Goal: Information Seeking & Learning: Learn about a topic

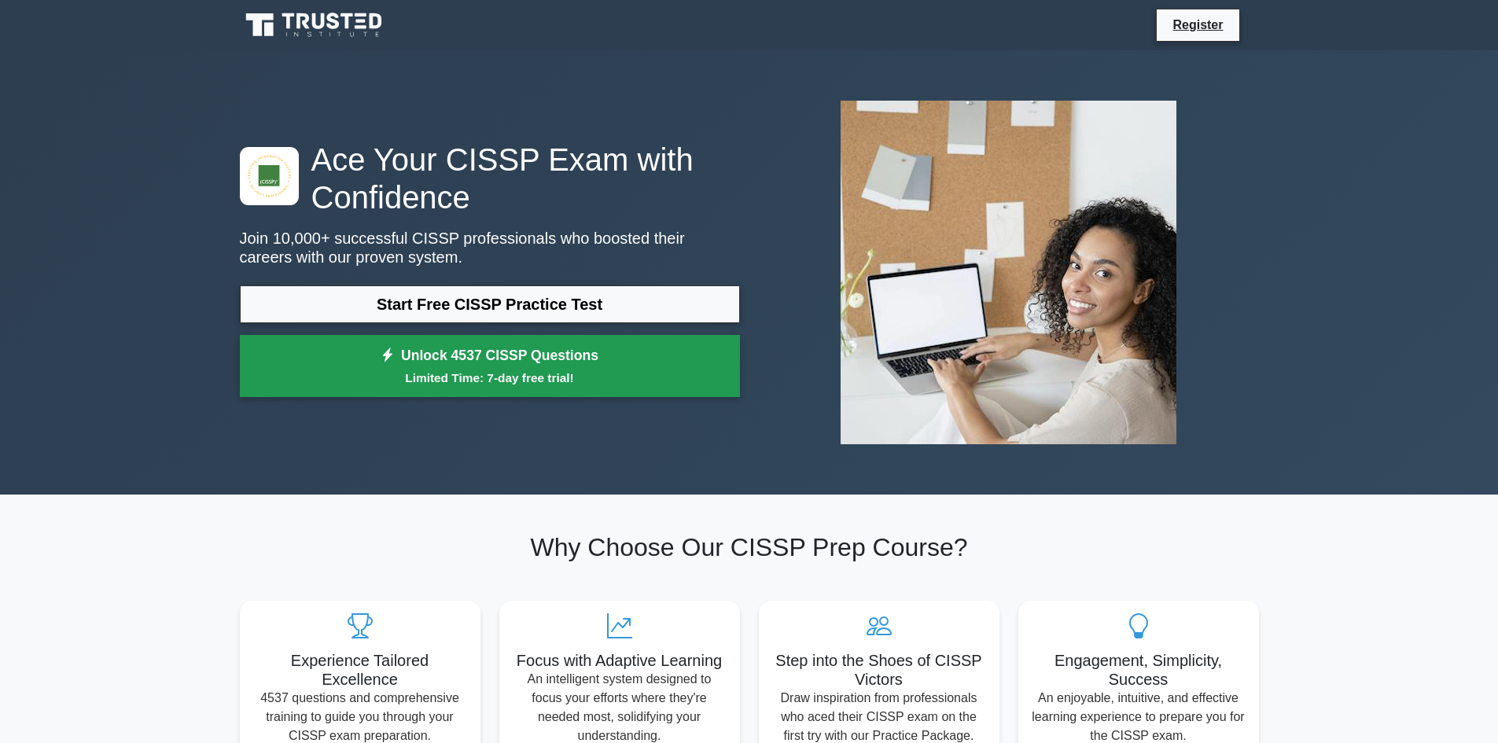
click at [491, 374] on small "Limited Time: 7-day free trial!" at bounding box center [489, 378] width 461 height 18
click at [495, 356] on link "Unlock 4537 CISSP Questions Limited Time: 7-day free trial!" at bounding box center [490, 366] width 500 height 63
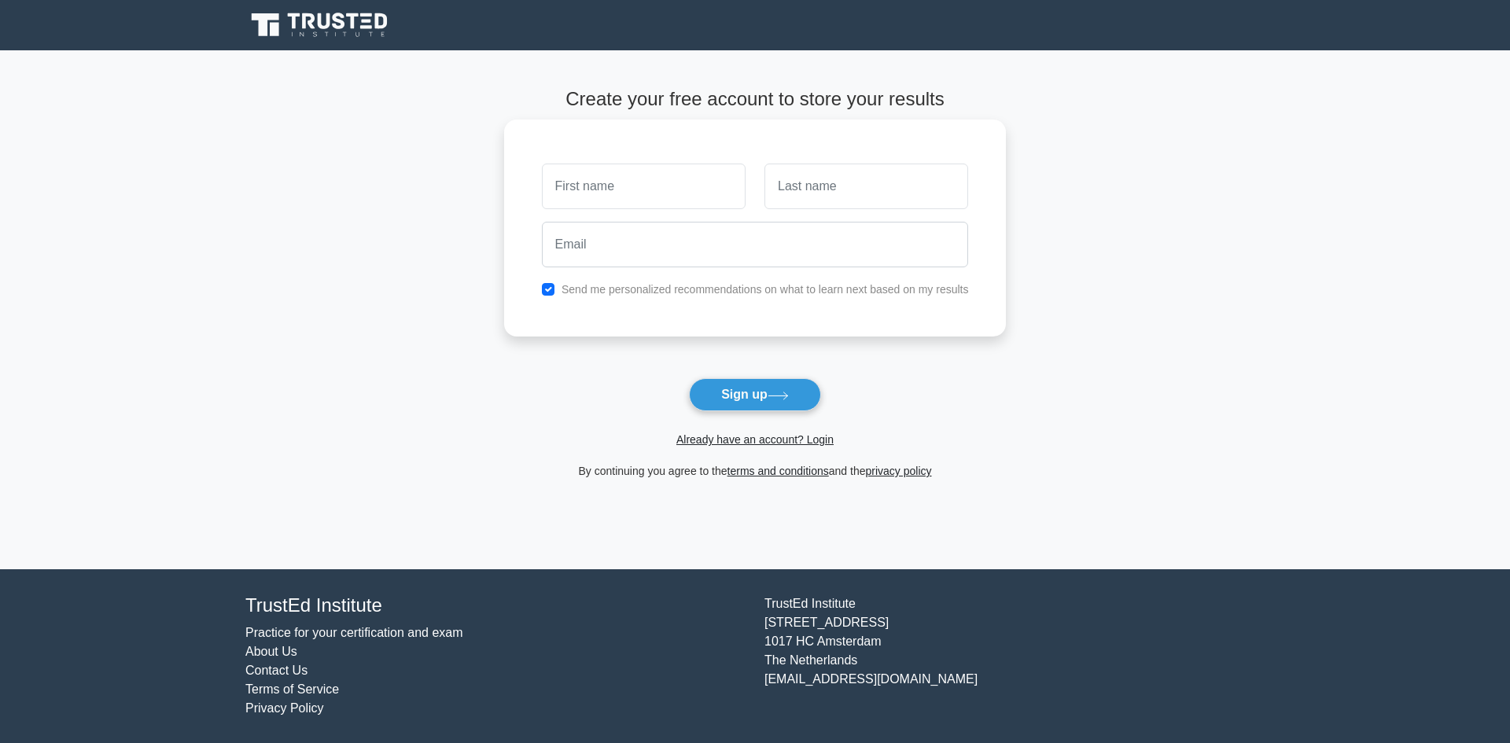
click at [602, 181] on input "text" at bounding box center [644, 187] width 204 height 46
type input "Akint"
click at [631, 184] on input "text" at bounding box center [644, 187] width 204 height 46
type input "Akintunde"
type input "Akinmusire"
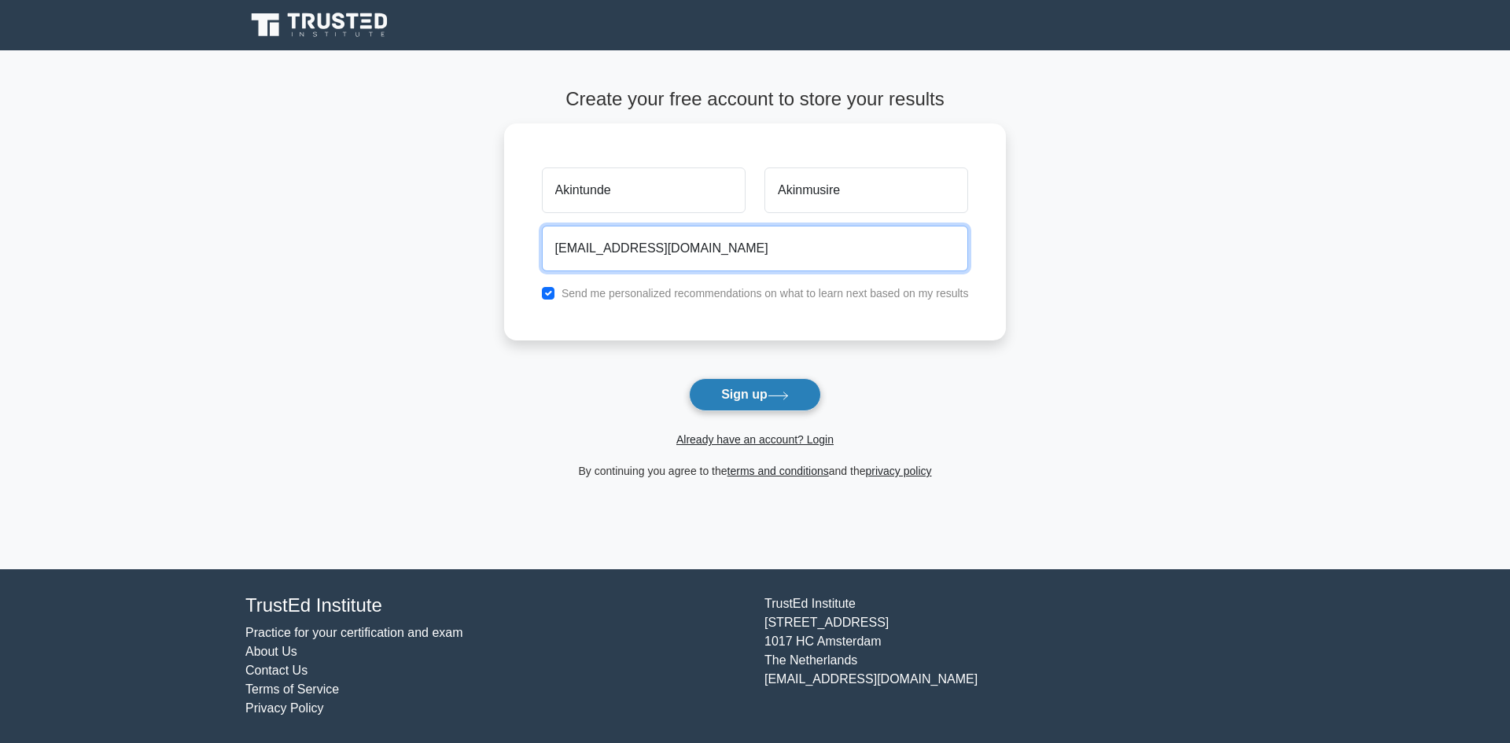
type input "akintunde.akinmusire@temple.edu"
click at [745, 399] on button "Sign up" at bounding box center [755, 394] width 132 height 33
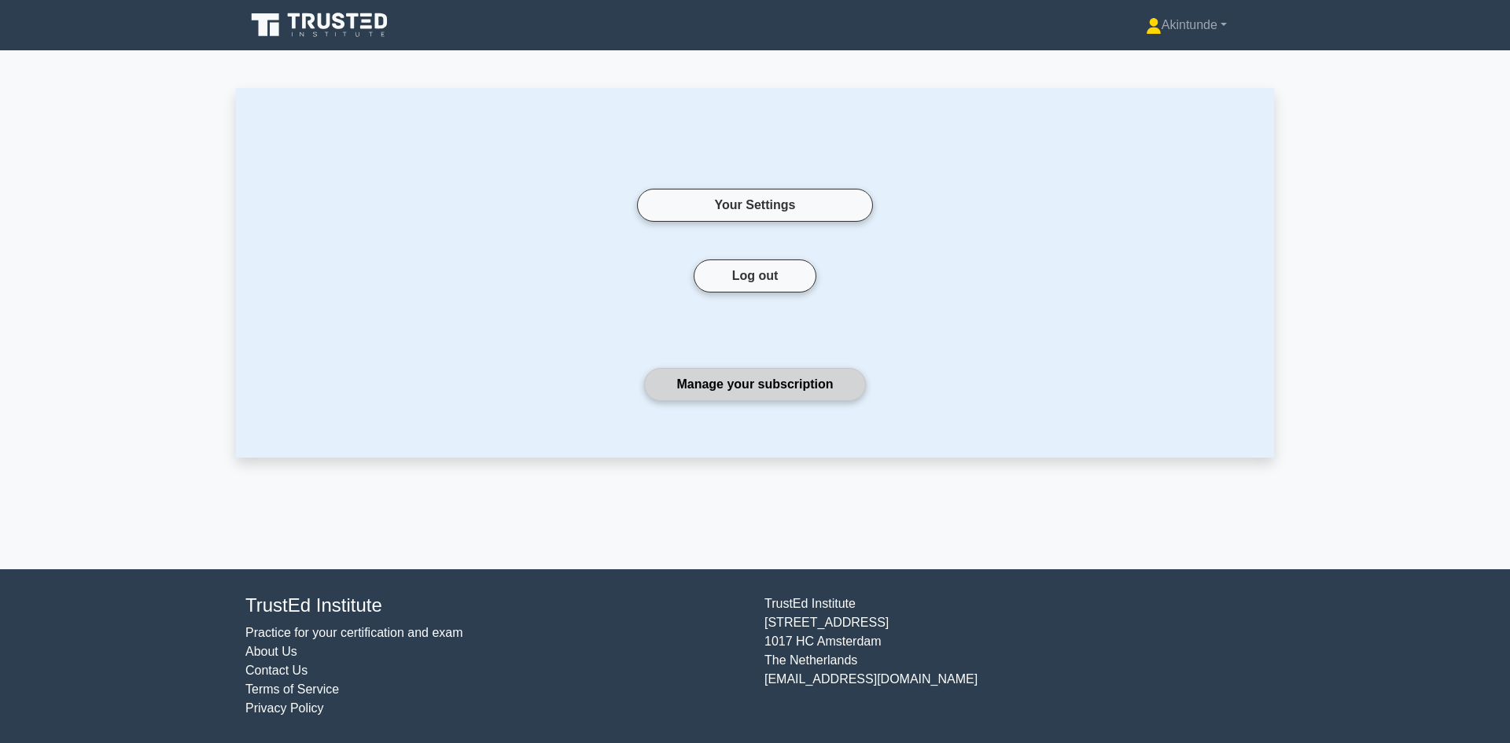
click at [755, 385] on link "Manage your subscription" at bounding box center [754, 384] width 221 height 33
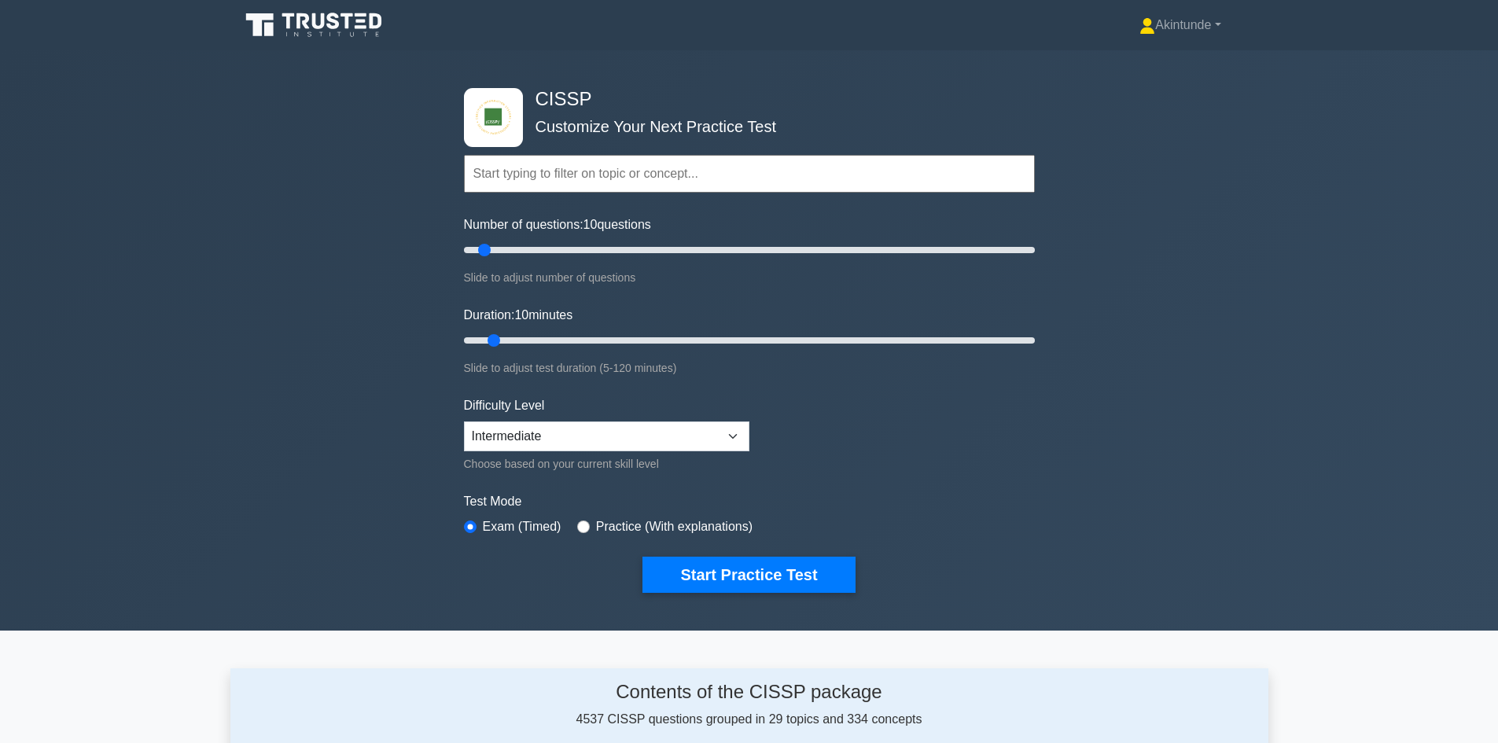
click at [618, 178] on input "text" at bounding box center [749, 174] width 571 height 38
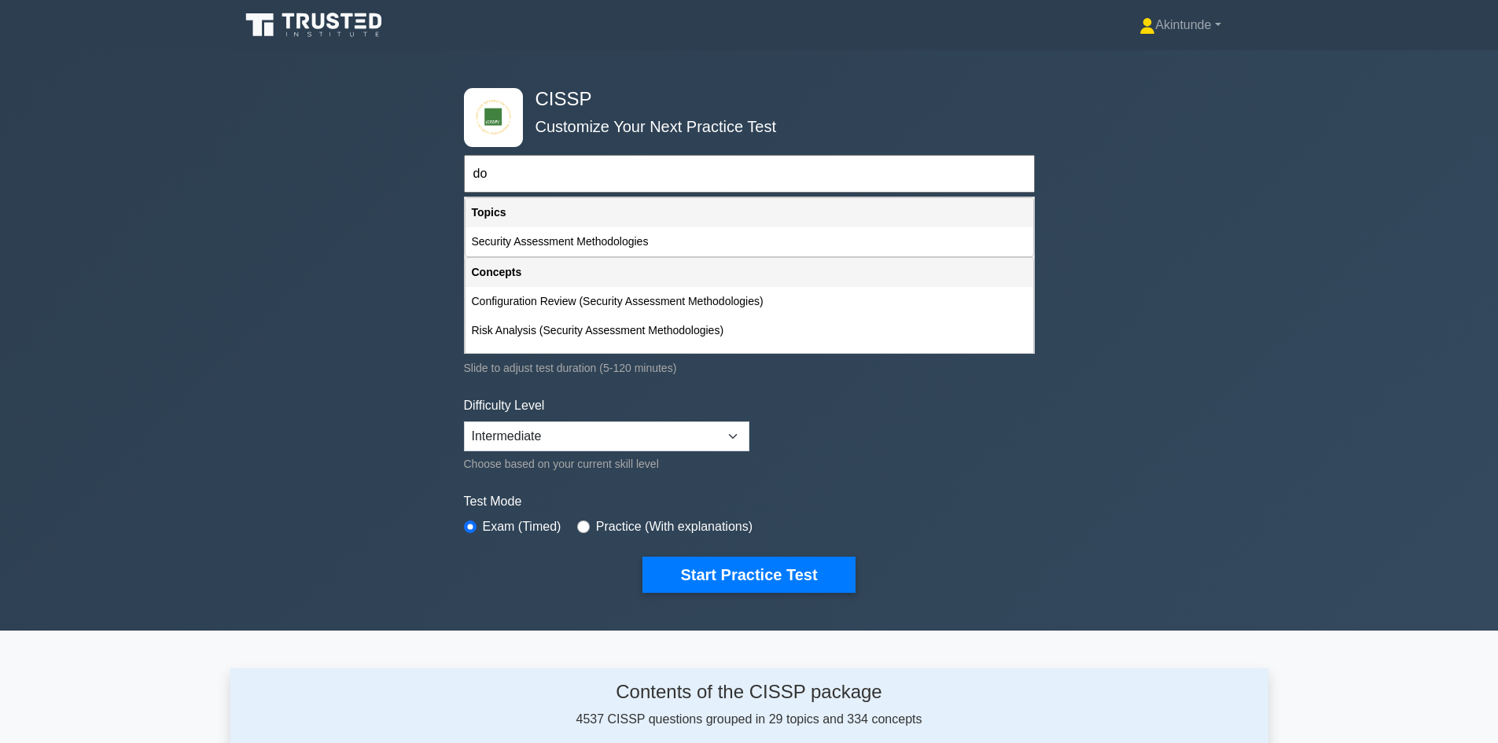
type input "d"
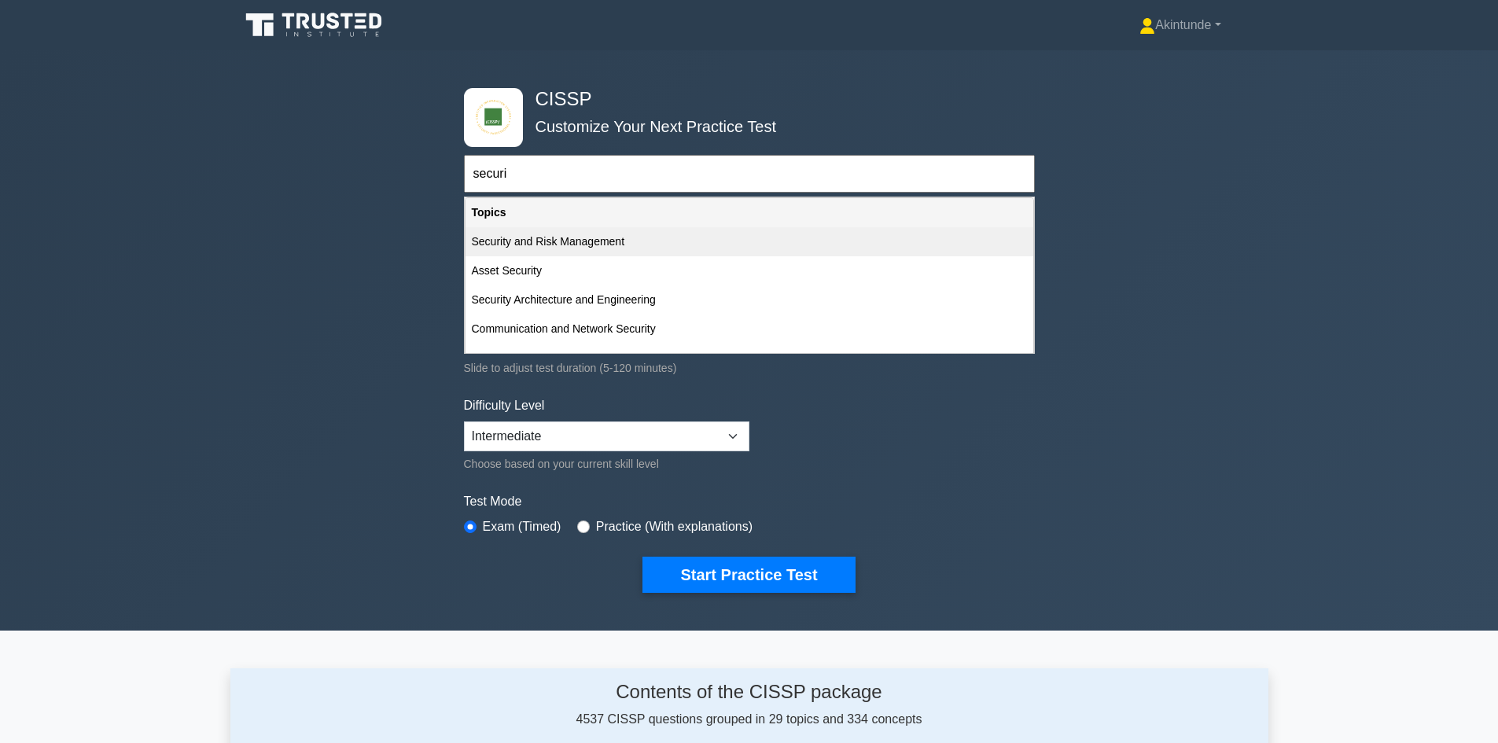
click at [629, 240] on div "Security and Risk Management" at bounding box center [750, 241] width 568 height 29
type input "Security and Risk Management"
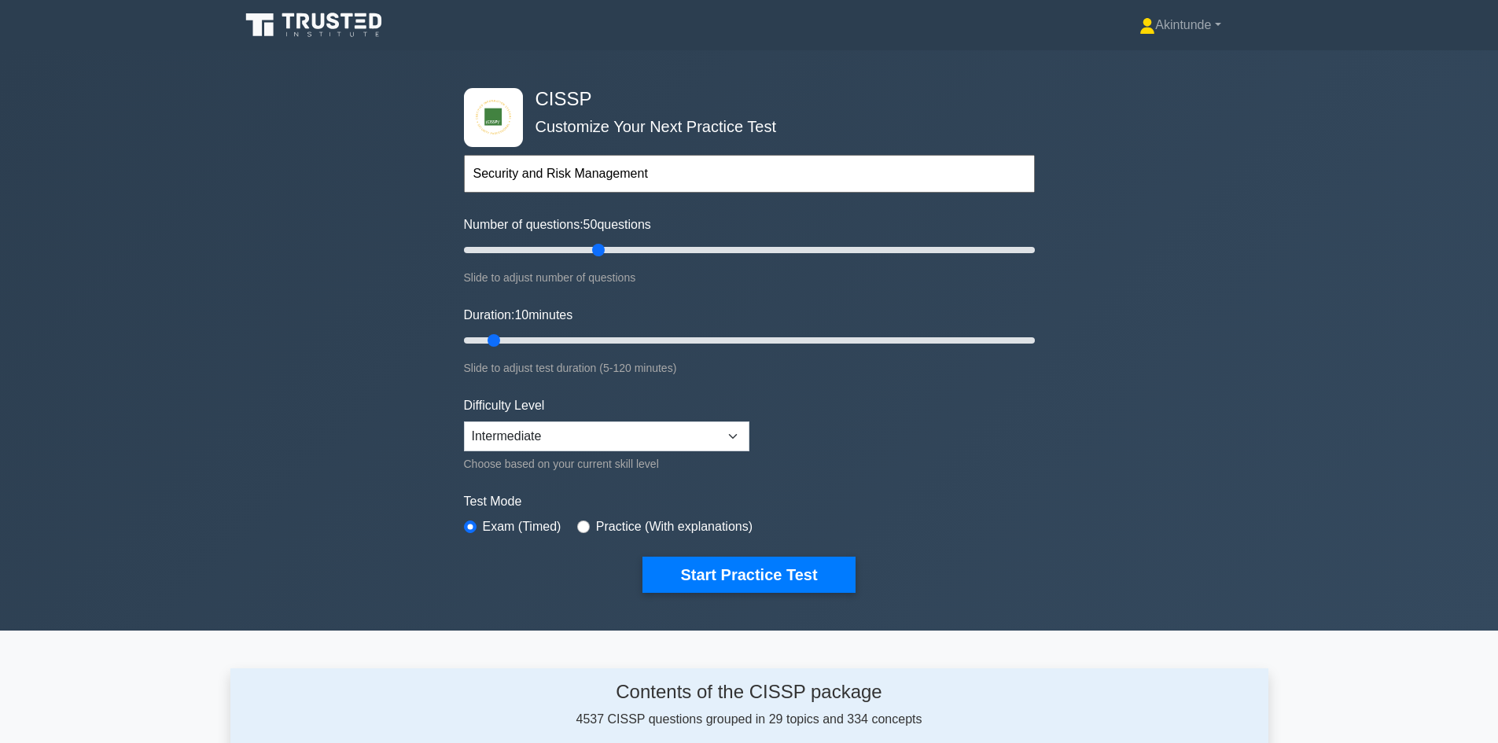
drag, startPoint x: 486, startPoint y: 248, endPoint x: 601, endPoint y: 274, distance: 117.7
type input "50"
click at [601, 259] on input "Number of questions: 50 questions" at bounding box center [749, 250] width 571 height 19
click at [598, 178] on input "text" at bounding box center [749, 174] width 571 height 38
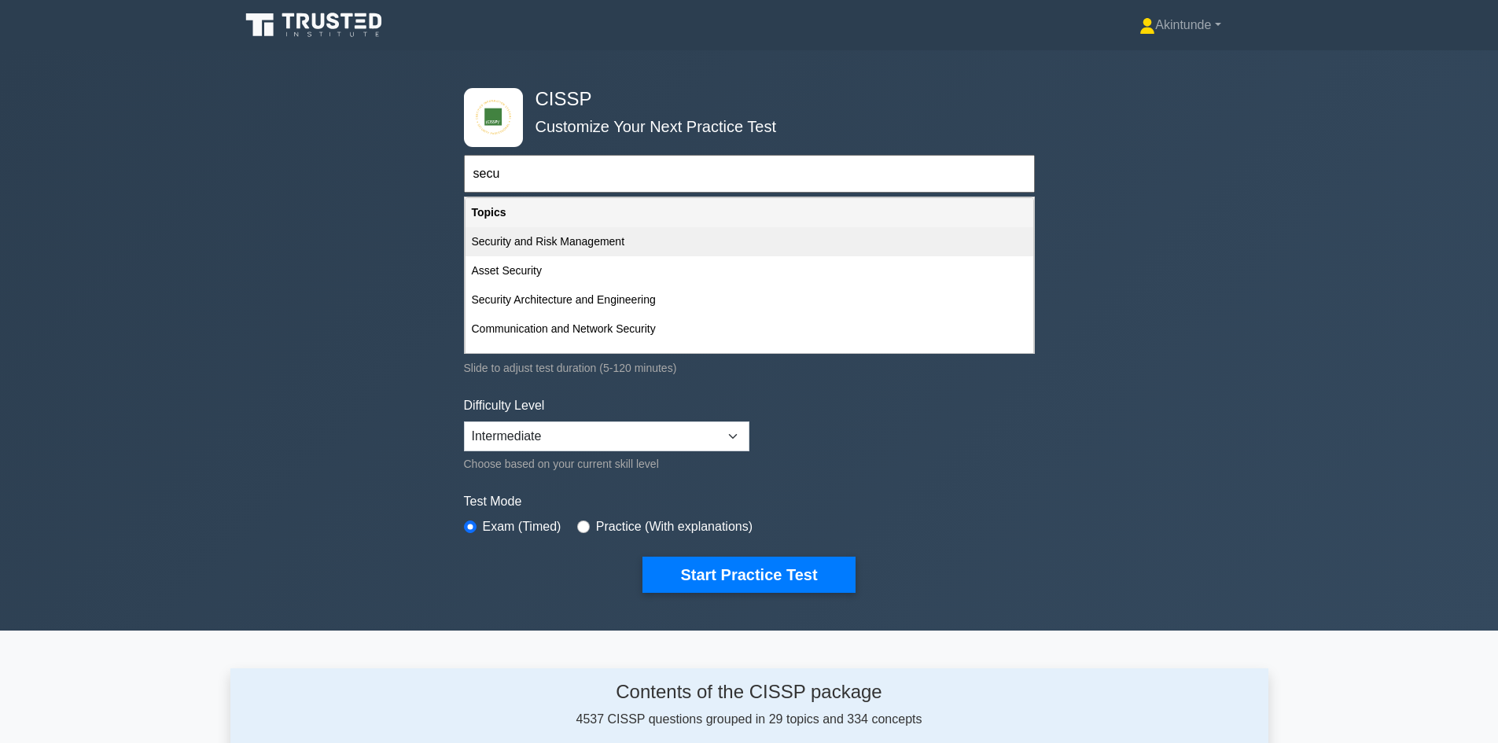
click at [594, 244] on div "Security and Risk Management" at bounding box center [750, 241] width 568 height 29
type input "Security and Risk Management"
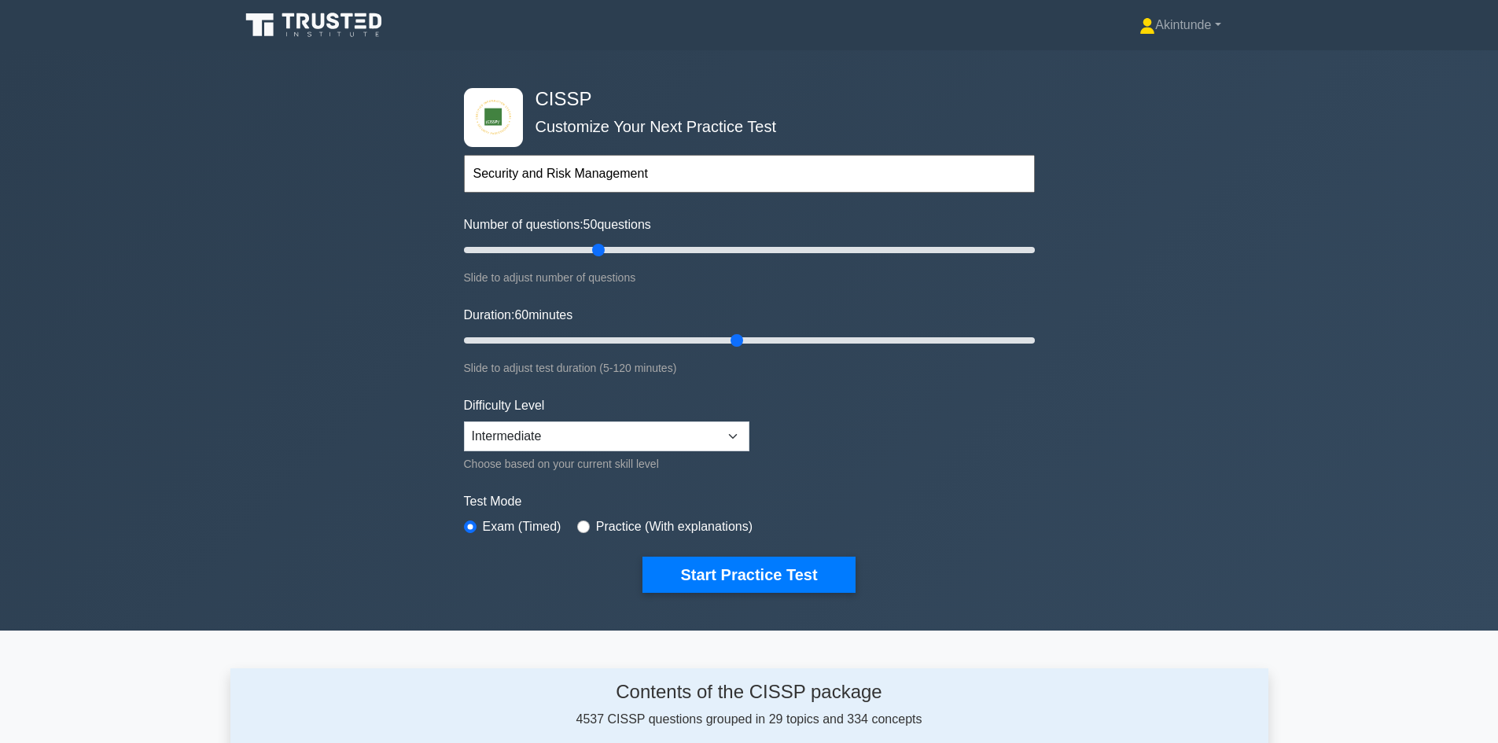
drag, startPoint x: 496, startPoint y: 341, endPoint x: 733, endPoint y: 344, distance: 236.7
type input "60"
click at [733, 344] on input "Duration: 60 minutes" at bounding box center [749, 340] width 571 height 19
click at [734, 436] on select "Beginner Intermediate Expert" at bounding box center [606, 436] width 285 height 30
select select "expert"
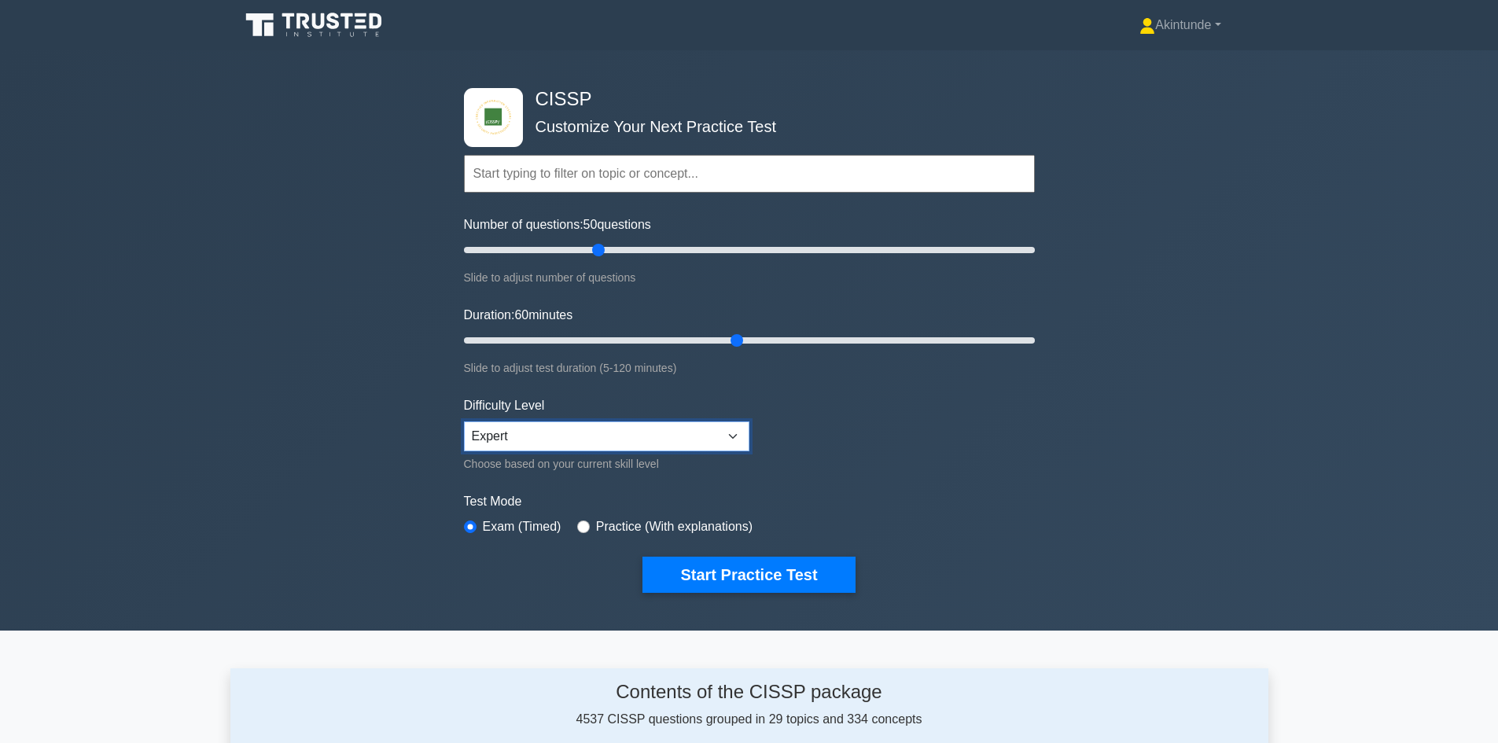
click at [464, 421] on select "Beginner Intermediate Expert" at bounding box center [606, 436] width 285 height 30
click at [544, 179] on input "text" at bounding box center [749, 174] width 571 height 38
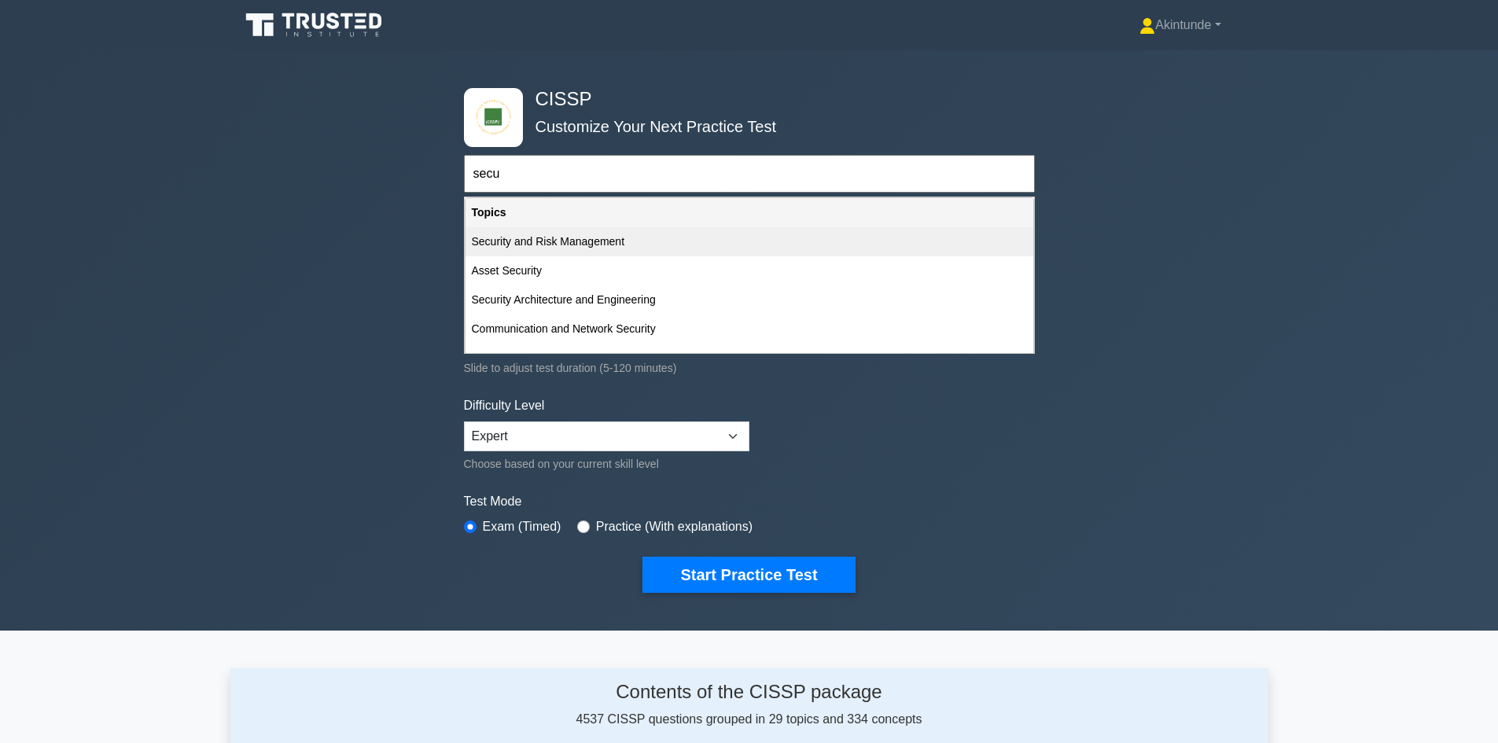
click at [561, 244] on div "Security and Risk Management" at bounding box center [750, 241] width 568 height 29
type input "Security and Risk Management"
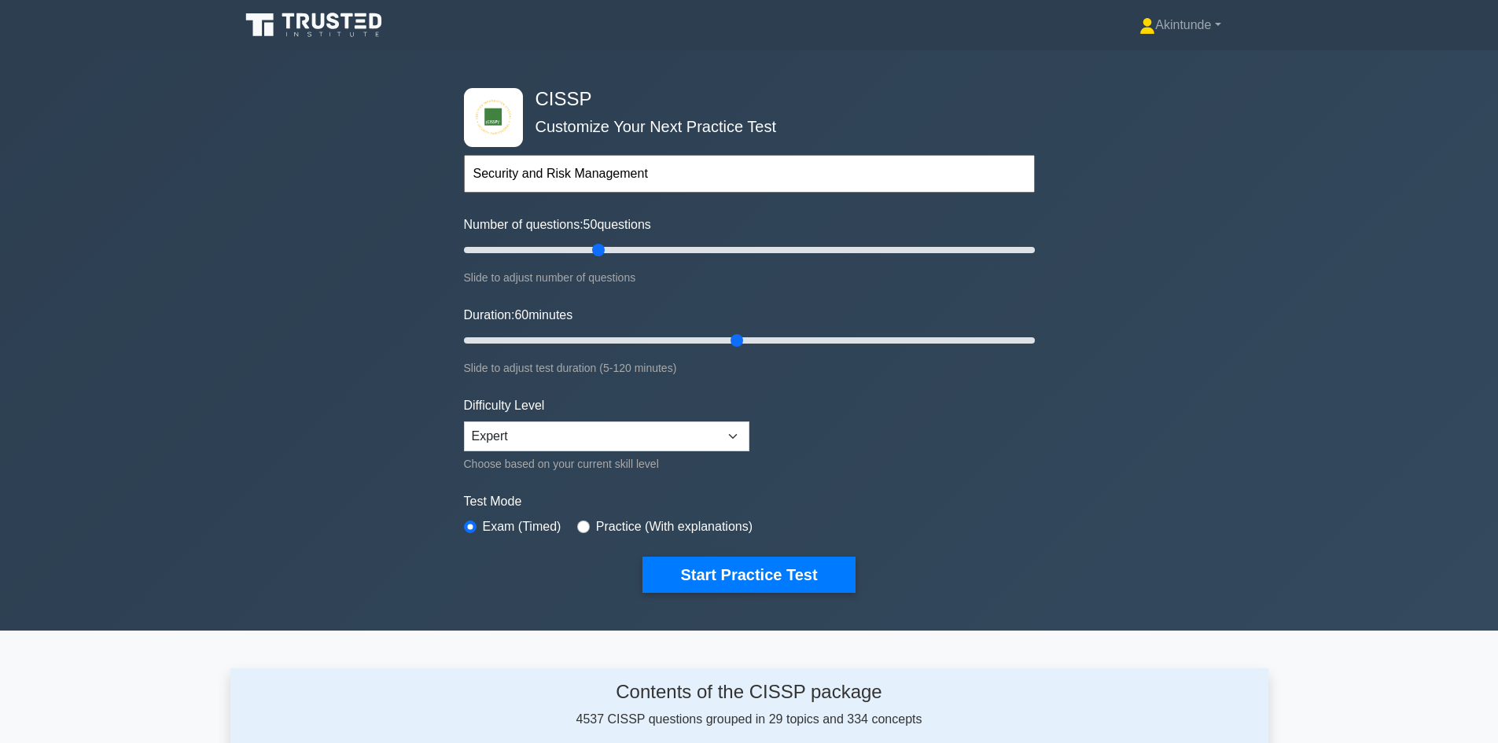
click at [585, 528] on div "Practice (With explanations)" at bounding box center [664, 526] width 175 height 19
click at [583, 525] on input "radio" at bounding box center [583, 527] width 13 height 13
radio input "true"
click at [574, 176] on input "text" at bounding box center [749, 174] width 571 height 38
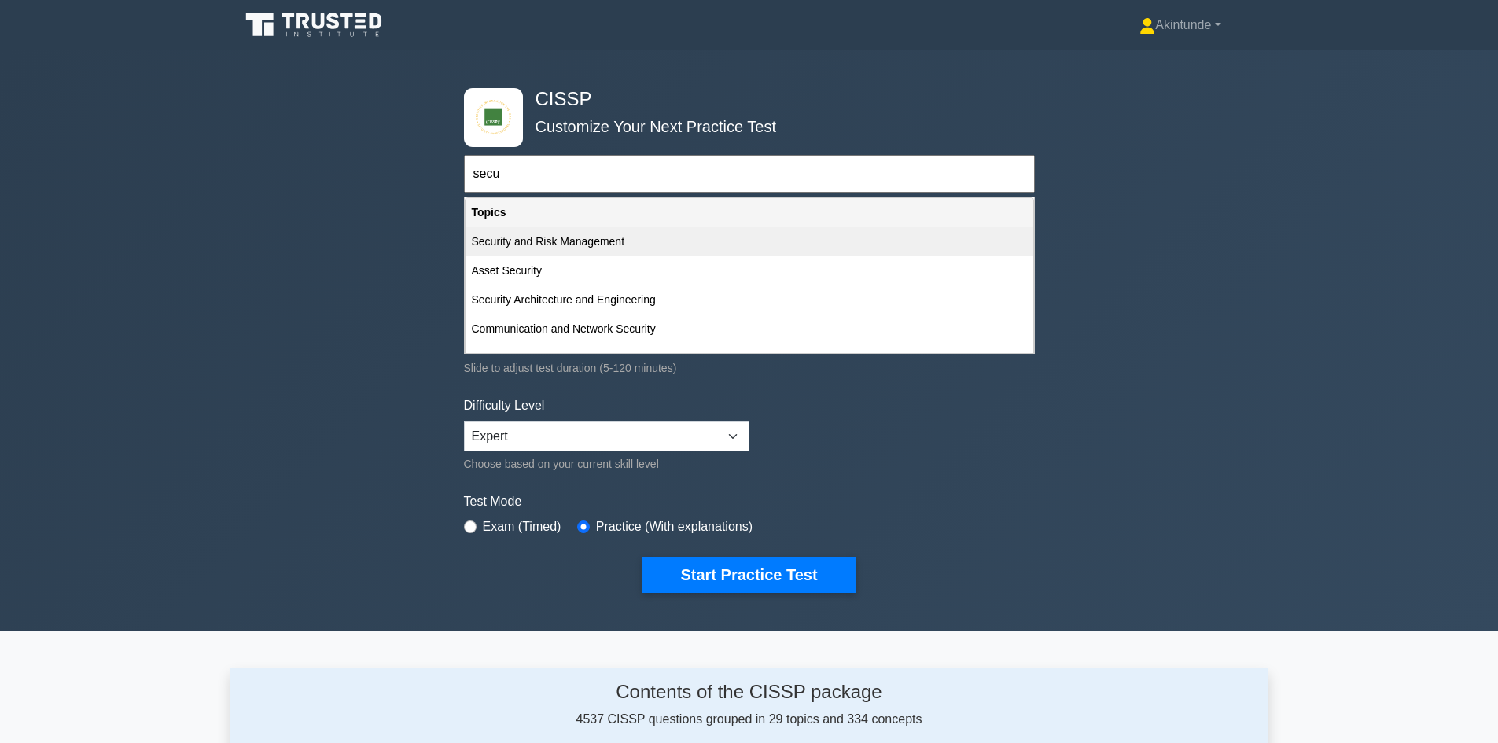
click at [554, 241] on div "Security and Risk Management" at bounding box center [750, 241] width 568 height 29
type input "Security and Risk Management"
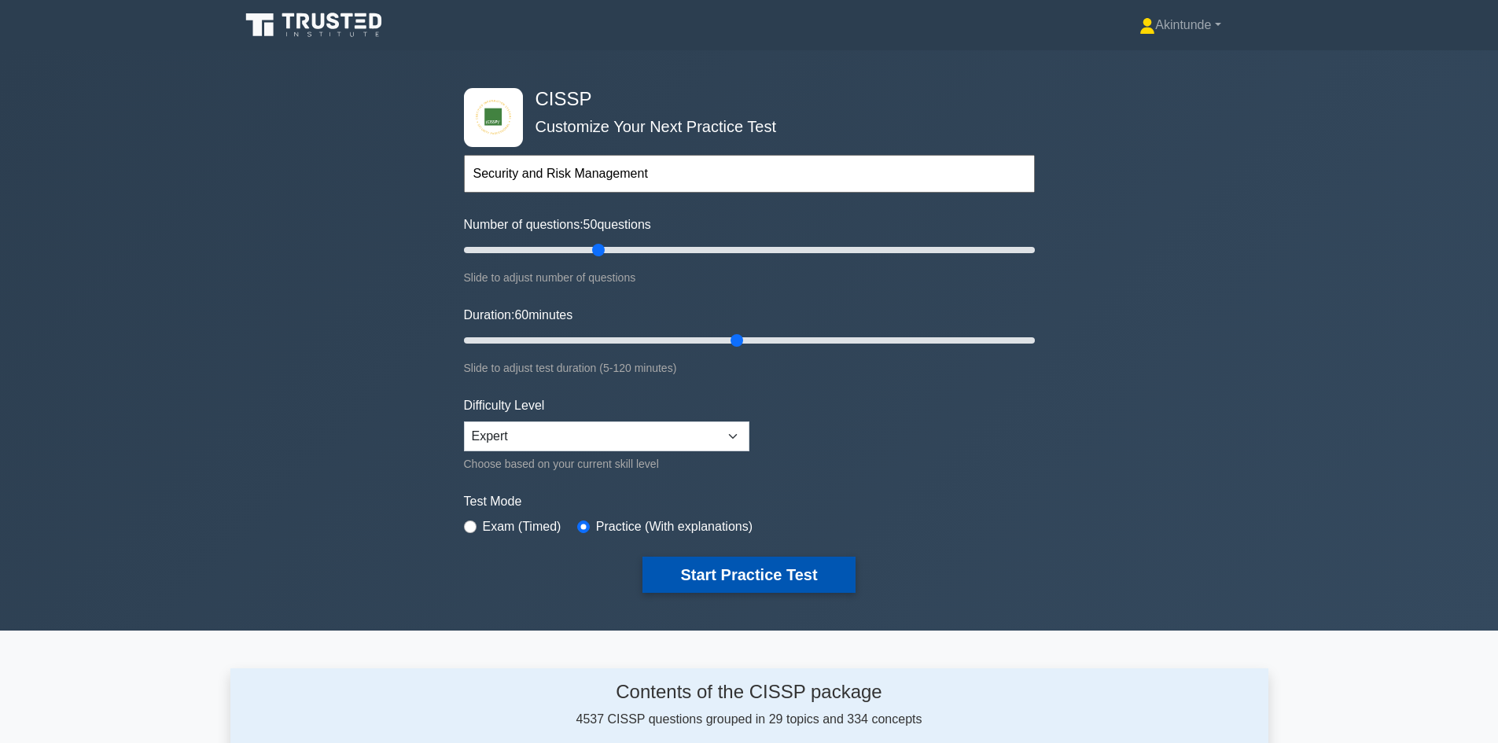
click at [765, 576] on button "Start Practice Test" at bounding box center [748, 575] width 212 height 36
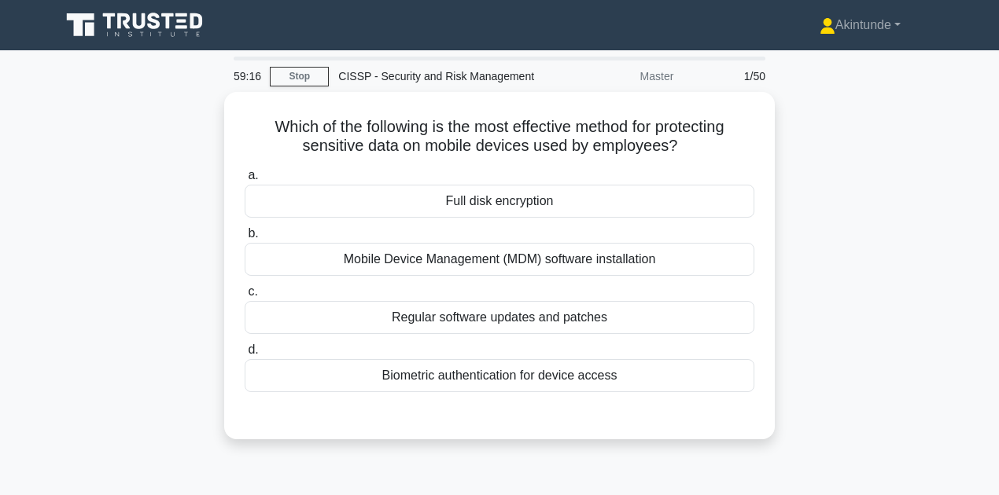
drag, startPoint x: 1485, startPoint y: 0, endPoint x: 812, endPoint y: 195, distance: 700.8
click at [812, 195] on div "Which of the following is the most effective method for protecting sensitive da…" at bounding box center [499, 275] width 896 height 366
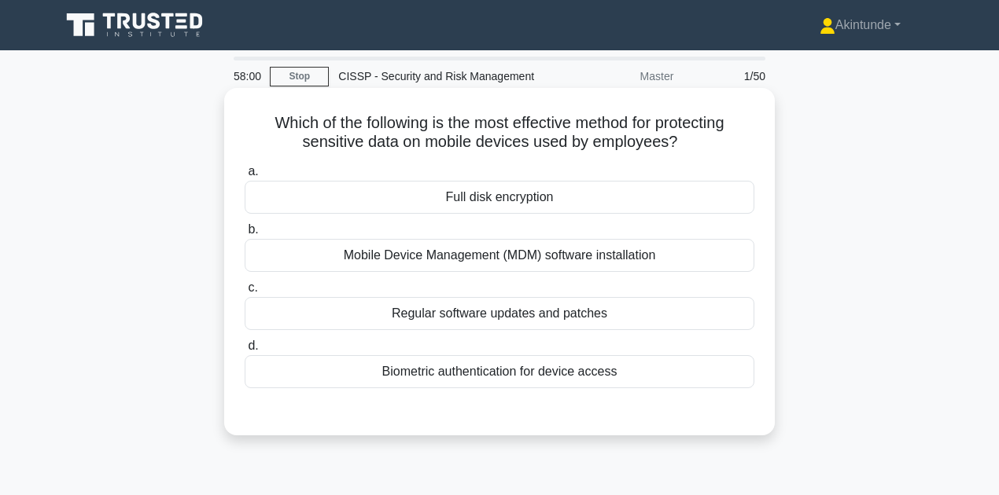
click at [621, 198] on div "Full disk encryption" at bounding box center [500, 197] width 510 height 33
click at [245, 177] on input "a. Full disk encryption" at bounding box center [245, 172] width 0 height 10
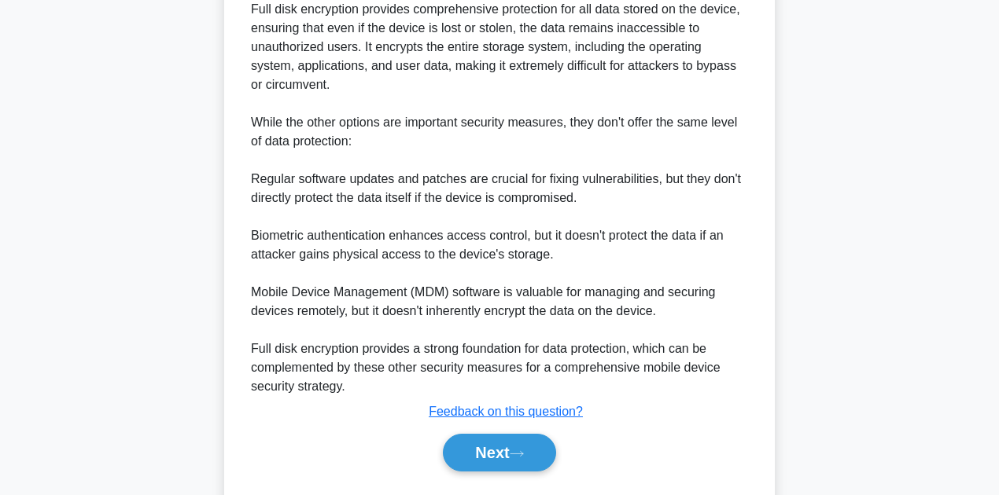
scroll to position [547, 0]
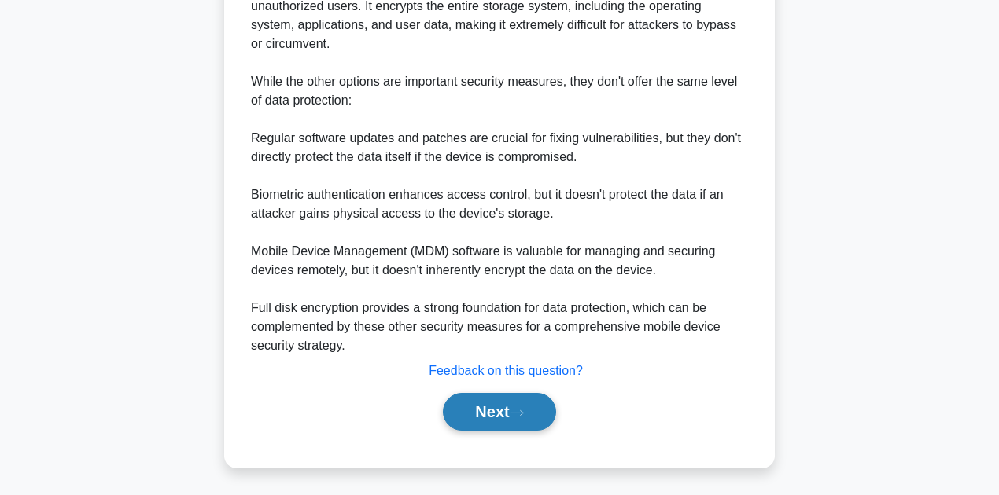
click at [506, 415] on button "Next" at bounding box center [499, 412] width 112 height 38
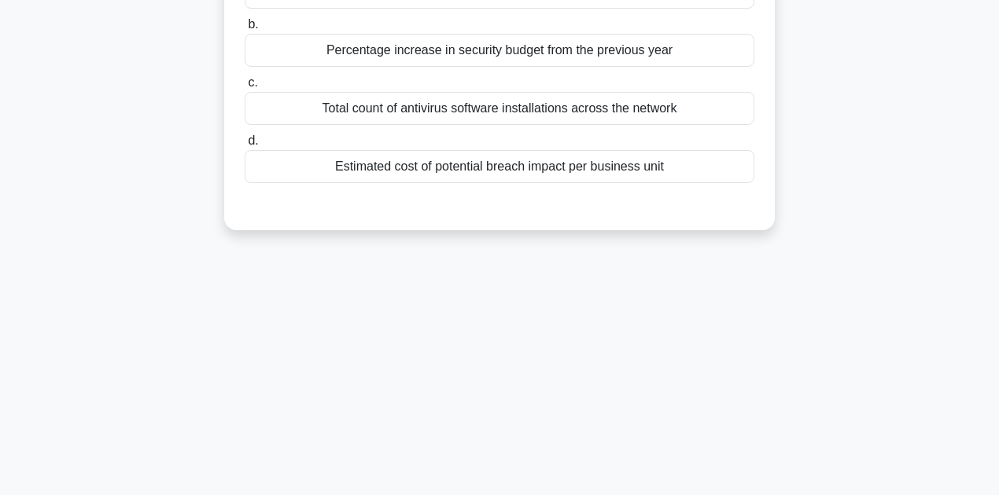
scroll to position [0, 0]
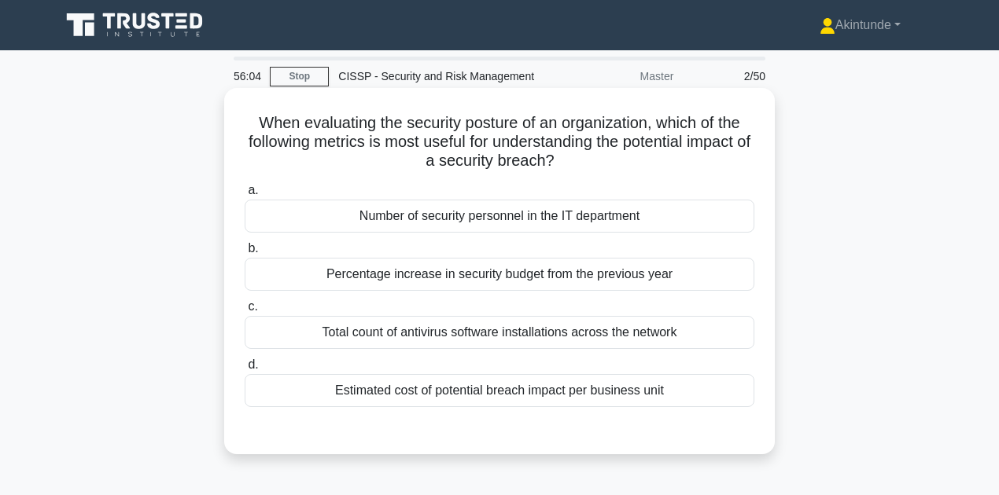
click at [615, 392] on div "Estimated cost of potential breach impact per business unit" at bounding box center [500, 390] width 510 height 33
click at [245, 370] on input "d. Estimated cost of potential breach impact per business unit" at bounding box center [245, 365] width 0 height 10
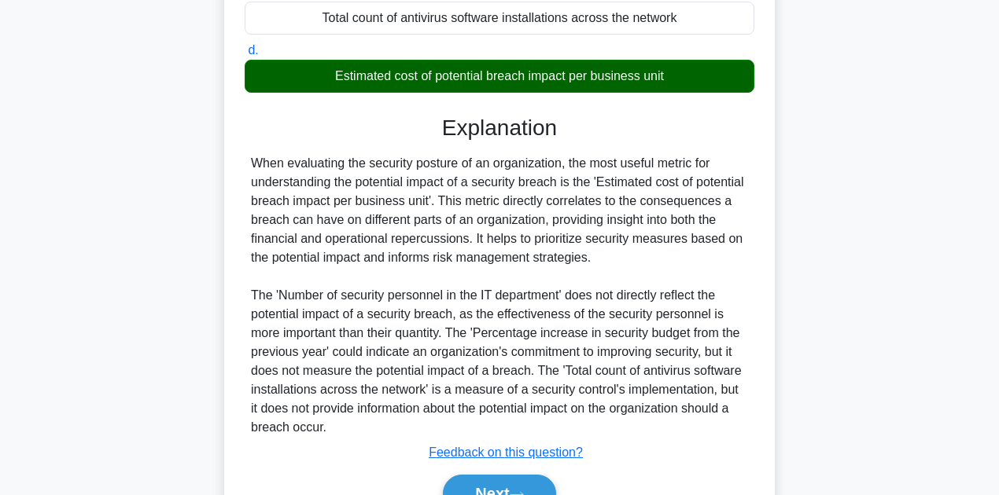
scroll to position [396, 0]
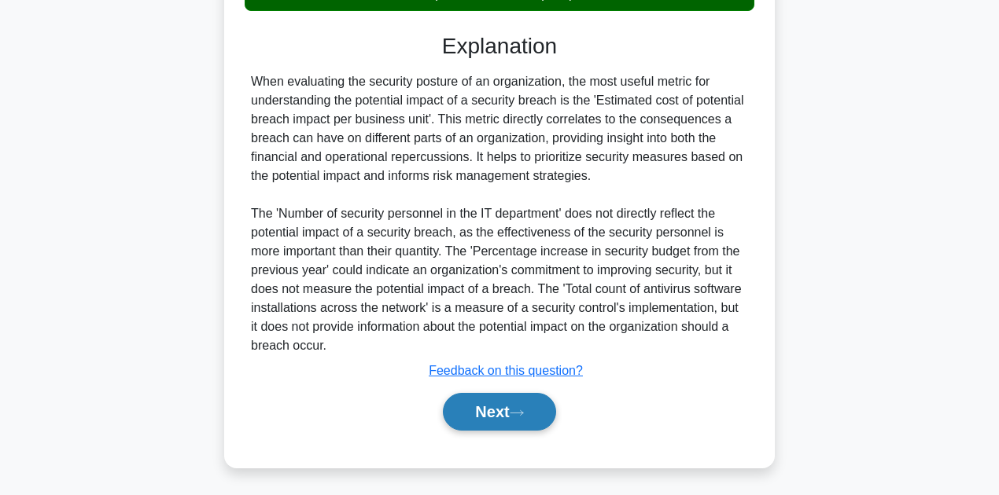
click at [529, 417] on button "Next" at bounding box center [499, 412] width 112 height 38
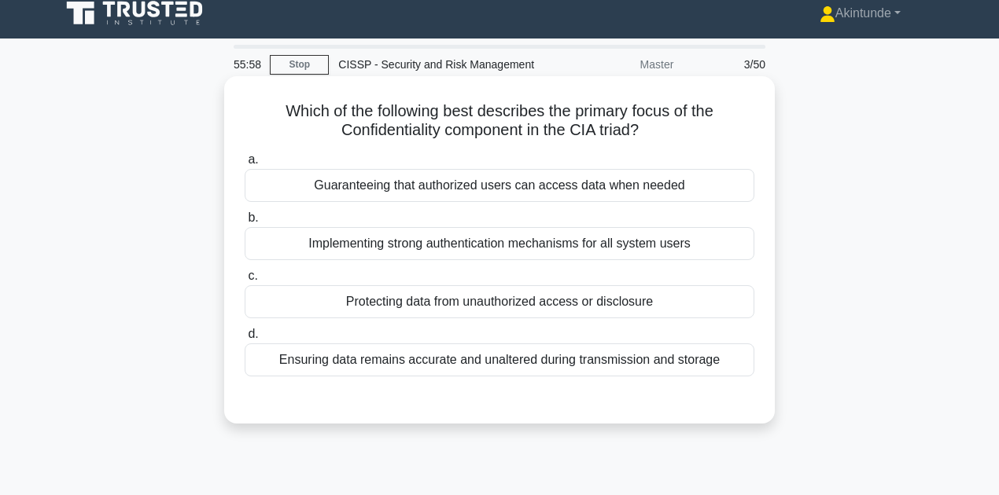
scroll to position [0, 0]
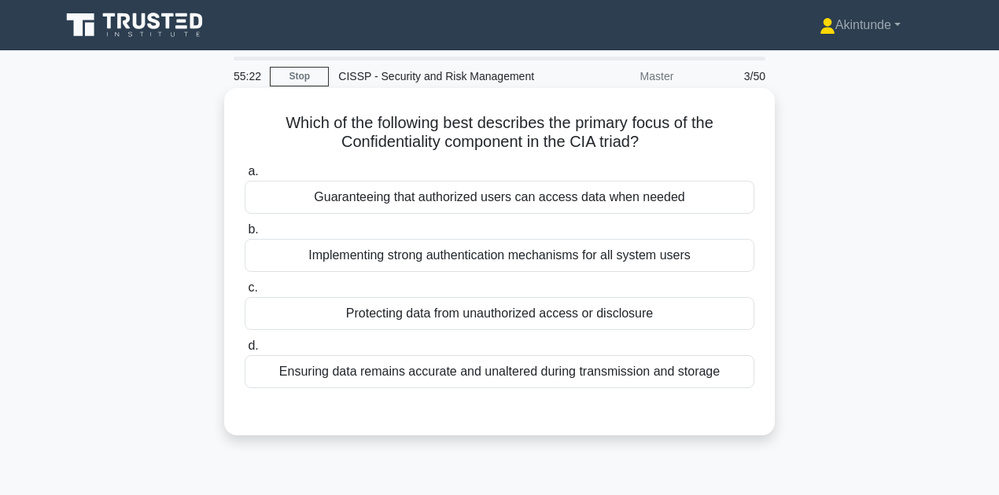
click at [585, 317] on div "Protecting data from unauthorized access or disclosure" at bounding box center [500, 313] width 510 height 33
click at [245, 293] on input "c. Protecting data from unauthorized access or disclosure" at bounding box center [245, 288] width 0 height 10
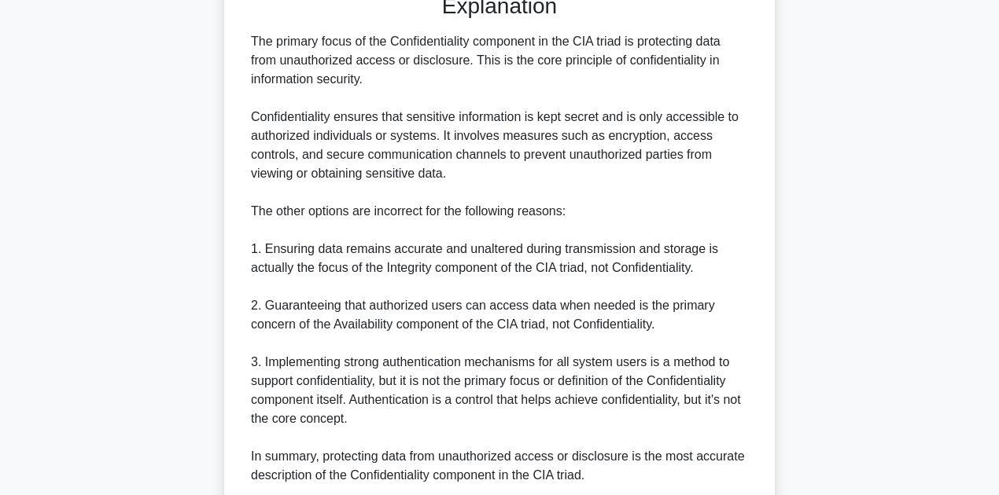
scroll to position [547, 0]
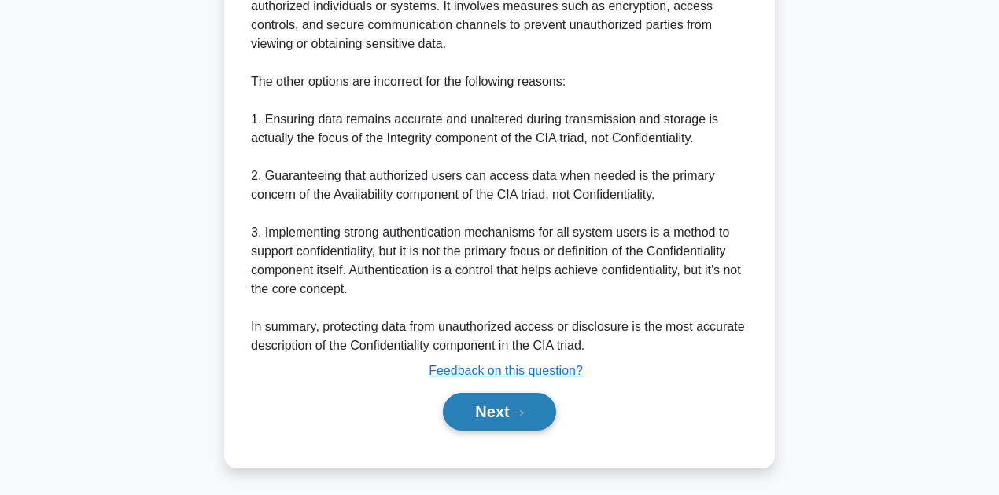
click at [492, 411] on button "Next" at bounding box center [499, 412] width 112 height 38
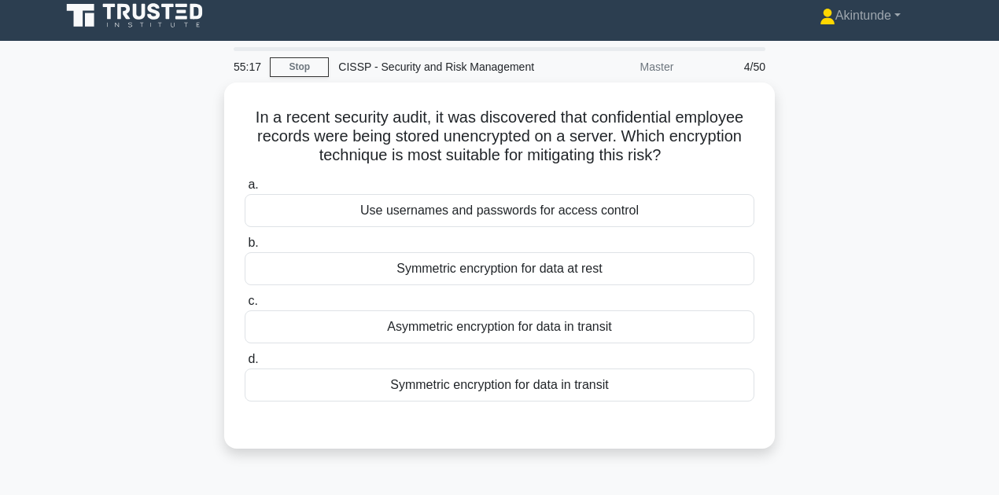
scroll to position [0, 0]
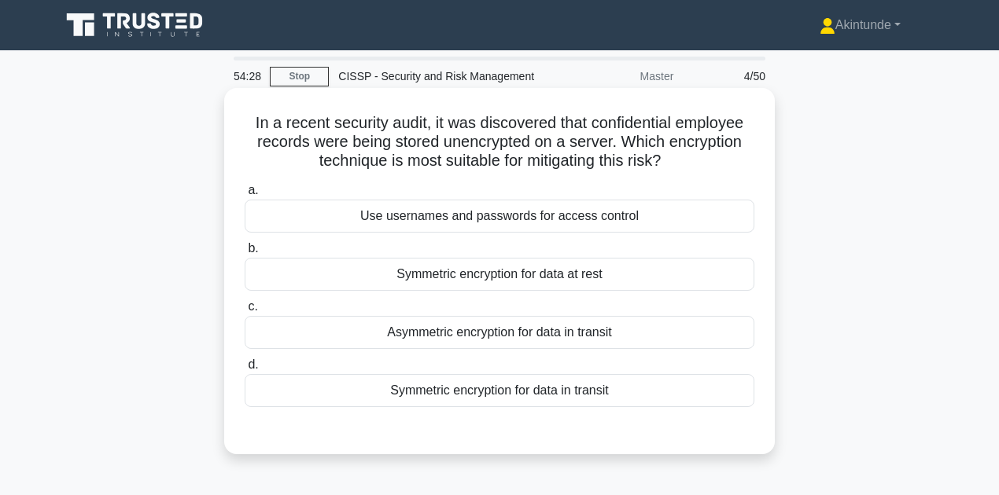
click at [610, 271] on div "Symmetric encryption for data at rest" at bounding box center [500, 274] width 510 height 33
click at [245, 254] on input "b. Symmetric encryption for data at rest" at bounding box center [245, 249] width 0 height 10
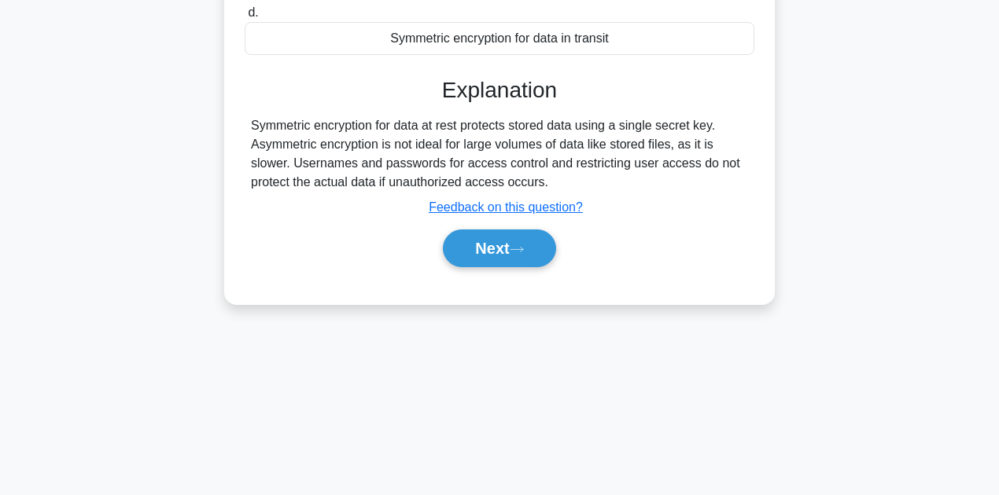
scroll to position [354, 0]
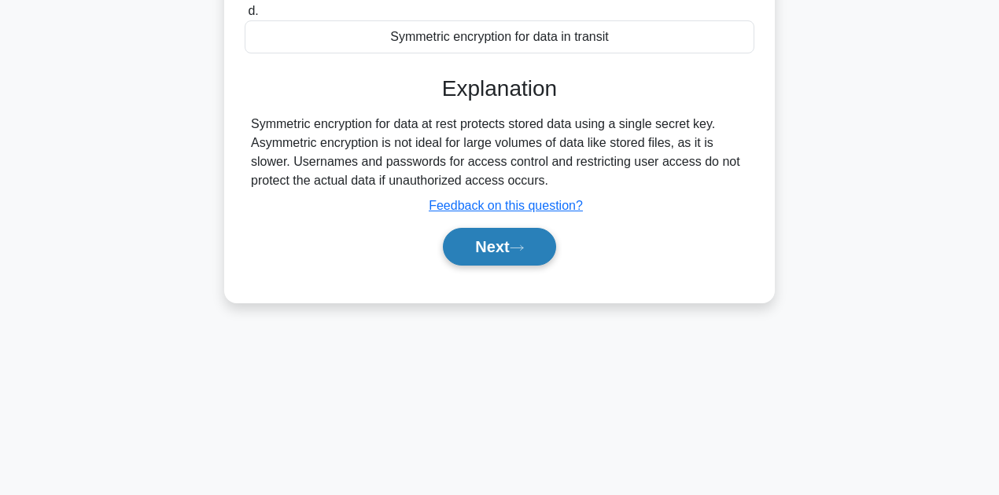
click at [511, 256] on button "Next" at bounding box center [499, 247] width 112 height 38
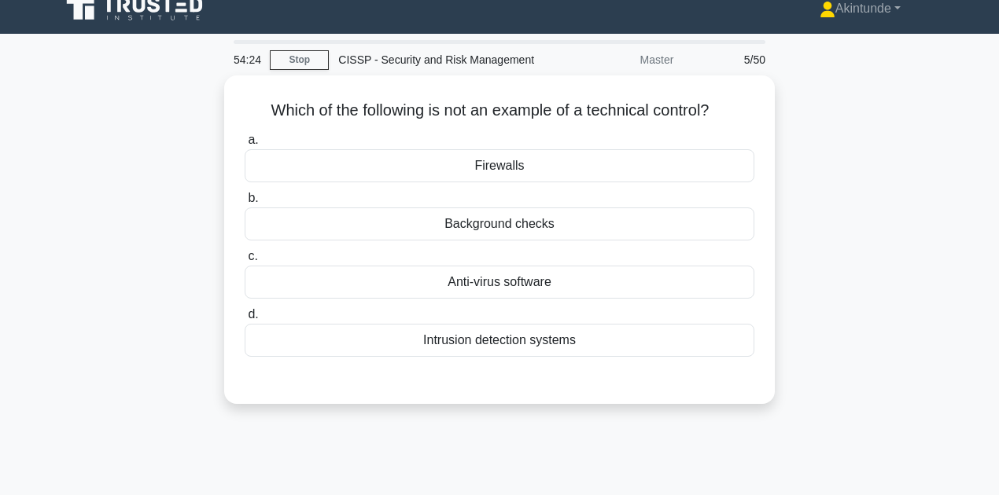
scroll to position [0, 0]
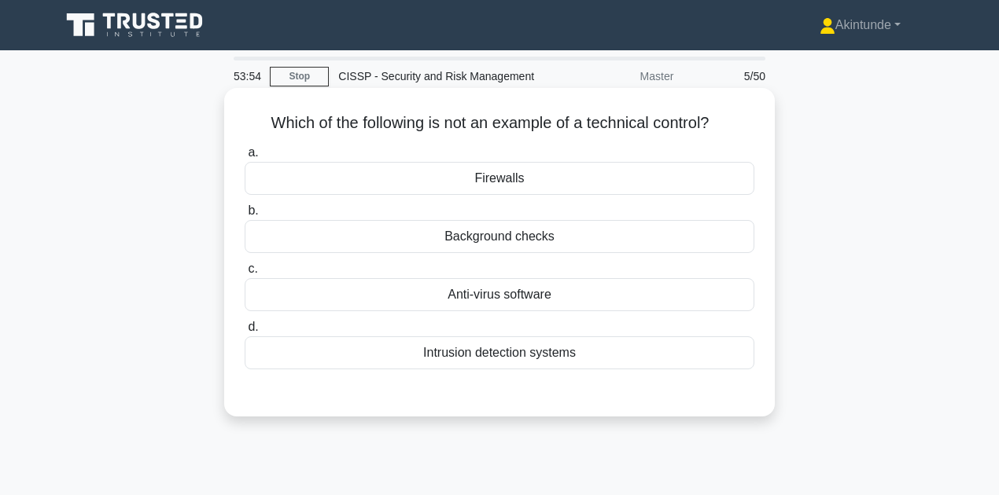
click at [565, 241] on div "Background checks" at bounding box center [500, 236] width 510 height 33
click at [245, 216] on input "b. Background checks" at bounding box center [245, 211] width 0 height 10
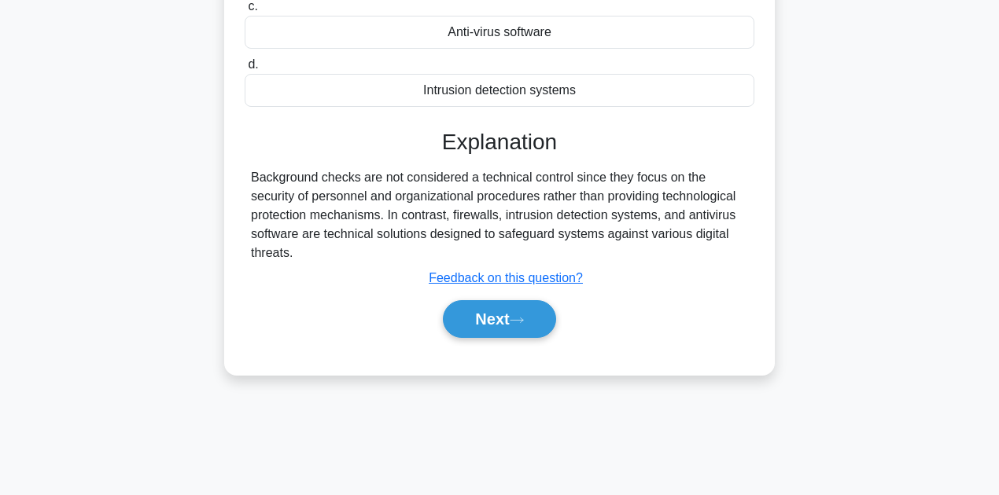
scroll to position [354, 0]
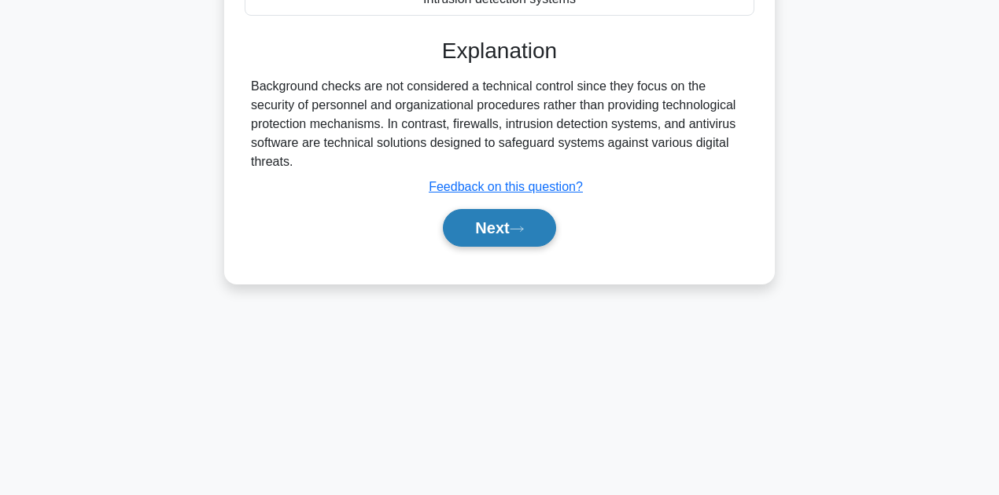
click at [519, 232] on button "Next" at bounding box center [499, 228] width 112 height 38
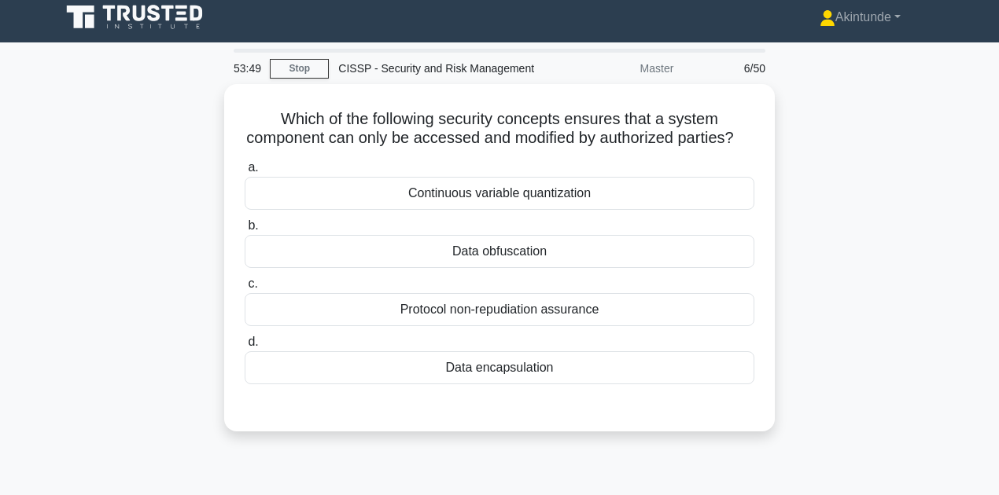
scroll to position [0, 0]
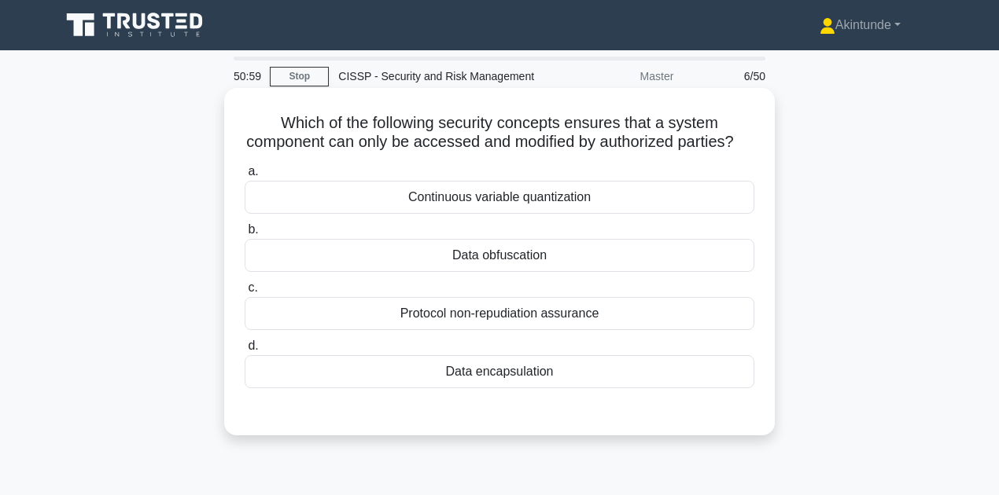
click at [546, 272] on div "Data obfuscation" at bounding box center [500, 255] width 510 height 33
click at [245, 235] on input "b. Data obfuscation" at bounding box center [245, 230] width 0 height 10
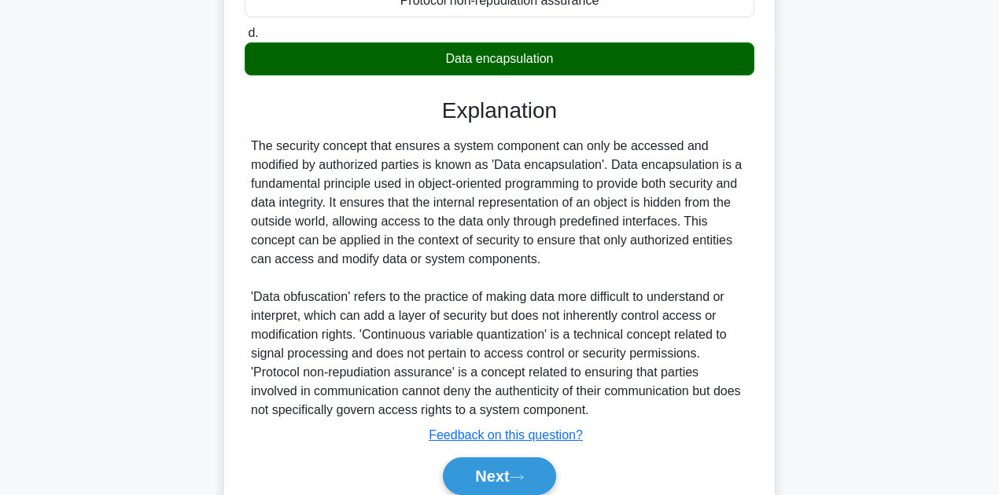
scroll to position [399, 0]
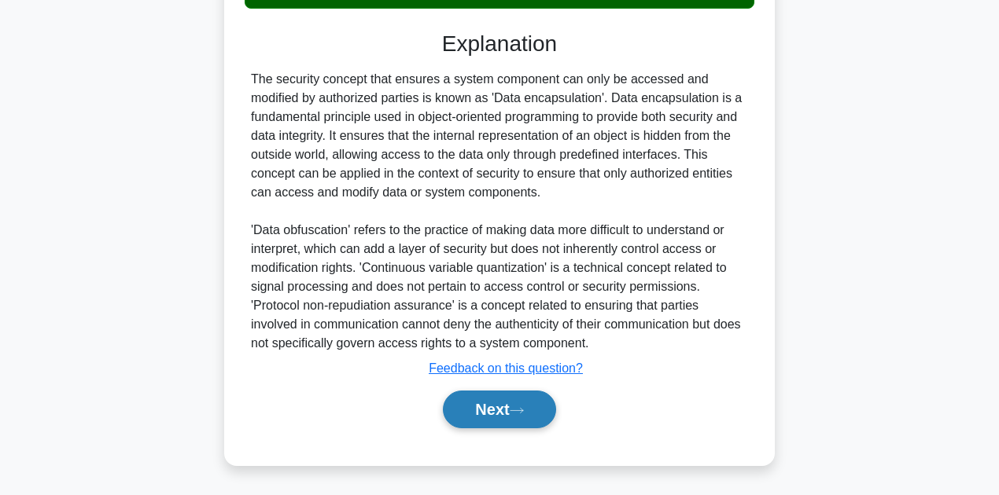
click at [502, 413] on button "Next" at bounding box center [499, 410] width 112 height 38
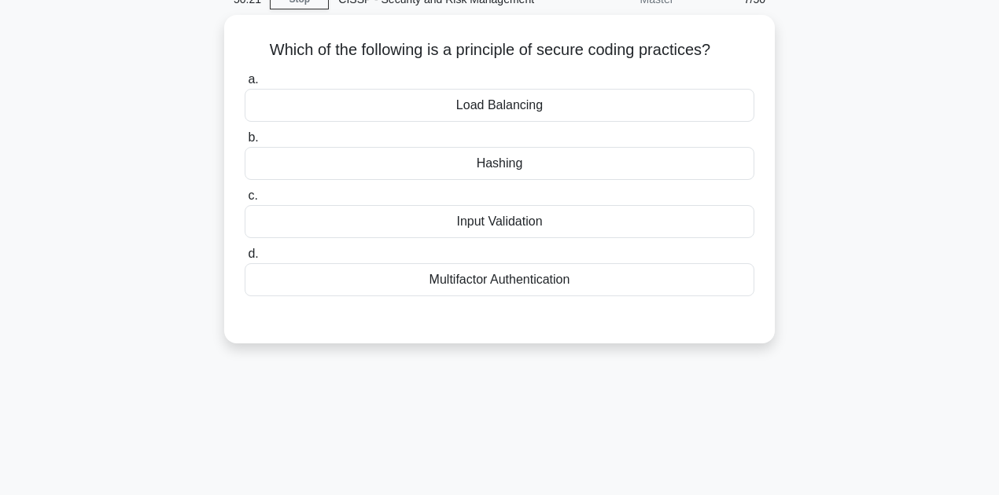
scroll to position [0, 0]
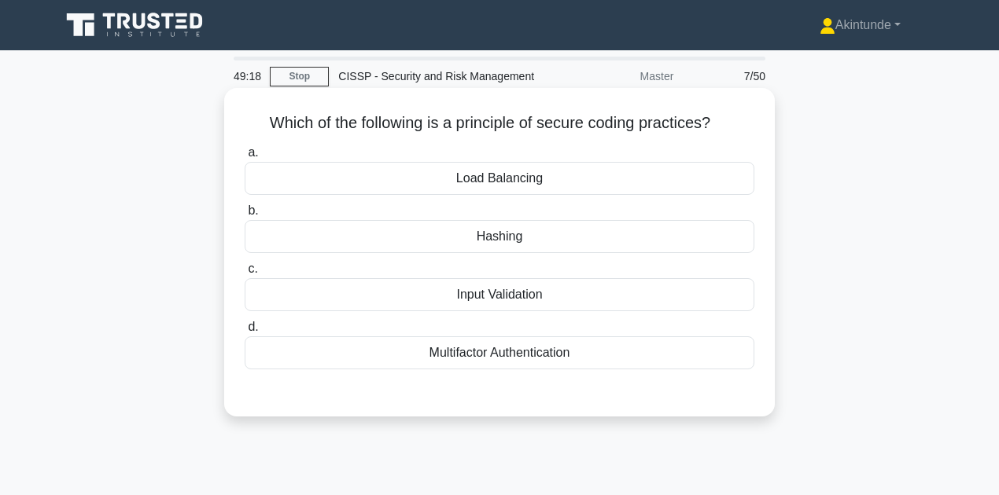
click at [515, 297] on div "Input Validation" at bounding box center [500, 294] width 510 height 33
click at [245, 274] on input "c. Input Validation" at bounding box center [245, 269] width 0 height 10
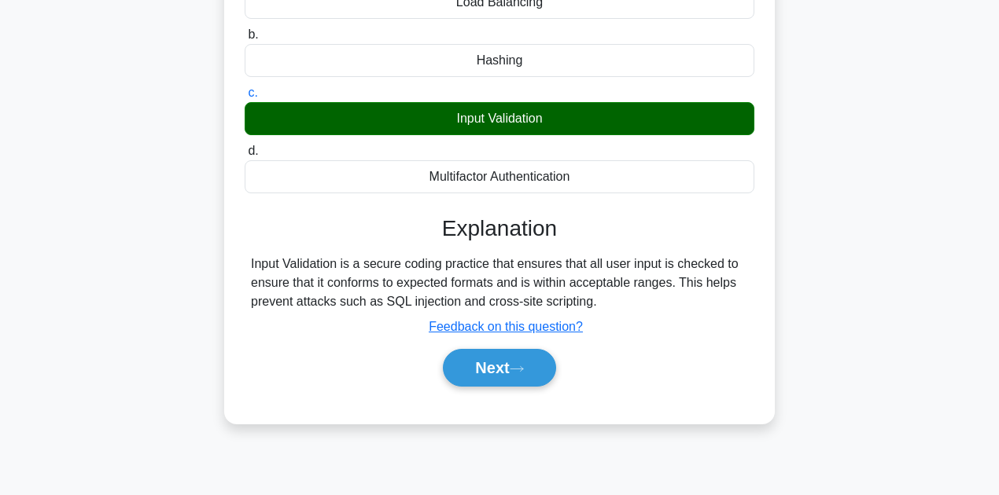
scroll to position [262, 0]
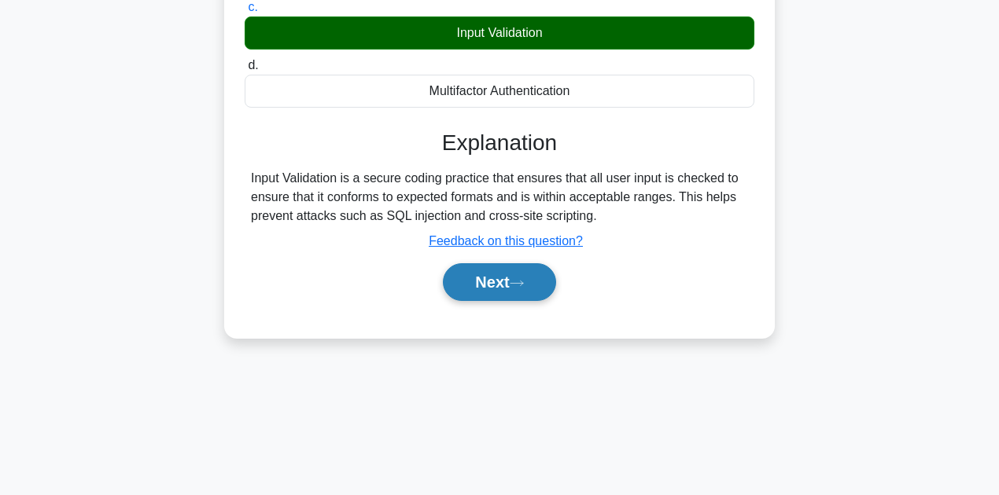
click at [508, 286] on button "Next" at bounding box center [499, 282] width 112 height 38
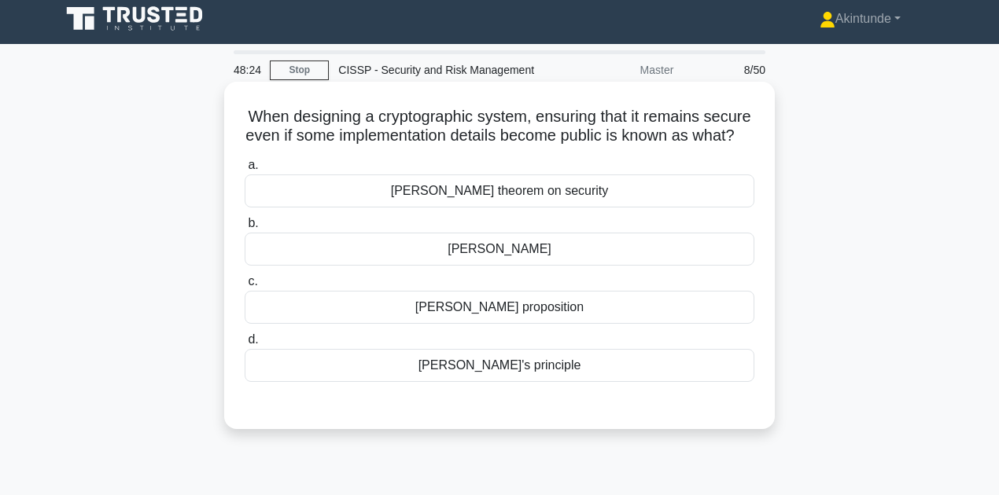
scroll to position [0, 0]
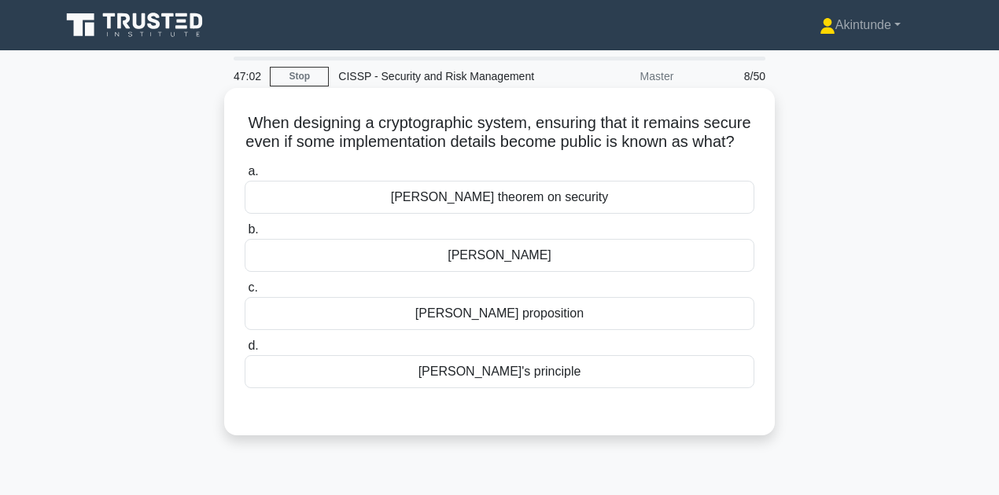
click at [528, 326] on div "Diffie-Hellman proposition" at bounding box center [500, 313] width 510 height 33
click at [245, 293] on input "c. Diffie-Hellman proposition" at bounding box center [245, 288] width 0 height 10
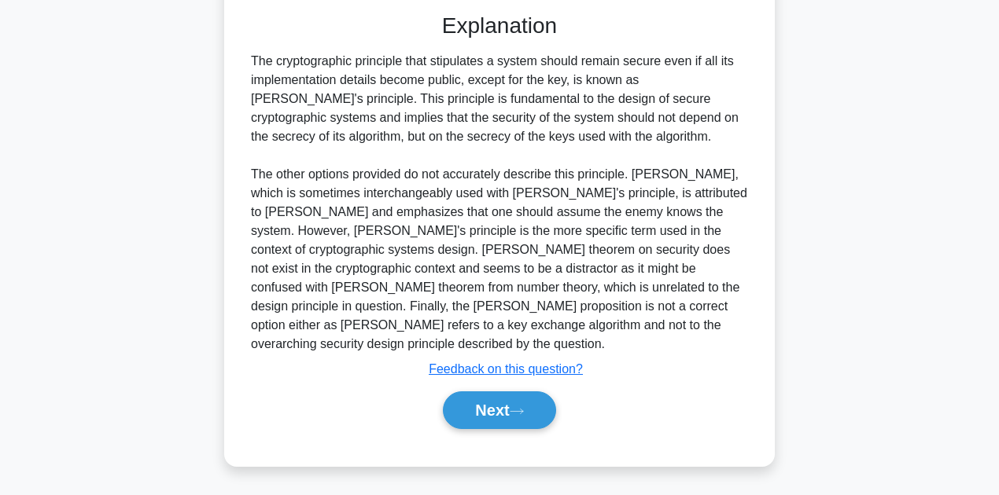
scroll to position [418, 0]
click at [510, 410] on button "Next" at bounding box center [499, 410] width 112 height 38
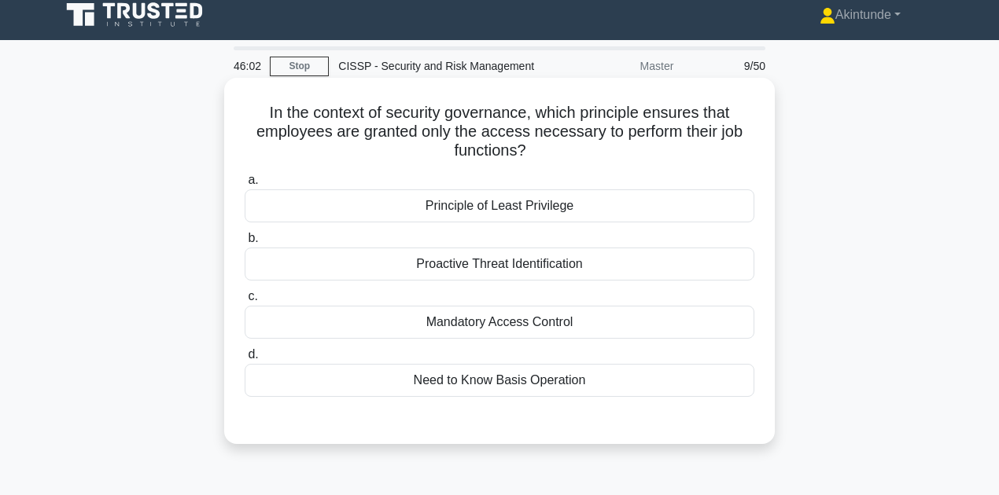
scroll to position [0, 0]
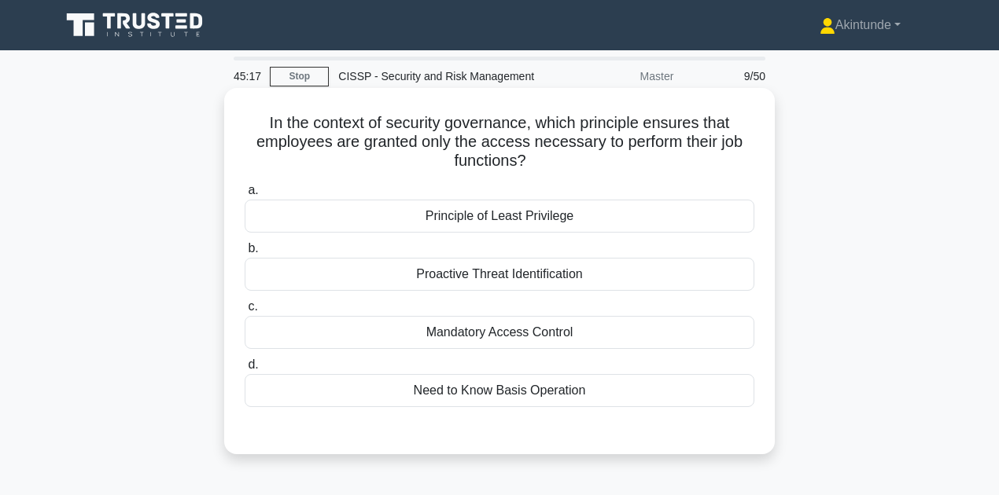
click at [484, 219] on div "Principle of Least Privilege" at bounding box center [500, 216] width 510 height 33
click at [245, 196] on input "a. Principle of Least Privilege" at bounding box center [245, 191] width 0 height 10
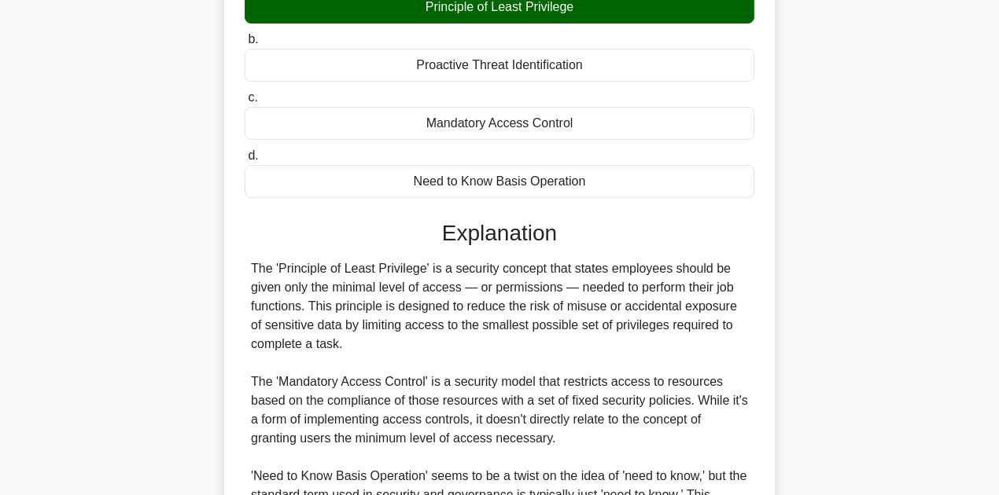
scroll to position [491, 0]
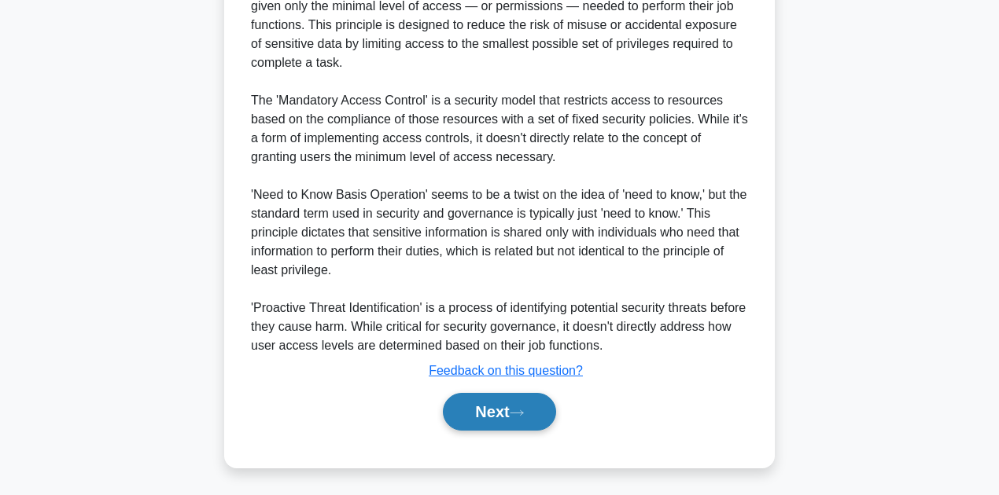
click at [506, 415] on button "Next" at bounding box center [499, 412] width 112 height 38
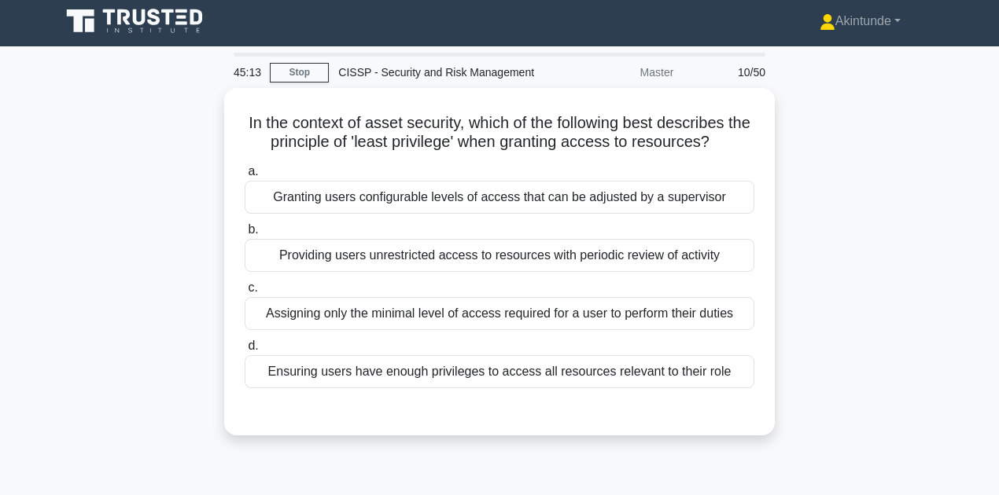
scroll to position [0, 0]
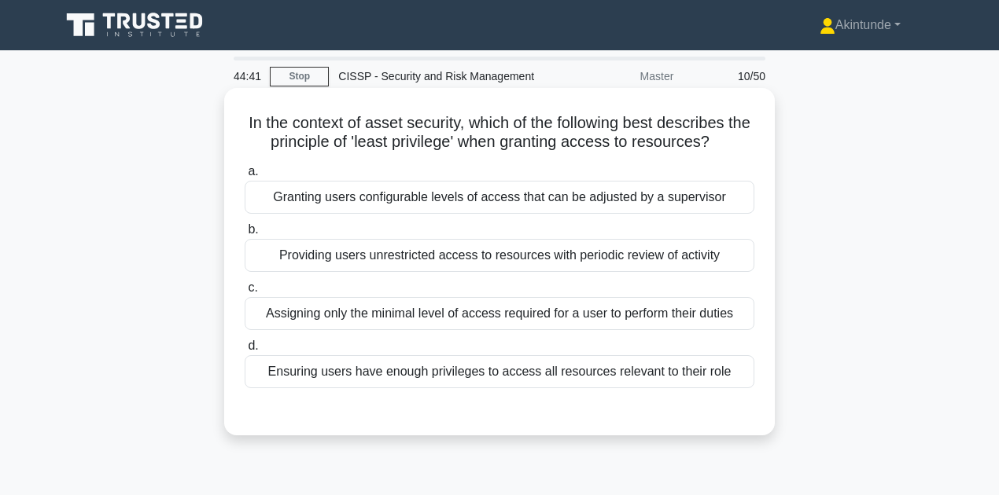
click at [455, 311] on div "Assigning only the minimal level of access required for a user to perform their…" at bounding box center [500, 313] width 510 height 33
click at [245, 293] on input "c. Assigning only the minimal level of access required for a user to perform th…" at bounding box center [245, 288] width 0 height 10
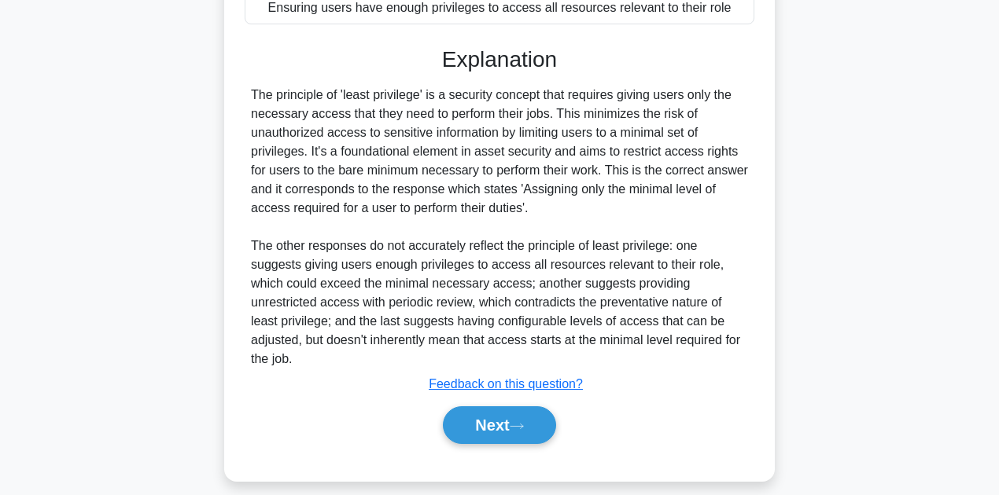
scroll to position [377, 0]
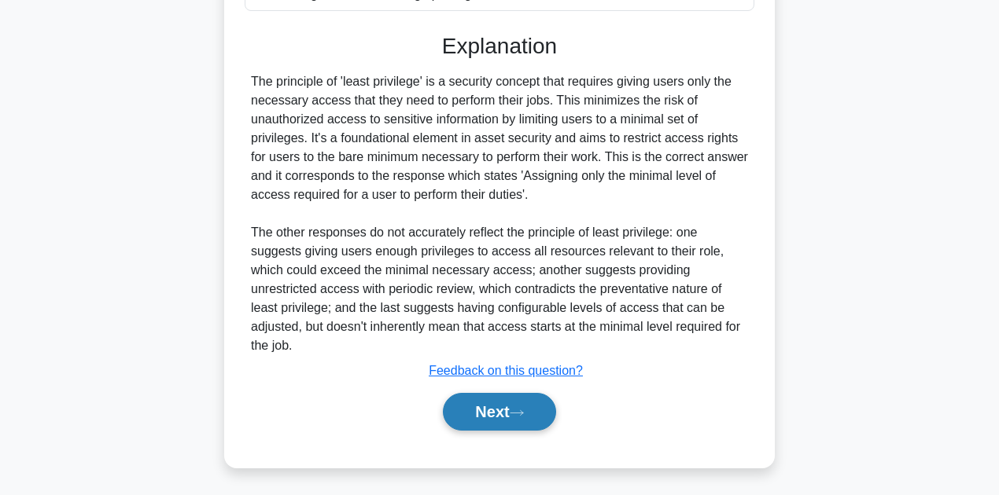
click at [501, 403] on button "Next" at bounding box center [499, 412] width 112 height 38
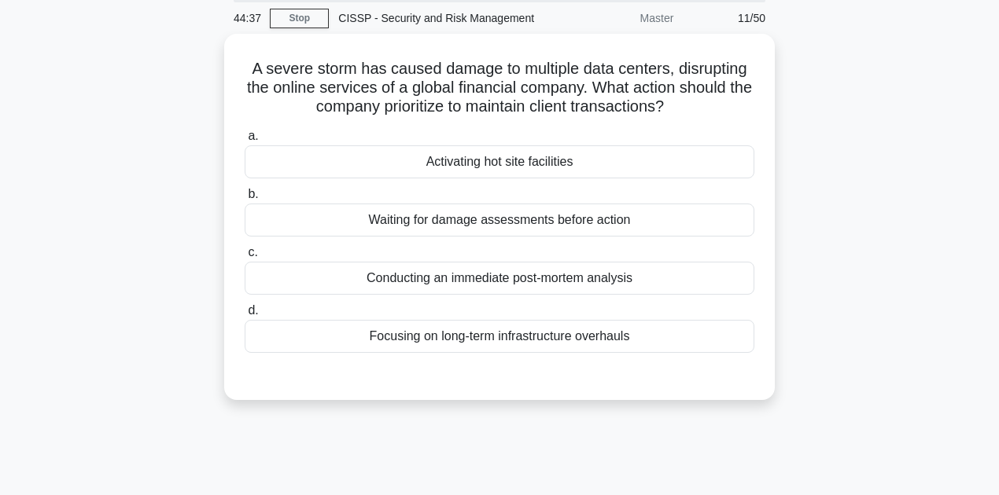
scroll to position [39, 0]
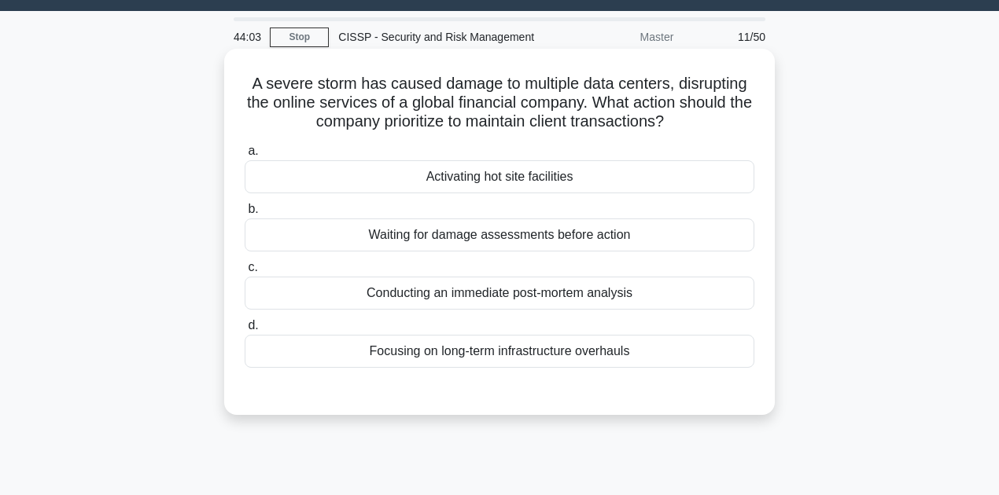
click at [494, 174] on div "Activating hot site facilities" at bounding box center [500, 176] width 510 height 33
click at [245, 156] on input "a. Activating hot site facilities" at bounding box center [245, 151] width 0 height 10
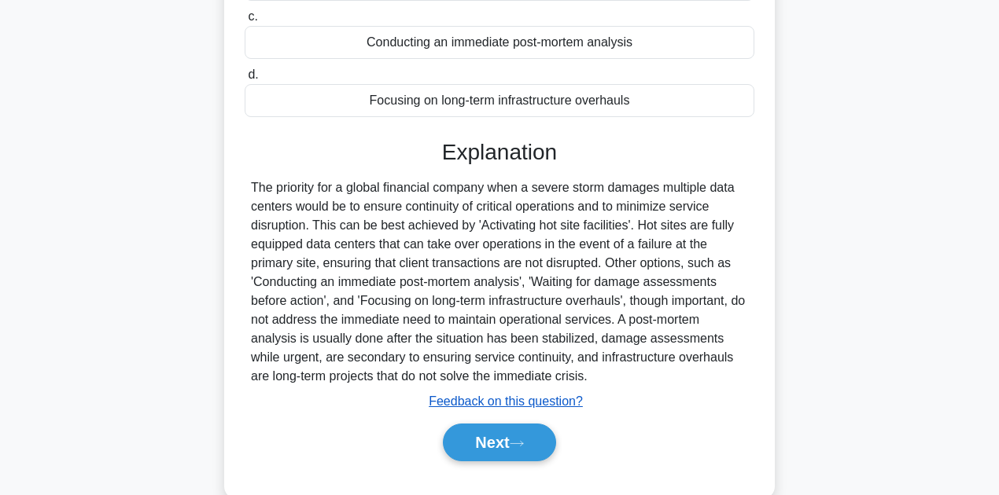
scroll to position [354, 0]
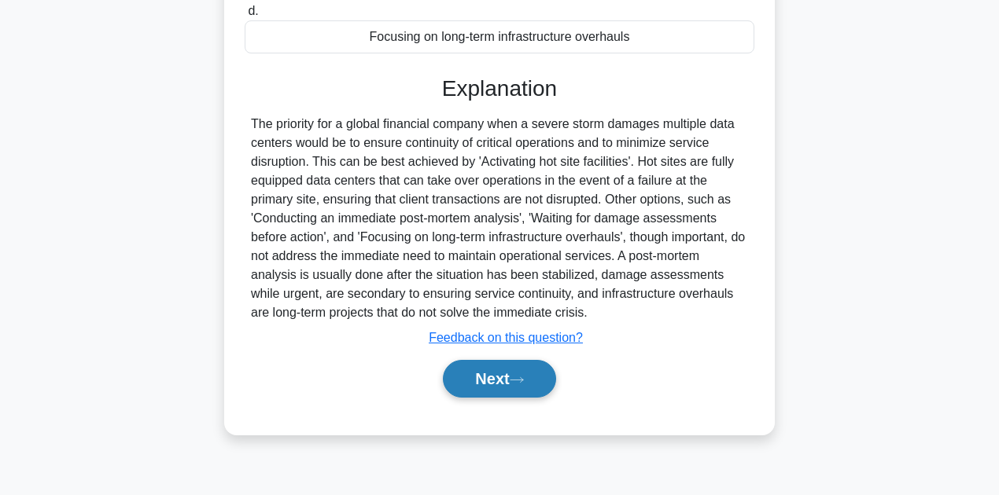
click at [506, 388] on button "Next" at bounding box center [499, 379] width 112 height 38
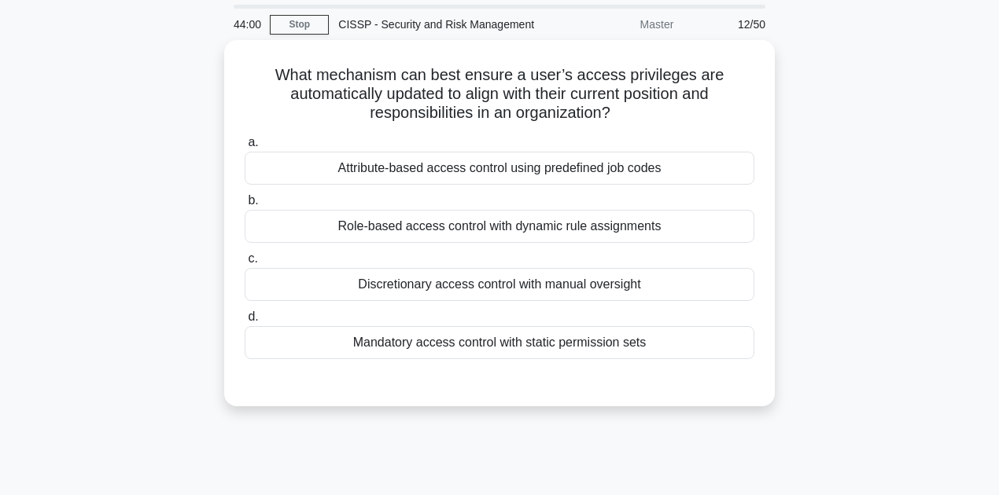
scroll to position [39, 0]
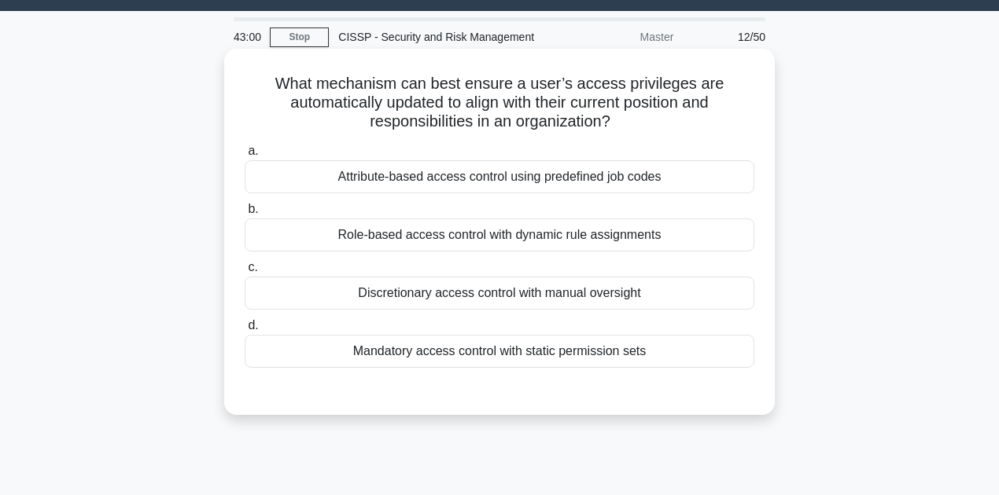
click at [439, 233] on div "Role-based access control with dynamic rule assignments" at bounding box center [500, 235] width 510 height 33
click at [245, 215] on input "b. Role-based access control with dynamic rule assignments" at bounding box center [245, 209] width 0 height 10
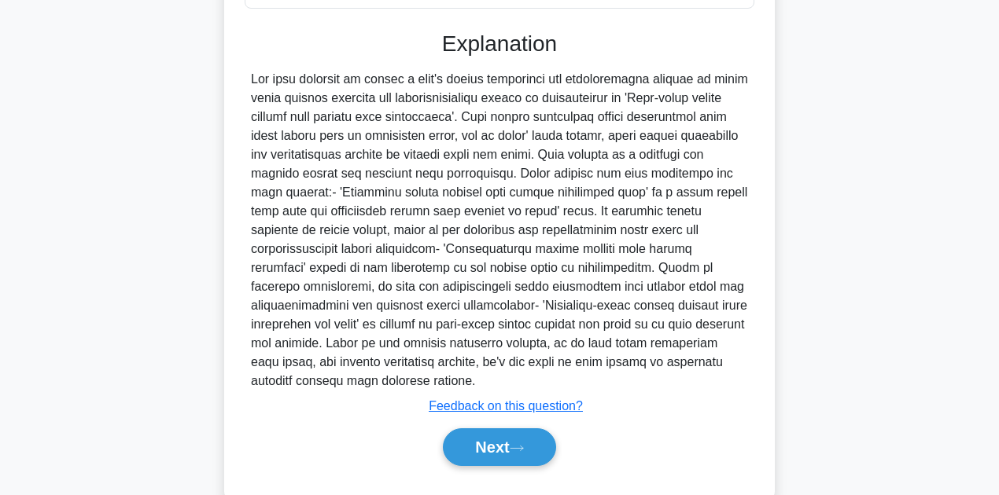
scroll to position [407, 0]
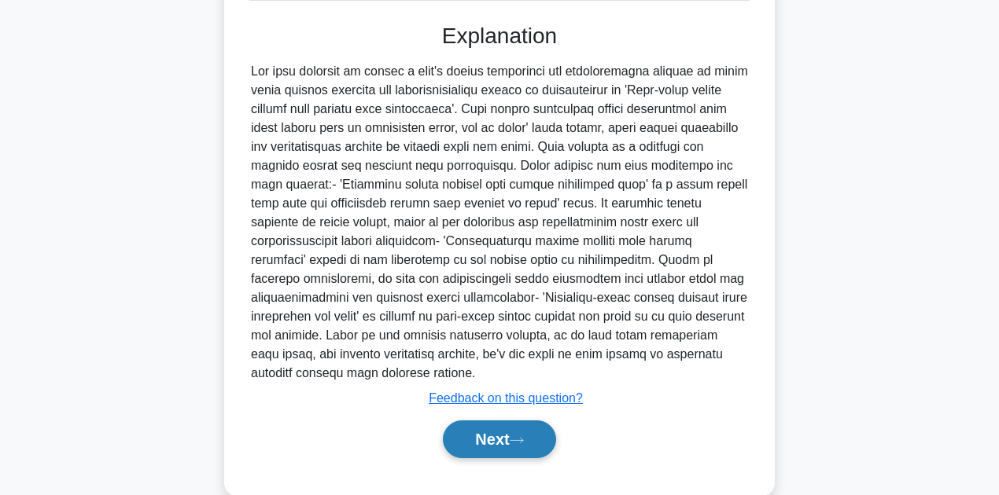
click at [506, 442] on button "Next" at bounding box center [499, 440] width 112 height 38
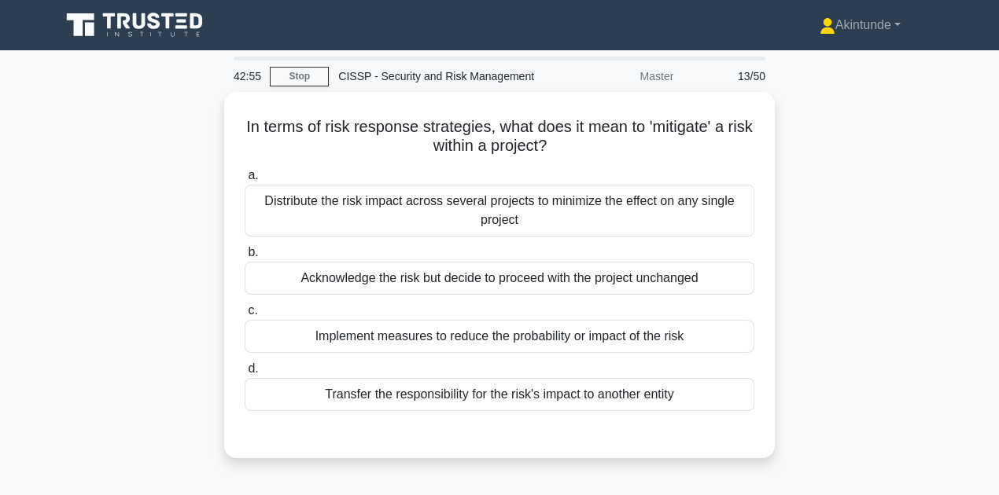
scroll to position [0, 0]
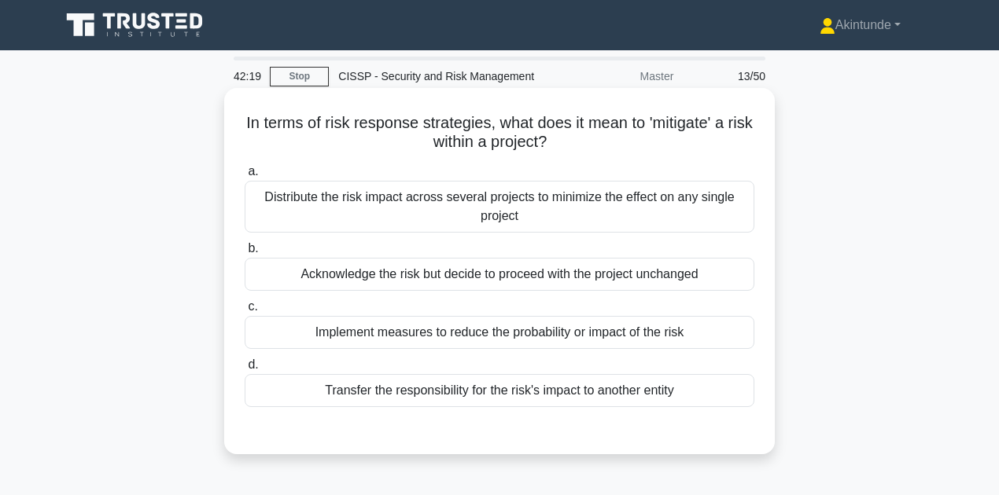
click at [443, 338] on div "Implement measures to reduce the probability or impact of the risk" at bounding box center [500, 332] width 510 height 33
click at [245, 312] on input "c. Implement measures to reduce the probability or impact of the risk" at bounding box center [245, 307] width 0 height 10
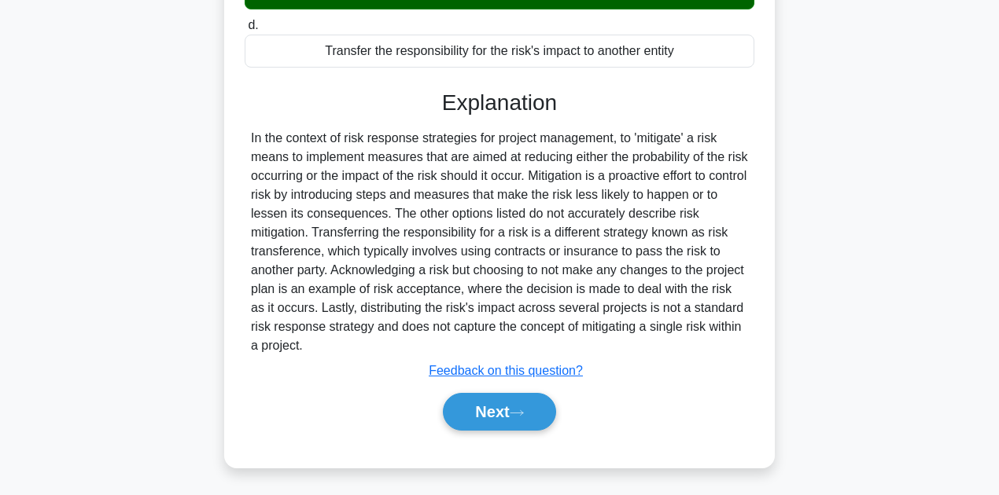
scroll to position [354, 0]
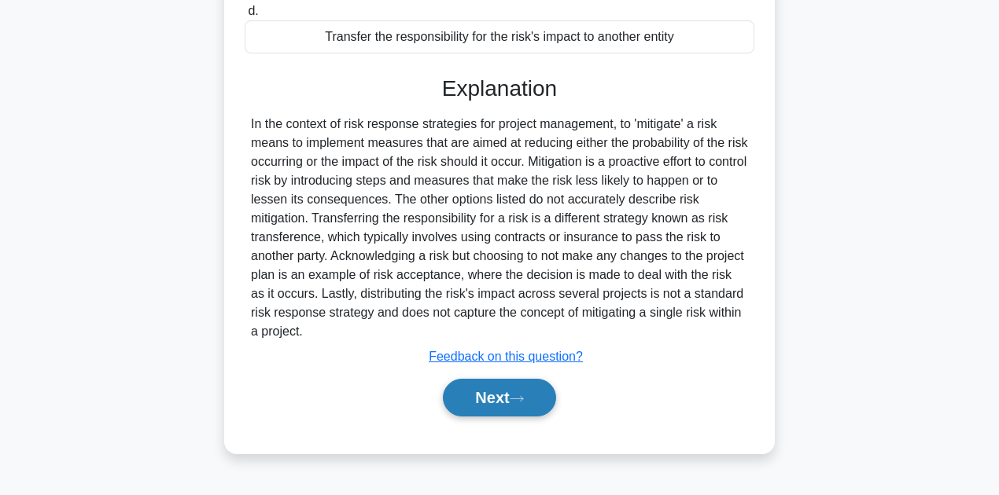
click at [507, 404] on button "Next" at bounding box center [499, 398] width 112 height 38
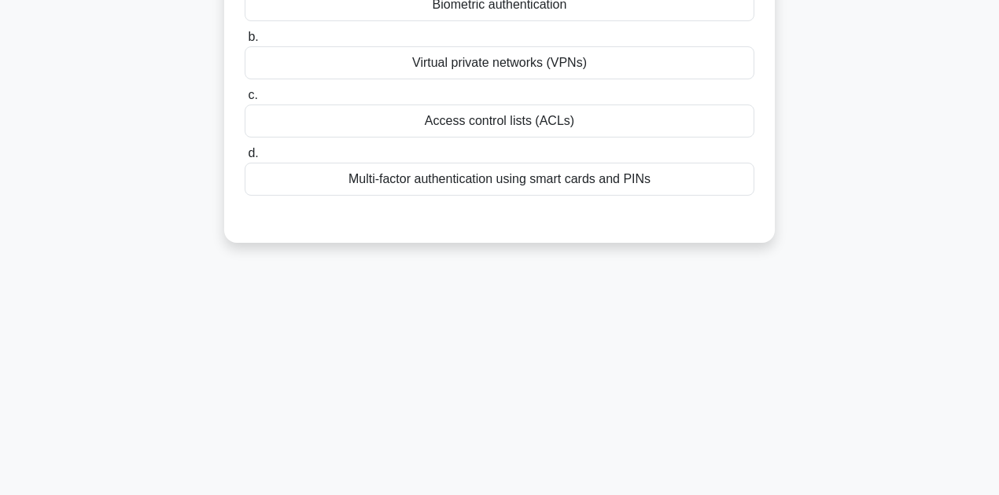
scroll to position [0, 0]
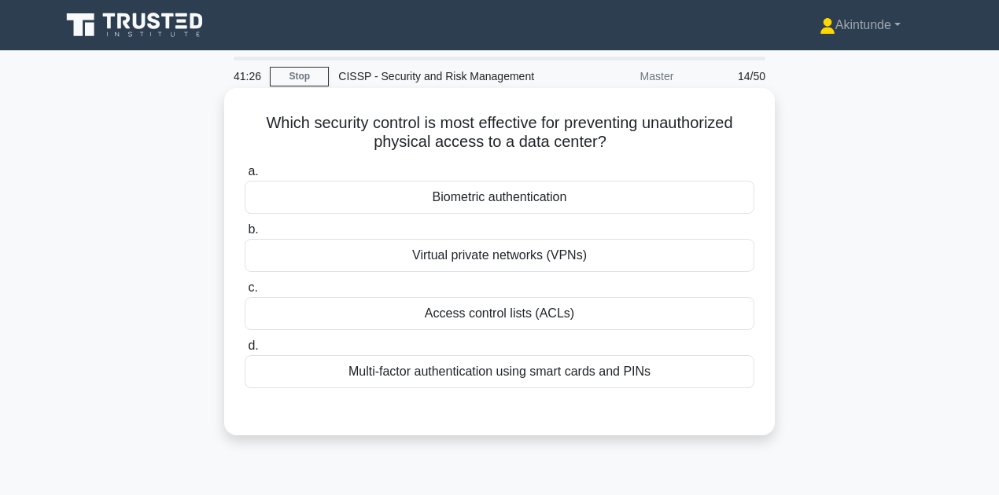
click at [504, 200] on div "Biometric authentication" at bounding box center [500, 197] width 510 height 33
click at [245, 177] on input "a. Biometric authentication" at bounding box center [245, 172] width 0 height 10
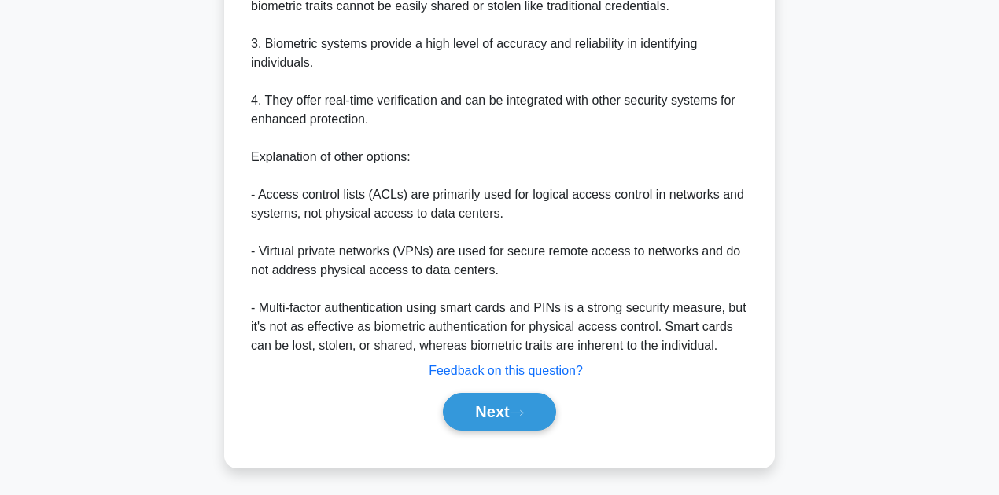
scroll to position [585, 0]
click at [493, 412] on button "Next" at bounding box center [499, 412] width 112 height 38
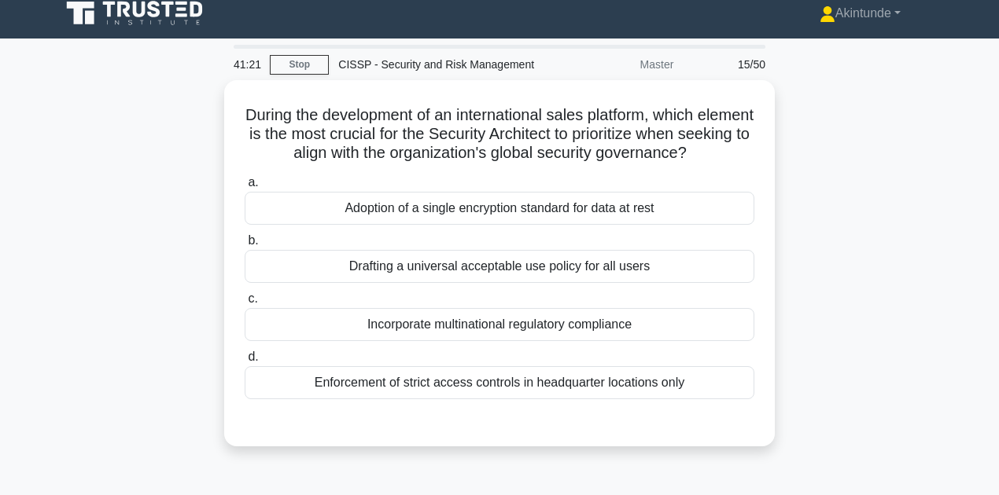
scroll to position [0, 0]
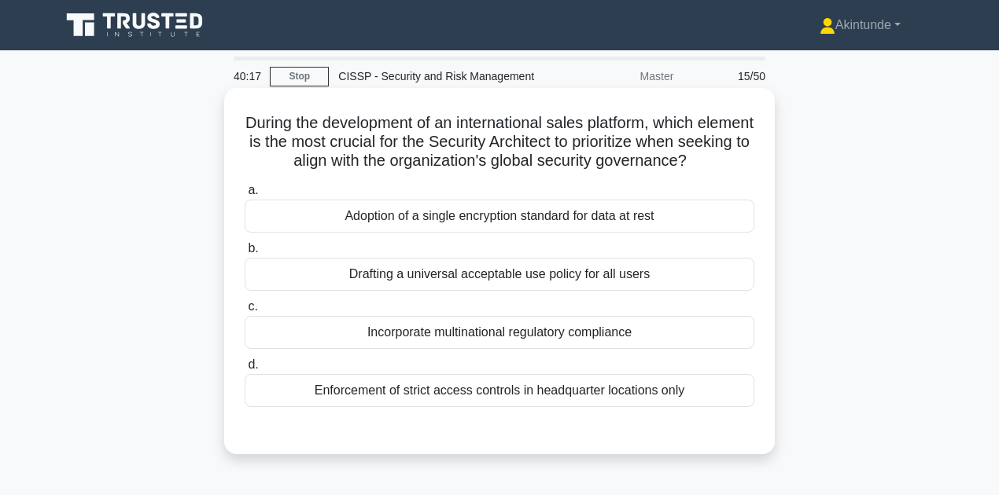
click at [436, 337] on div "Incorporate multinational regulatory compliance" at bounding box center [500, 332] width 510 height 33
click at [245, 312] on input "c. Incorporate multinational regulatory compliance" at bounding box center [245, 307] width 0 height 10
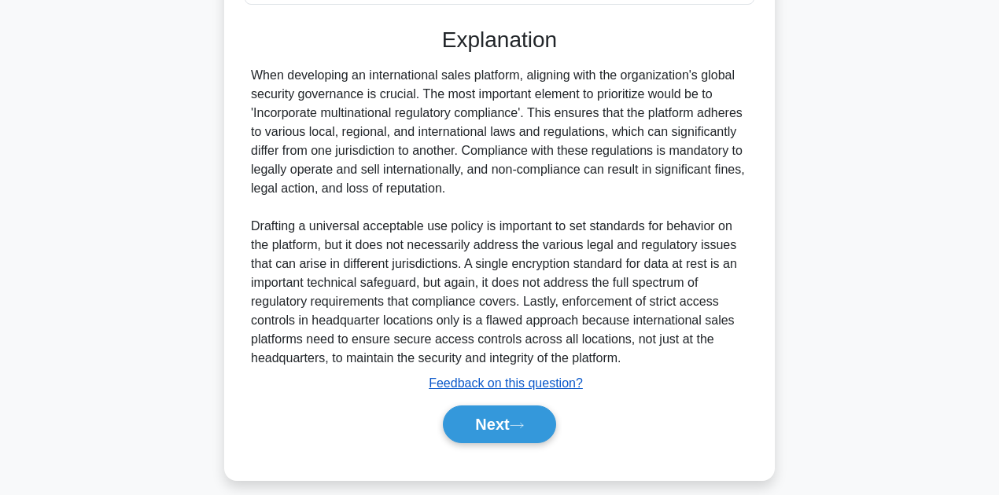
scroll to position [415, 0]
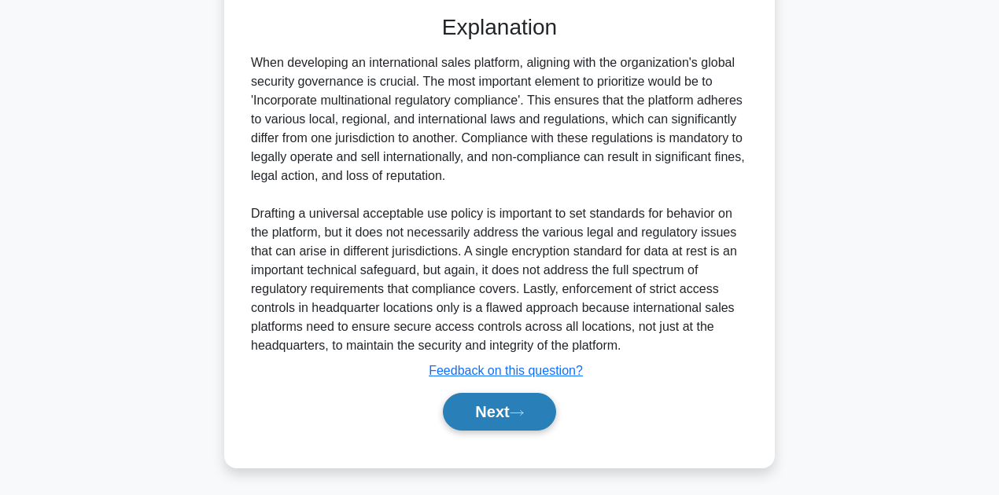
click at [472, 414] on button "Next" at bounding box center [499, 412] width 112 height 38
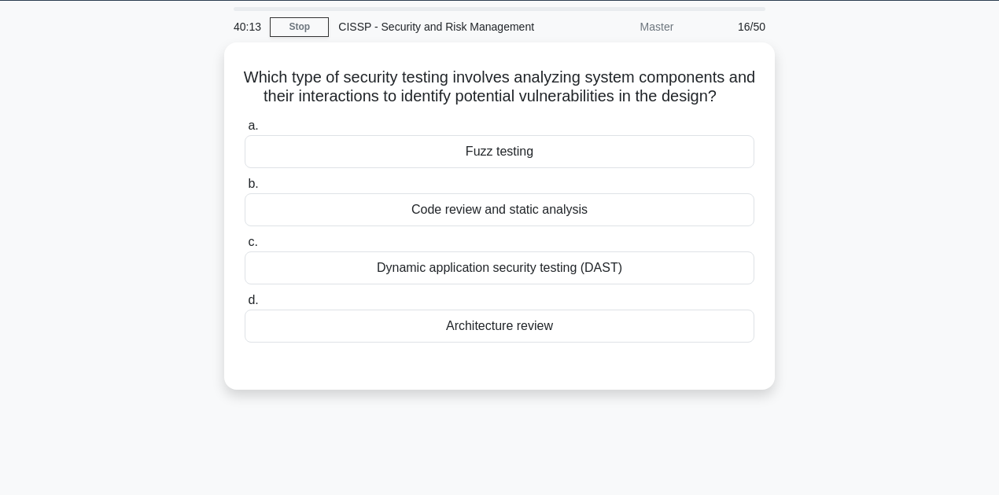
scroll to position [39, 0]
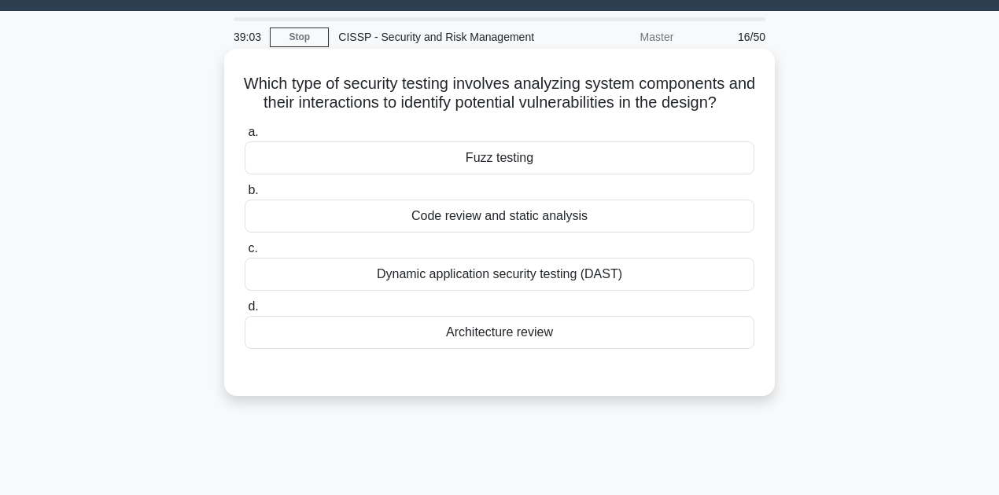
click at [422, 291] on div "Dynamic application security testing (DAST)" at bounding box center [500, 274] width 510 height 33
click at [245, 254] on input "c. Dynamic application security testing (DAST)" at bounding box center [245, 249] width 0 height 10
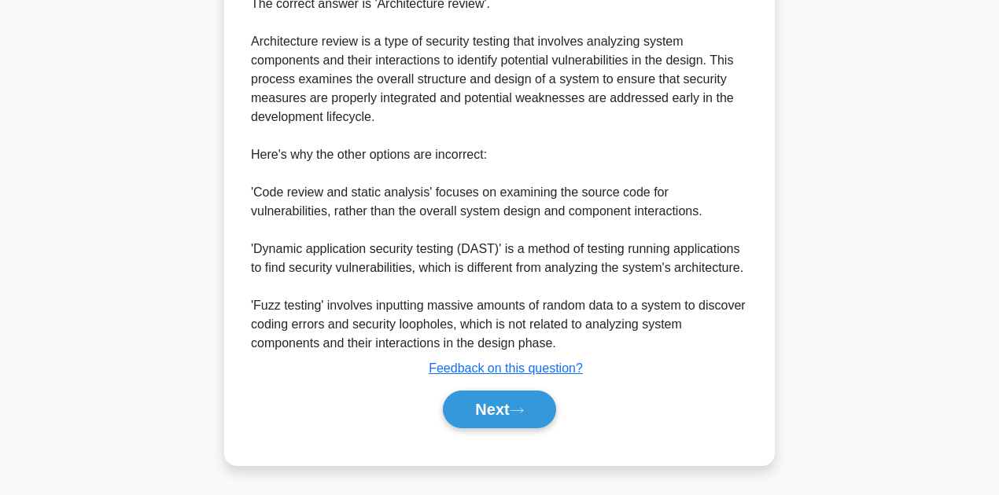
scroll to position [474, 0]
click at [497, 418] on button "Next" at bounding box center [499, 410] width 112 height 38
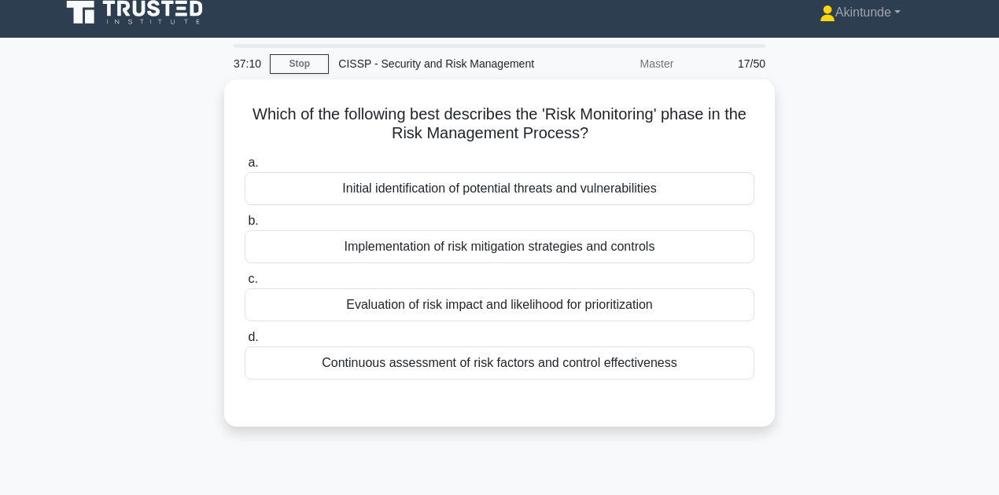
scroll to position [0, 0]
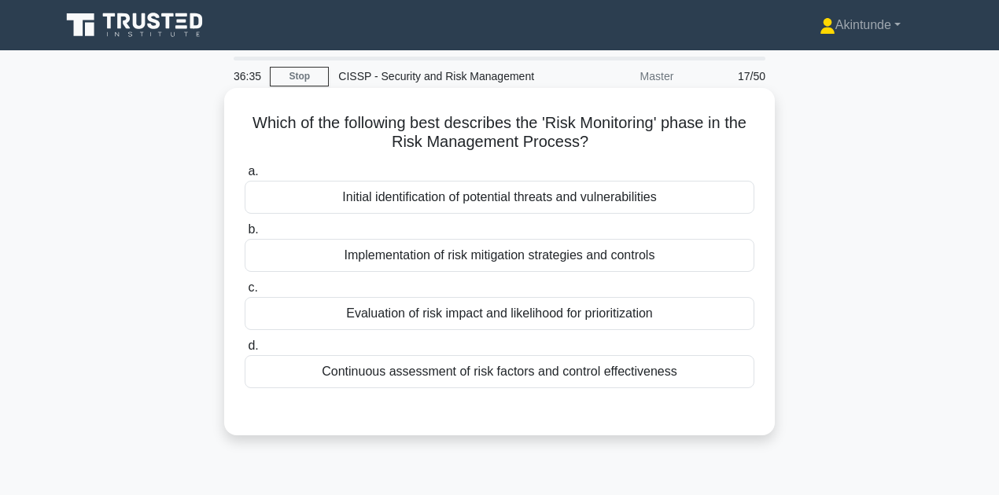
click at [484, 371] on div "Continuous assessment of risk factors and control effectiveness" at bounding box center [500, 371] width 510 height 33
click at [245, 351] on input "d. Continuous assessment of risk factors and control effectiveness" at bounding box center [245, 346] width 0 height 10
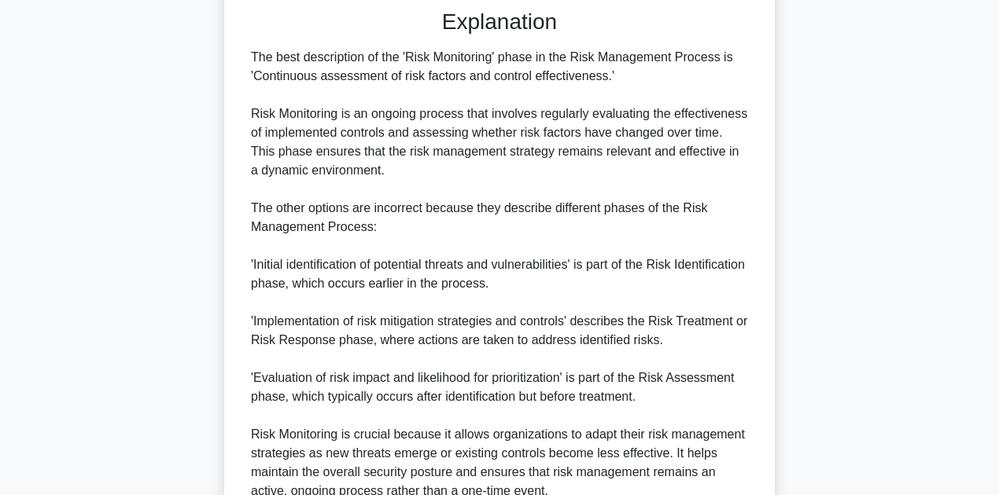
scroll to position [547, 0]
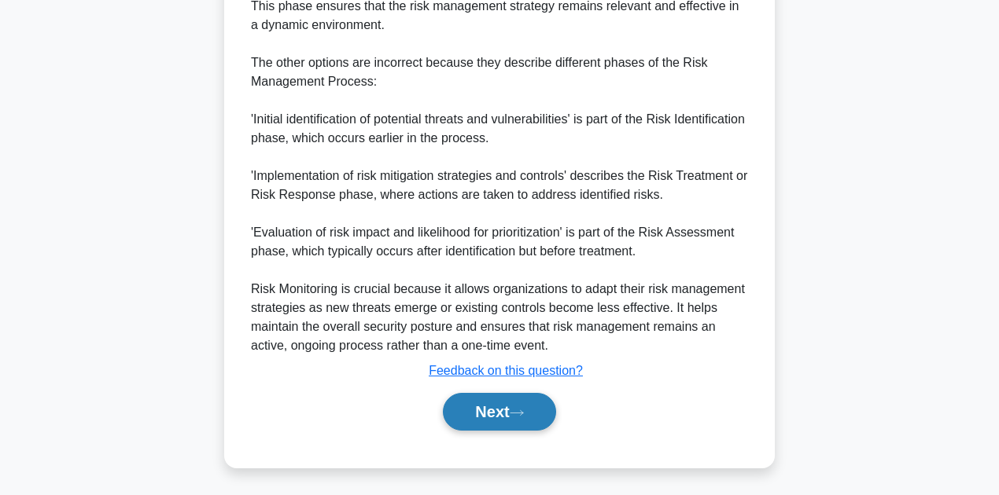
click at [528, 418] on button "Next" at bounding box center [499, 412] width 112 height 38
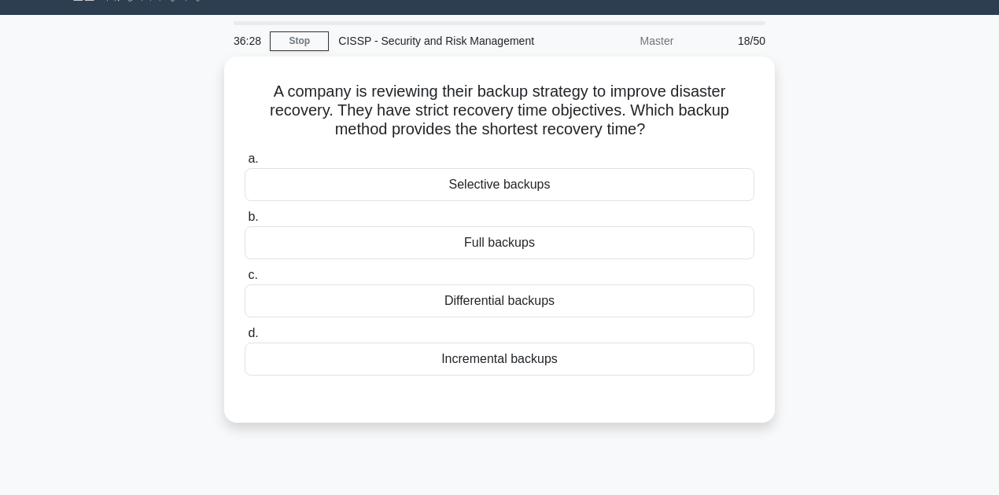
scroll to position [0, 0]
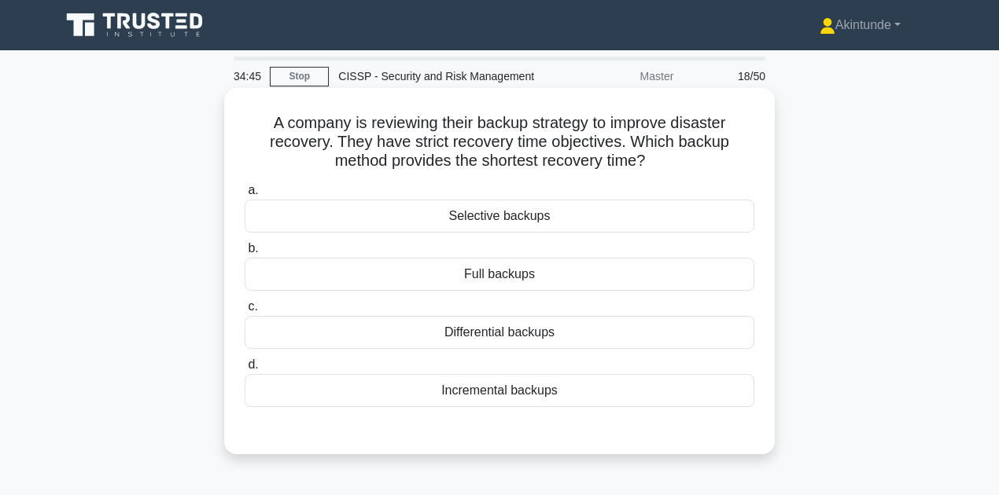
click at [539, 385] on div "Incremental backups" at bounding box center [500, 390] width 510 height 33
click at [245, 370] on input "d. Incremental backups" at bounding box center [245, 365] width 0 height 10
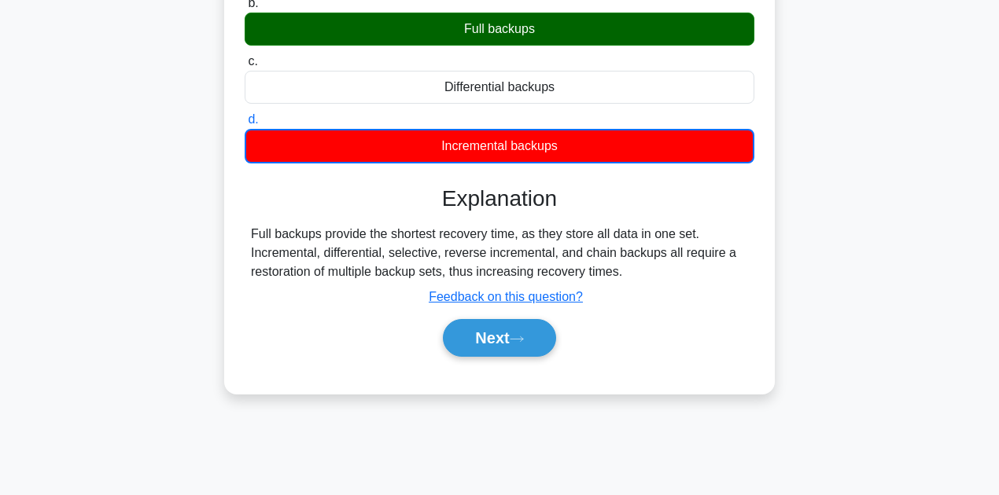
scroll to position [262, 0]
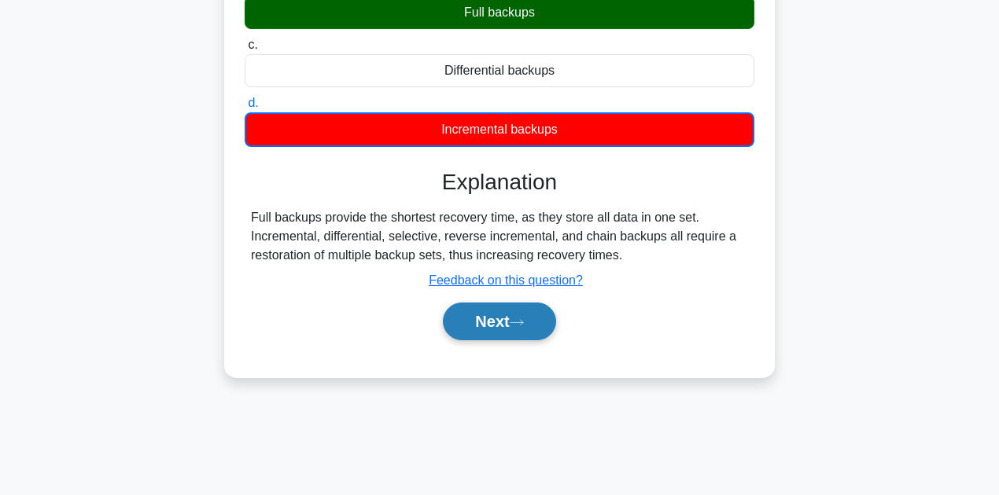
click at [491, 314] on button "Next" at bounding box center [499, 322] width 112 height 38
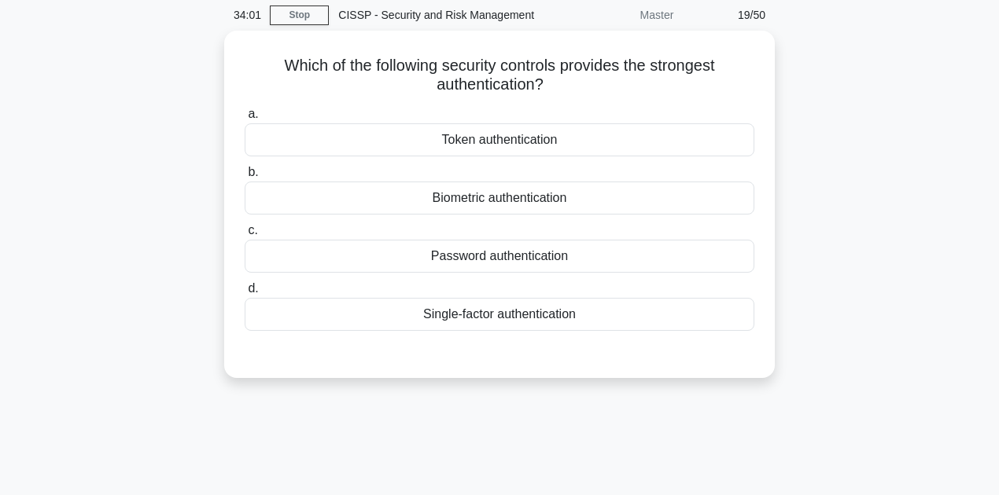
scroll to position [52, 0]
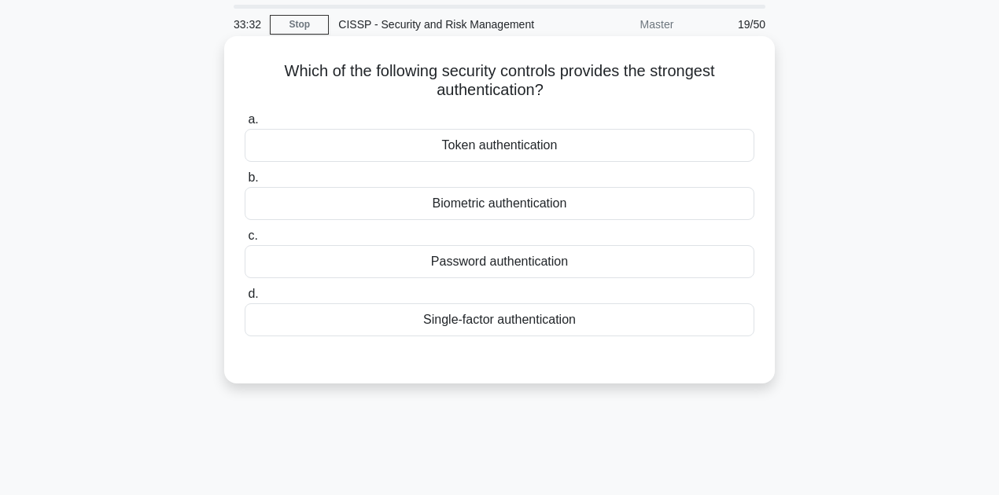
click at [635, 211] on div "Biometric authentication" at bounding box center [500, 203] width 510 height 33
click at [245, 183] on input "b. Biometric authentication" at bounding box center [245, 178] width 0 height 10
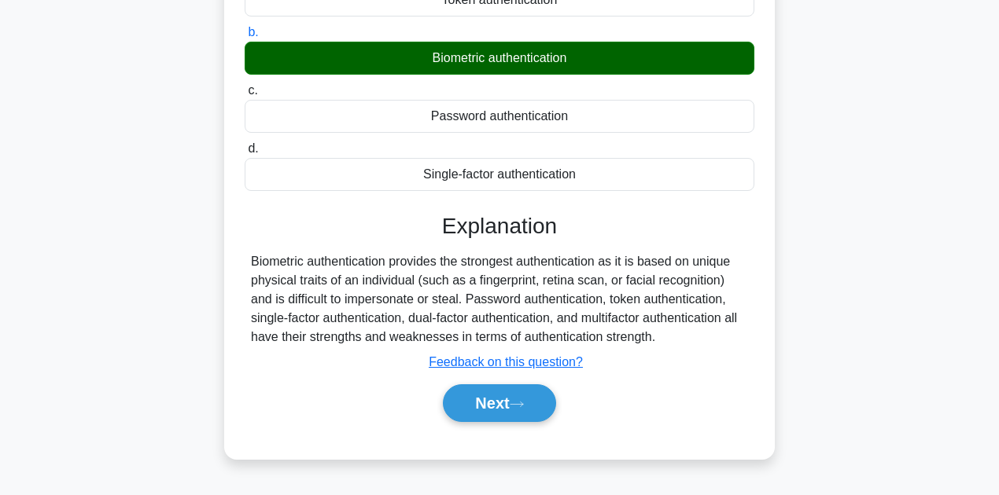
scroll to position [209, 0]
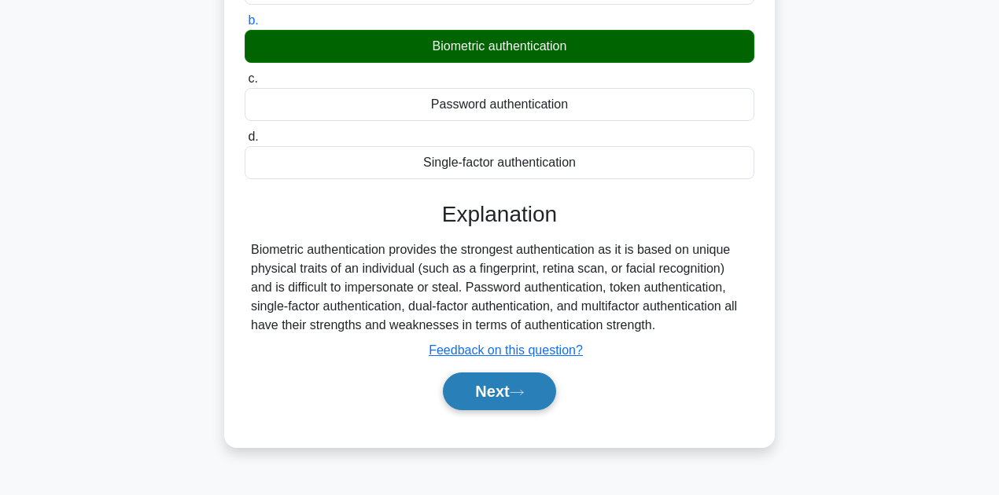
click at [516, 393] on icon at bounding box center [517, 392] width 14 height 9
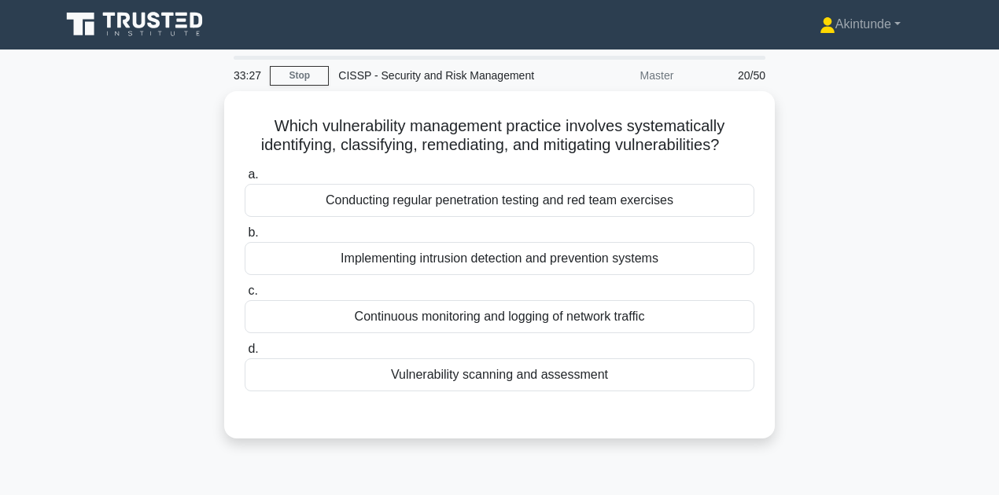
scroll to position [0, 0]
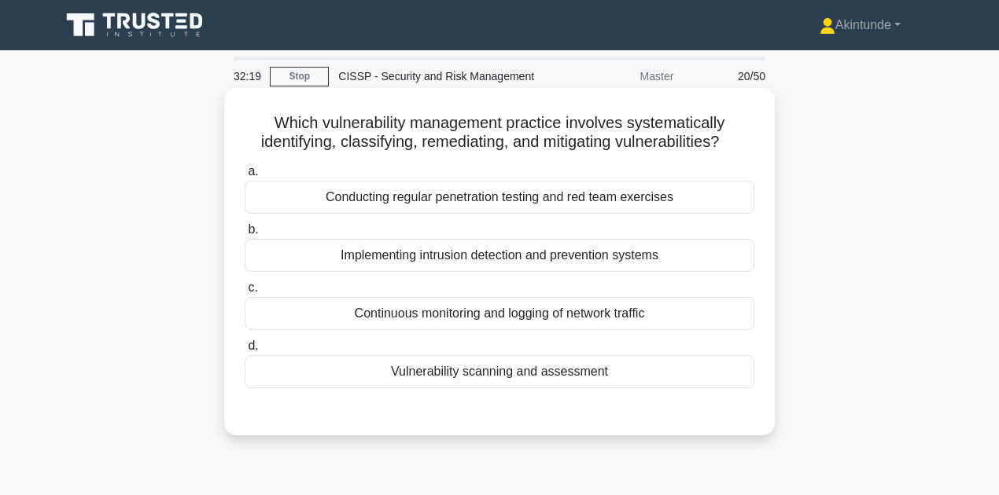
click at [604, 377] on div "Vulnerability scanning and assessment" at bounding box center [500, 371] width 510 height 33
click at [245, 351] on input "d. Vulnerability scanning and assessment" at bounding box center [245, 346] width 0 height 10
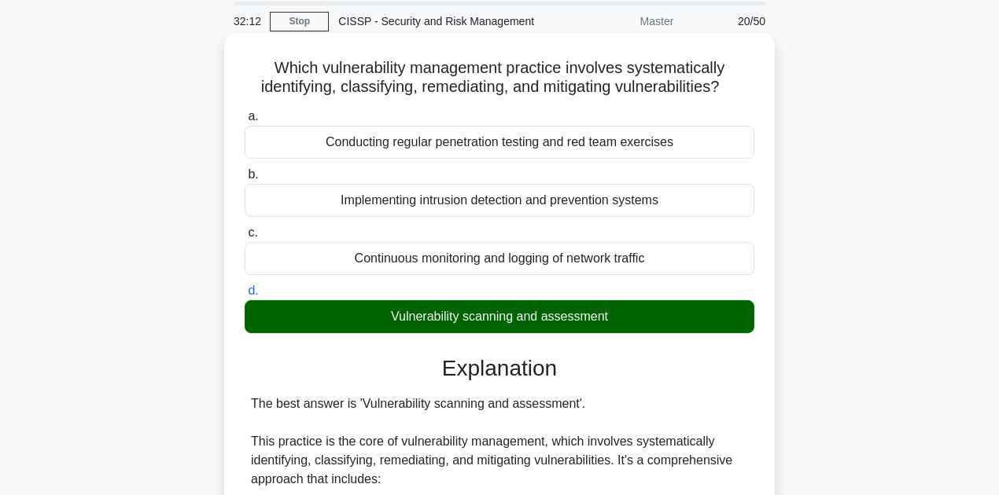
scroll to position [52, 0]
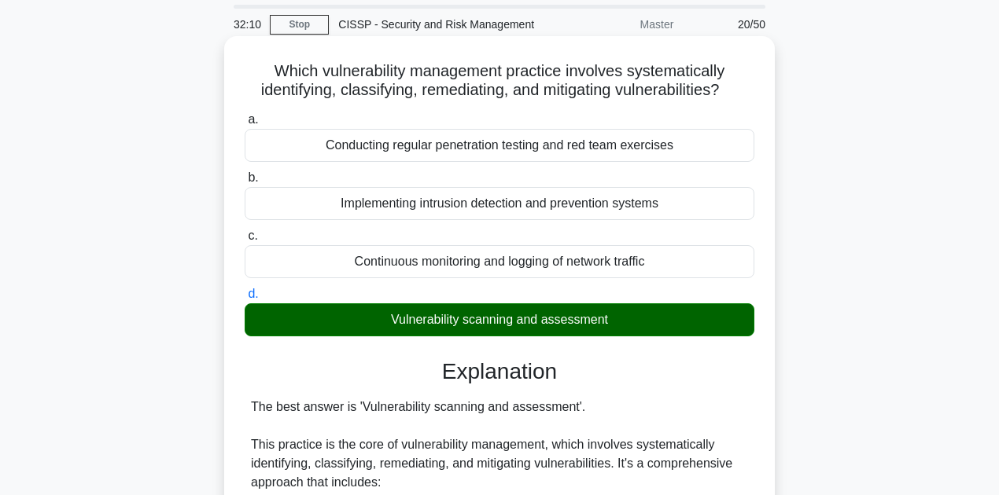
drag, startPoint x: 576, startPoint y: 150, endPoint x: 601, endPoint y: 156, distance: 25.0
click at [601, 156] on div "Conducting regular penetration testing and red team exercises" at bounding box center [500, 145] width 510 height 33
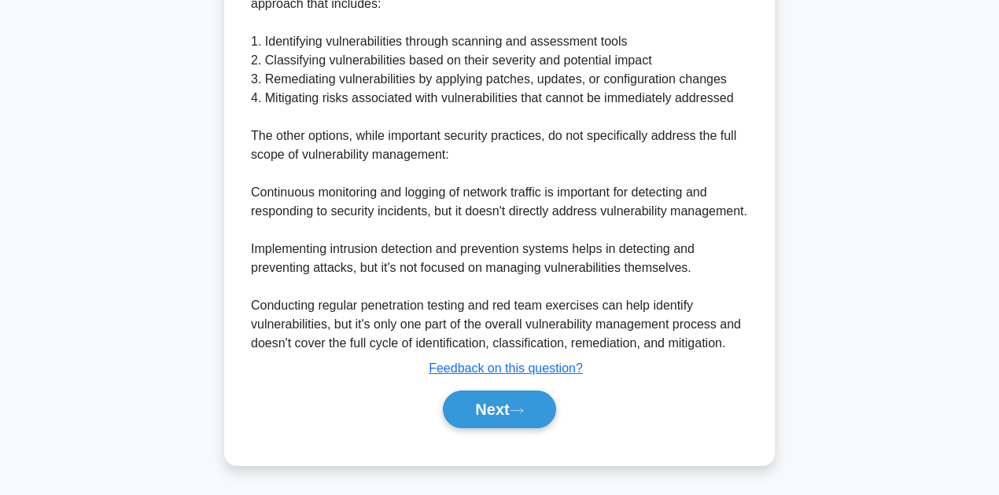
scroll to position [547, 0]
click at [515, 418] on button "Next" at bounding box center [499, 410] width 112 height 38
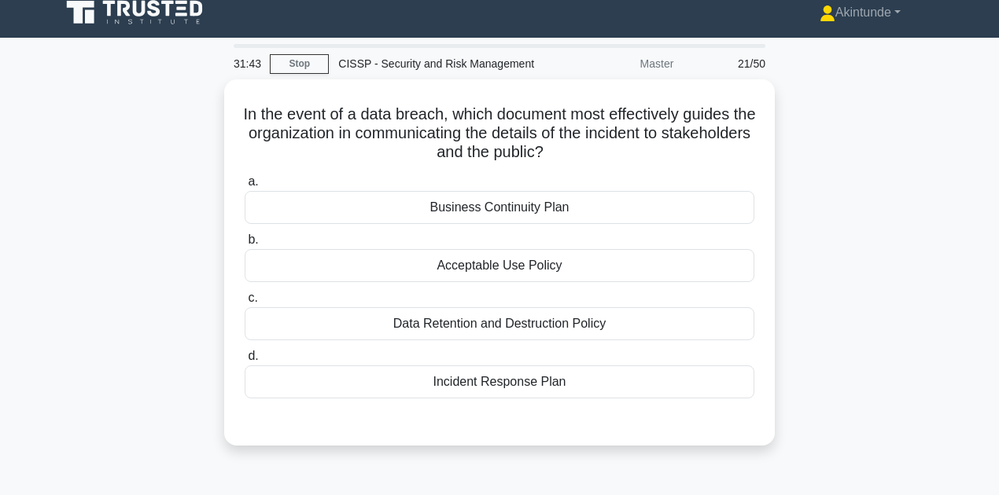
scroll to position [0, 0]
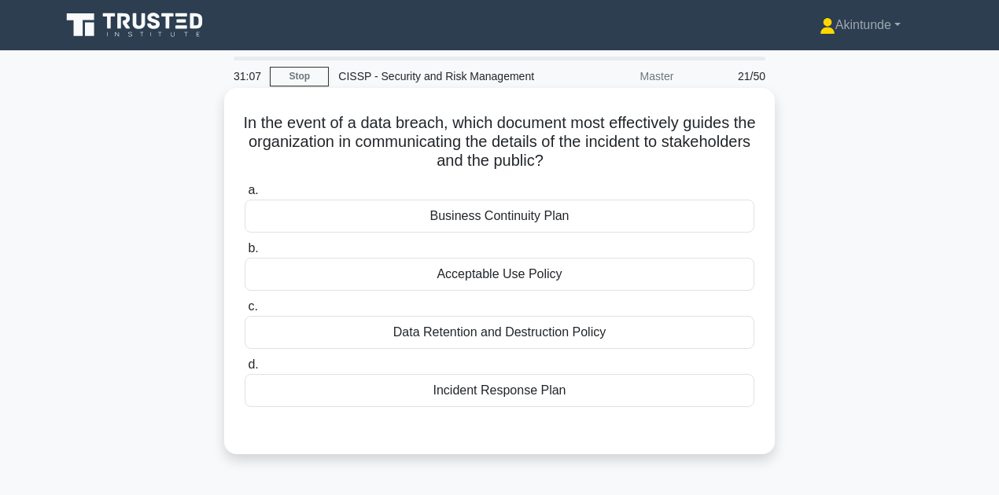
click at [494, 392] on div "Incident Response Plan" at bounding box center [500, 390] width 510 height 33
click at [245, 370] on input "d. Incident Response Plan" at bounding box center [245, 365] width 0 height 10
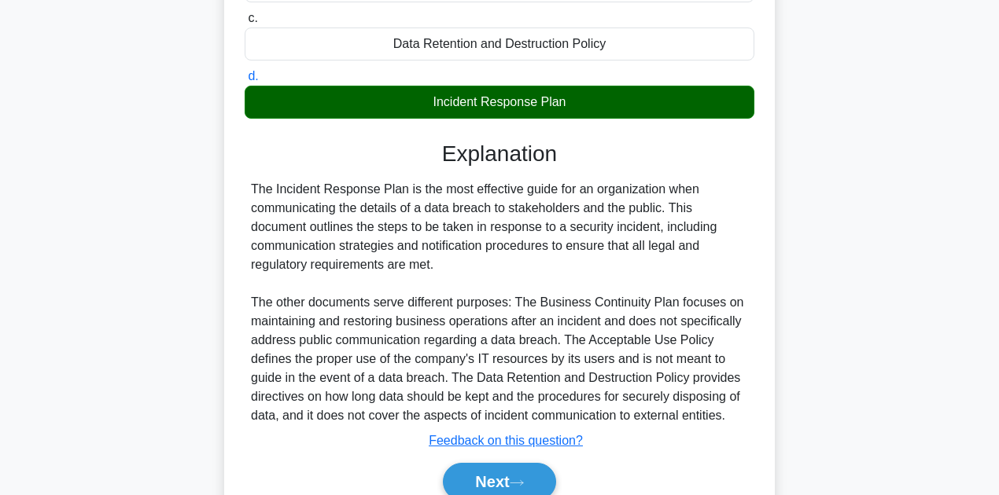
scroll to position [359, 0]
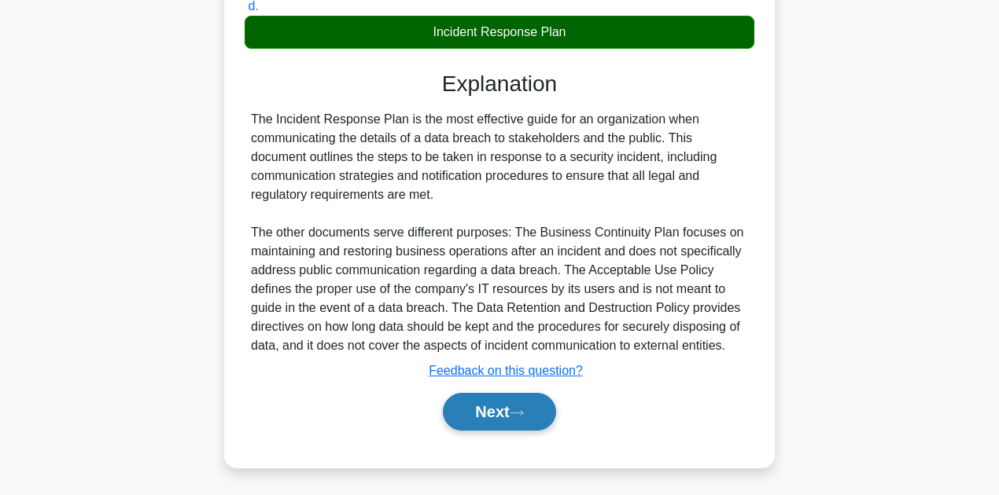
click at [513, 410] on button "Next" at bounding box center [499, 412] width 112 height 38
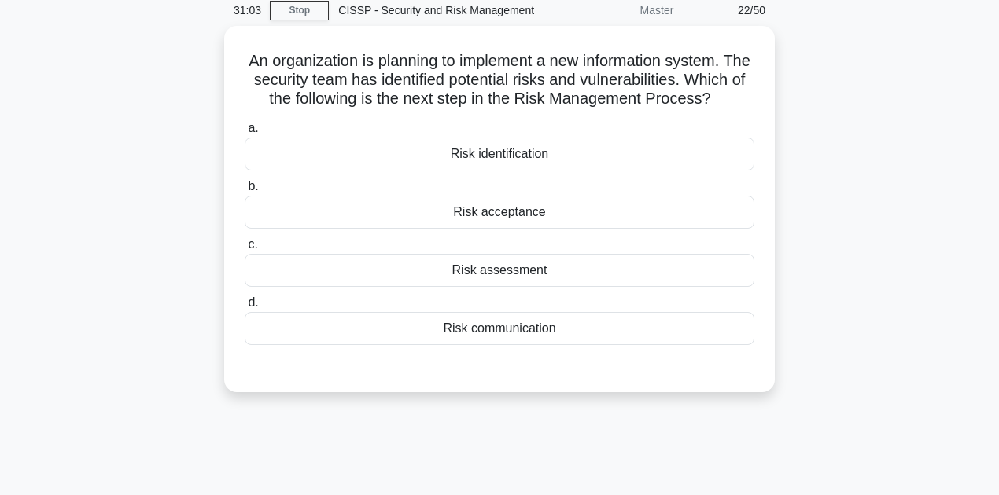
scroll to position [0, 0]
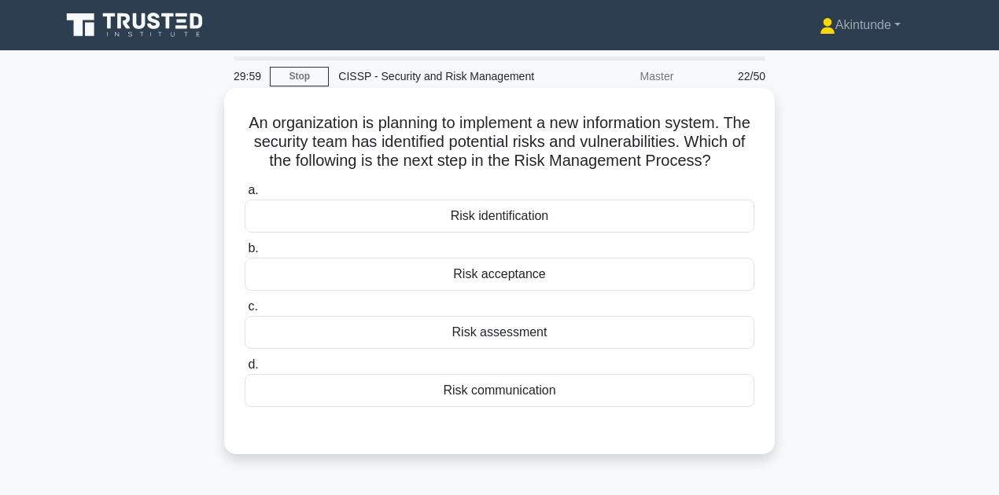
click at [558, 349] on div "Risk assessment" at bounding box center [500, 332] width 510 height 33
click at [245, 312] on input "c. Risk assessment" at bounding box center [245, 307] width 0 height 10
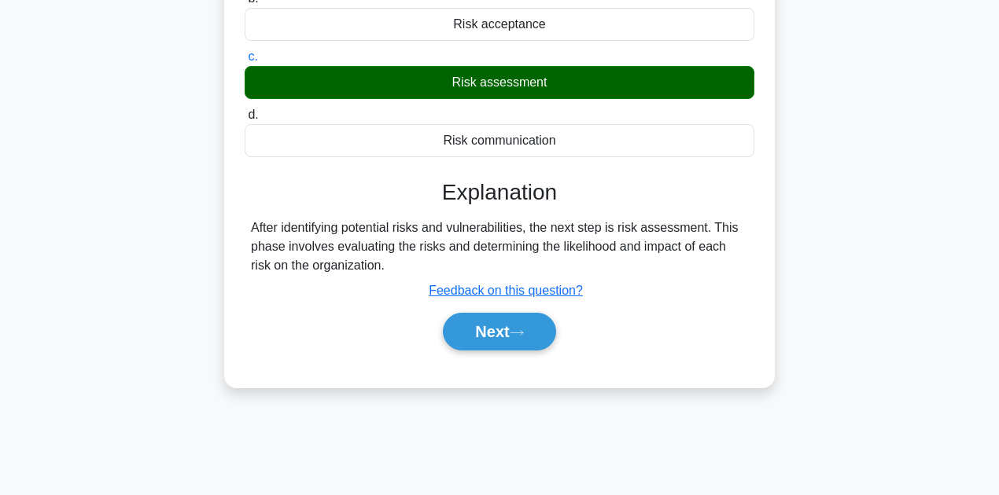
scroll to position [262, 0]
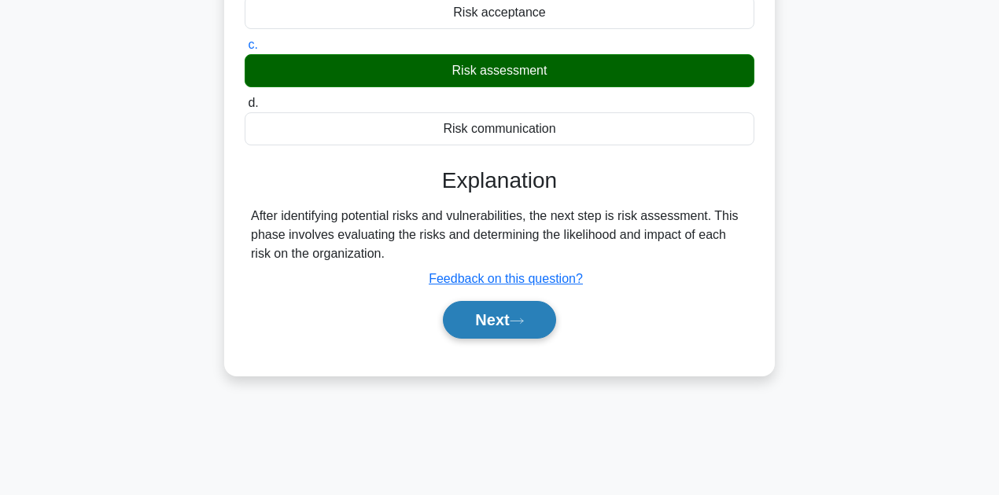
click at [524, 326] on icon at bounding box center [517, 321] width 14 height 9
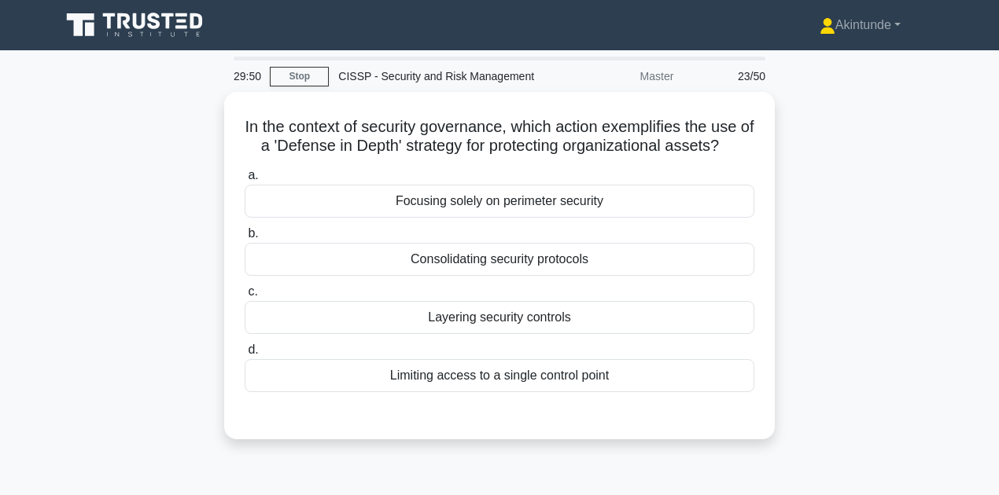
scroll to position [3, 0]
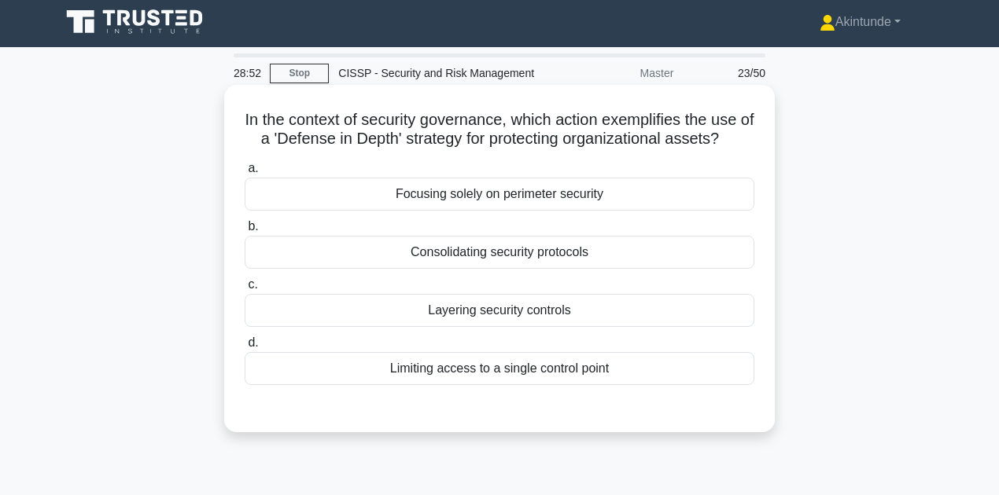
click at [528, 317] on div "Layering security controls" at bounding box center [500, 310] width 510 height 33
click at [245, 290] on input "c. Layering security controls" at bounding box center [245, 285] width 0 height 10
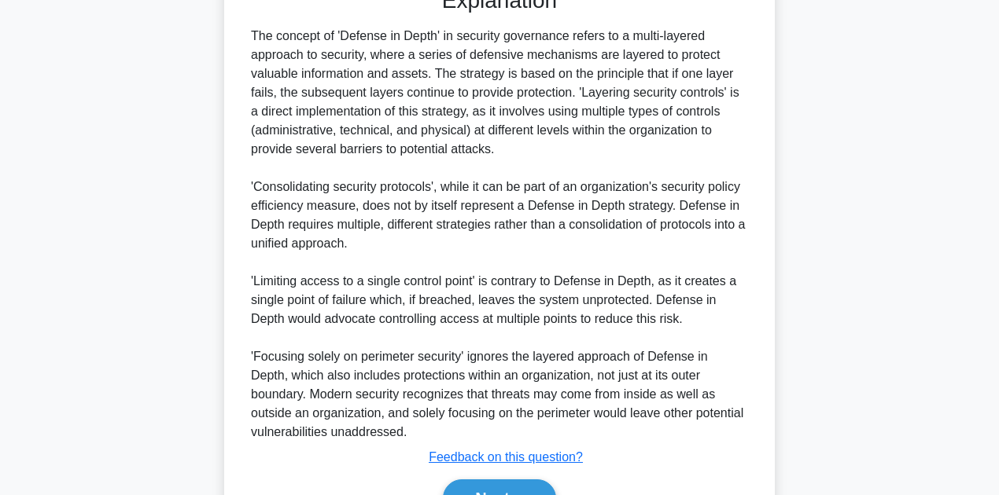
scroll to position [510, 0]
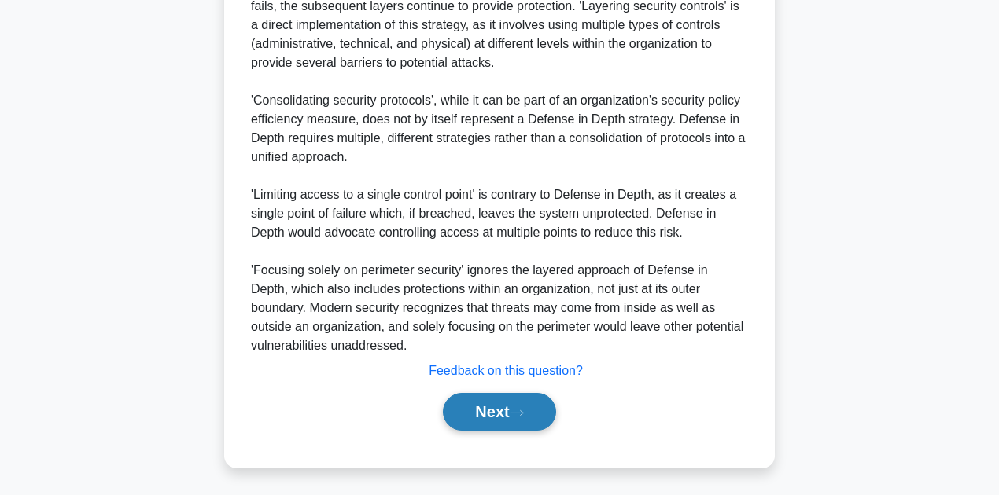
click at [505, 415] on button "Next" at bounding box center [499, 412] width 112 height 38
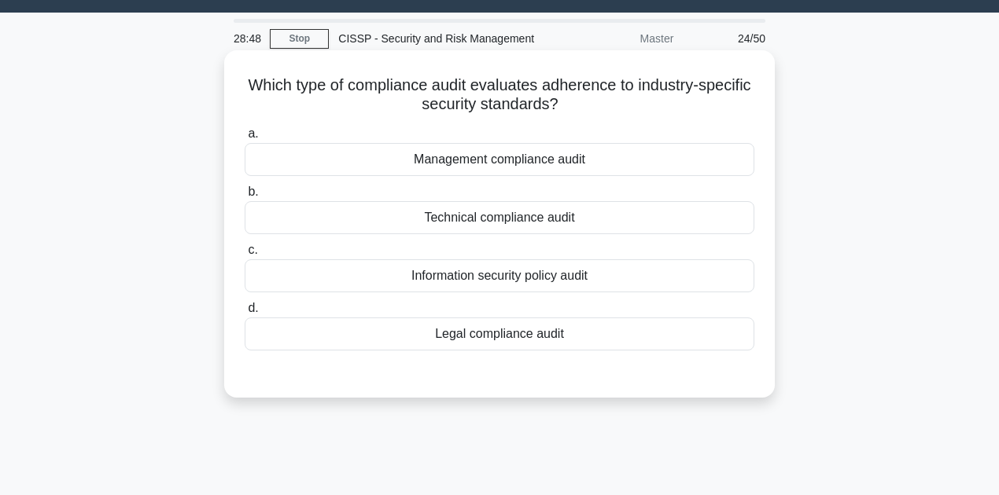
scroll to position [0, 0]
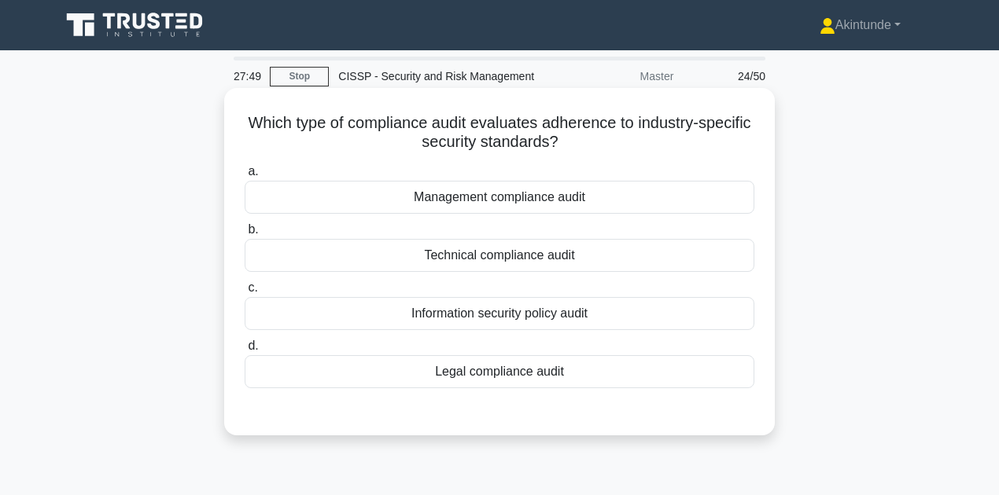
click at [647, 305] on div "Information security policy audit" at bounding box center [500, 313] width 510 height 33
click at [245, 293] on input "c. Information security policy audit" at bounding box center [245, 288] width 0 height 10
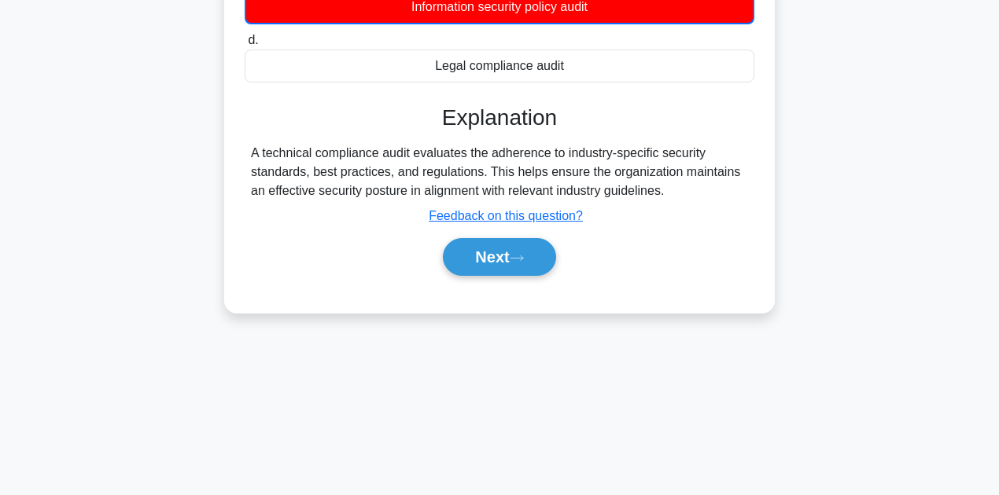
scroll to position [354, 0]
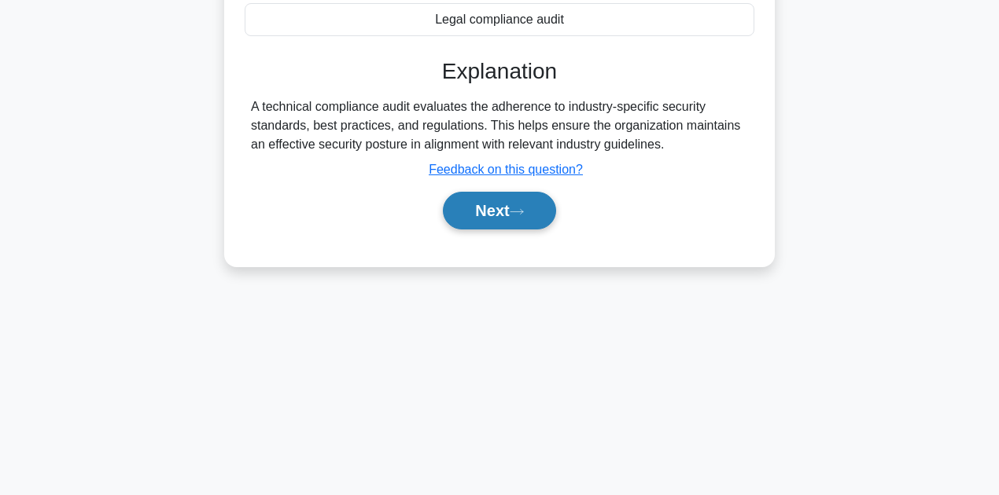
click at [524, 214] on icon at bounding box center [517, 212] width 14 height 9
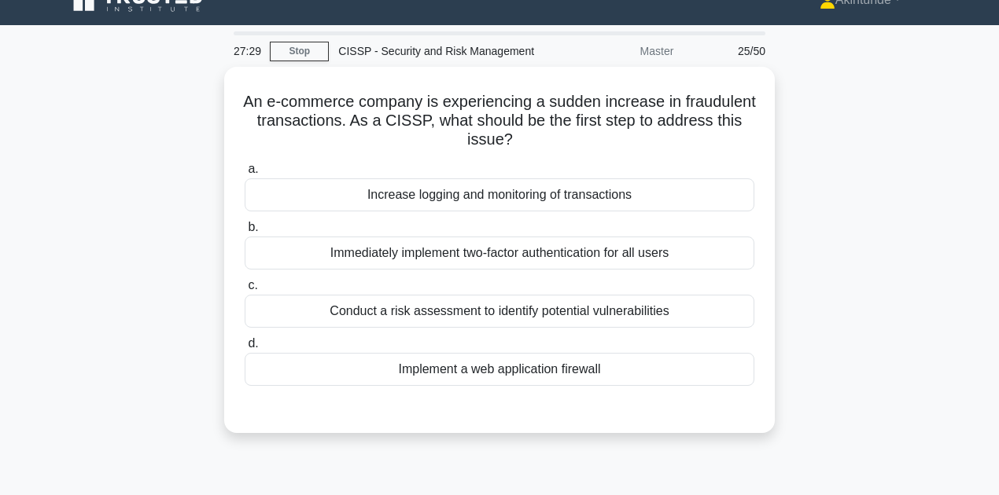
scroll to position [0, 0]
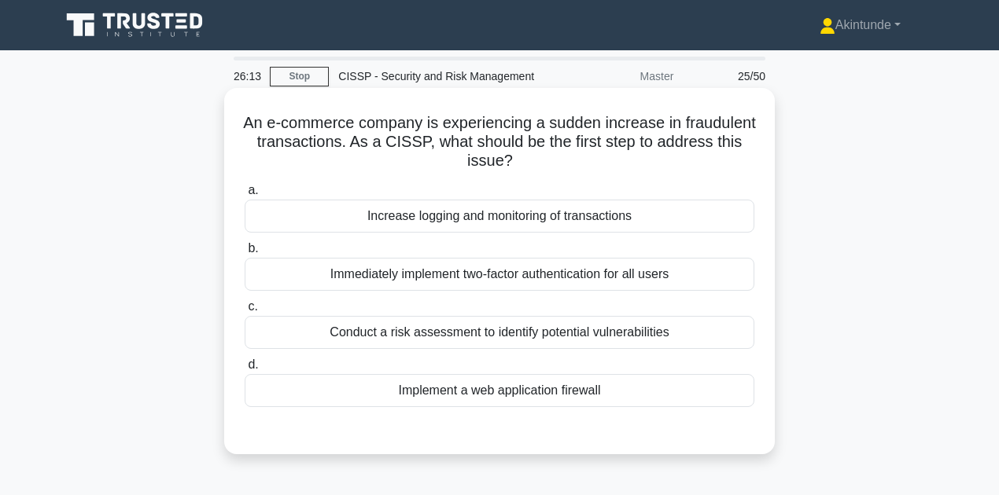
click at [594, 333] on div "Conduct a risk assessment to identify potential vulnerabilities" at bounding box center [500, 332] width 510 height 33
click at [245, 312] on input "c. Conduct a risk assessment to identify potential vulnerabilities" at bounding box center [245, 307] width 0 height 10
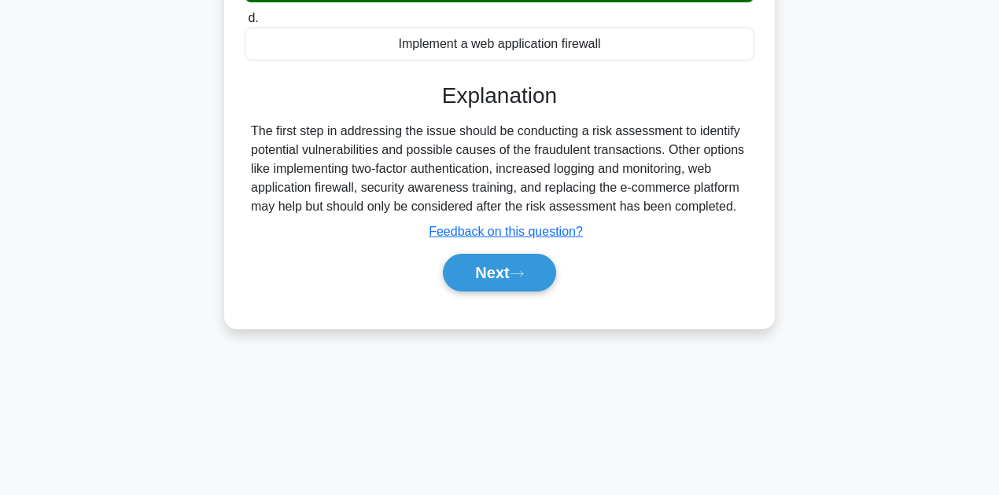
scroll to position [354, 0]
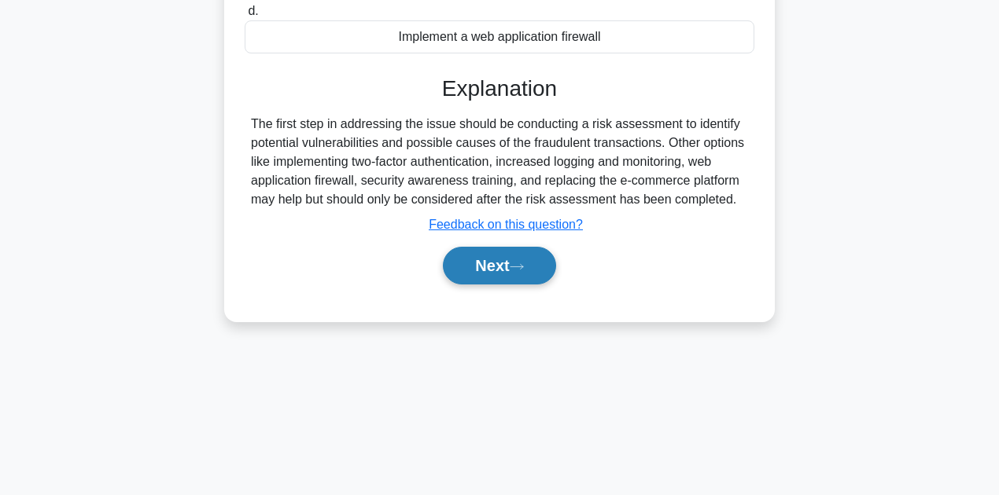
click at [519, 267] on icon at bounding box center [517, 267] width 14 height 9
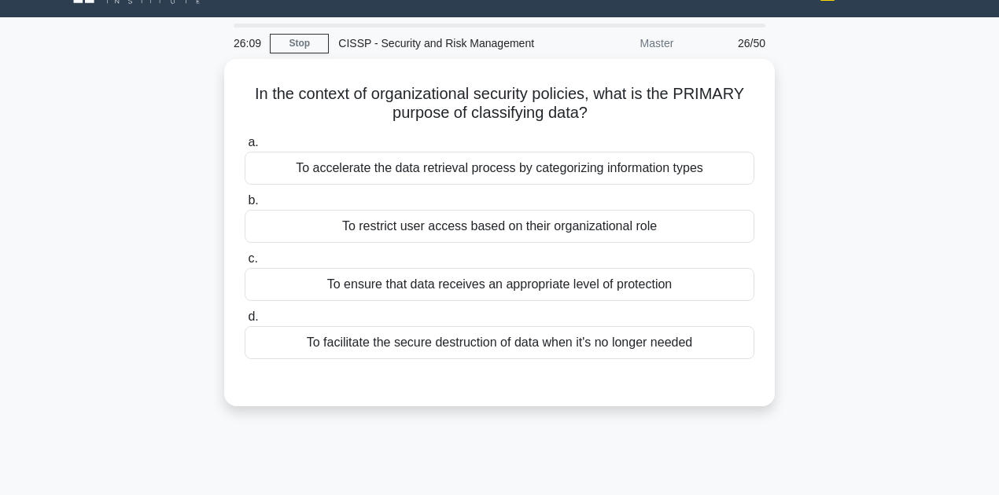
scroll to position [52, 0]
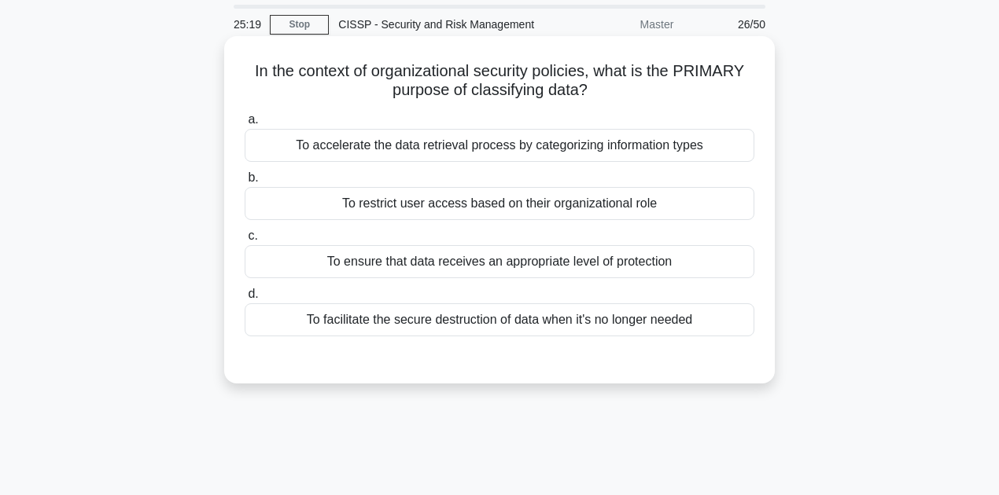
click at [603, 265] on div "To ensure that data receives an appropriate level of protection" at bounding box center [500, 261] width 510 height 33
click at [245, 241] on input "c. To ensure that data receives an appropriate level of protection" at bounding box center [245, 236] width 0 height 10
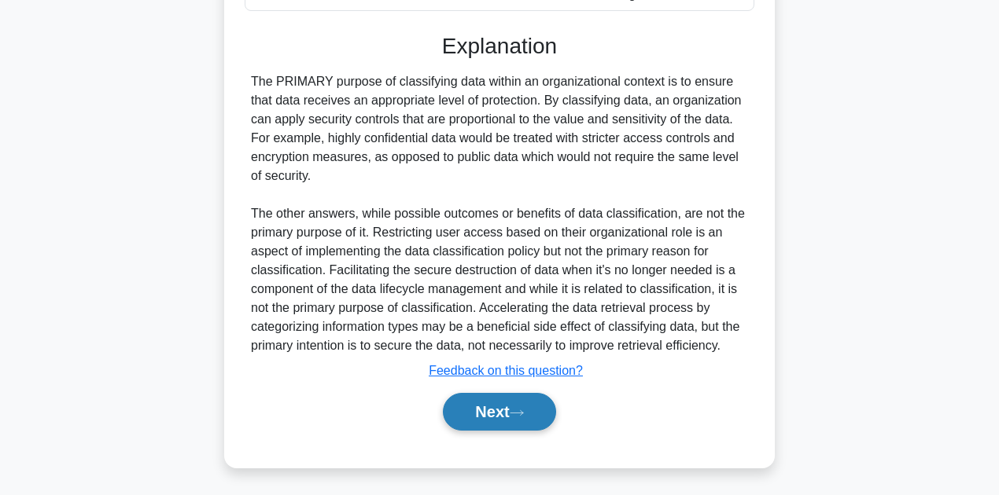
click at [511, 408] on button "Next" at bounding box center [499, 412] width 112 height 38
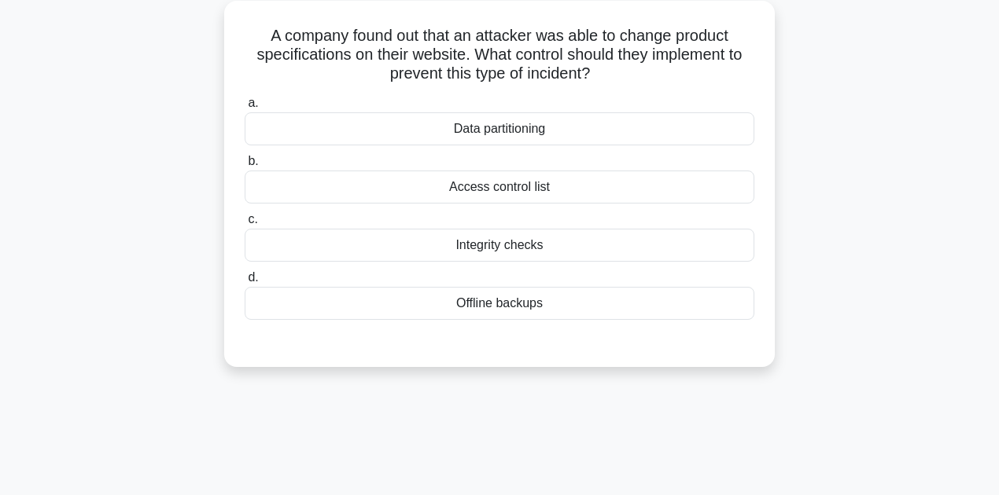
scroll to position [39, 0]
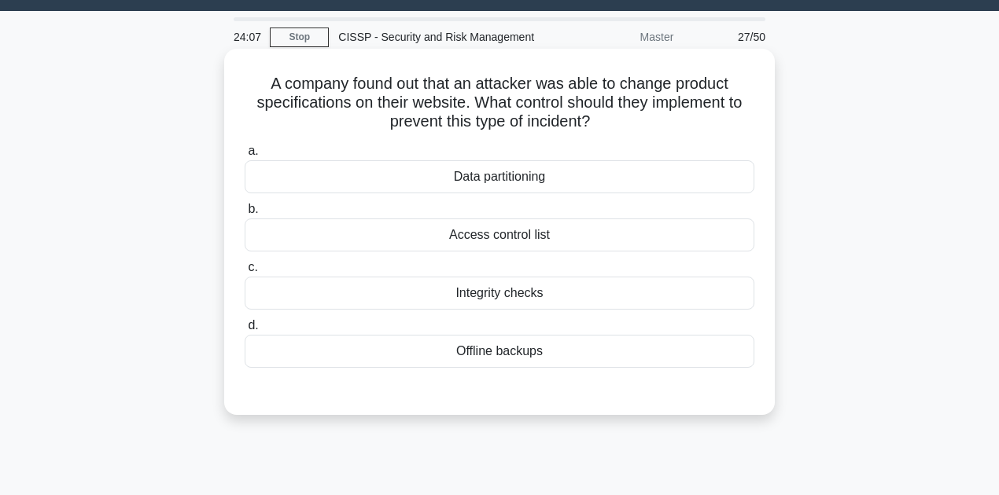
click at [535, 288] on div "Integrity checks" at bounding box center [500, 293] width 510 height 33
click at [245, 273] on input "c. Integrity checks" at bounding box center [245, 268] width 0 height 10
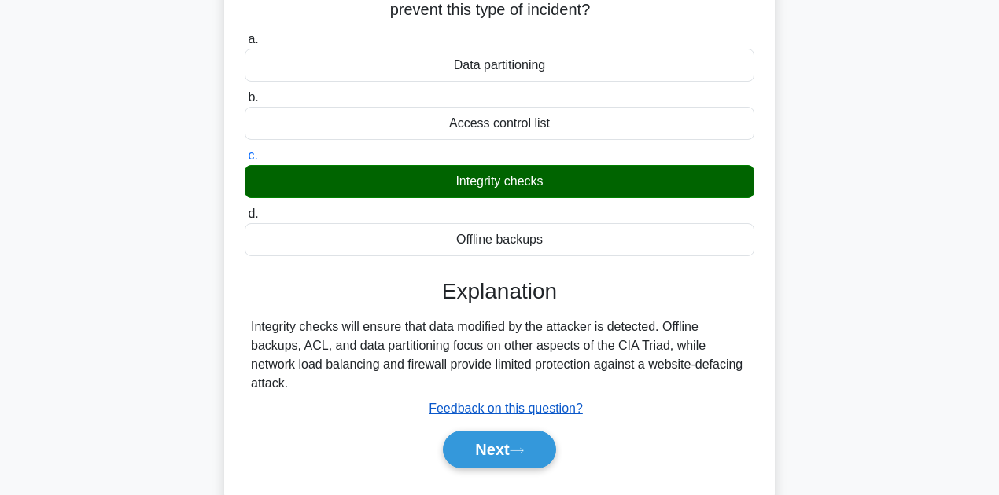
scroll to position [197, 0]
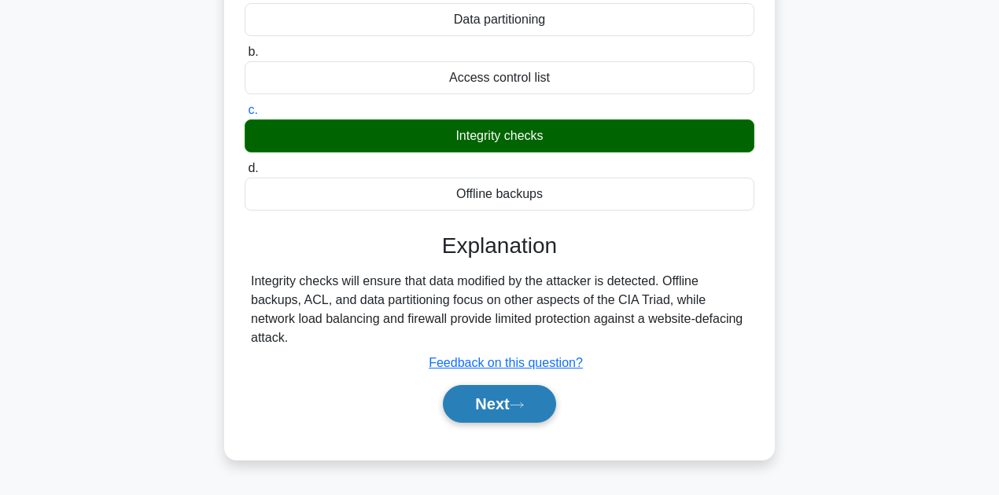
click at [499, 410] on button "Next" at bounding box center [499, 404] width 112 height 38
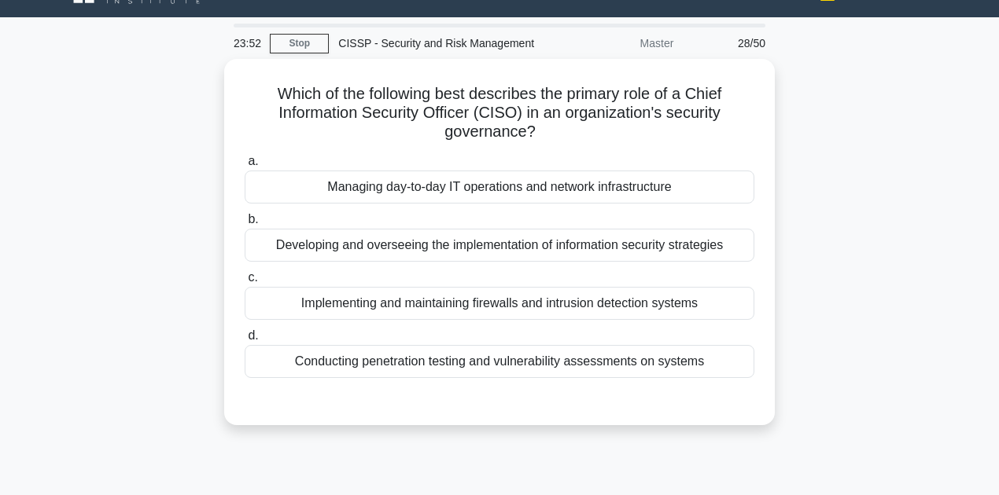
scroll to position [52, 0]
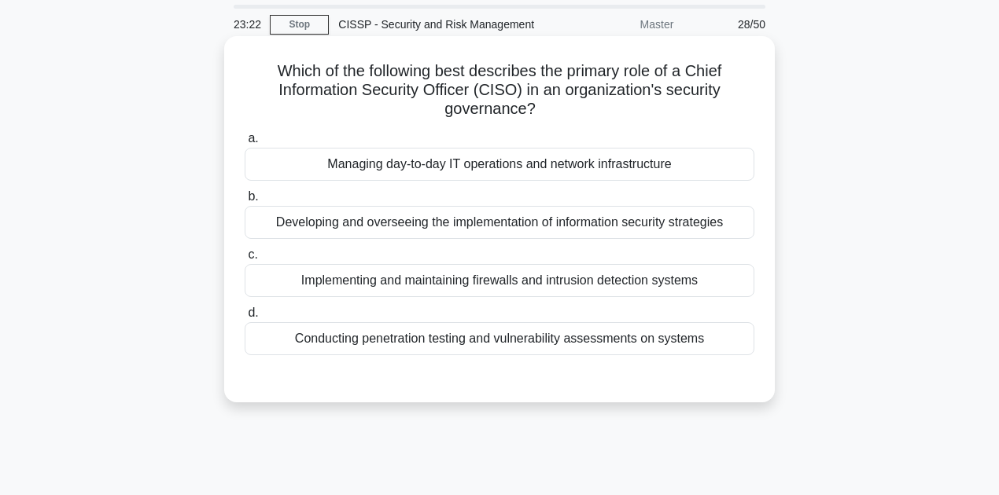
click at [512, 224] on div "Developing and overseeing the implementation of information security strategies" at bounding box center [500, 222] width 510 height 33
click at [245, 202] on input "b. Developing and overseeing the implementation of information security strateg…" at bounding box center [245, 197] width 0 height 10
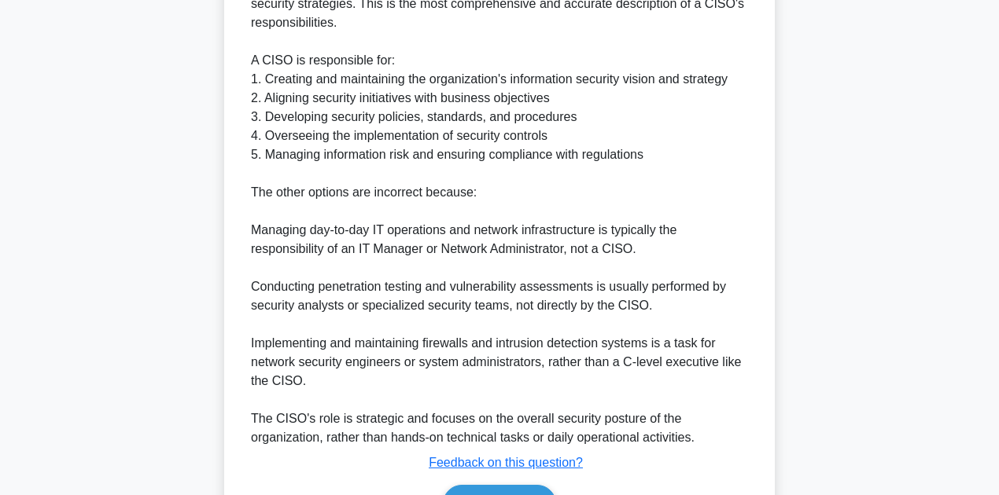
scroll to position [604, 0]
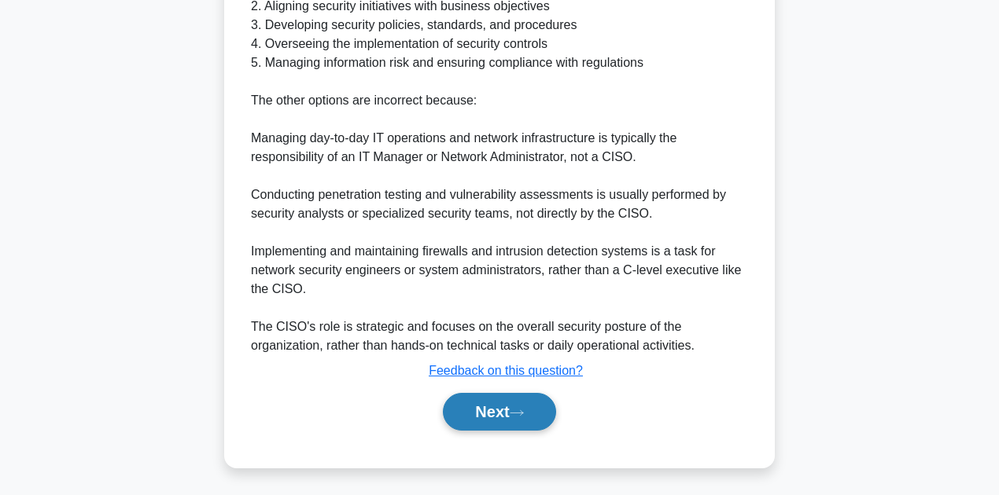
click at [505, 414] on button "Next" at bounding box center [499, 412] width 112 height 38
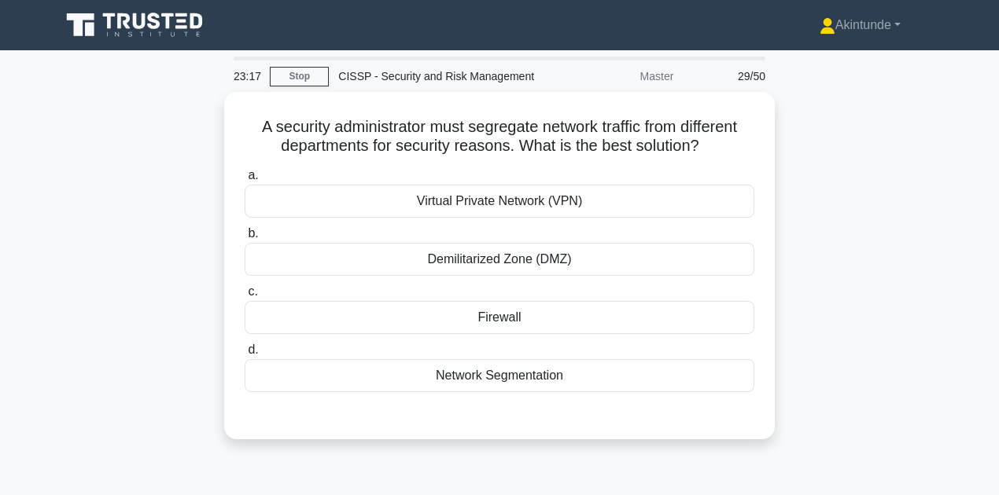
scroll to position [0, 0]
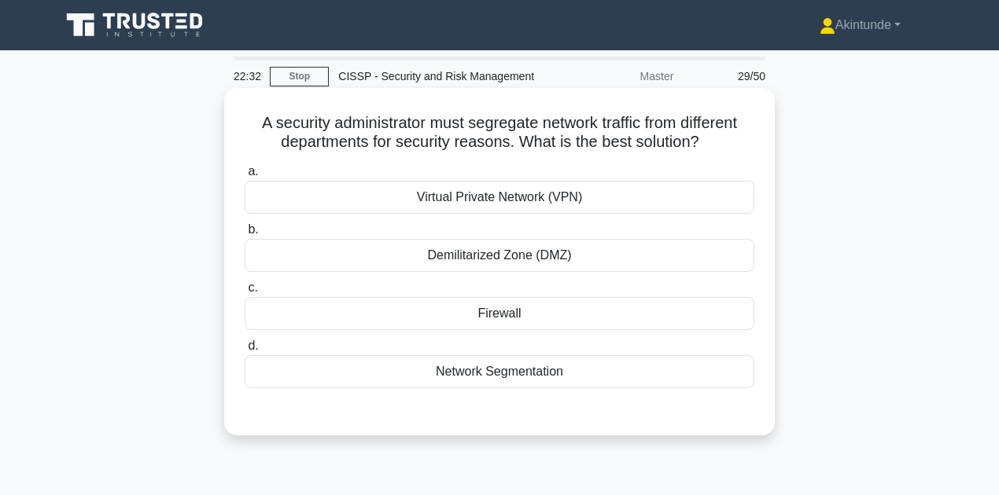
click at [569, 374] on div "Network Segmentation" at bounding box center [500, 371] width 510 height 33
click at [245, 351] on input "d. Network Segmentation" at bounding box center [245, 346] width 0 height 10
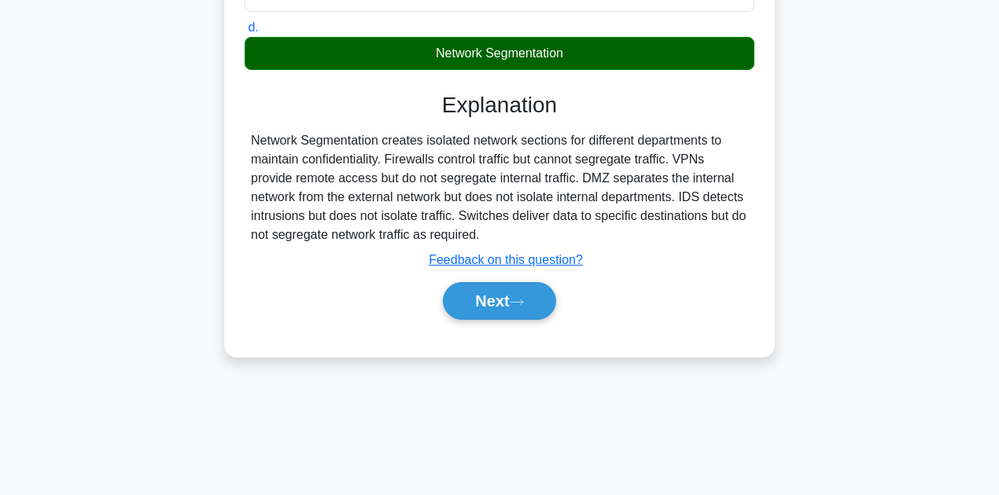
scroll to position [354, 0]
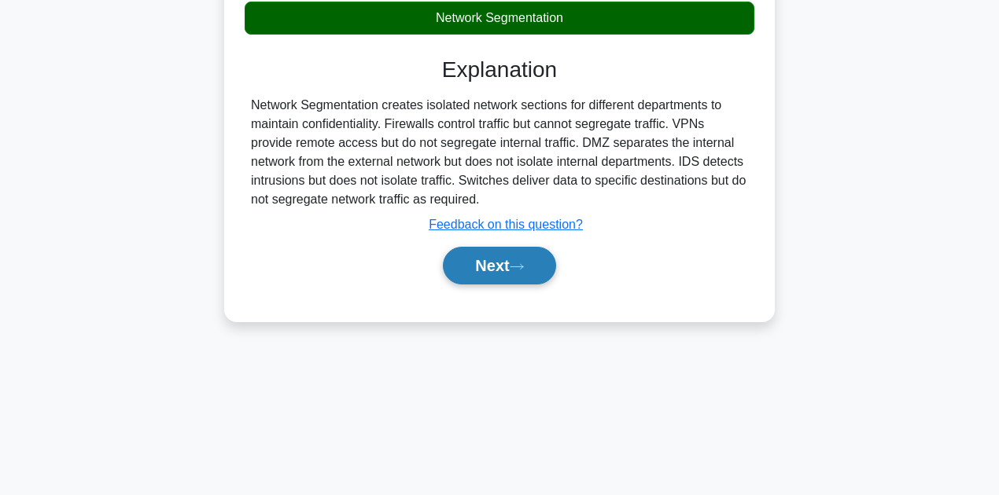
click at [507, 267] on button "Next" at bounding box center [499, 266] width 112 height 38
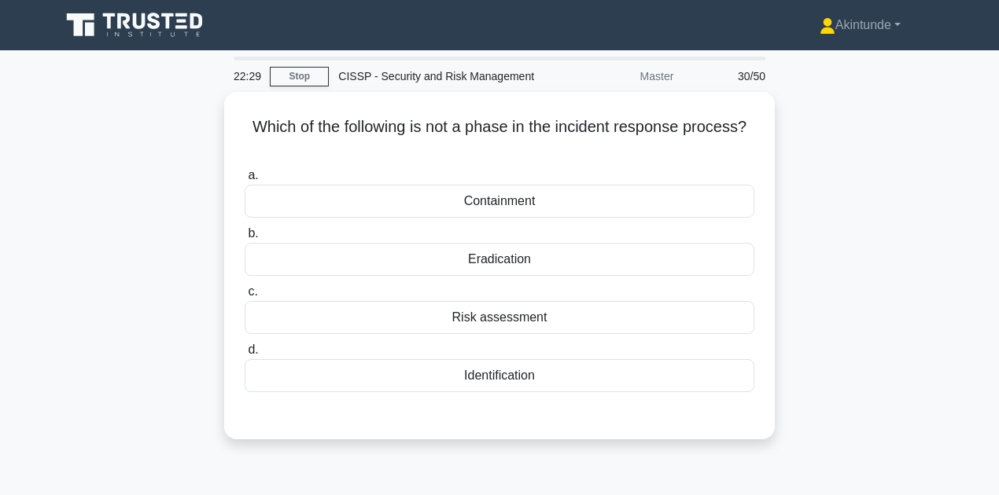
scroll to position [0, 0]
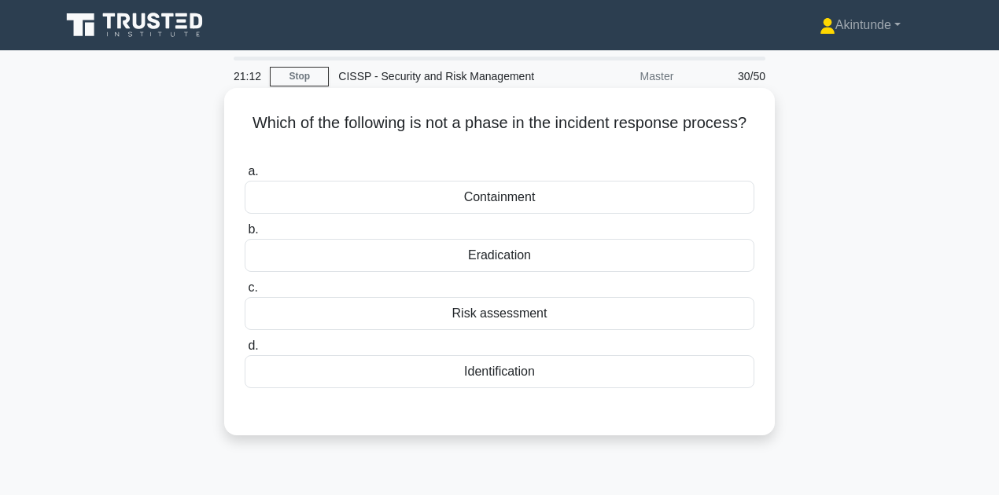
click at [539, 316] on div "Risk assessment" at bounding box center [500, 313] width 510 height 33
click at [245, 293] on input "c. Risk assessment" at bounding box center [245, 288] width 0 height 10
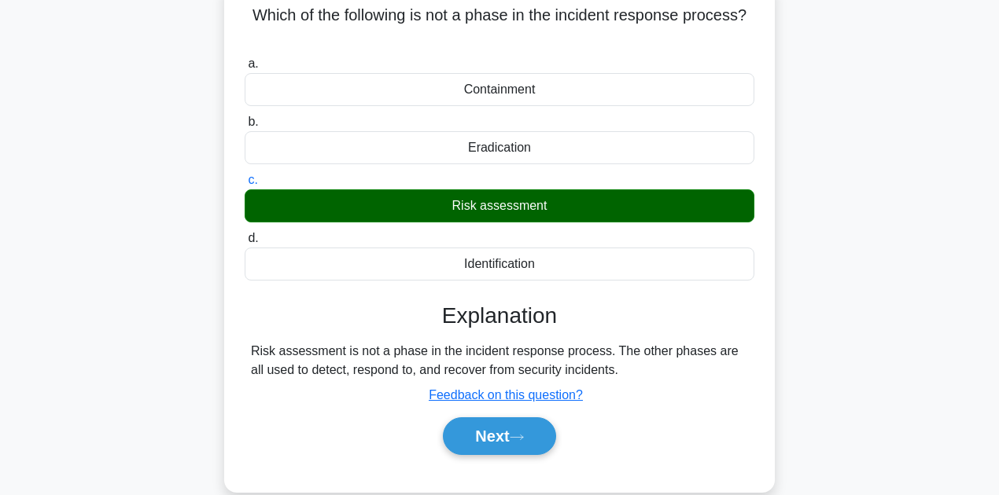
scroll to position [157, 0]
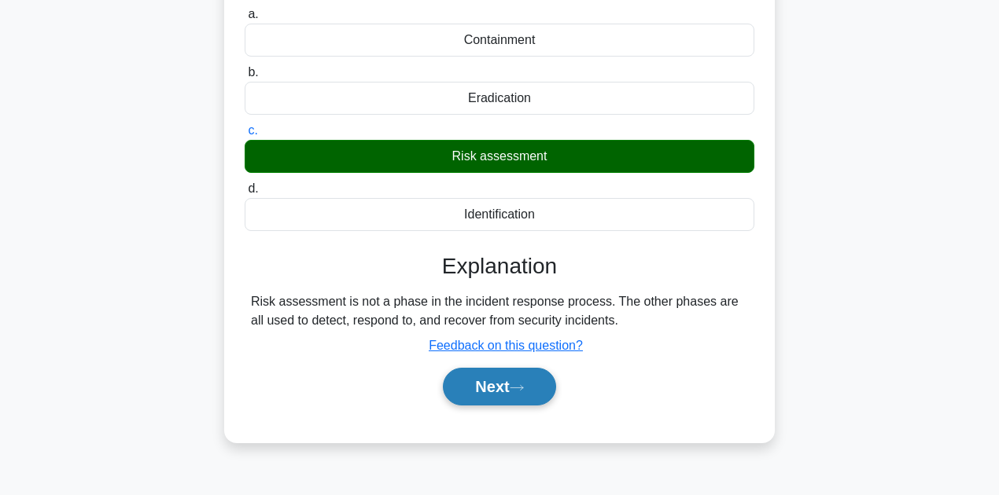
click at [515, 385] on button "Next" at bounding box center [499, 387] width 112 height 38
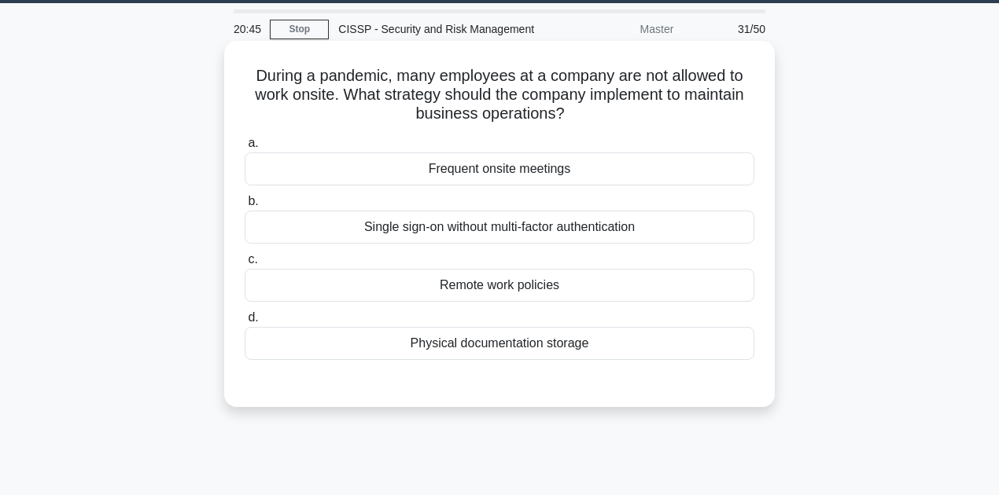
scroll to position [0, 0]
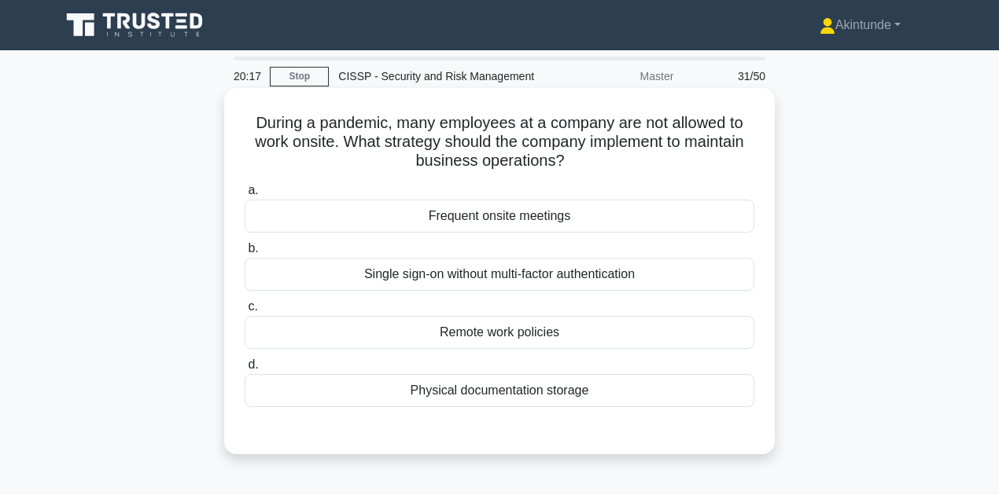
click at [583, 338] on div "Remote work policies" at bounding box center [500, 332] width 510 height 33
click at [245, 312] on input "c. Remote work policies" at bounding box center [245, 307] width 0 height 10
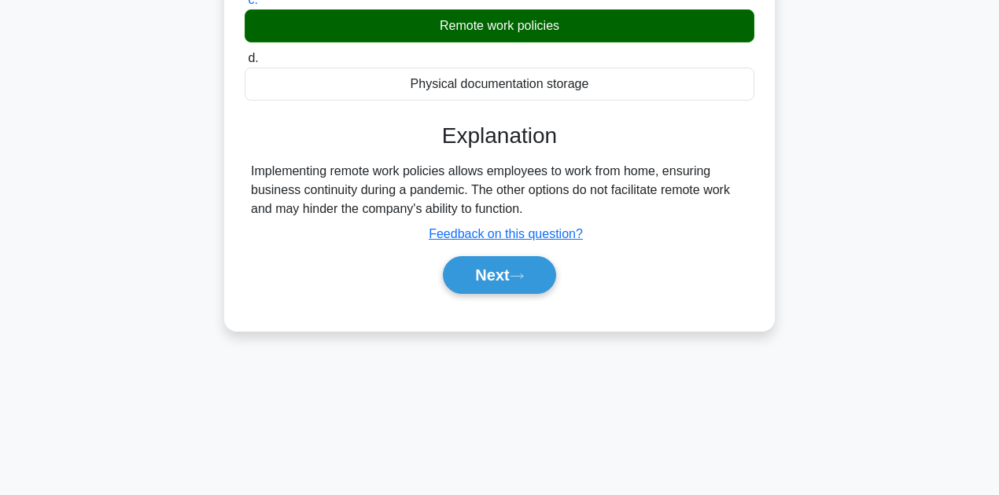
scroll to position [315, 0]
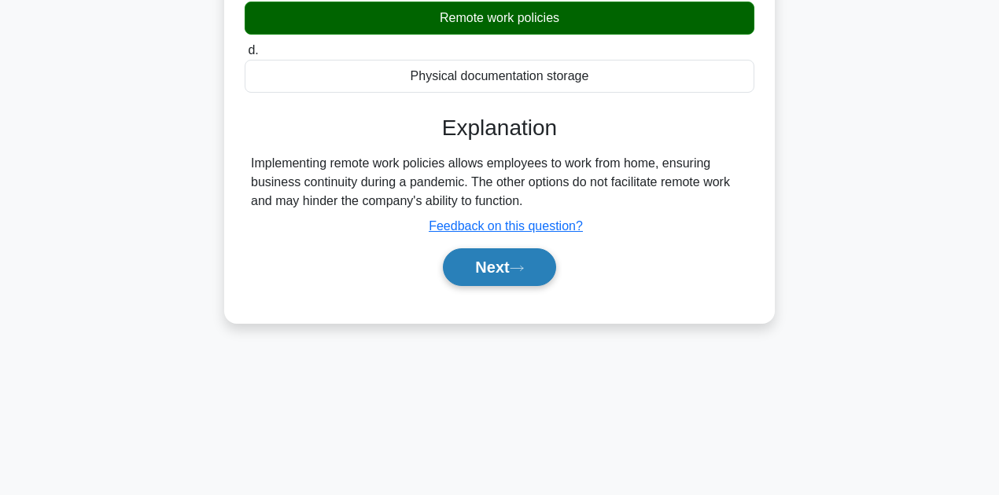
click at [522, 266] on icon at bounding box center [517, 268] width 14 height 9
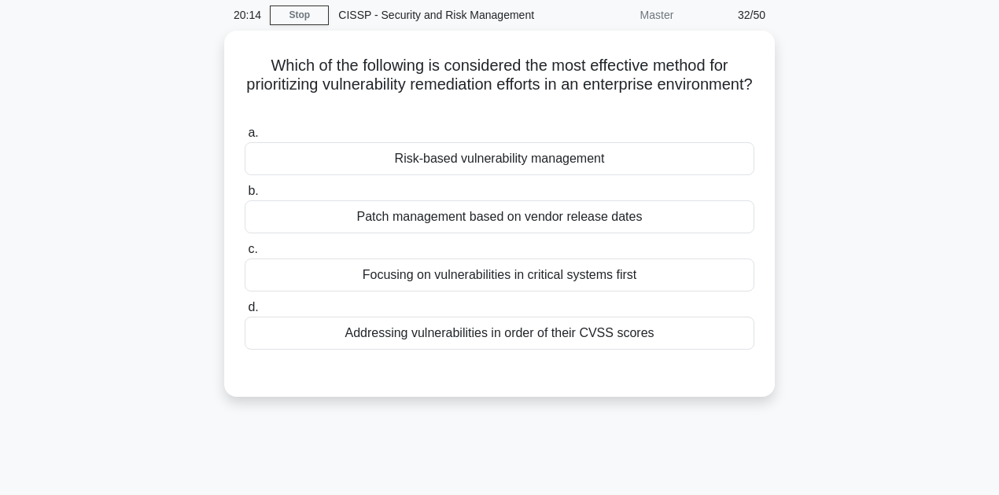
scroll to position [52, 0]
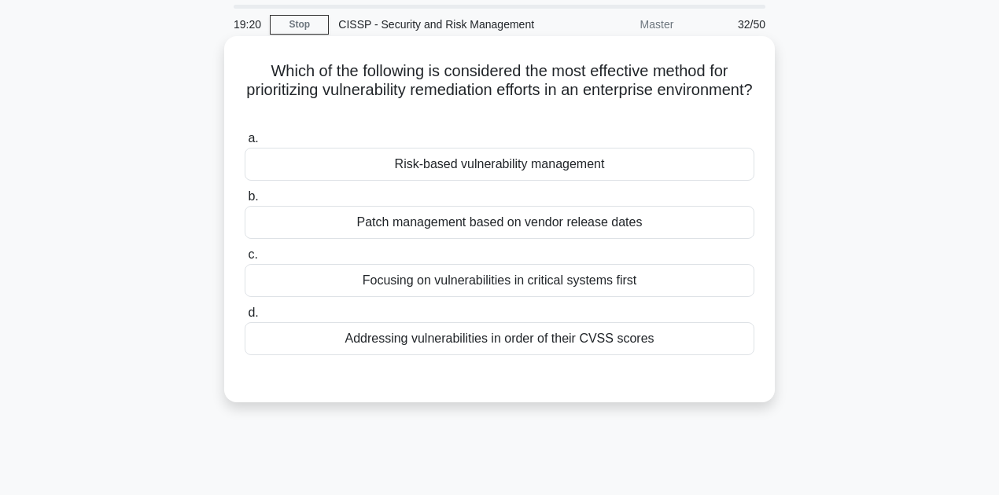
click at [503, 342] on div "Addressing vulnerabilities in order of their CVSS scores" at bounding box center [500, 338] width 510 height 33
click at [245, 318] on input "d. Addressing vulnerabilities in order of their CVSS scores" at bounding box center [245, 313] width 0 height 10
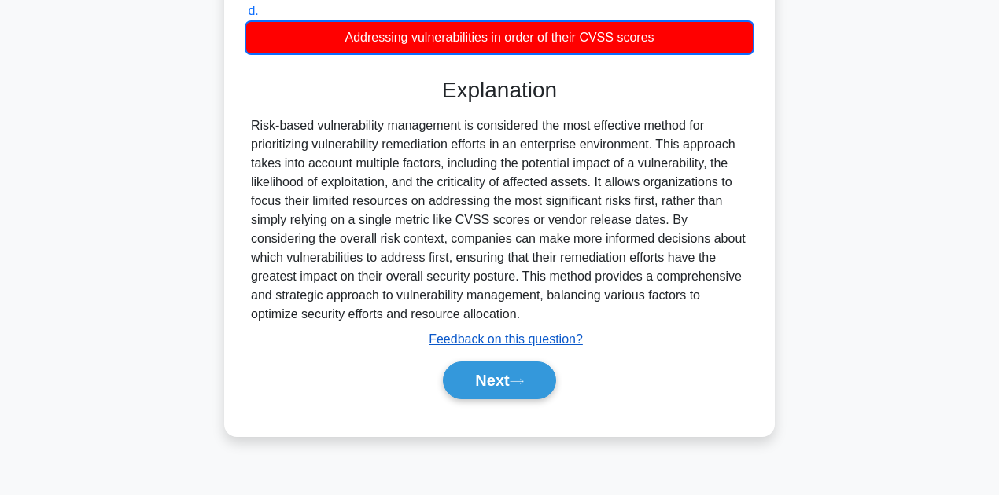
scroll to position [354, 0]
click at [485, 385] on button "Next" at bounding box center [499, 381] width 112 height 38
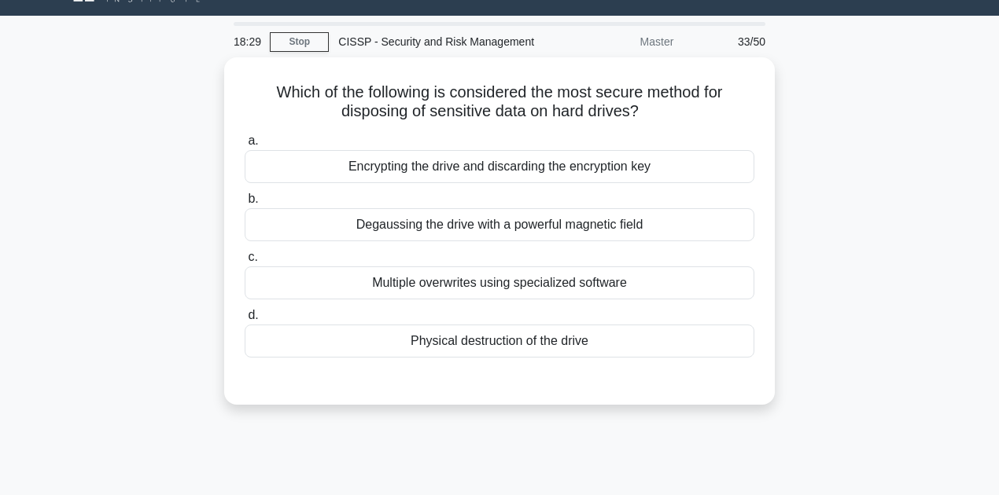
scroll to position [0, 0]
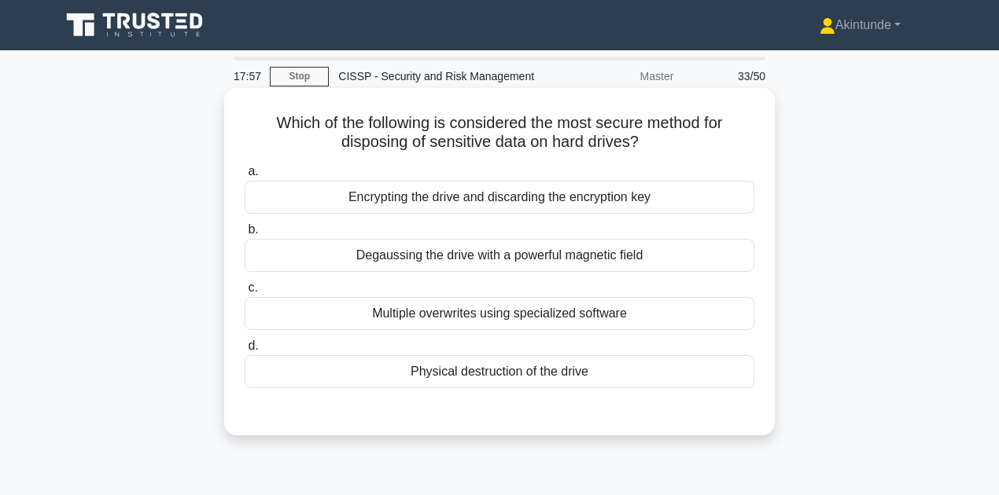
click at [472, 376] on div "Physical destruction of the drive" at bounding box center [500, 371] width 510 height 33
click at [245, 351] on input "d. Physical destruction of the drive" at bounding box center [245, 346] width 0 height 10
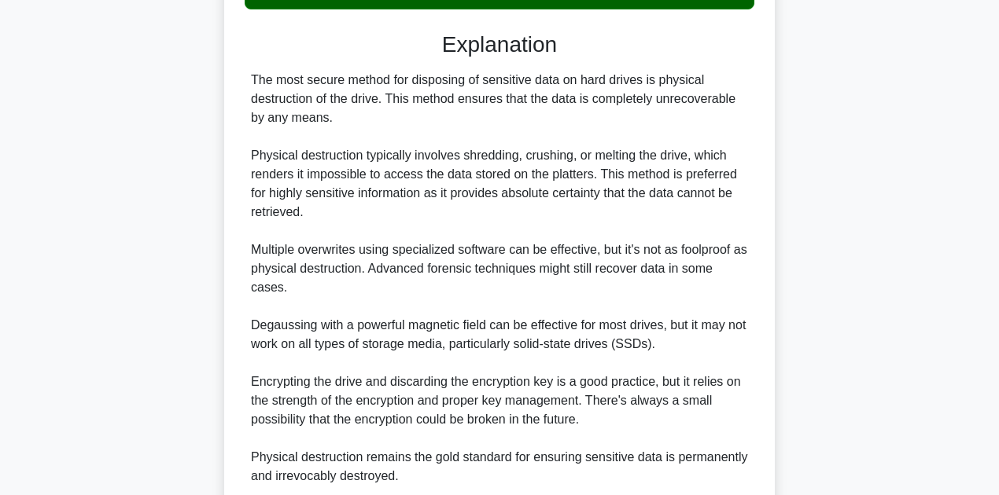
scroll to position [491, 0]
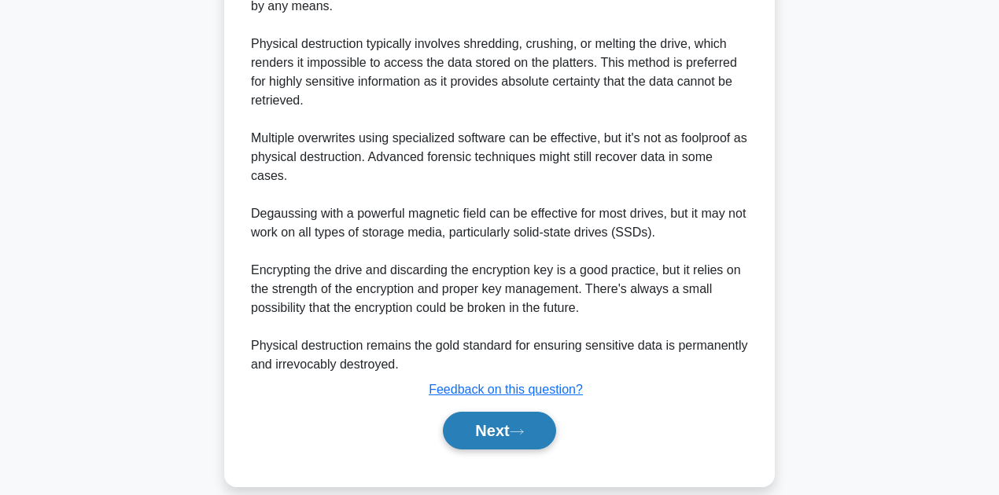
click at [474, 412] on button "Next" at bounding box center [499, 431] width 112 height 38
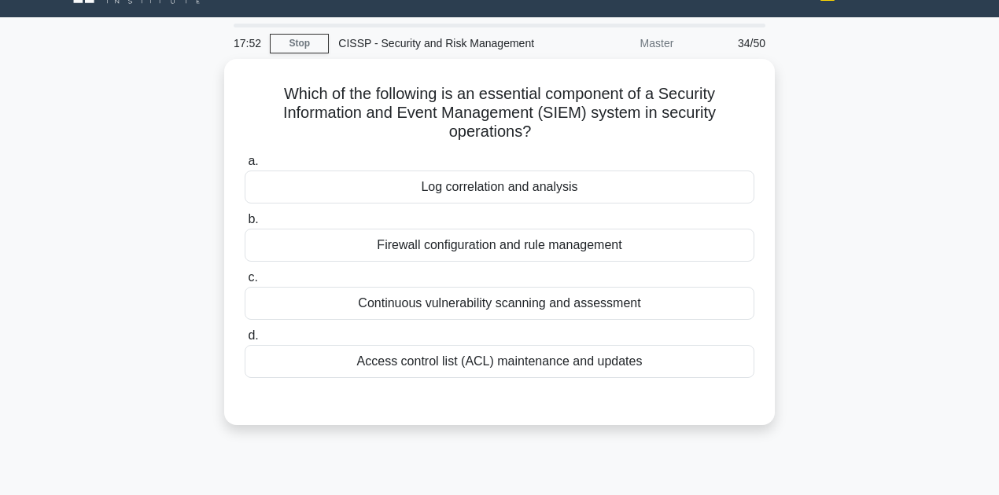
scroll to position [52, 0]
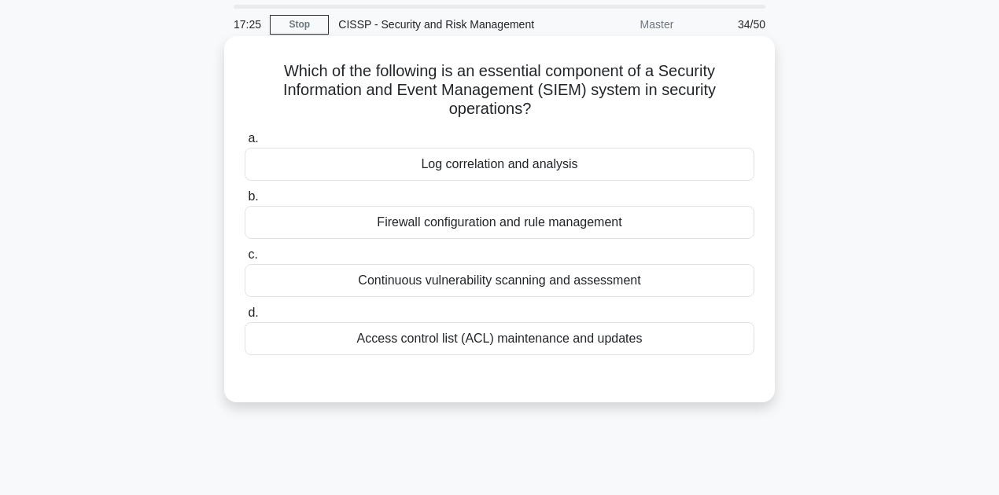
click at [486, 175] on div "Log correlation and analysis" at bounding box center [500, 164] width 510 height 33
click at [245, 144] on input "a. Log correlation and analysis" at bounding box center [245, 139] width 0 height 10
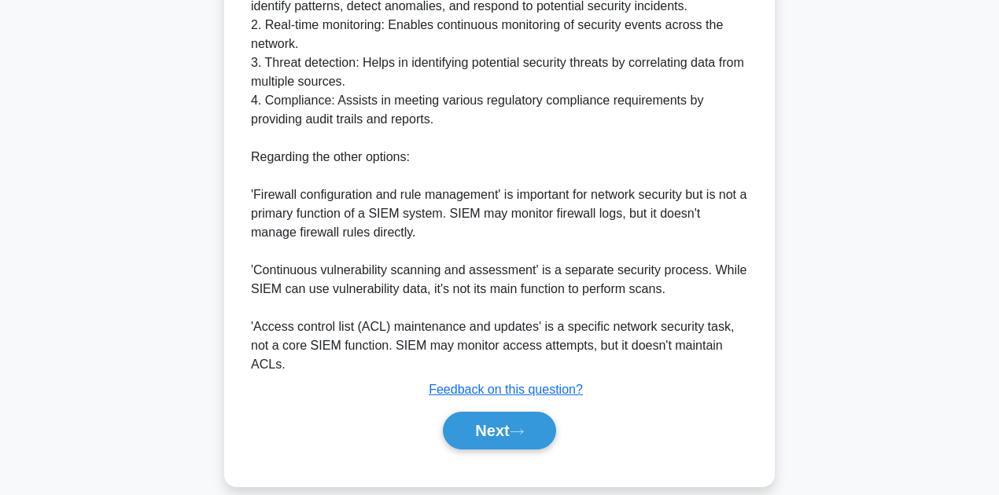
scroll to position [679, 0]
click at [477, 416] on button "Next" at bounding box center [499, 431] width 112 height 38
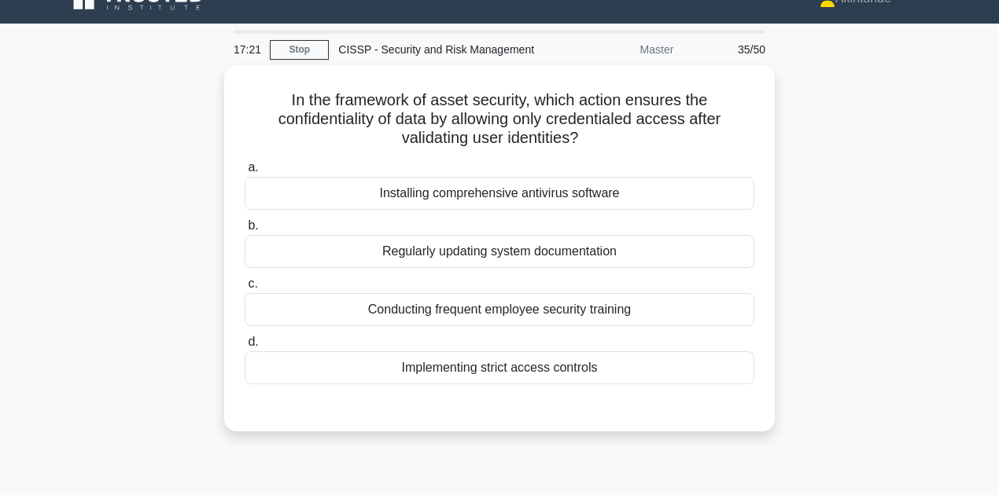
scroll to position [52, 0]
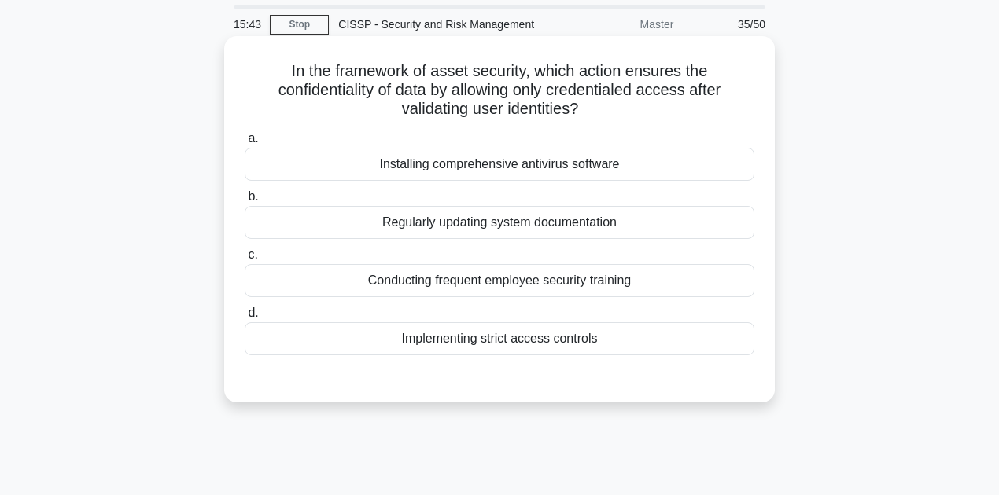
click at [429, 333] on div "Implementing strict access controls" at bounding box center [500, 338] width 510 height 33
click at [522, 338] on div "Implementing strict access controls" at bounding box center [500, 338] width 510 height 33
click at [245, 318] on input "d. Implementing strict access controls" at bounding box center [245, 313] width 0 height 10
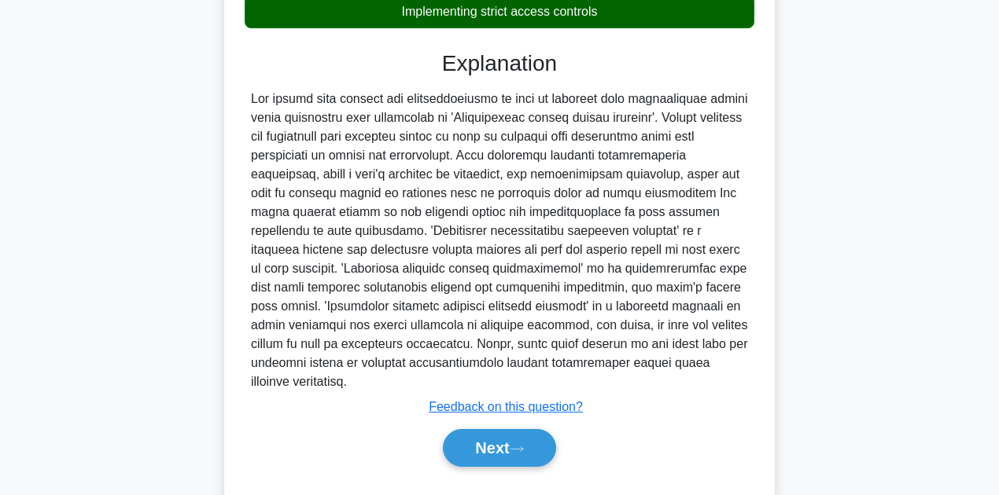
scroll to position [396, 0]
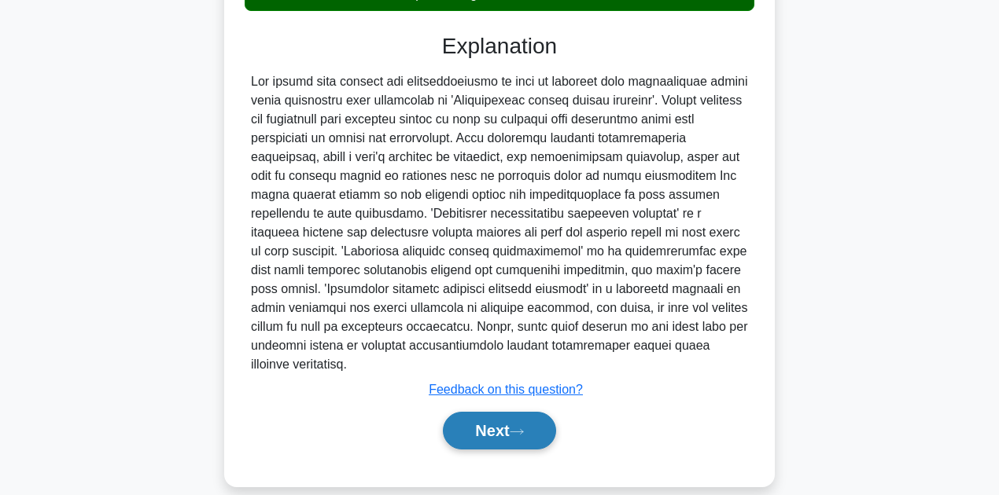
click at [502, 417] on button "Next" at bounding box center [499, 431] width 112 height 38
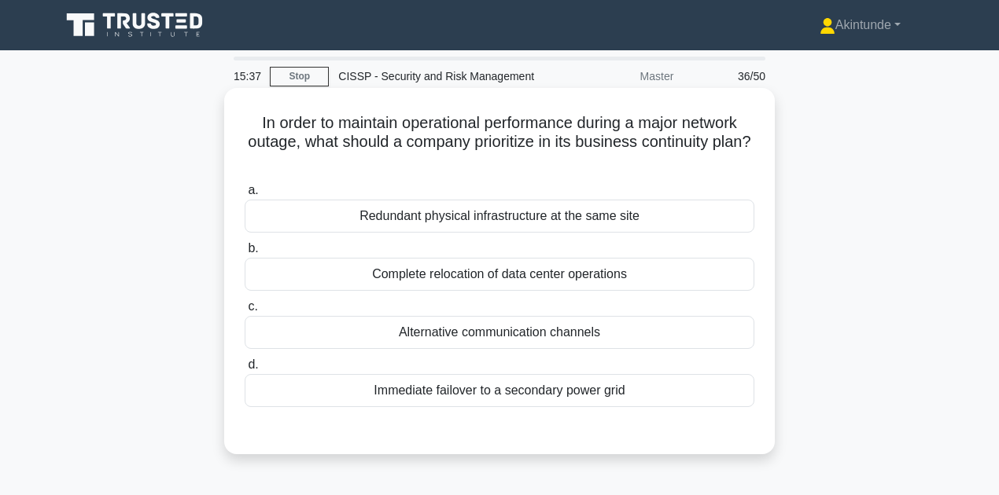
scroll to position [52, 0]
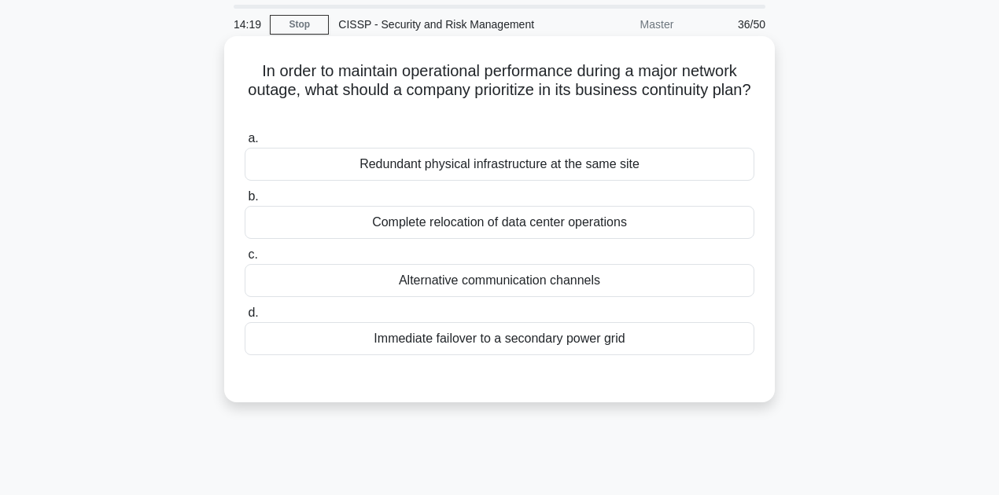
click at [557, 222] on div "Complete relocation of data center operations" at bounding box center [500, 222] width 510 height 33
click at [245, 202] on input "b. Complete relocation of data center operations" at bounding box center [245, 197] width 0 height 10
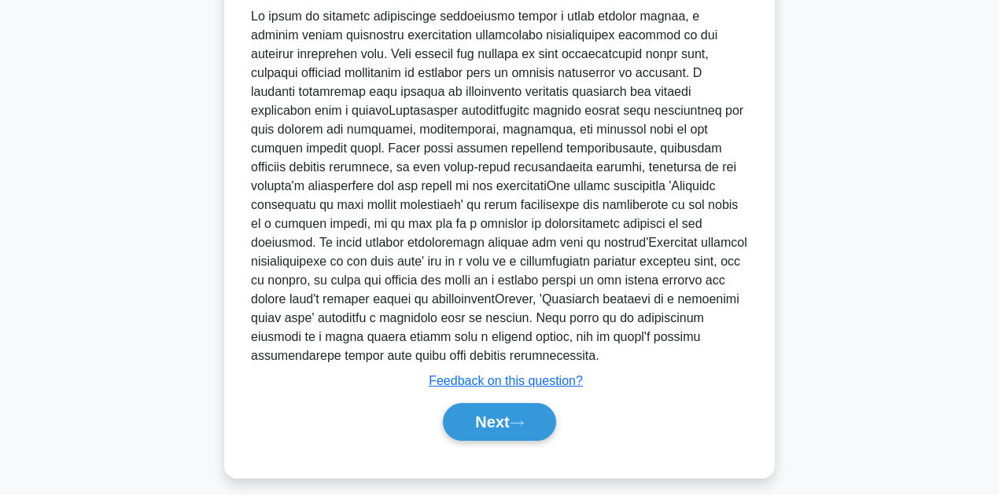
scroll to position [474, 0]
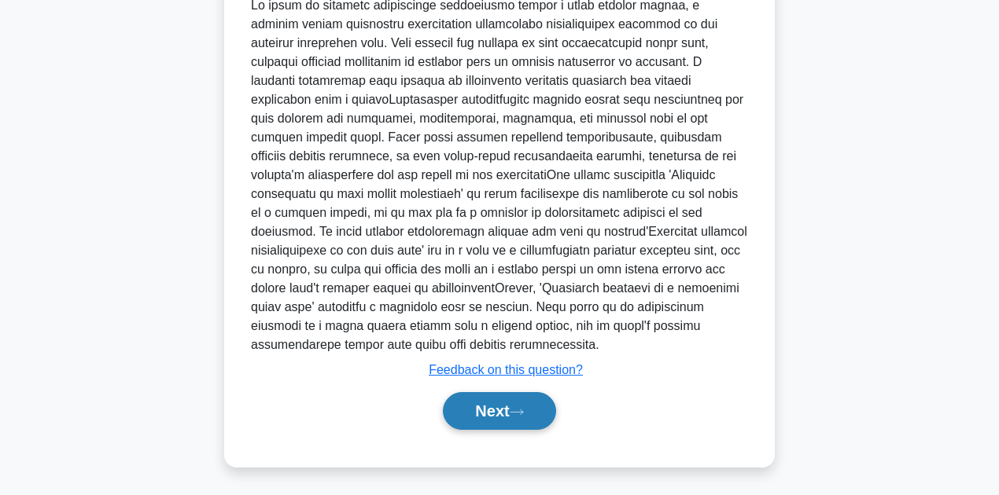
click at [492, 415] on button "Next" at bounding box center [499, 411] width 112 height 38
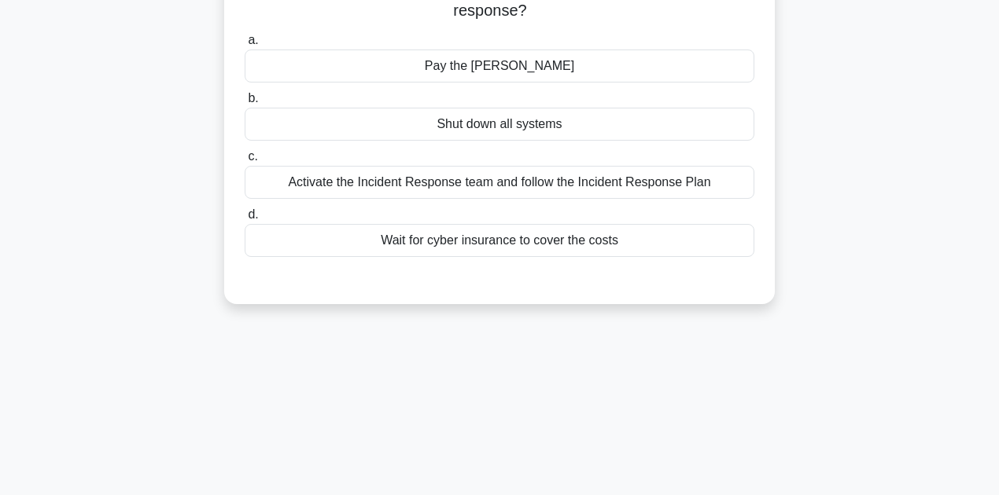
scroll to position [39, 0]
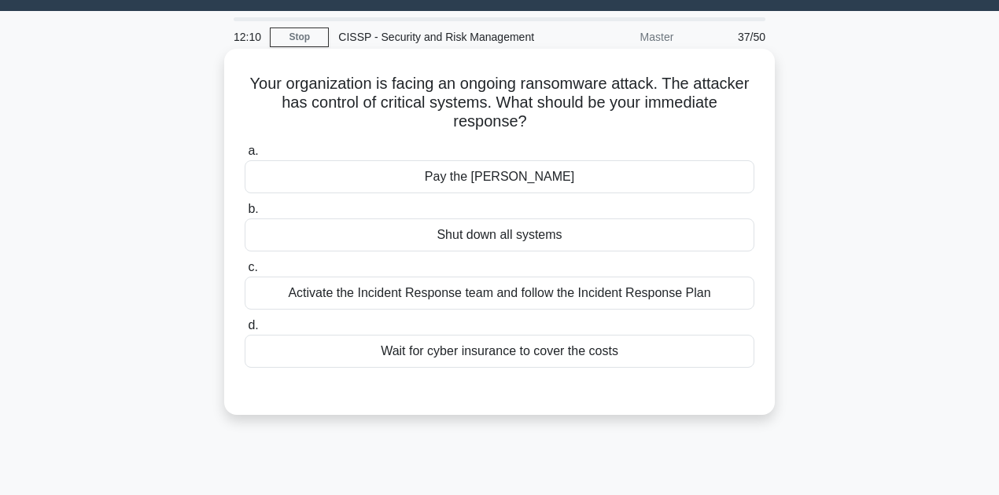
click at [423, 291] on div "Activate the Incident Response team and follow the Incident Response Plan" at bounding box center [500, 293] width 510 height 33
click at [245, 273] on input "c. Activate the Incident Response team and follow the Incident Response Plan" at bounding box center [245, 268] width 0 height 10
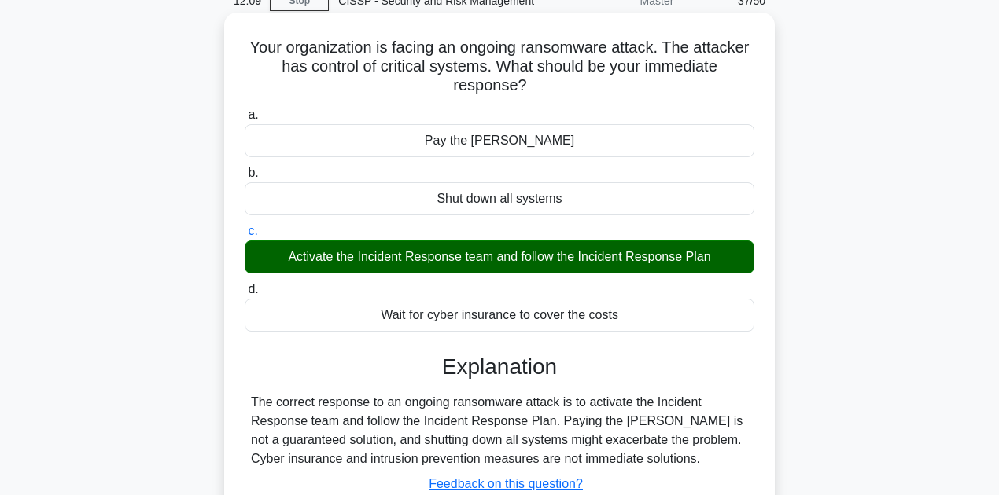
scroll to position [197, 0]
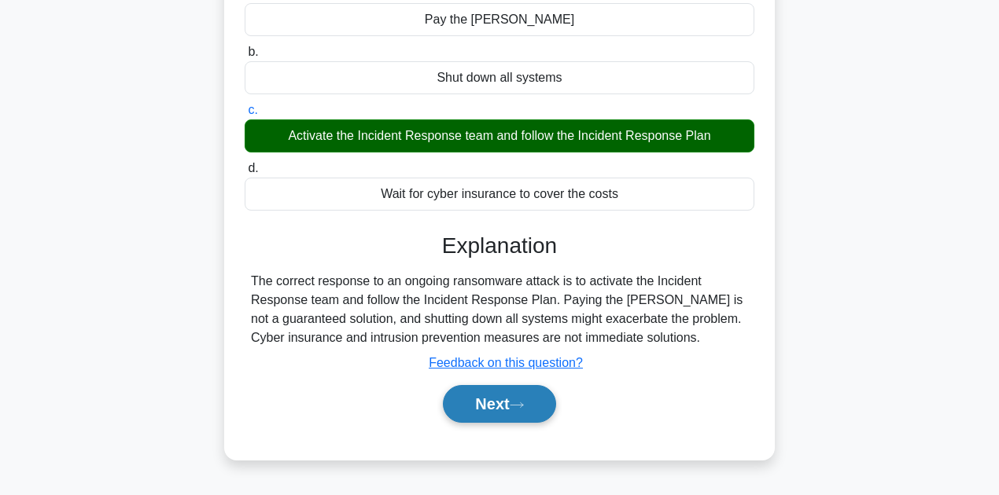
click at [490, 398] on button "Next" at bounding box center [499, 404] width 112 height 38
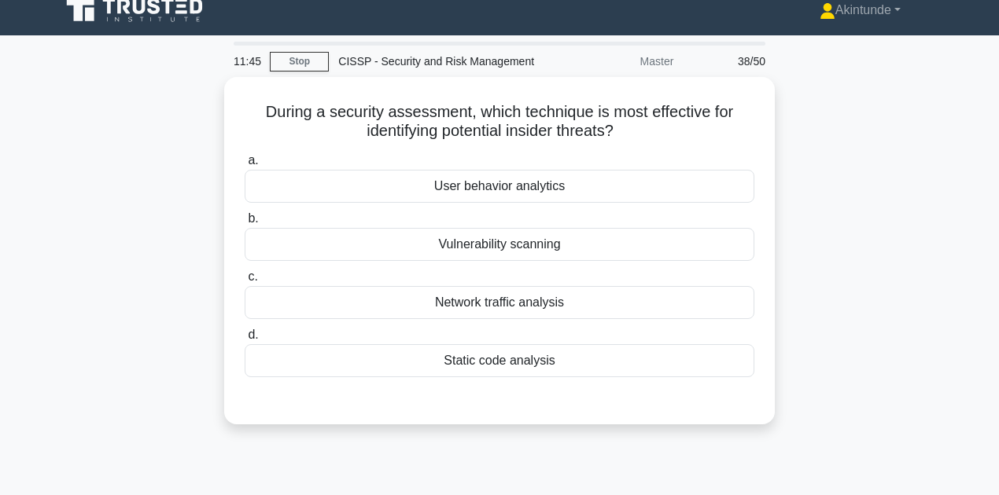
scroll to position [0, 0]
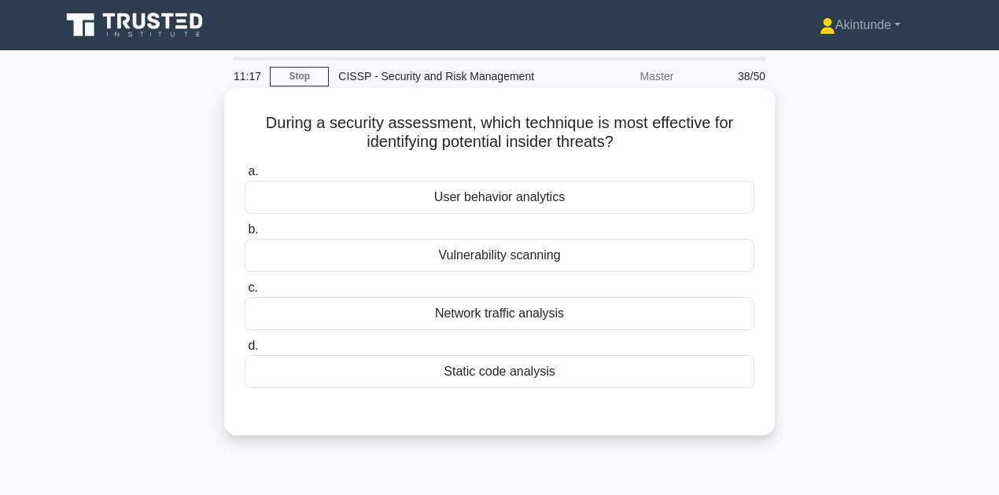
click at [467, 199] on div "User behavior analytics" at bounding box center [500, 197] width 510 height 33
click at [245, 177] on input "a. User behavior analytics" at bounding box center [245, 172] width 0 height 10
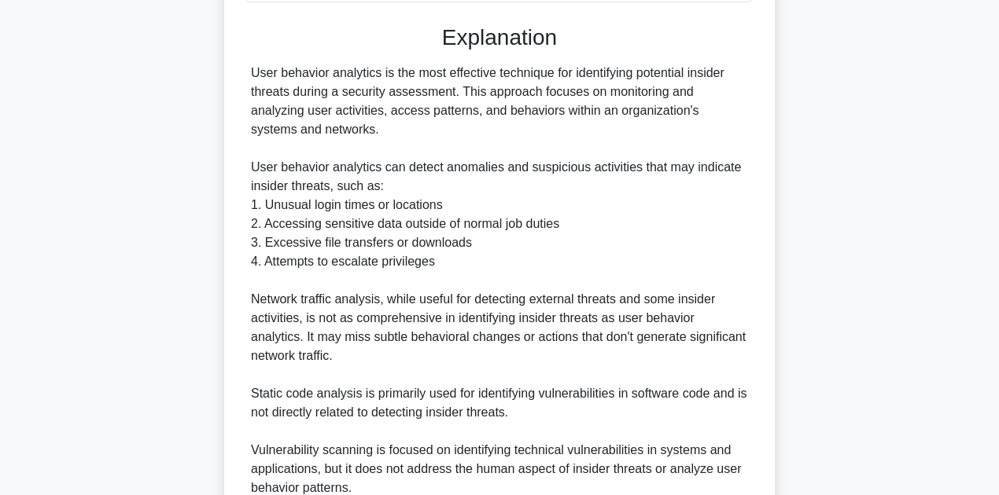
scroll to position [604, 0]
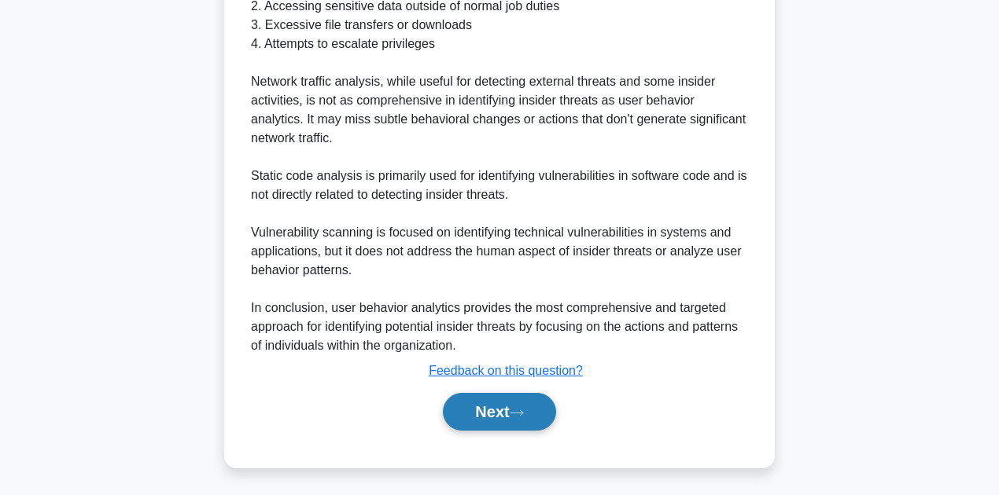
click at [488, 407] on button "Next" at bounding box center [499, 412] width 112 height 38
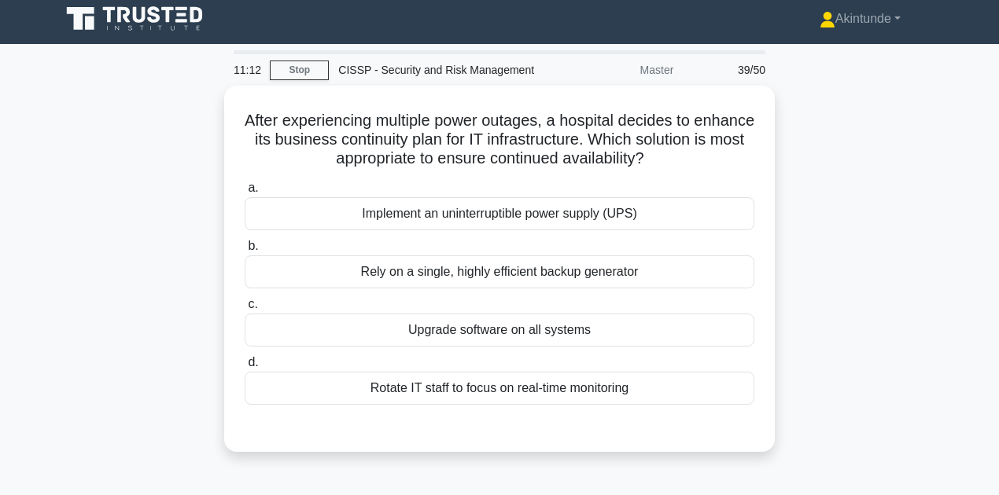
scroll to position [0, 0]
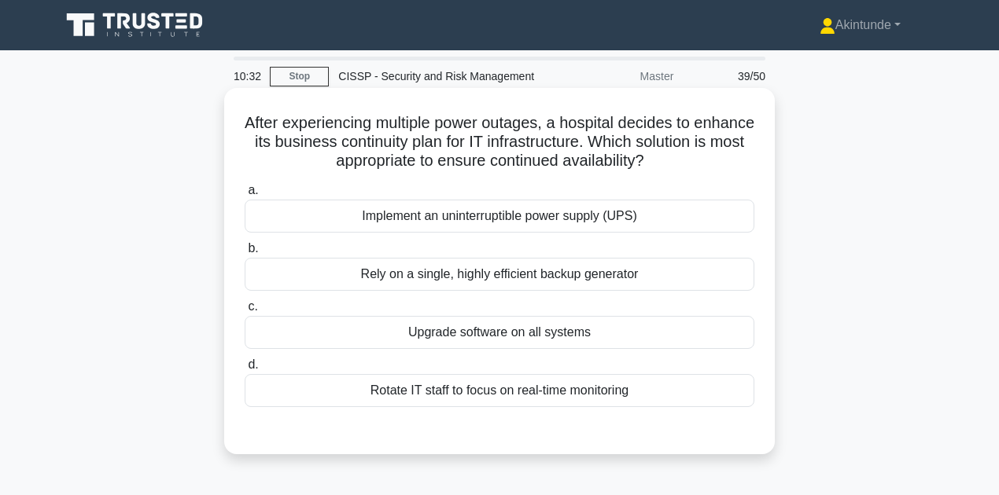
click at [520, 220] on div "Implement an uninterruptible power supply (UPS)" at bounding box center [500, 216] width 510 height 33
click at [245, 196] on input "a. Implement an uninterruptible power supply (UPS)" at bounding box center [245, 191] width 0 height 10
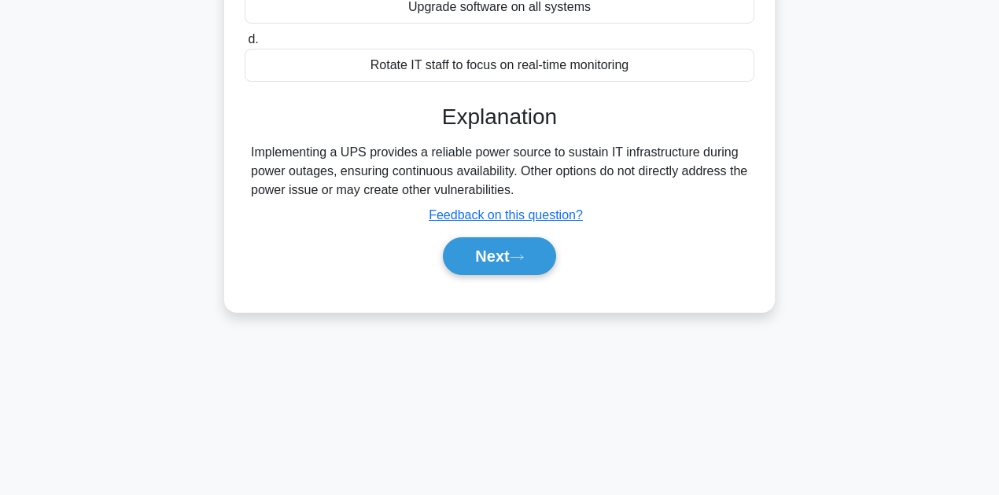
scroll to position [354, 0]
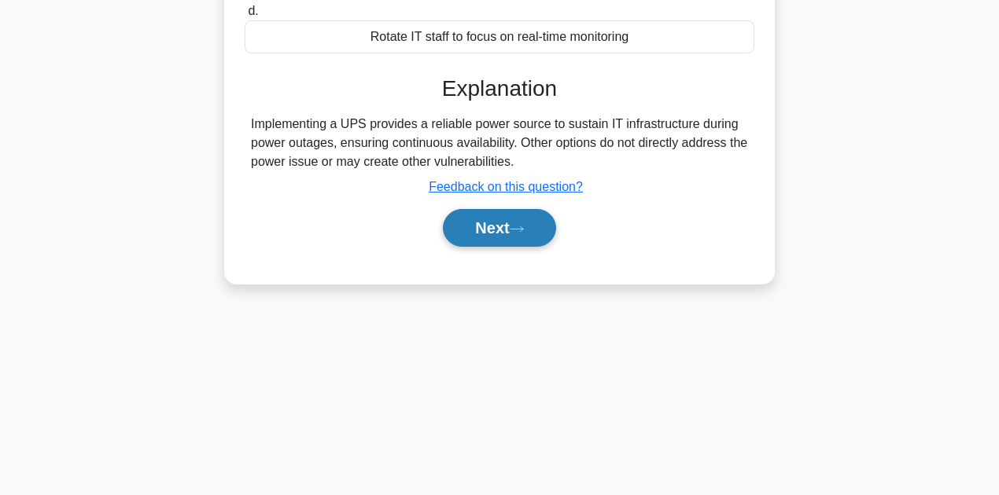
click at [516, 237] on button "Next" at bounding box center [499, 228] width 112 height 38
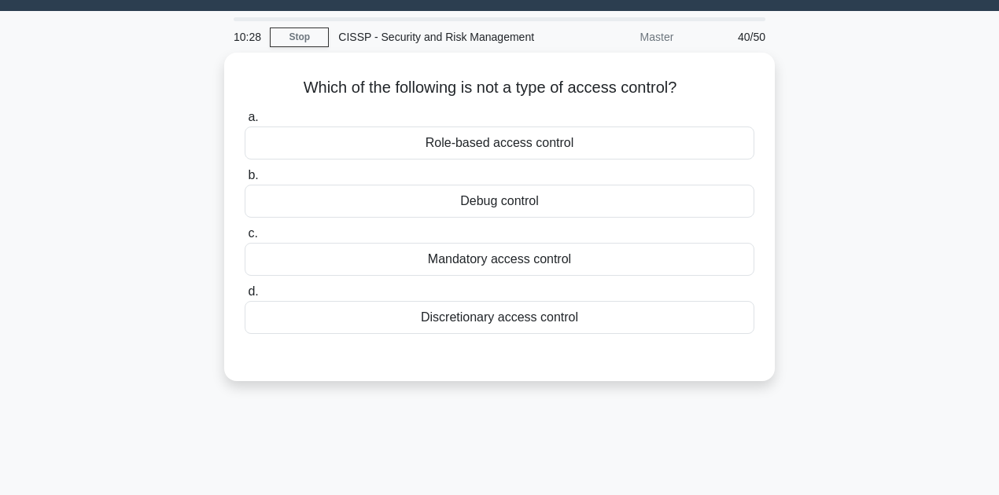
scroll to position [0, 0]
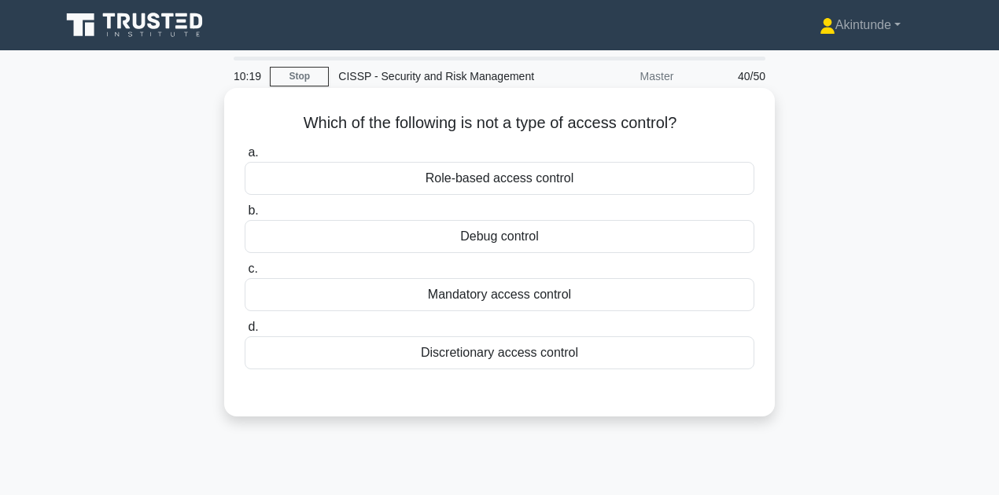
click at [506, 240] on div "Debug control" at bounding box center [500, 236] width 510 height 33
click at [245, 216] on input "b. Debug control" at bounding box center [245, 211] width 0 height 10
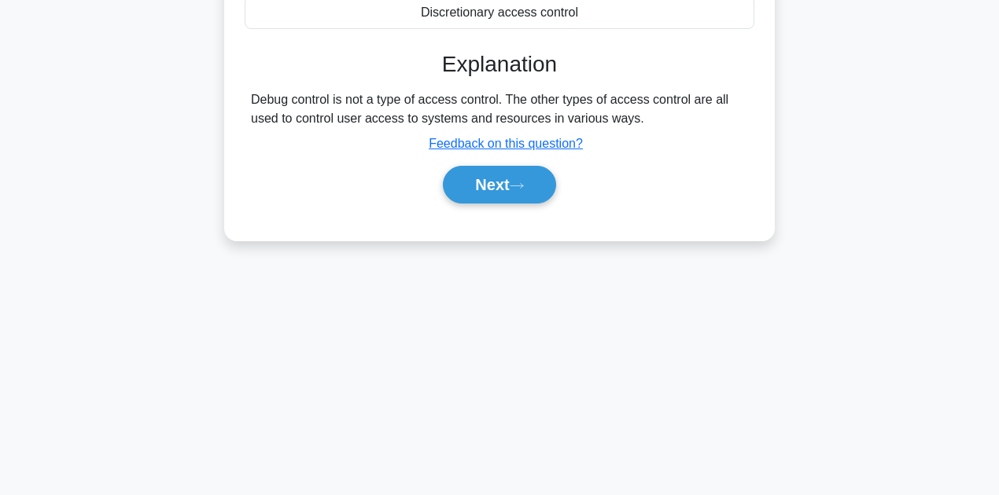
scroll to position [354, 0]
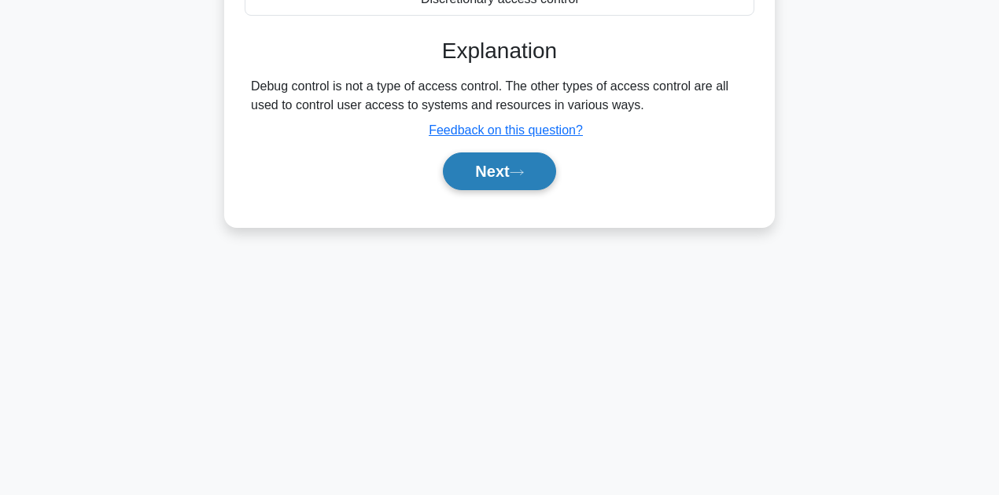
click at [499, 182] on button "Next" at bounding box center [499, 172] width 112 height 38
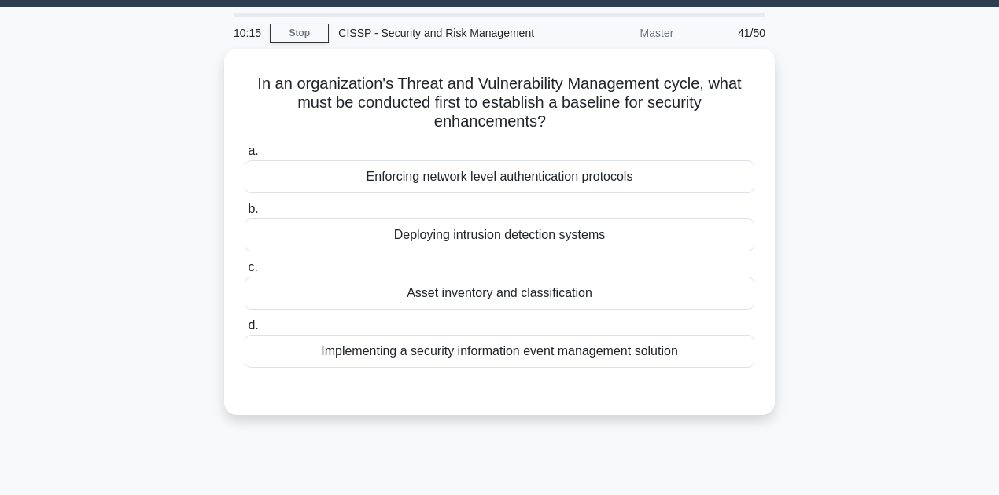
scroll to position [0, 0]
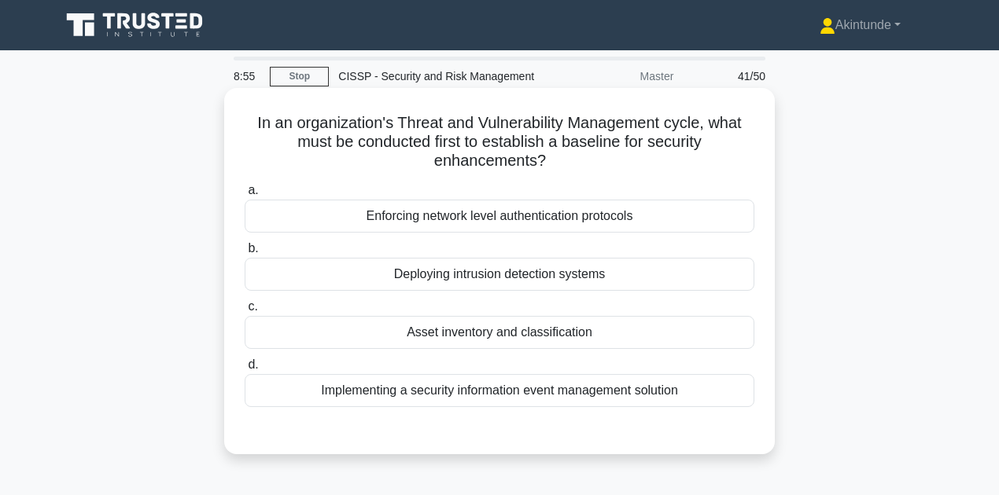
click at [469, 337] on div "Asset inventory and classification" at bounding box center [500, 332] width 510 height 33
click at [245, 312] on input "c. Asset inventory and classification" at bounding box center [245, 307] width 0 height 10
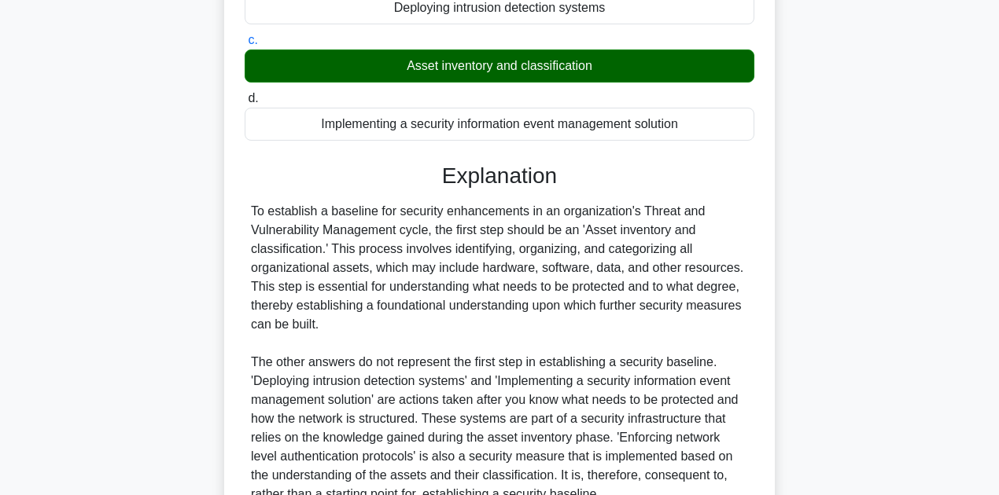
scroll to position [415, 0]
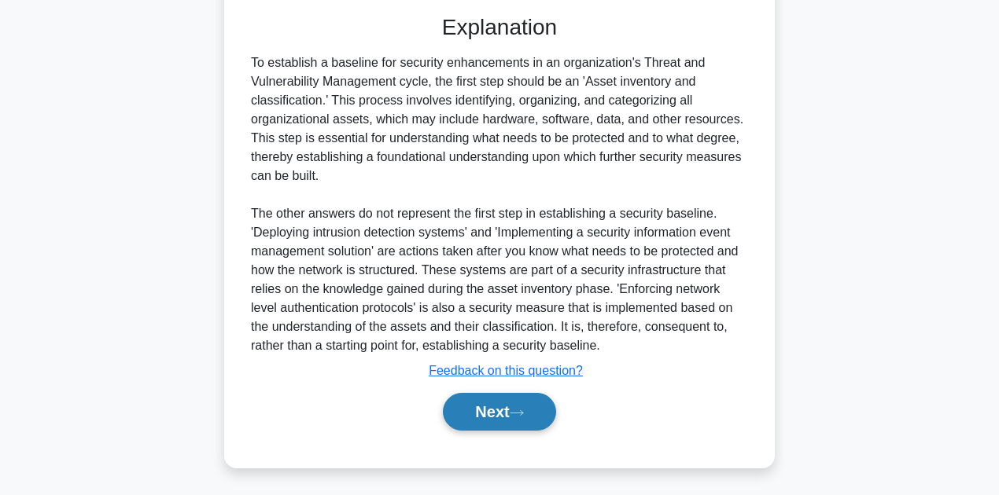
click at [481, 413] on button "Next" at bounding box center [499, 412] width 112 height 38
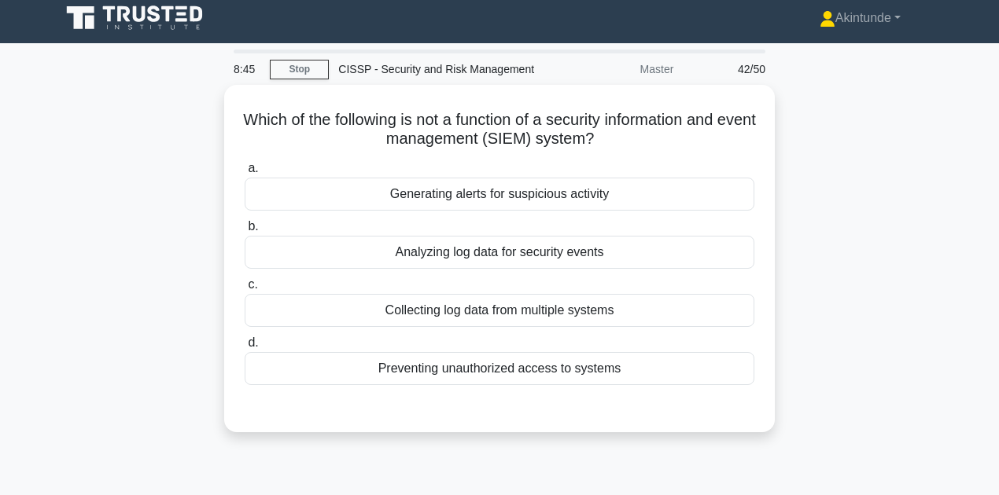
scroll to position [0, 0]
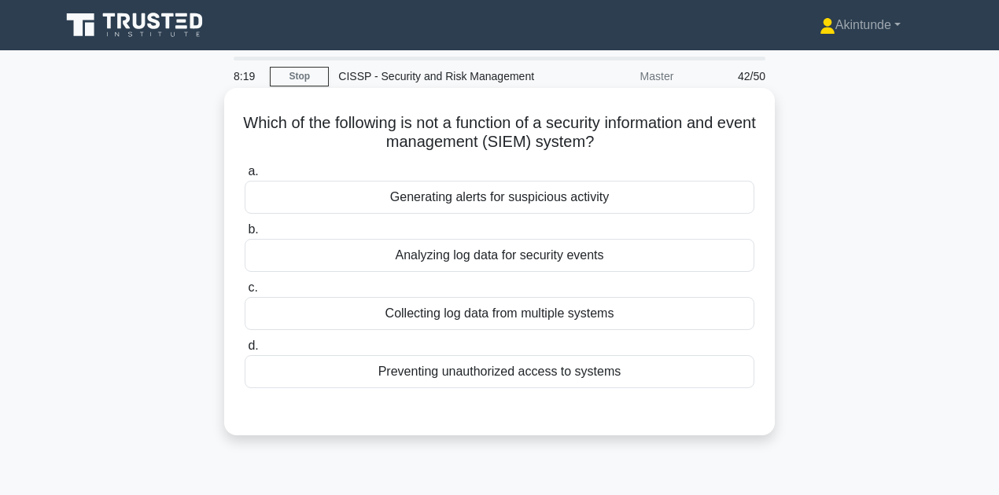
click at [432, 379] on div "Preventing unauthorized access to systems" at bounding box center [500, 371] width 510 height 33
click at [245, 351] on input "d. Preventing unauthorized access to systems" at bounding box center [245, 346] width 0 height 10
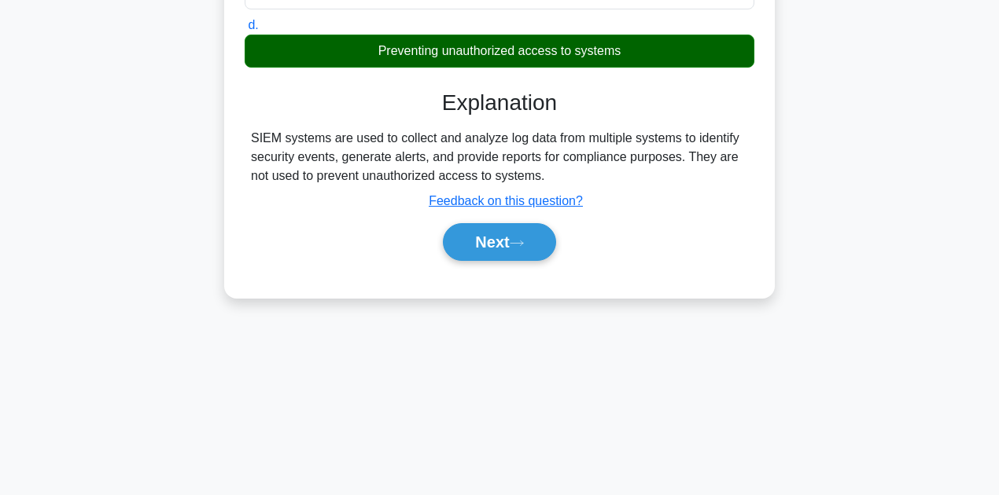
scroll to position [354, 0]
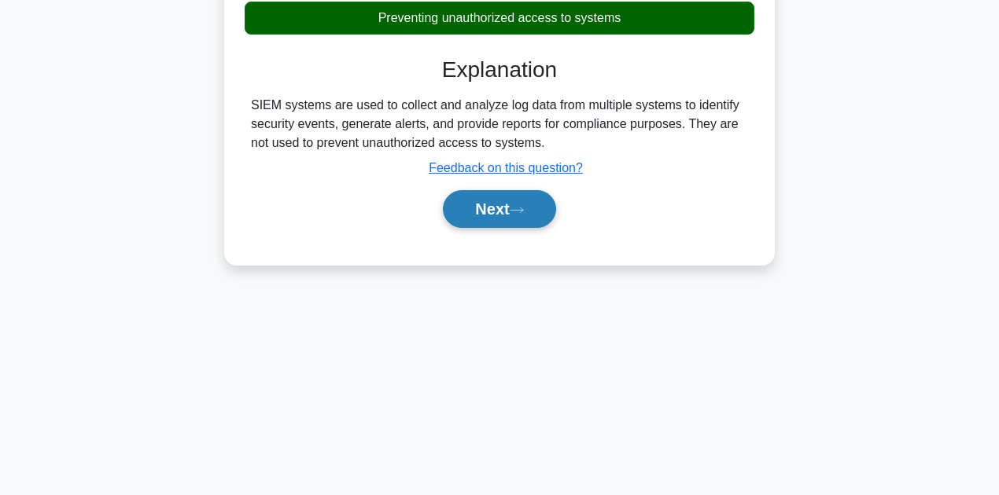
click at [491, 211] on button "Next" at bounding box center [499, 209] width 112 height 38
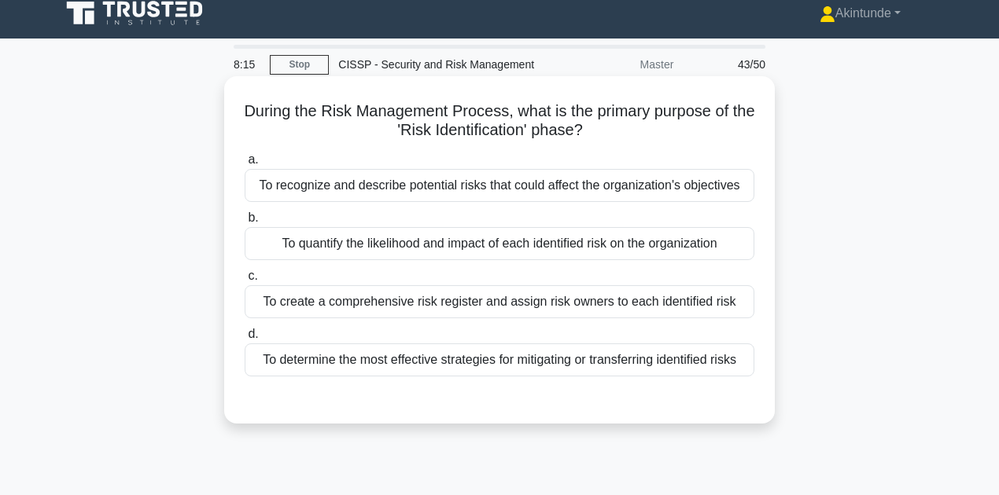
scroll to position [0, 0]
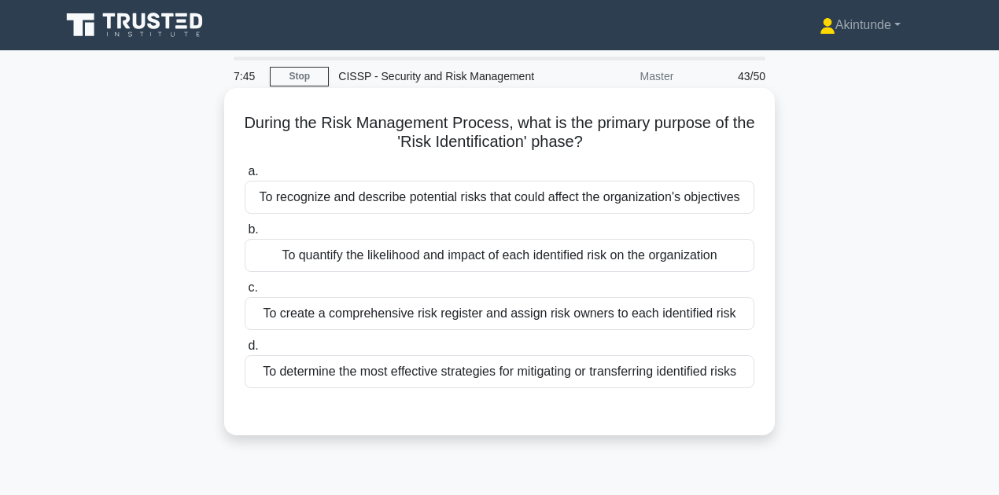
click at [459, 197] on div "To recognize and describe potential risks that could affect the organization's …" at bounding box center [500, 197] width 510 height 33
click at [245, 177] on input "a. To recognize and describe potential risks that could affect the organization…" at bounding box center [245, 172] width 0 height 10
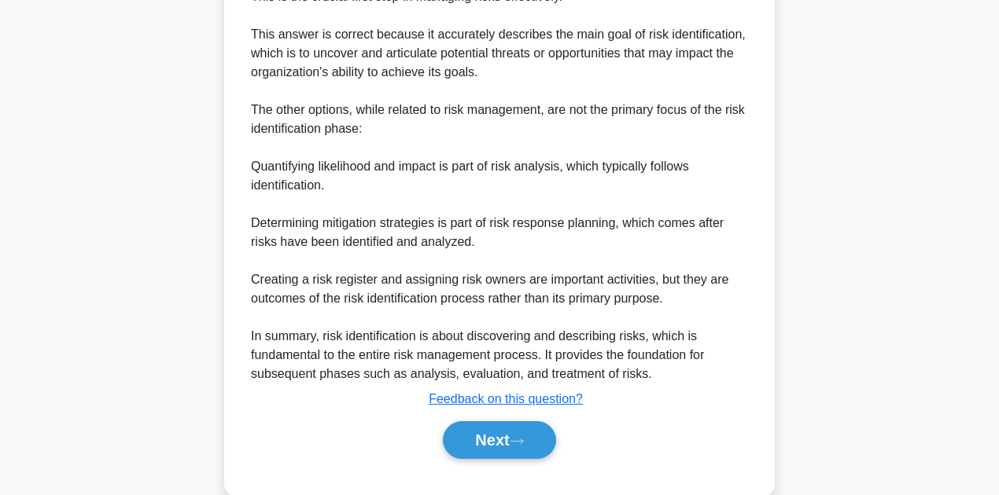
scroll to position [528, 0]
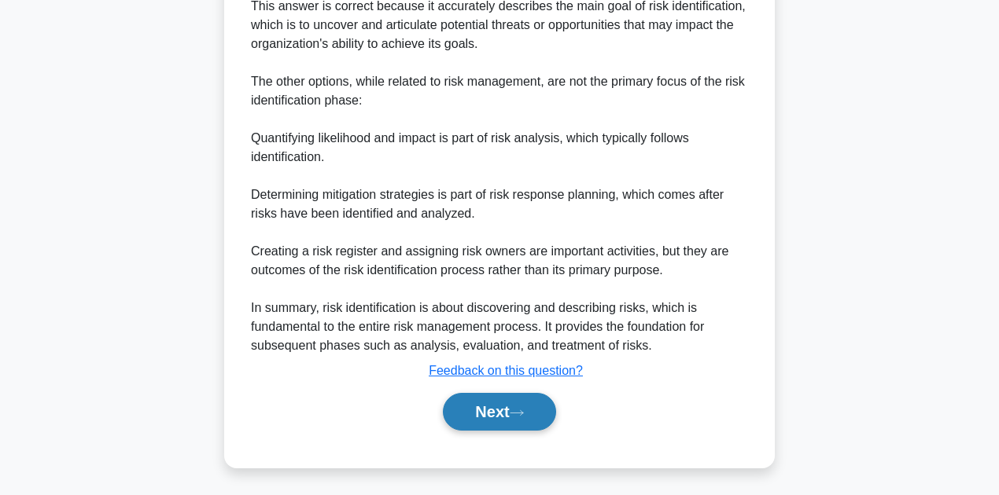
click at [512, 408] on button "Next" at bounding box center [499, 412] width 112 height 38
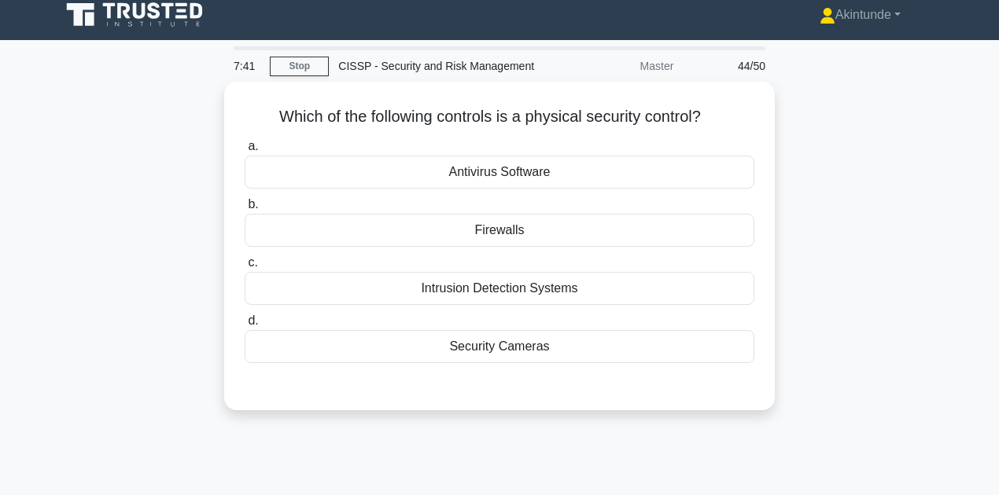
scroll to position [0, 0]
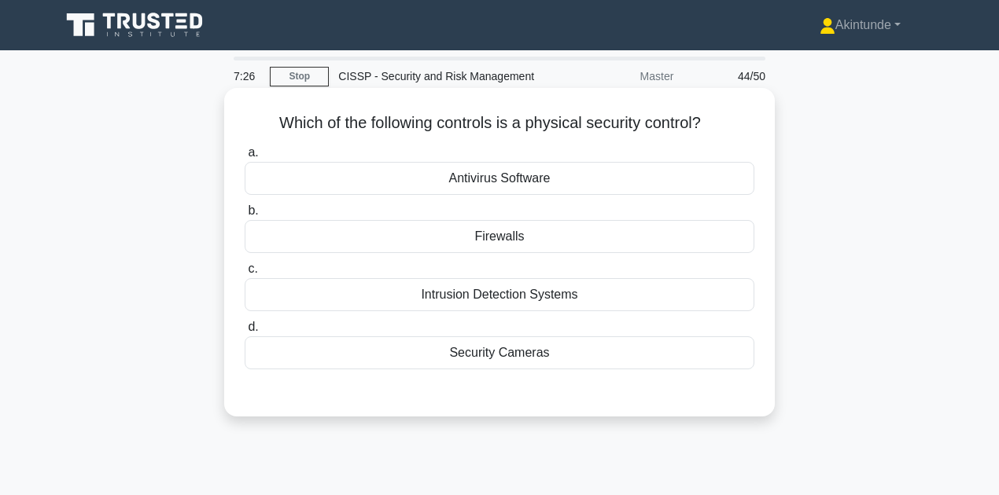
click at [484, 355] on div "Security Cameras" at bounding box center [500, 353] width 510 height 33
click at [245, 333] on input "d. Security Cameras" at bounding box center [245, 327] width 0 height 10
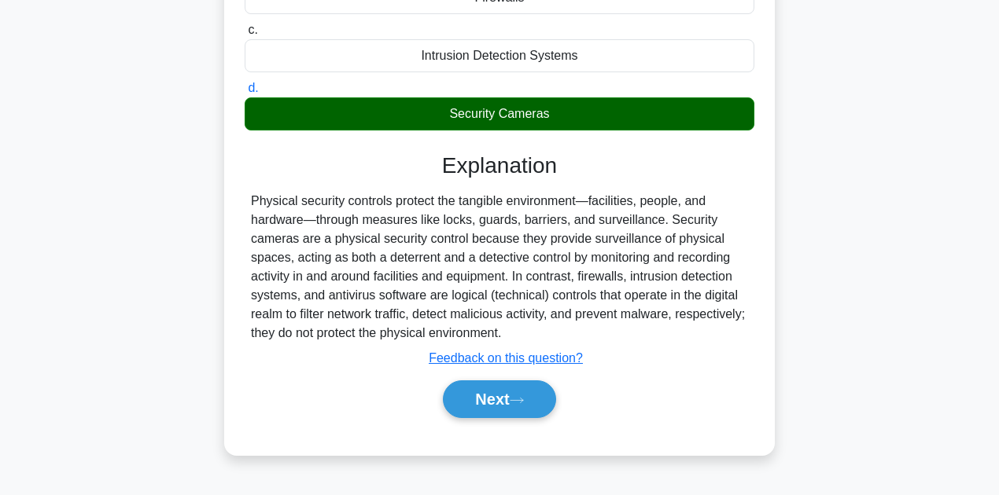
scroll to position [354, 0]
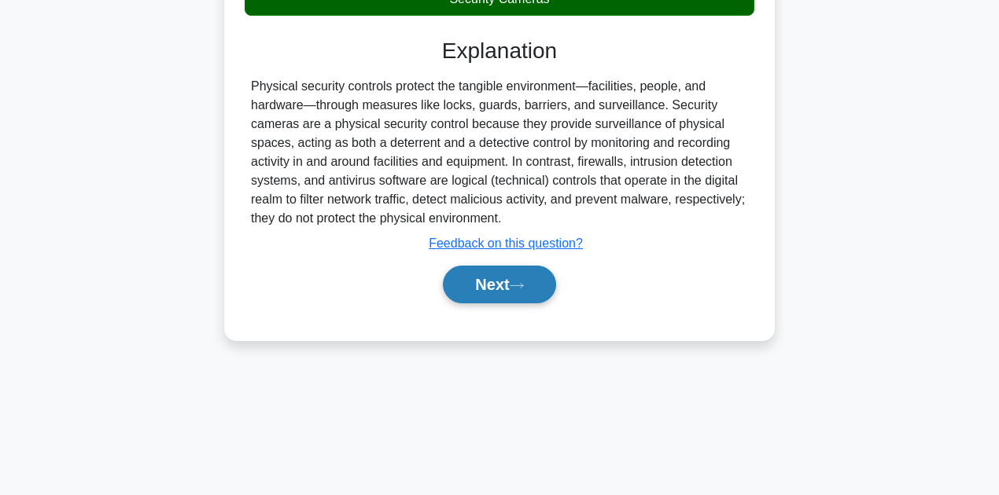
click at [504, 289] on button "Next" at bounding box center [499, 285] width 112 height 38
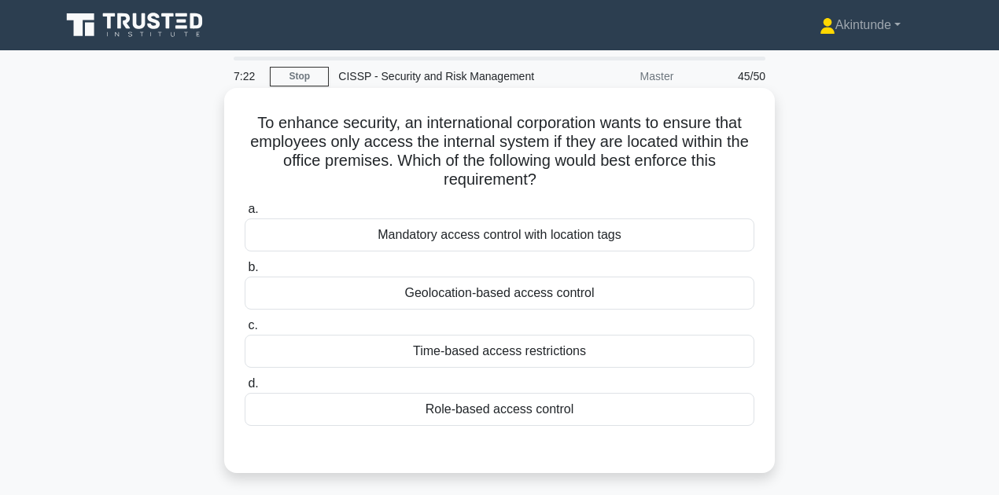
scroll to position [52, 0]
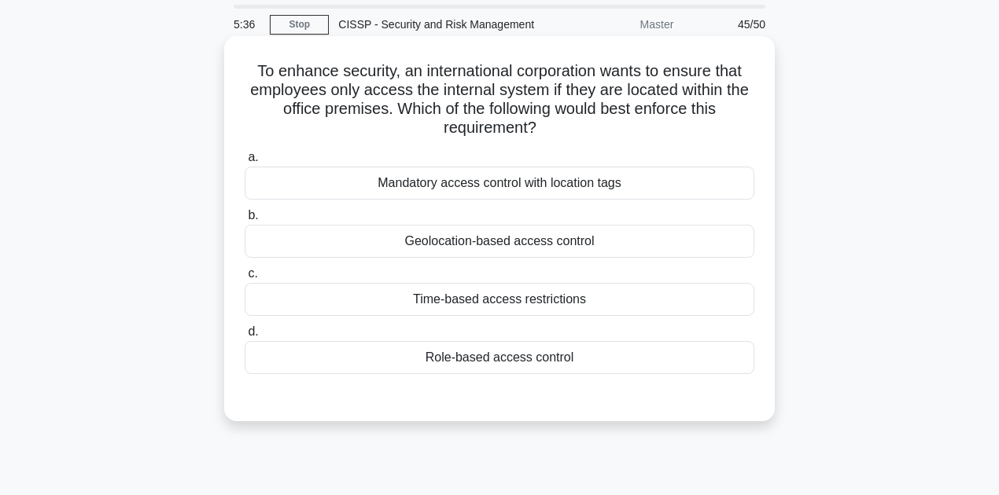
click at [547, 179] on div "Mandatory access control with location tags" at bounding box center [500, 183] width 510 height 33
click at [245, 163] on input "a. Mandatory access control with location tags" at bounding box center [245, 158] width 0 height 10
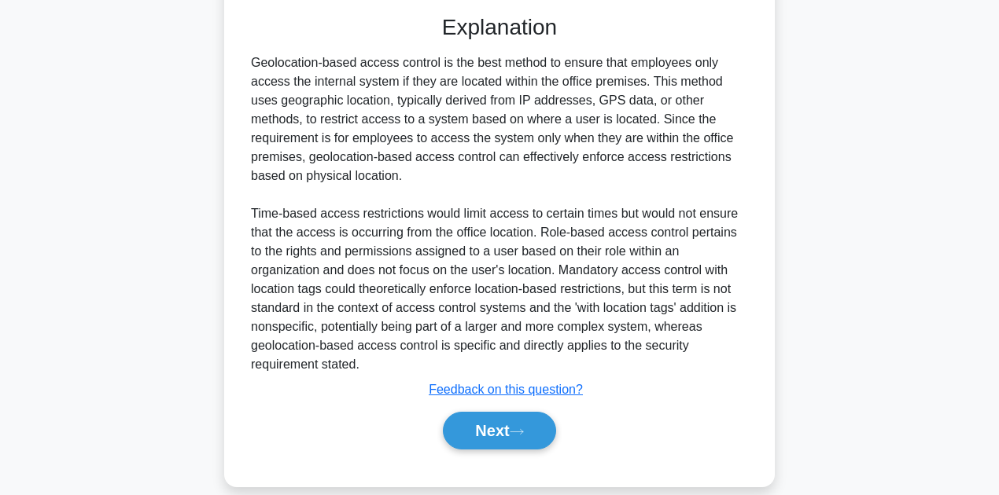
scroll to position [436, 0]
click at [485, 415] on button "Next" at bounding box center [499, 430] width 112 height 38
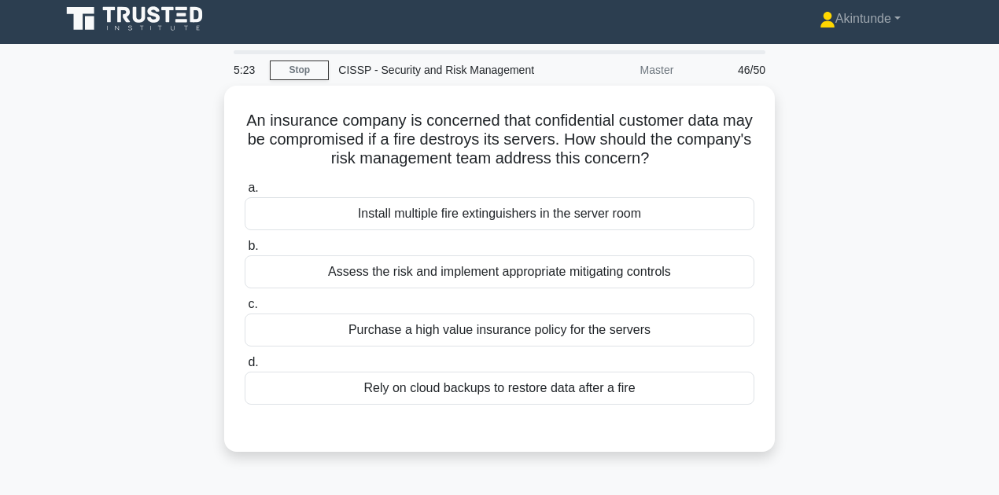
scroll to position [0, 0]
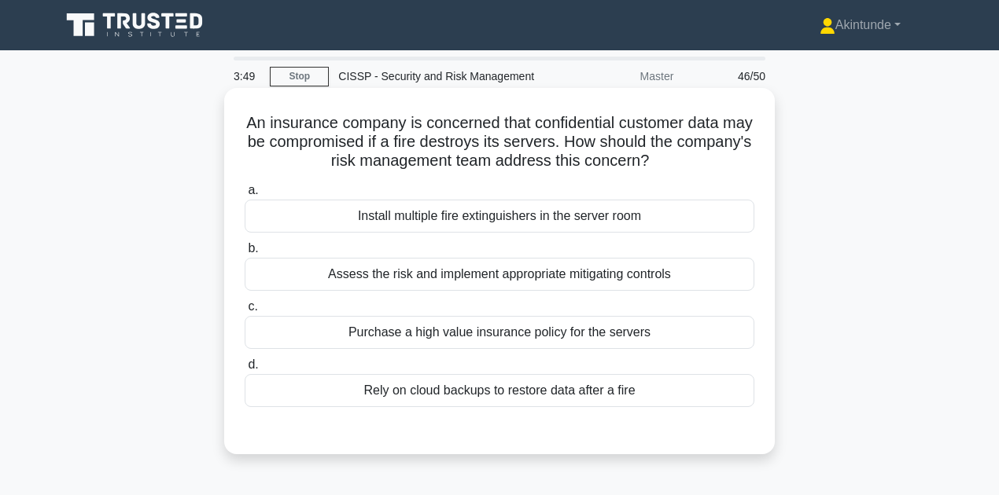
click at [437, 388] on div "Rely on cloud backups to restore data after a fire" at bounding box center [500, 390] width 510 height 33
click at [245, 370] on input "d. Rely on cloud backups to restore data after a fire" at bounding box center [245, 365] width 0 height 10
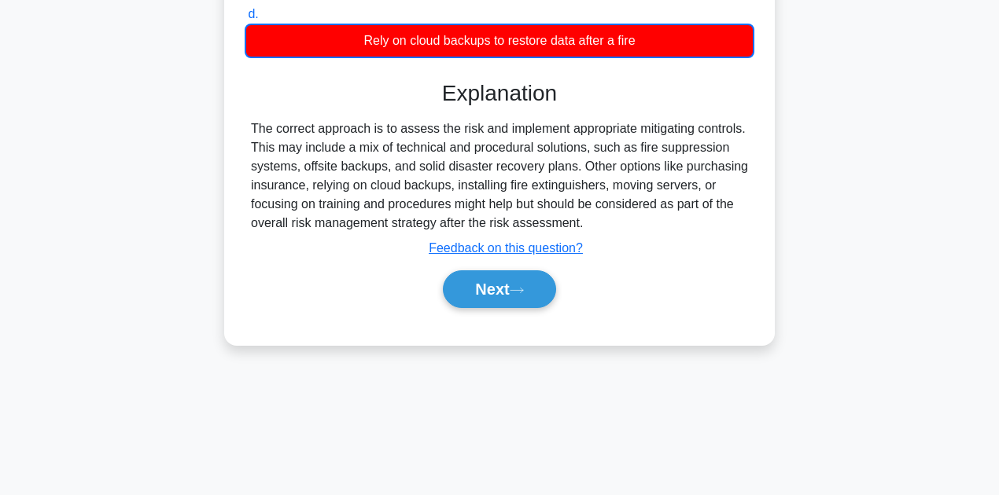
scroll to position [354, 0]
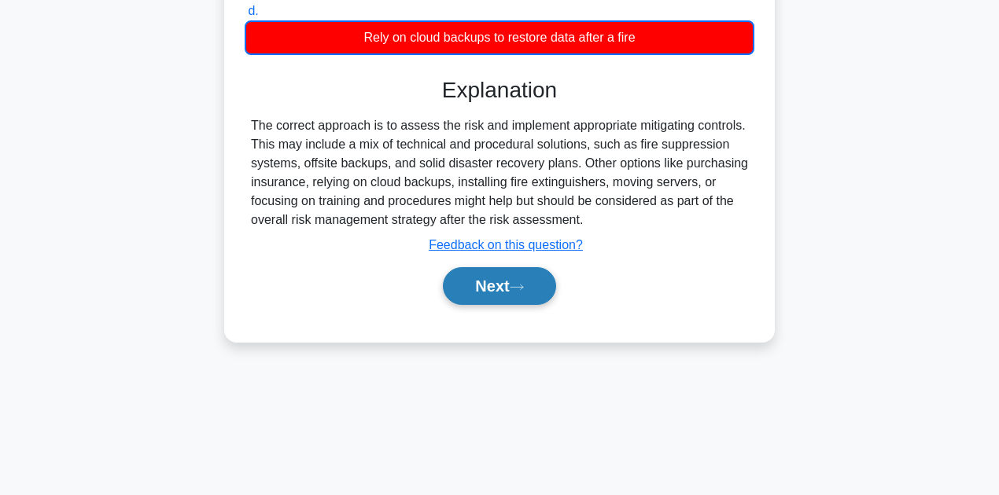
click at [495, 288] on button "Next" at bounding box center [499, 286] width 112 height 38
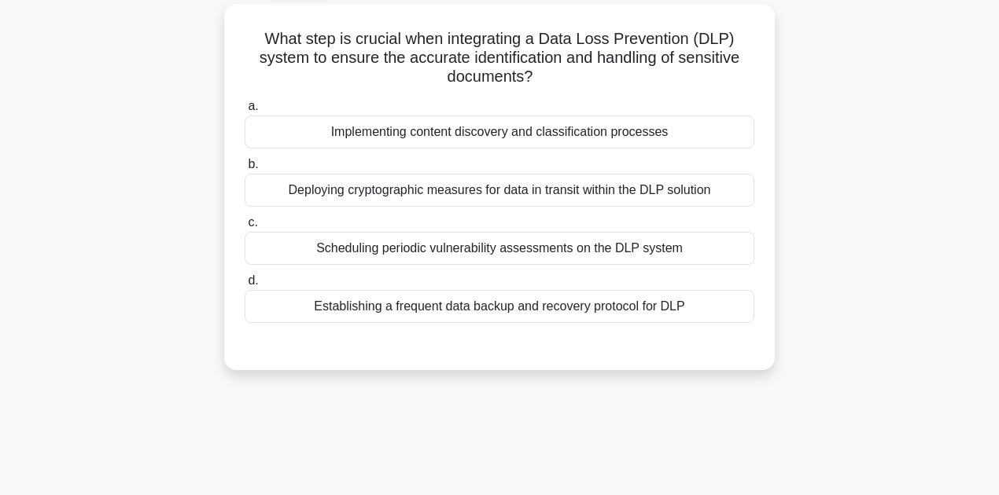
scroll to position [0, 0]
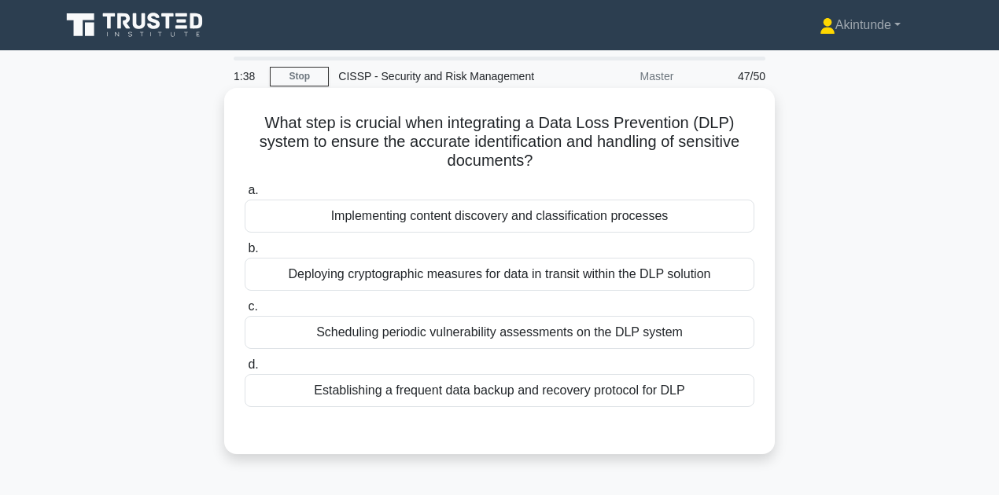
click at [329, 274] on div "Deploying cryptographic measures for data in transit within the DLP solution" at bounding box center [500, 274] width 510 height 33
click at [245, 254] on input "b. Deploying cryptographic measures for data in transit within the DLP solution" at bounding box center [245, 249] width 0 height 10
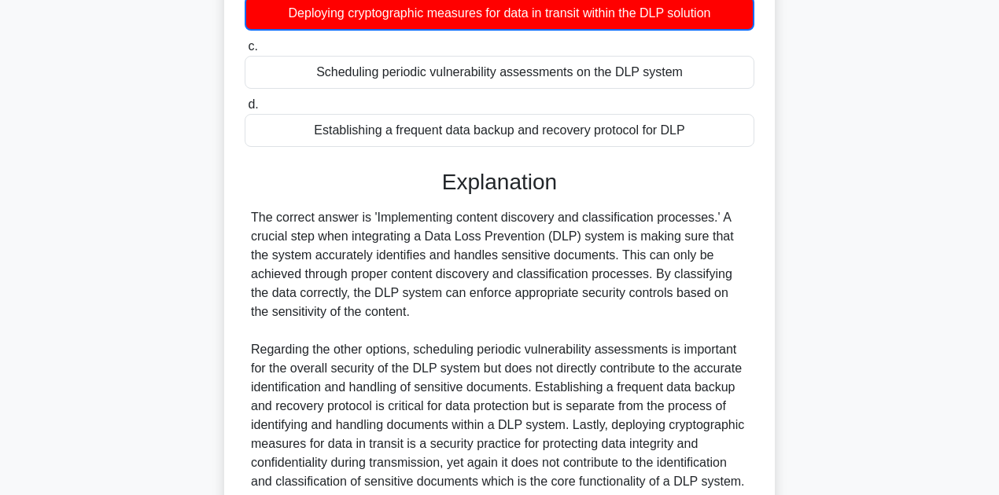
scroll to position [399, 0]
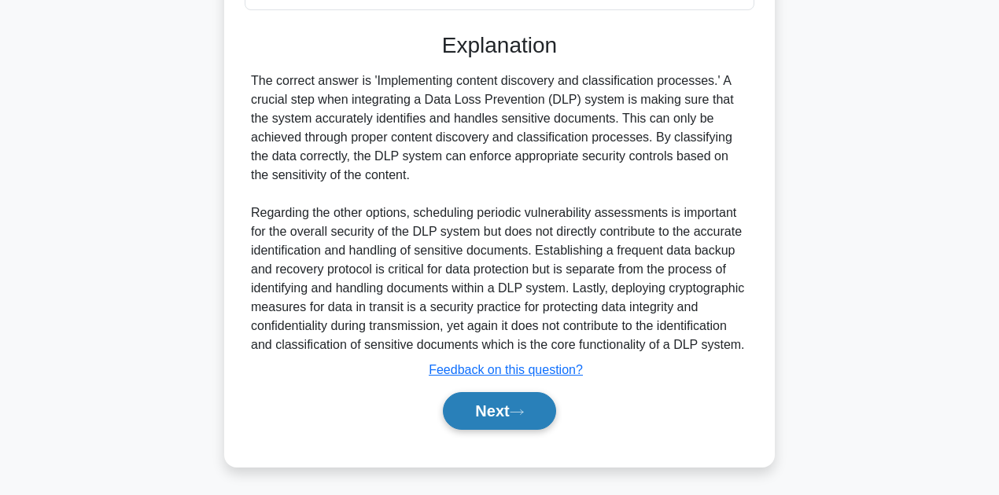
click at [477, 407] on button "Next" at bounding box center [499, 411] width 112 height 38
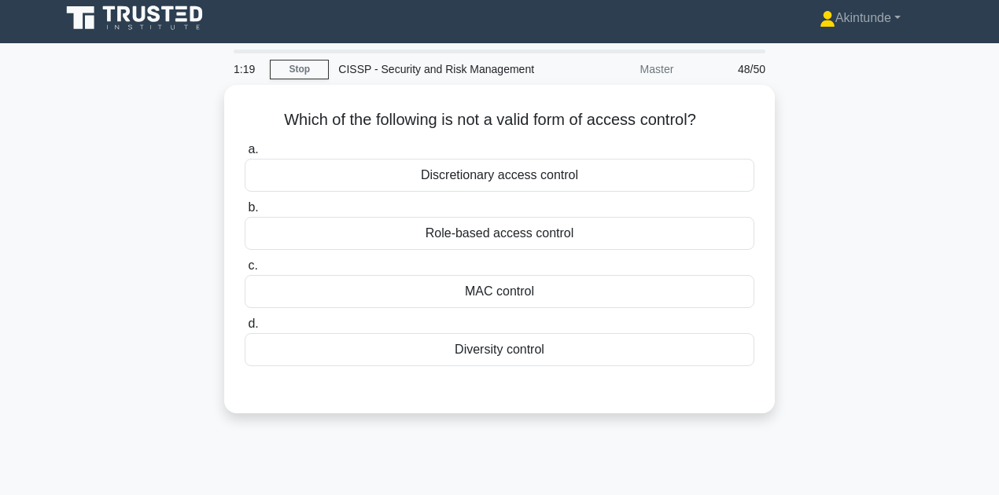
scroll to position [0, 0]
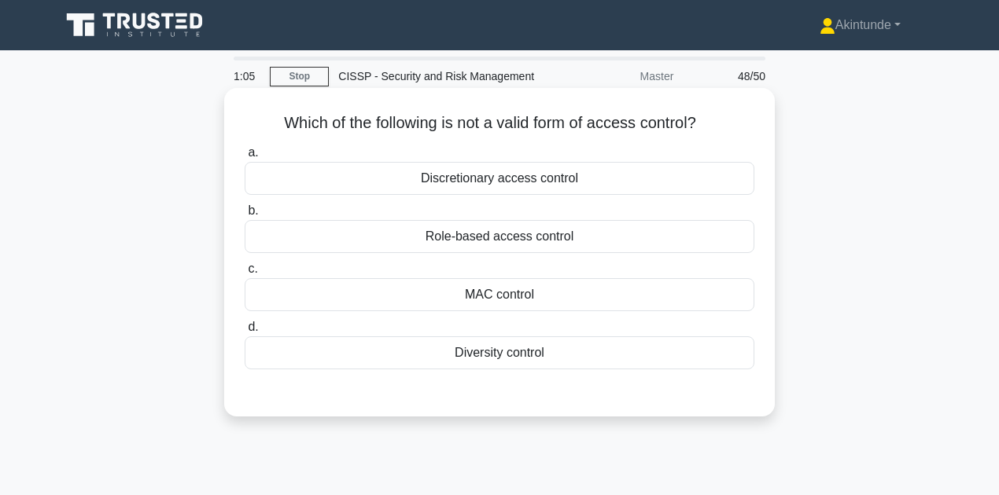
click at [458, 344] on div "Diversity control" at bounding box center [500, 353] width 510 height 33
click at [245, 333] on input "d. Diversity control" at bounding box center [245, 327] width 0 height 10
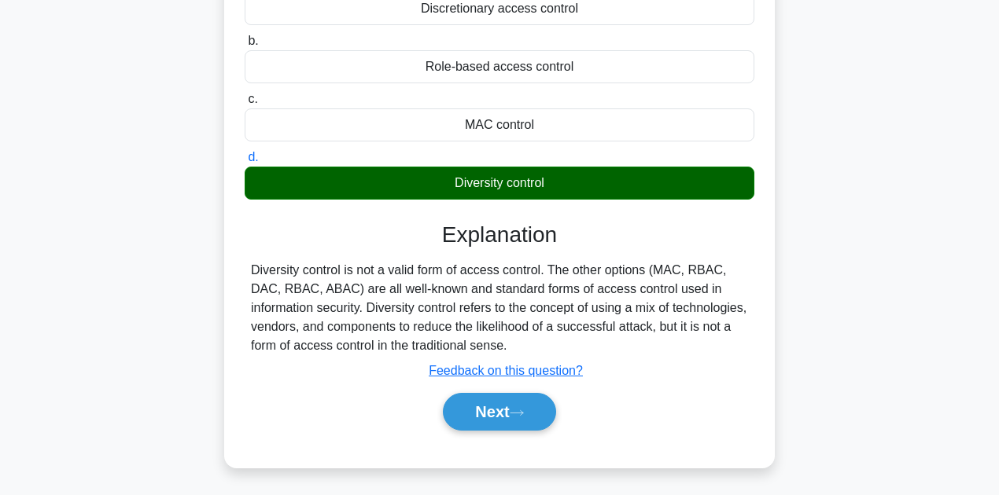
scroll to position [354, 0]
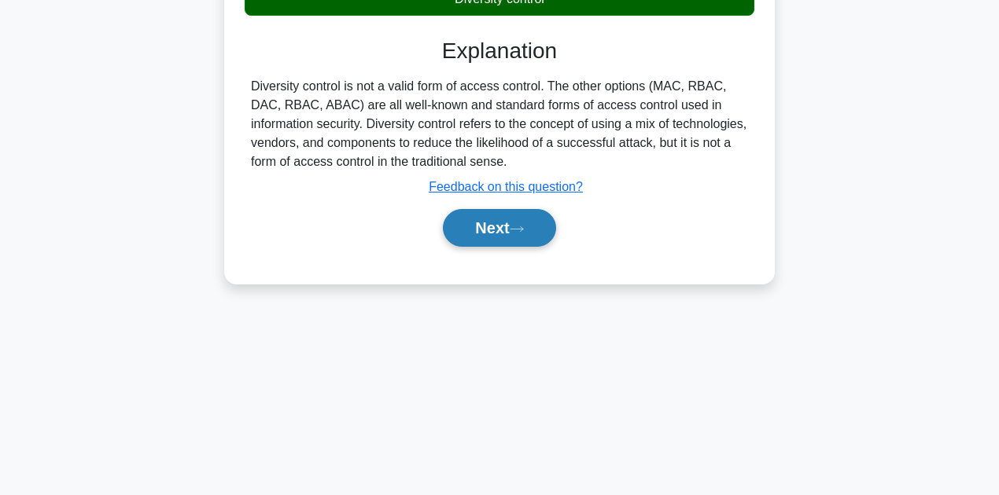
click at [472, 232] on button "Next" at bounding box center [499, 228] width 112 height 38
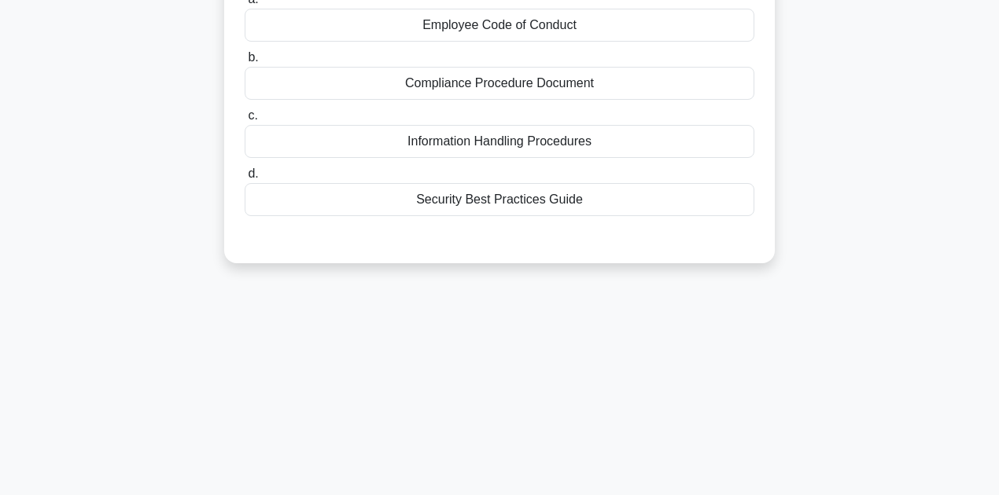
scroll to position [0, 0]
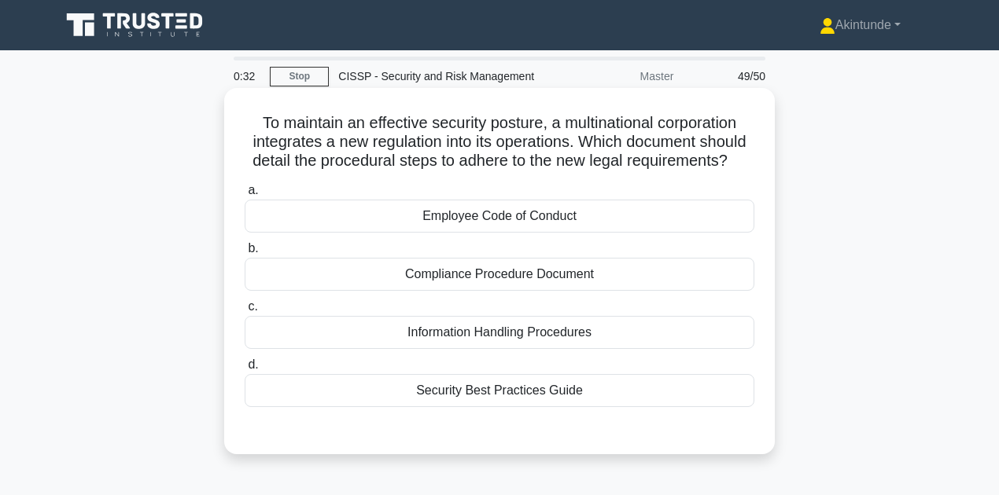
click at [487, 395] on div "Security Best Practices Guide" at bounding box center [500, 390] width 510 height 33
click at [245, 370] on input "d. Security Best Practices Guide" at bounding box center [245, 365] width 0 height 10
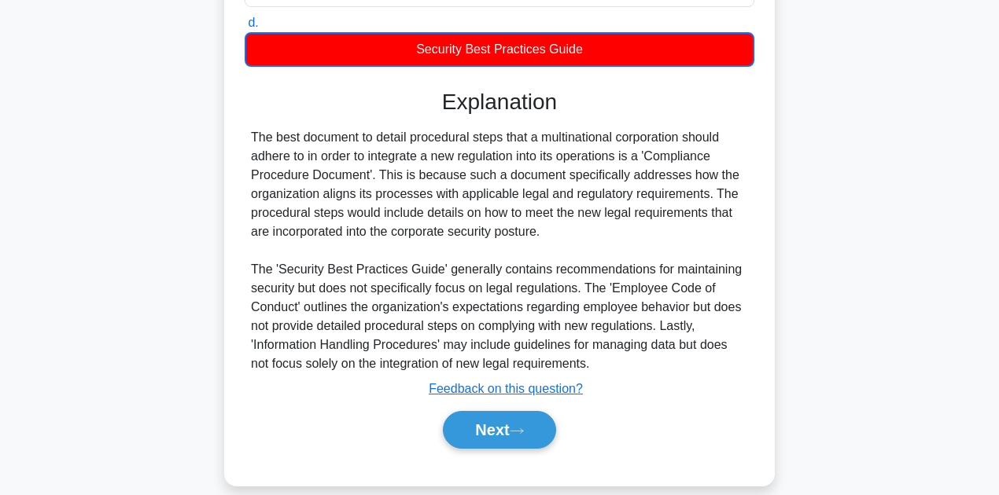
scroll to position [361, 0]
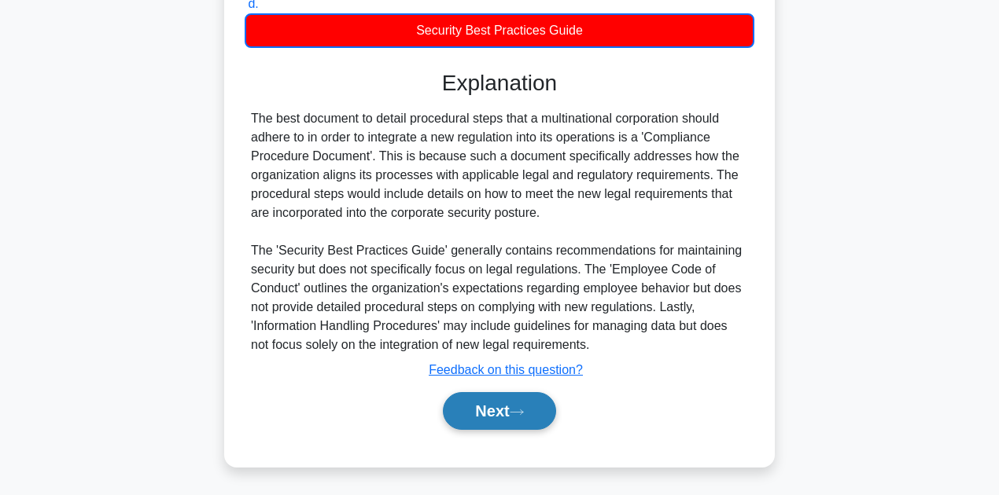
click at [516, 410] on icon at bounding box center [517, 412] width 14 height 9
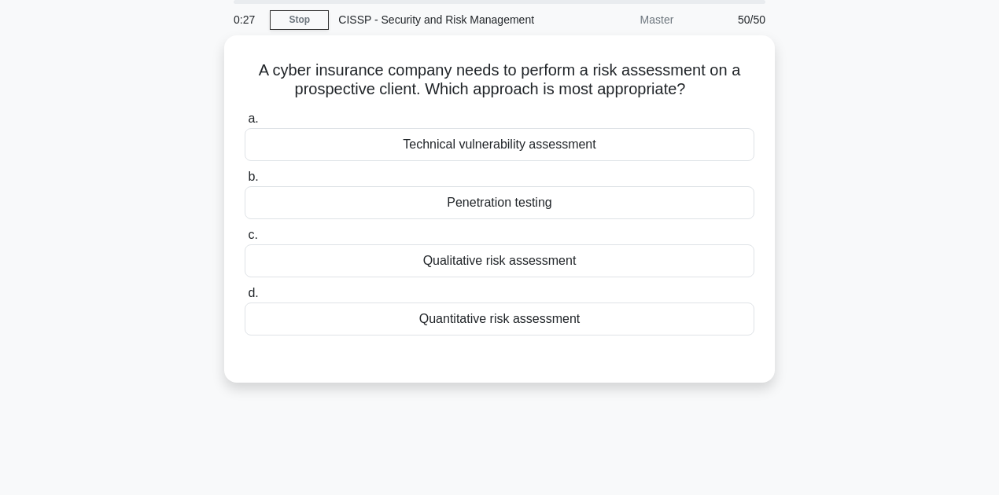
scroll to position [0, 0]
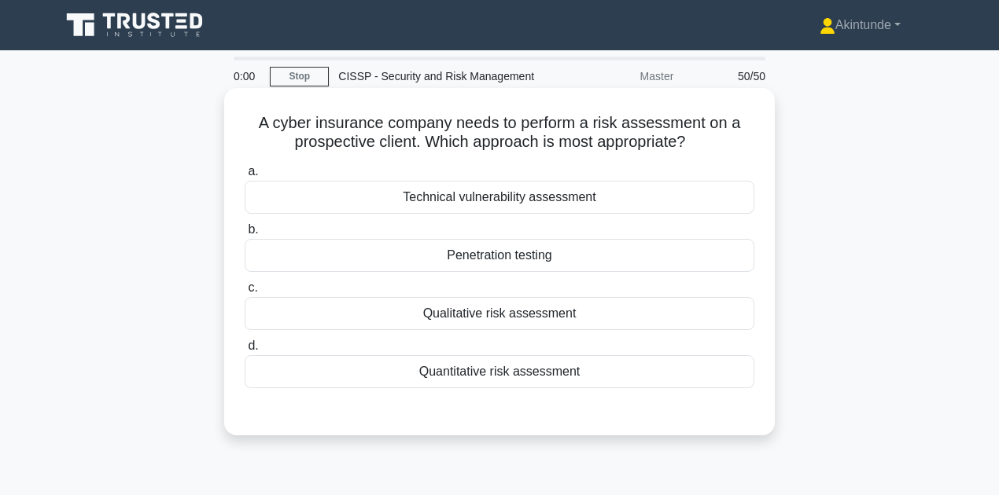
click at [485, 372] on div "Quantitative risk assessment" at bounding box center [500, 371] width 510 height 33
click at [245, 351] on input "d. Quantitative risk assessment" at bounding box center [245, 346] width 0 height 10
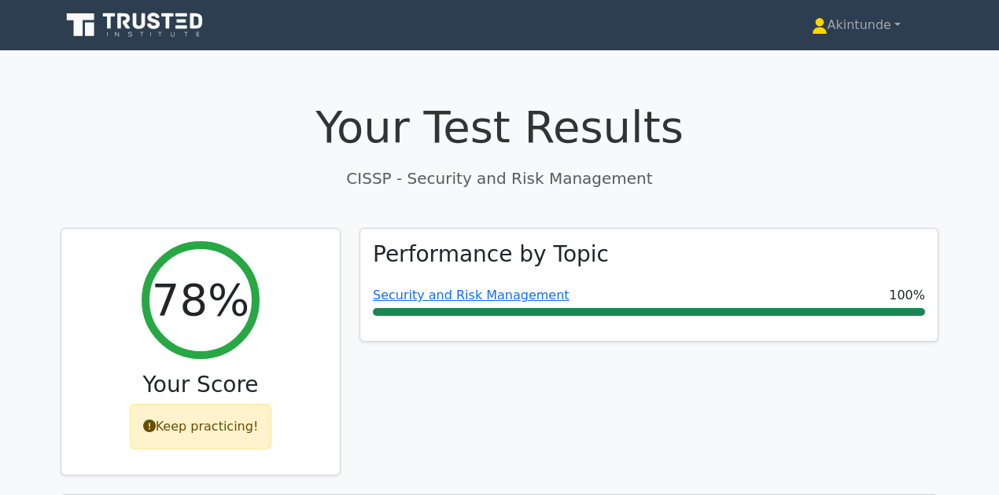
click at [123, 34] on icon at bounding box center [136, 25] width 151 height 30
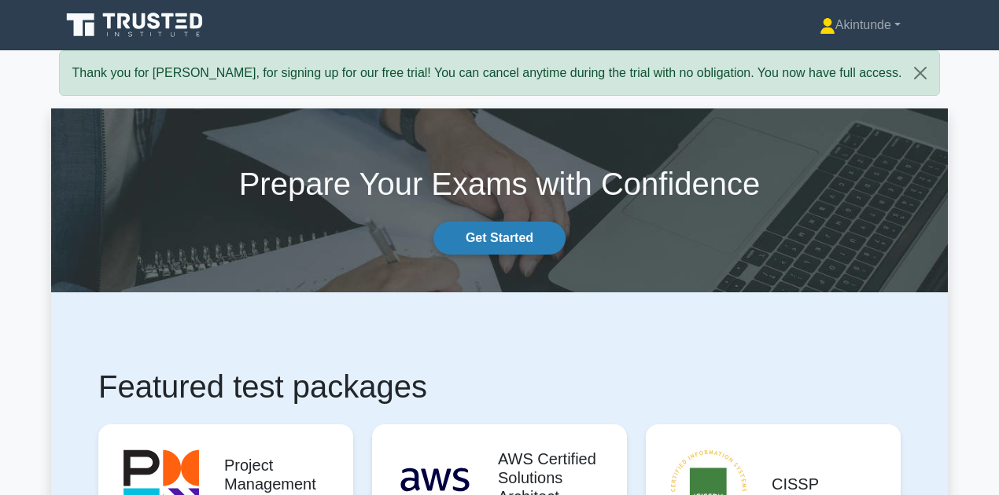
click at [486, 244] on link "Get Started" at bounding box center [499, 238] width 132 height 33
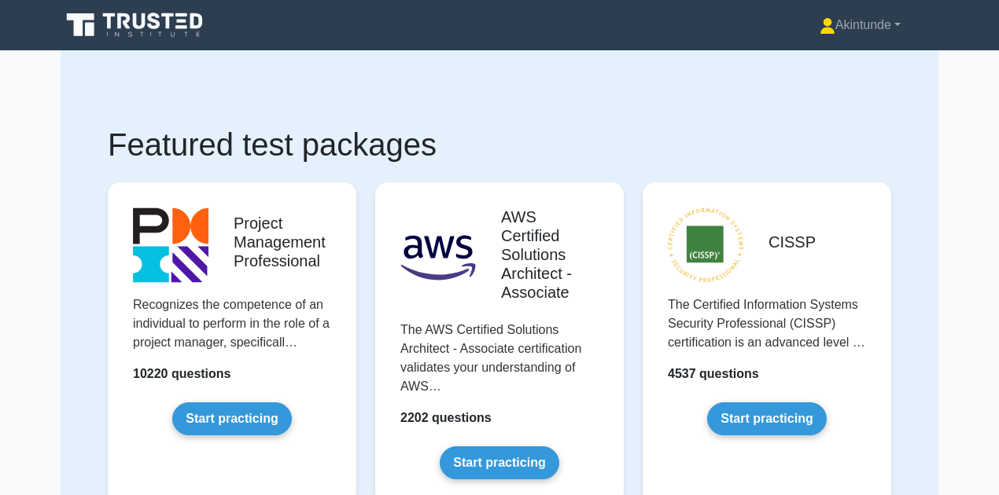
click at [109, 26] on icon at bounding box center [109, 21] width 13 height 16
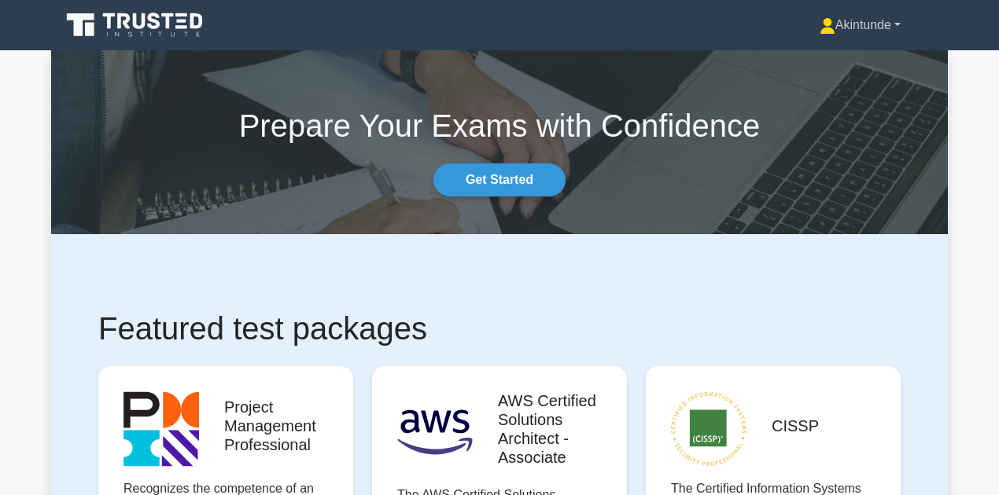
click at [888, 19] on link "Akintunde" at bounding box center [860, 24] width 156 height 31
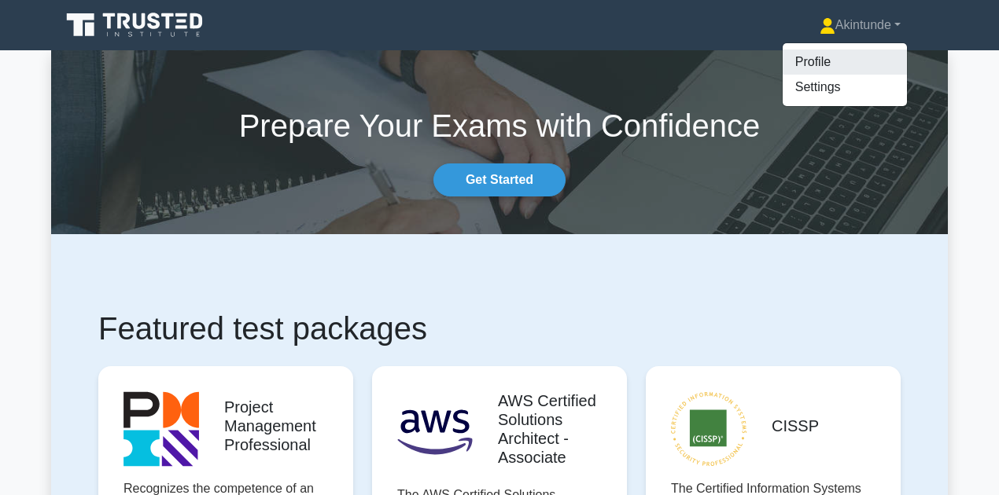
click at [797, 61] on link "Profile" at bounding box center [844, 62] width 124 height 25
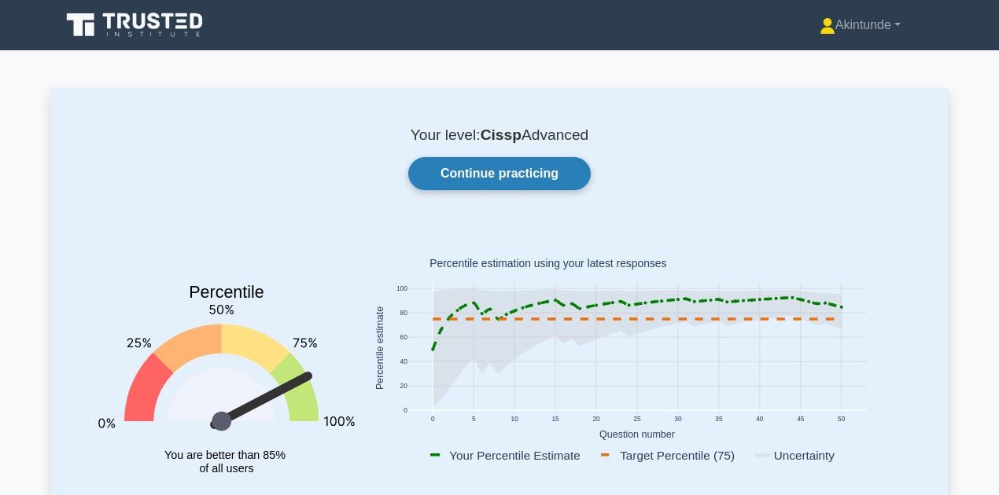
click at [517, 171] on link "Continue practicing" at bounding box center [499, 173] width 182 height 33
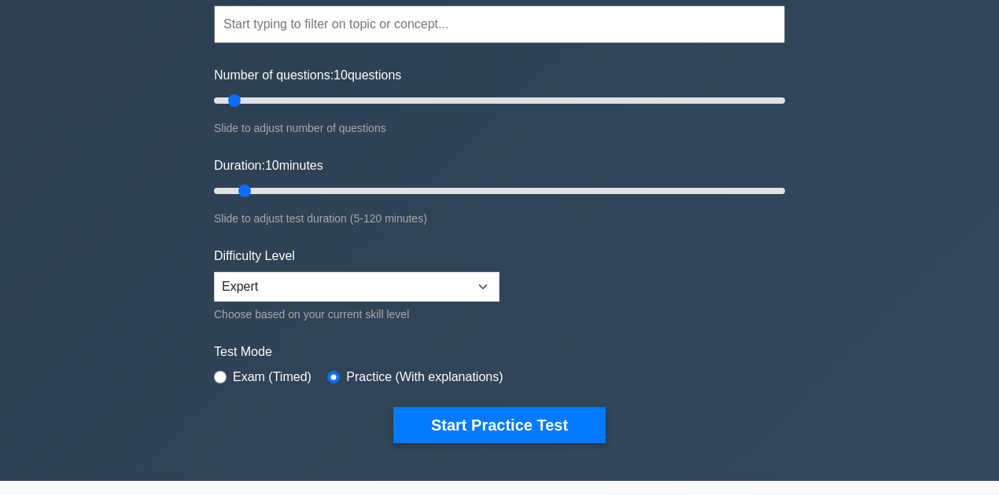
scroll to position [157, 0]
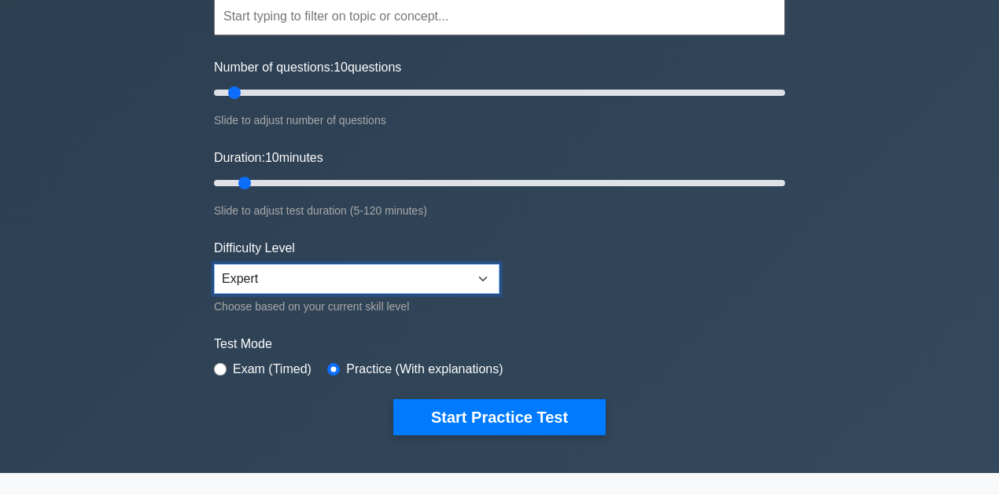
click at [473, 274] on select "Beginner Intermediate Expert" at bounding box center [356, 279] width 285 height 30
click at [214, 264] on select "Beginner Intermediate Expert" at bounding box center [356, 279] width 285 height 30
drag, startPoint x: 242, startPoint y: 180, endPoint x: 480, endPoint y: 192, distance: 238.5
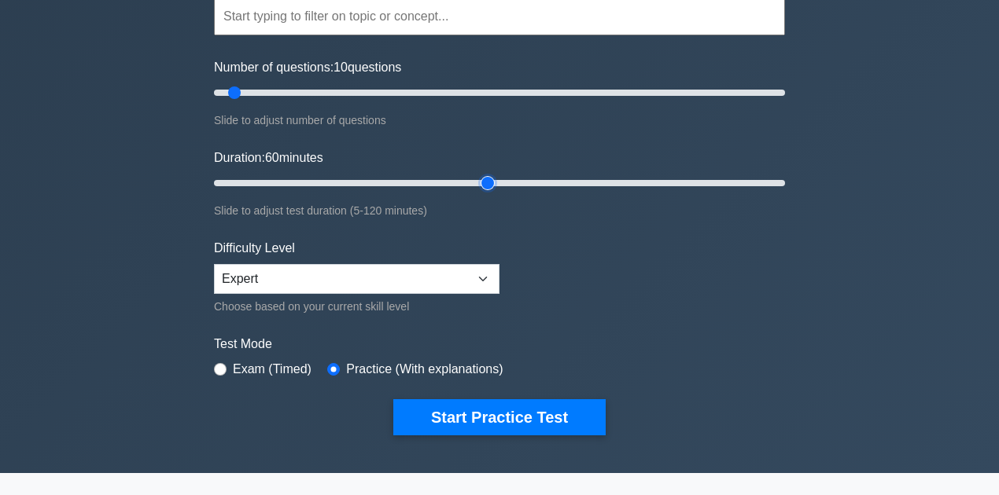
type input "60"
click at [480, 192] on input "Duration: 60 minutes" at bounding box center [499, 183] width 571 height 19
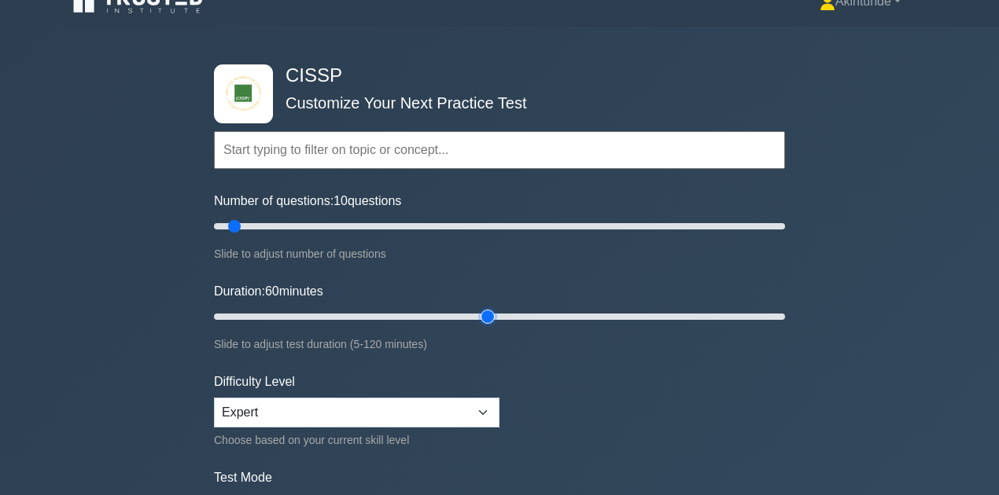
scroll to position [0, 0]
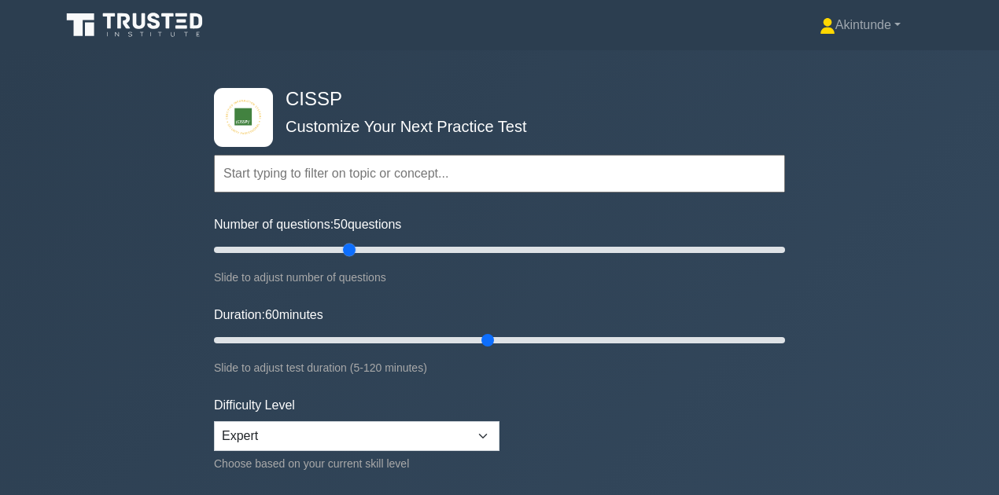
drag, startPoint x: 235, startPoint y: 250, endPoint x: 355, endPoint y: 252, distance: 120.3
type input "50"
click at [355, 252] on input "Number of questions: 50 questions" at bounding box center [499, 250] width 571 height 19
click at [355, 178] on input "text" at bounding box center [499, 174] width 571 height 38
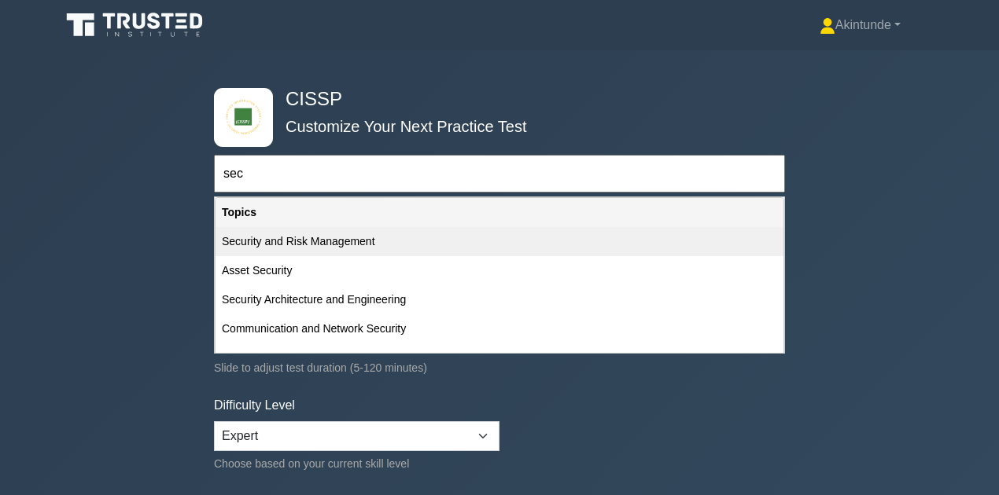
click at [370, 252] on div "Security and Risk Management" at bounding box center [499, 241] width 568 height 29
type input "Security and Risk Management"
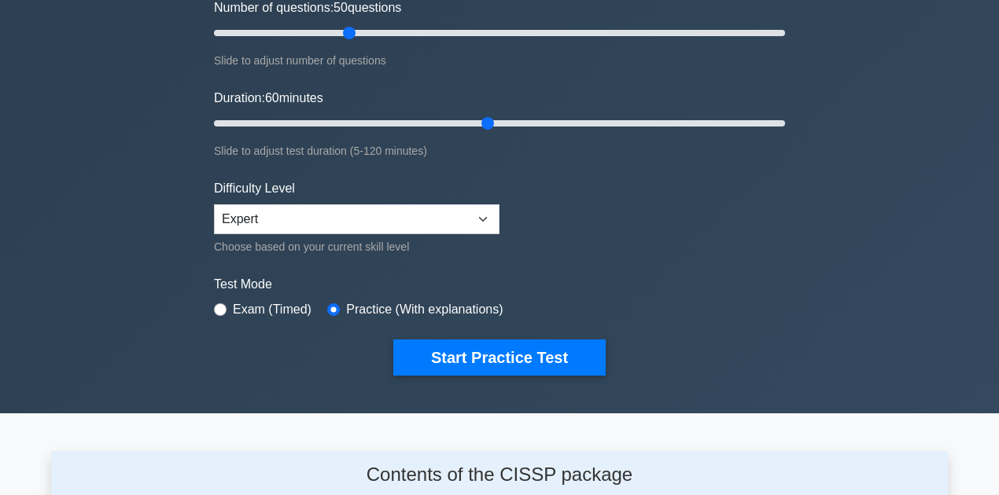
scroll to position [262, 0]
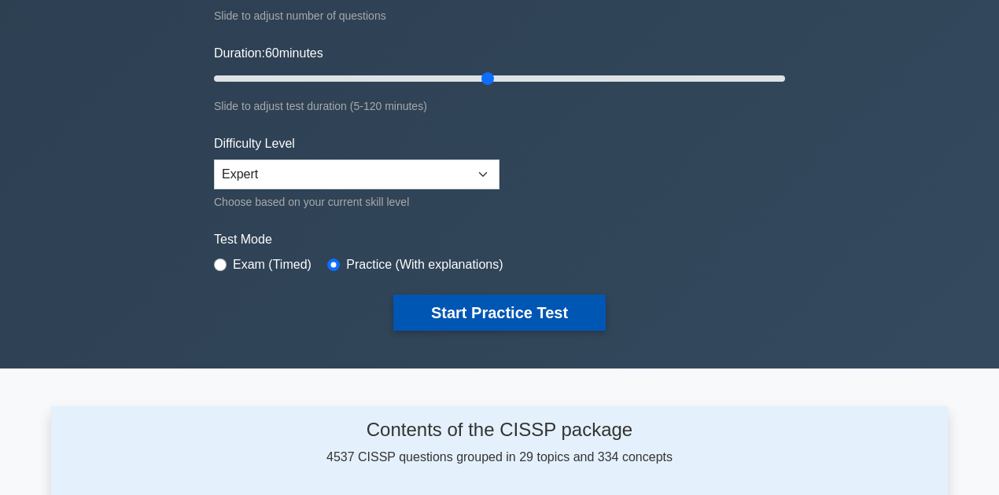
click at [540, 315] on button "Start Practice Test" at bounding box center [499, 313] width 212 height 36
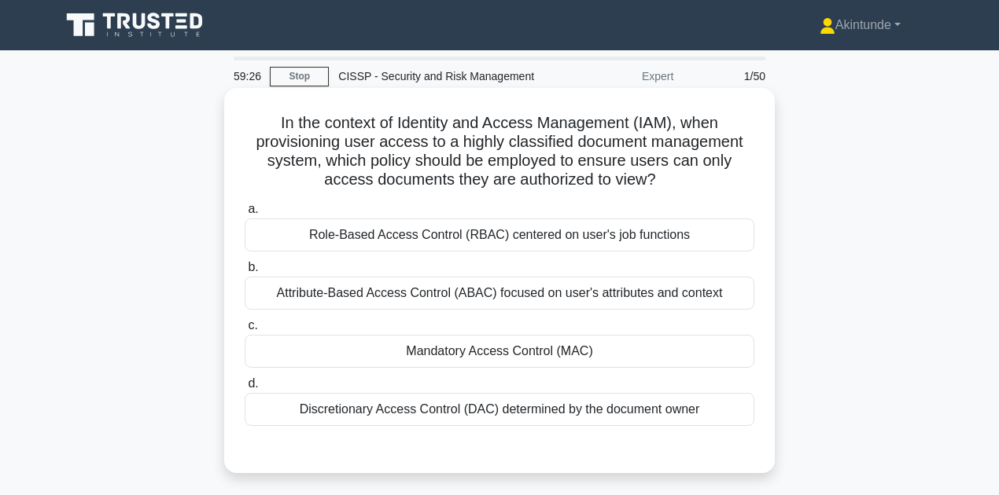
drag, startPoint x: 527, startPoint y: 78, endPoint x: 384, endPoint y: 88, distance: 143.5
click at [383, 89] on div "59:26 Stop CISSP - Security and Risk Management Expert 1/50 In the context of I…" at bounding box center [499, 450] width 896 height 786
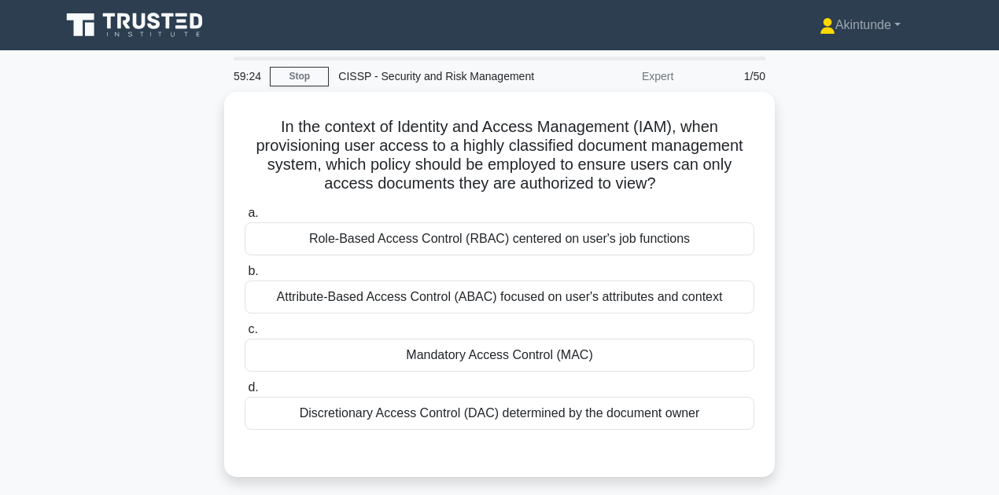
click at [206, 175] on div "In the context of Identity and Access Management (IAM), when provisioning user …" at bounding box center [499, 294] width 896 height 404
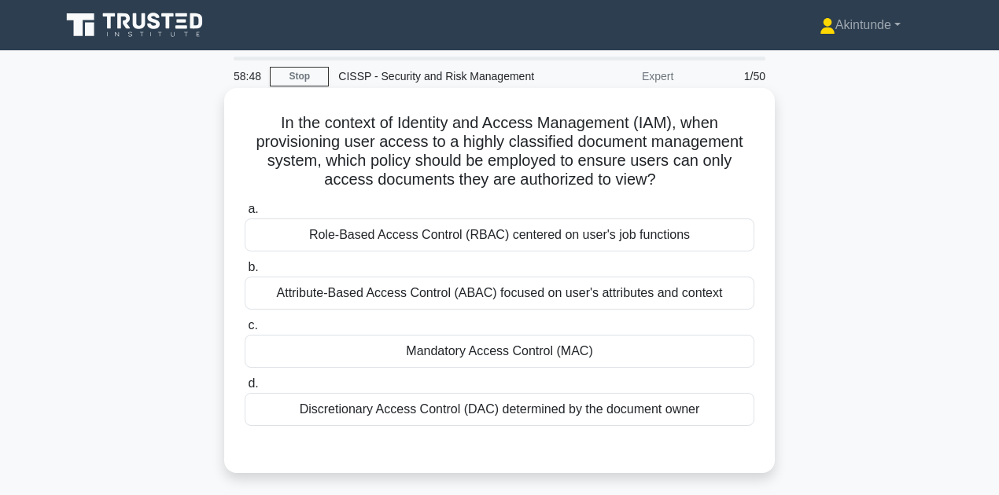
click at [453, 235] on div "Role-Based Access Control (RBAC) centered on user's job functions" at bounding box center [500, 235] width 510 height 33
click at [245, 215] on input "a. Role-Based Access Control (RBAC) centered on user's job functions" at bounding box center [245, 209] width 0 height 10
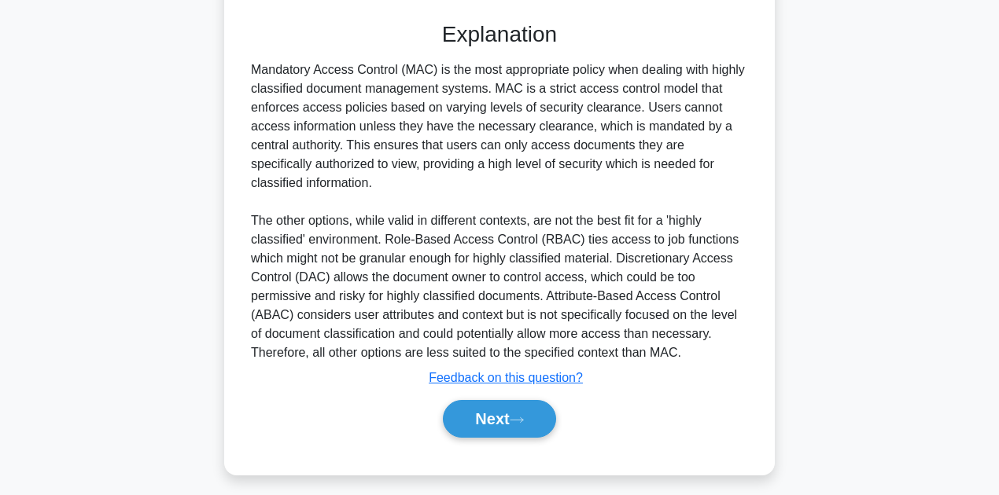
scroll to position [436, 0]
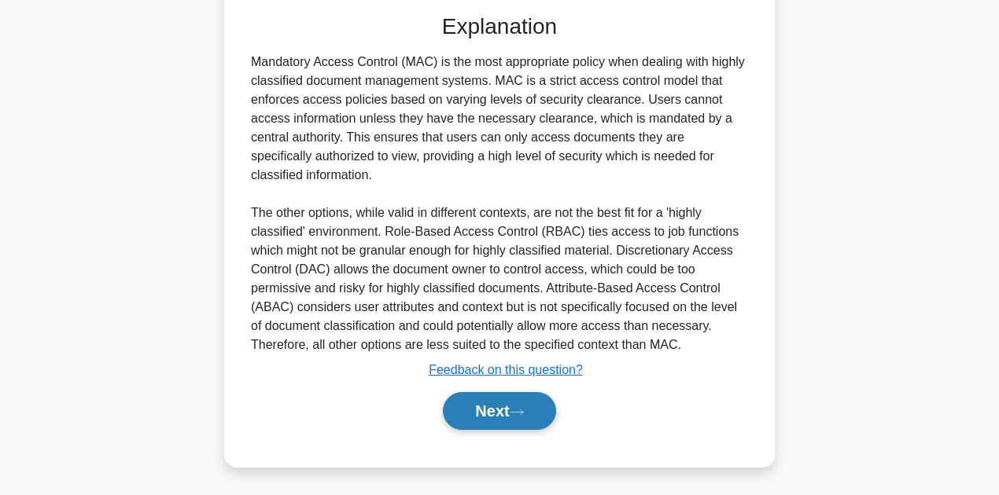
click at [500, 414] on button "Next" at bounding box center [499, 411] width 112 height 38
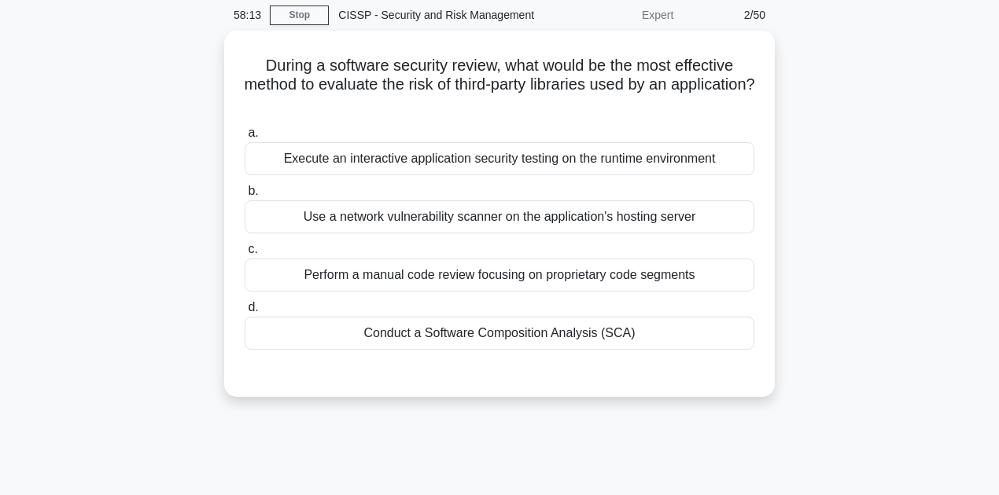
scroll to position [0, 0]
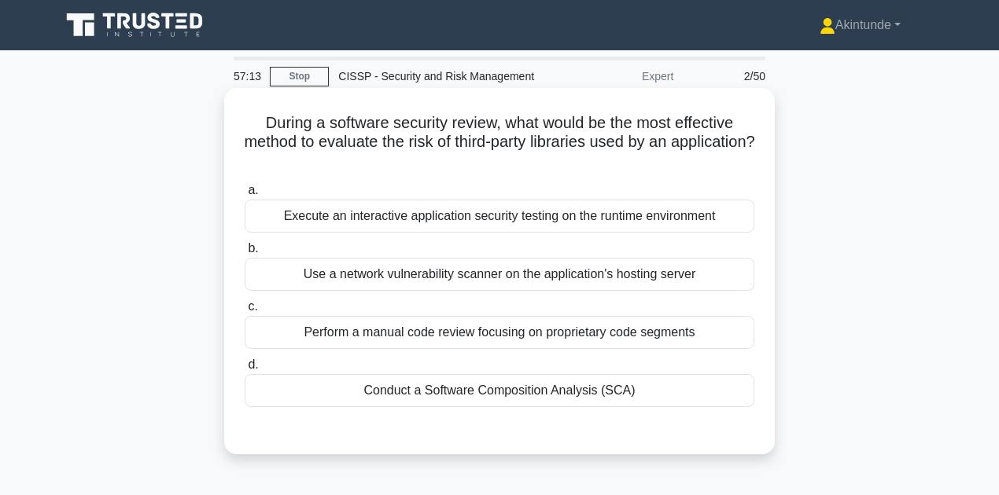
click at [389, 225] on div "Execute an interactive application security testing on the runtime environment" at bounding box center [500, 216] width 510 height 33
click at [245, 196] on input "a. Execute an interactive application security testing on the runtime environme…" at bounding box center [245, 191] width 0 height 10
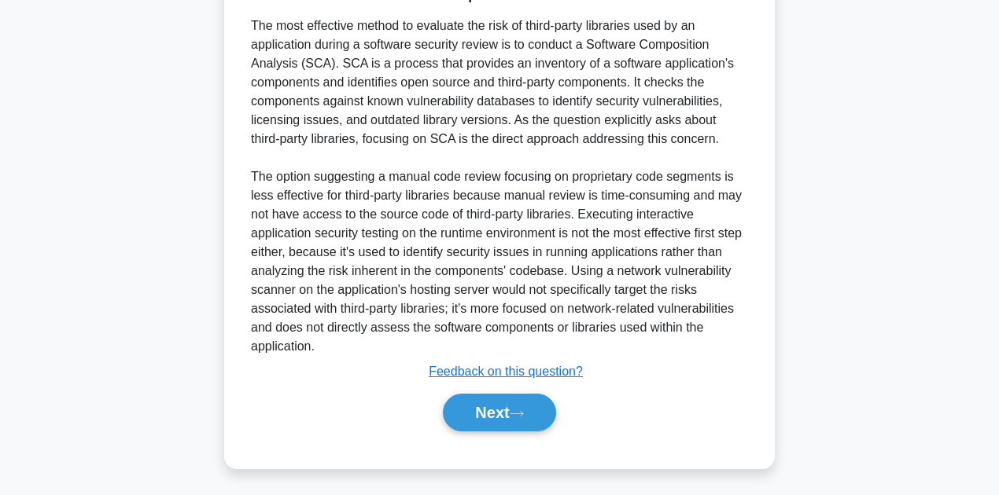
scroll to position [455, 0]
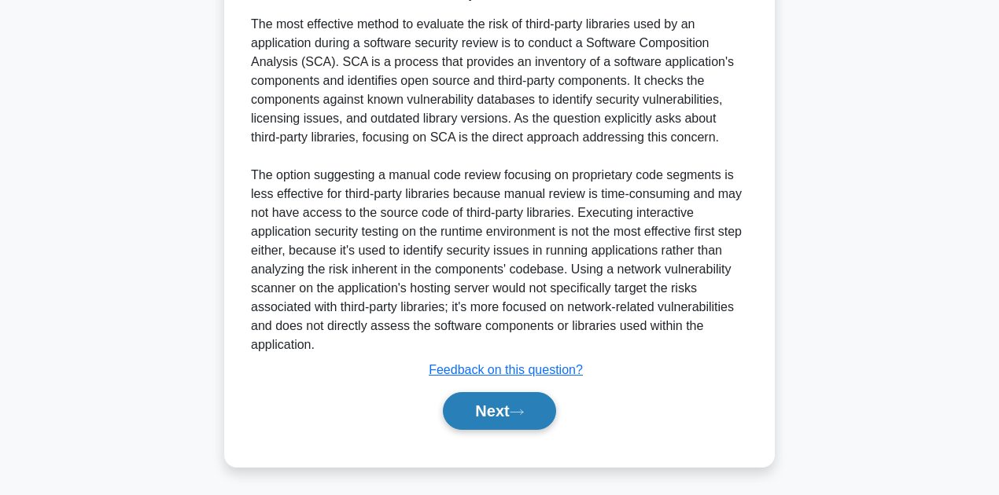
click at [473, 414] on button "Next" at bounding box center [499, 411] width 112 height 38
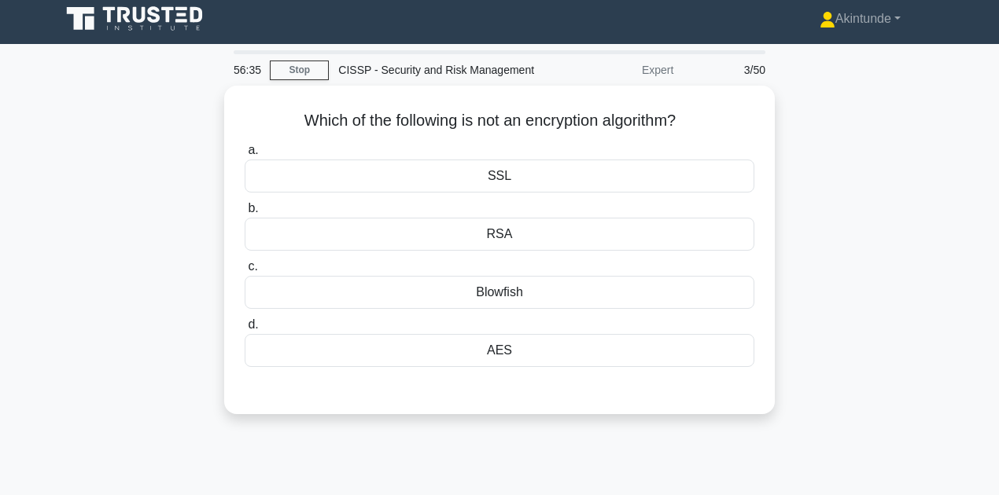
scroll to position [0, 0]
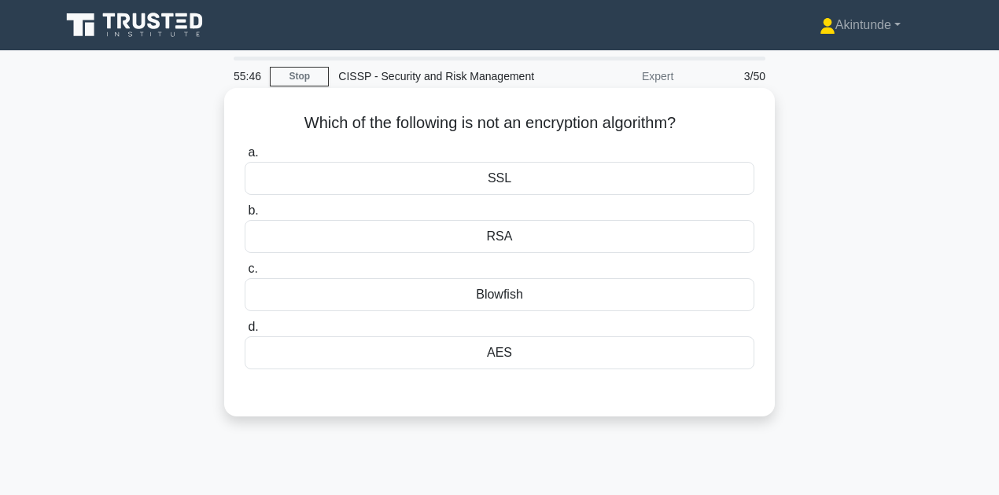
click at [502, 186] on div "SSL" at bounding box center [500, 178] width 510 height 33
click at [245, 158] on input "a. SSL" at bounding box center [245, 153] width 0 height 10
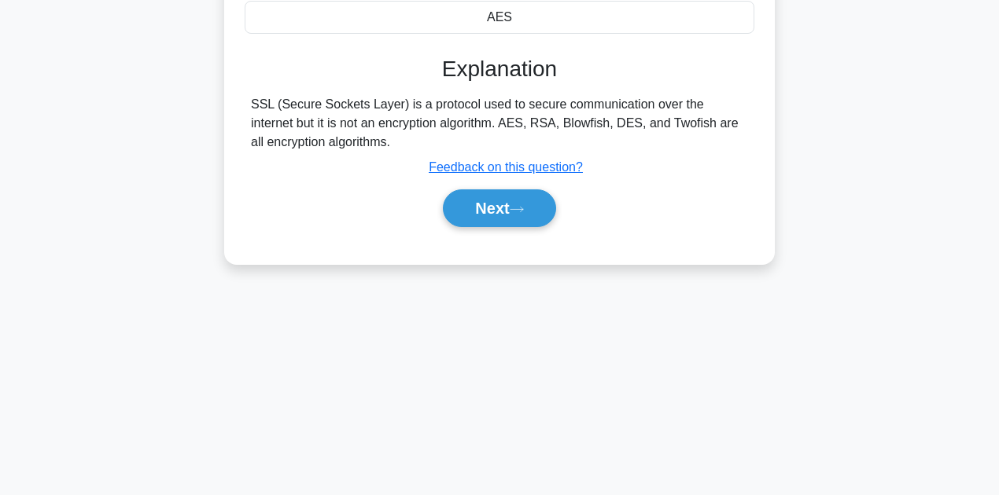
scroll to position [354, 0]
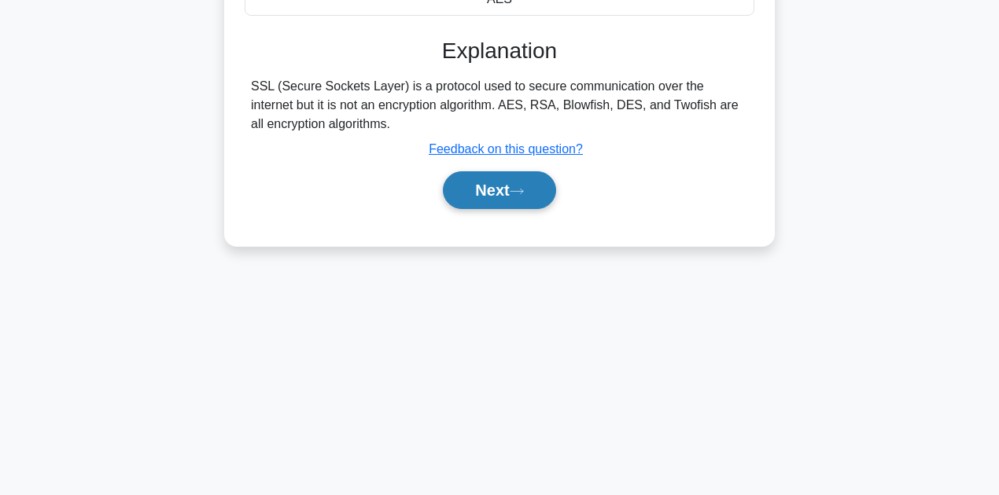
click at [502, 197] on button "Next" at bounding box center [499, 190] width 112 height 38
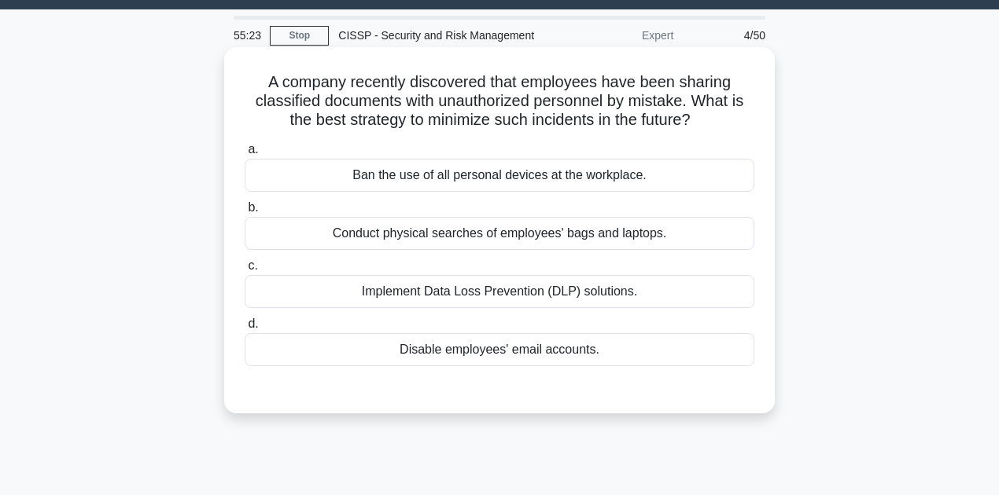
scroll to position [0, 0]
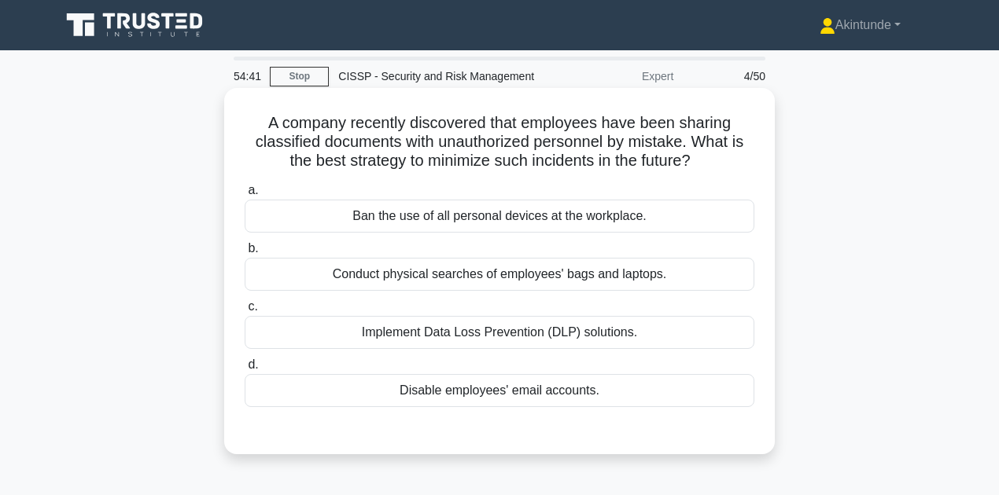
click at [396, 337] on div "Implement Data Loss Prevention (DLP) solutions." at bounding box center [500, 332] width 510 height 33
click at [245, 312] on input "c. Implement Data Loss Prevention (DLP) solutions." at bounding box center [245, 307] width 0 height 10
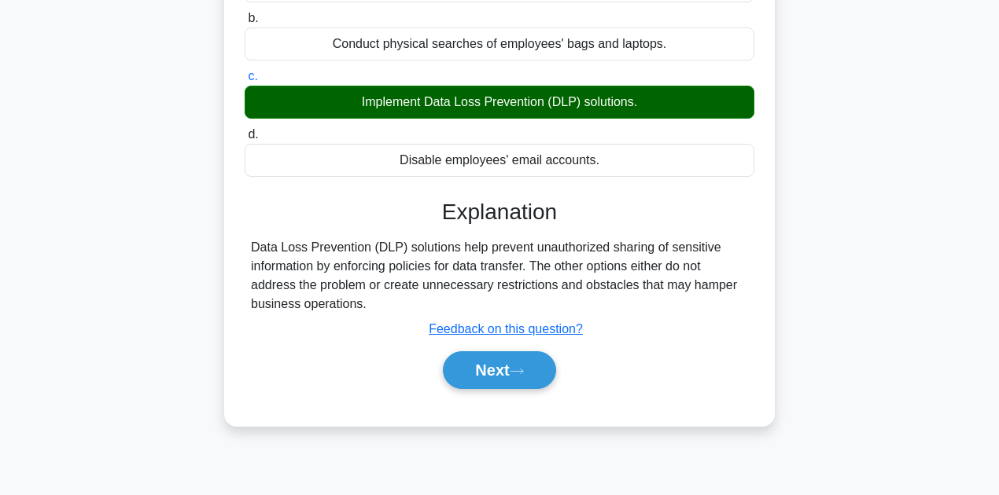
scroll to position [315, 0]
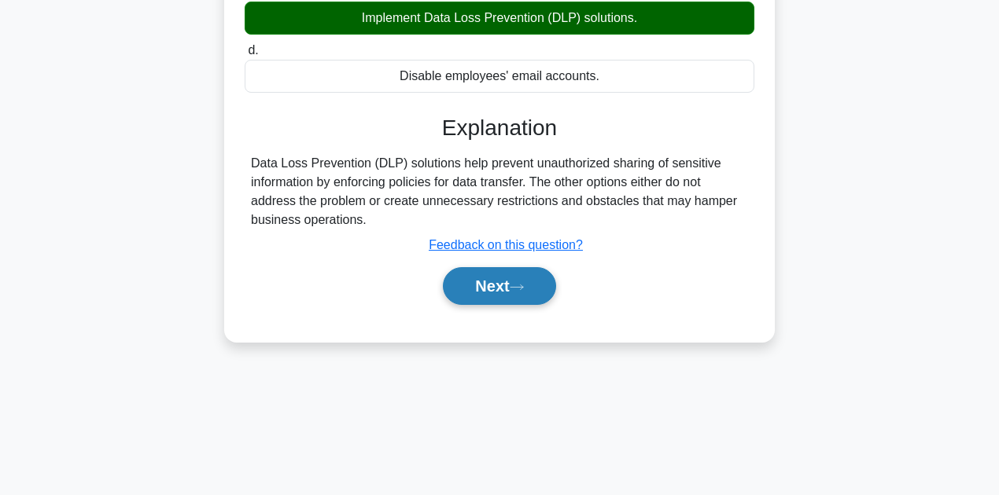
click at [478, 293] on button "Next" at bounding box center [499, 286] width 112 height 38
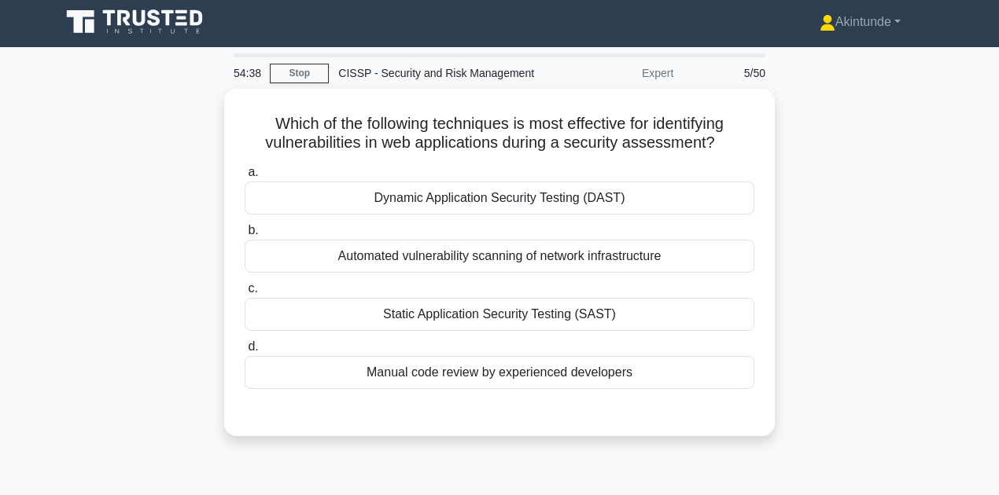
scroll to position [0, 0]
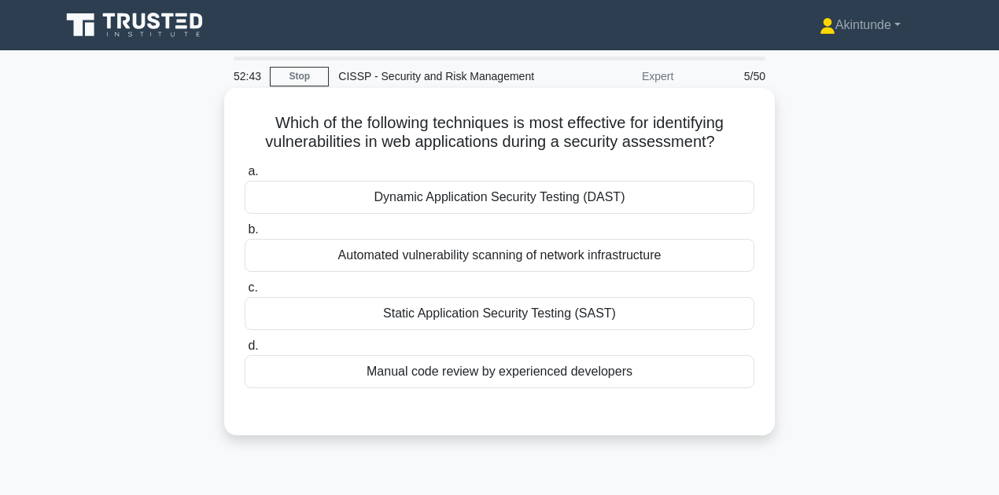
click at [451, 198] on div "Dynamic Application Security Testing (DAST)" at bounding box center [500, 197] width 510 height 33
click at [245, 177] on input "a. Dynamic Application Security Testing (DAST)" at bounding box center [245, 172] width 0 height 10
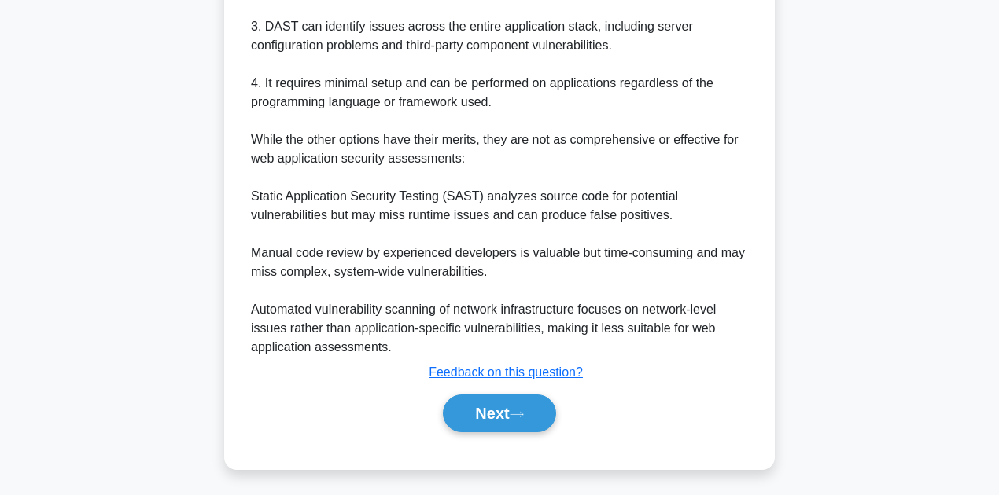
scroll to position [604, 0]
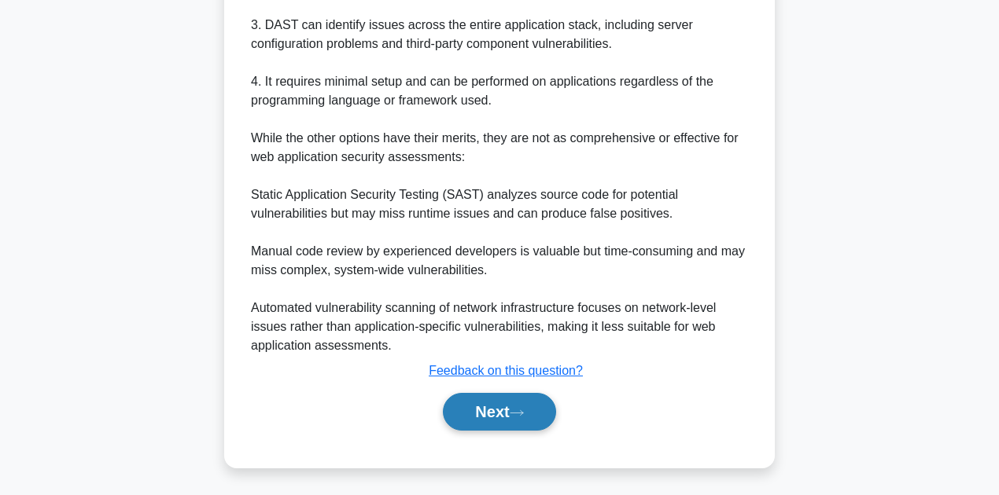
click at [511, 417] on button "Next" at bounding box center [499, 412] width 112 height 38
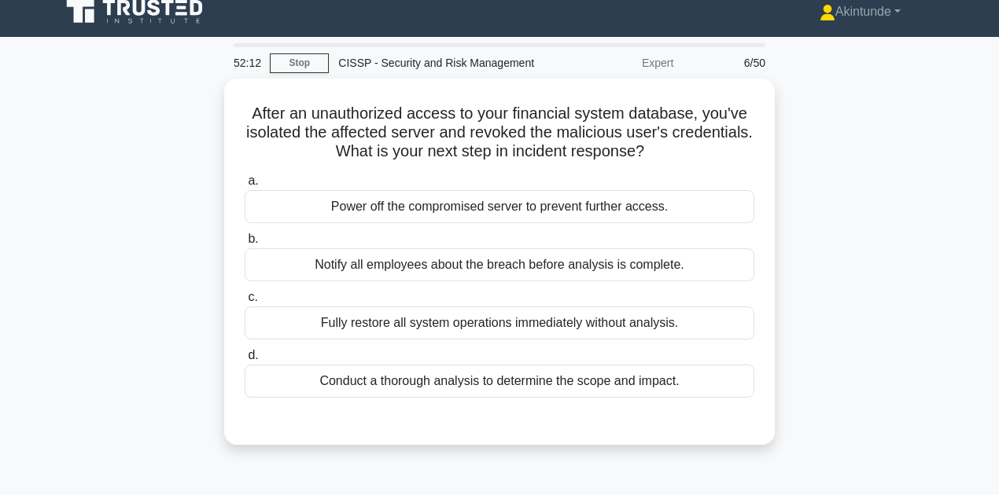
scroll to position [0, 0]
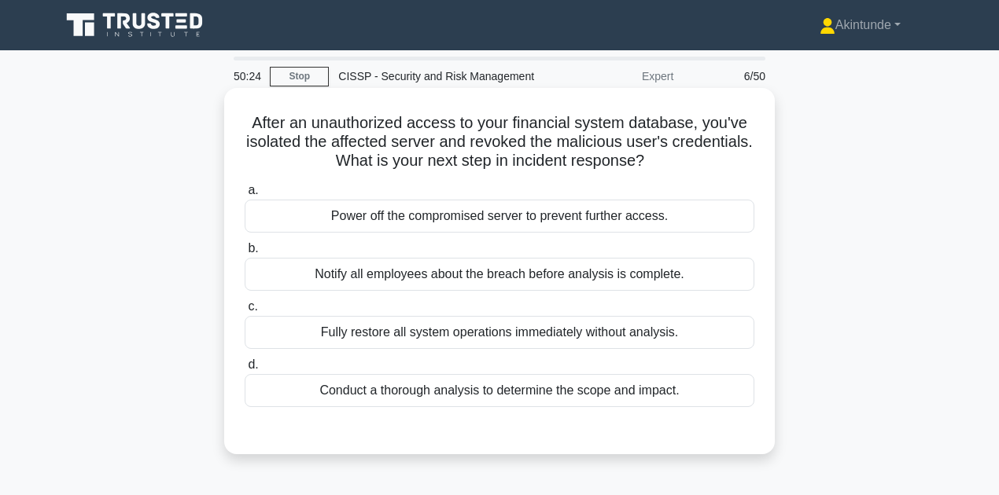
click at [448, 400] on div "Conduct a thorough analysis to determine the scope and impact." at bounding box center [500, 390] width 510 height 33
click at [245, 370] on input "d. Conduct a thorough analysis to determine the scope and impact." at bounding box center [245, 365] width 0 height 10
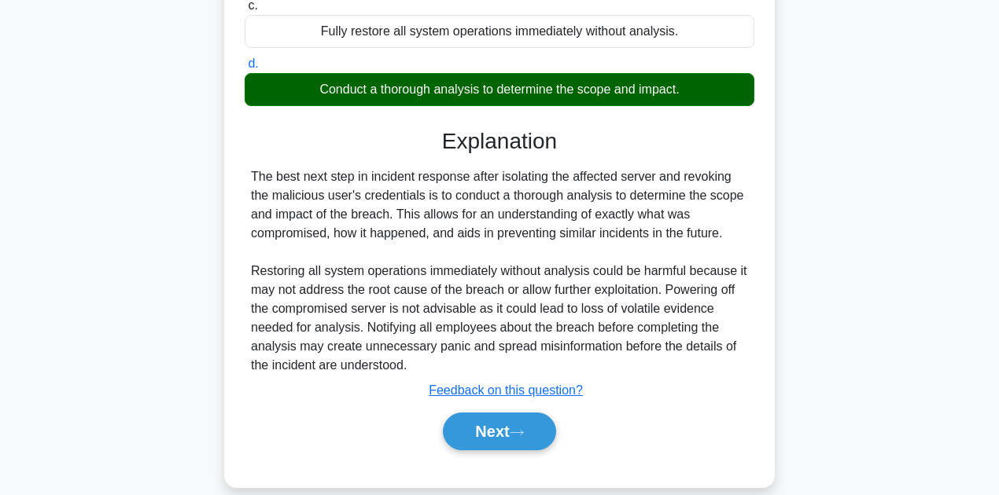
scroll to position [354, 0]
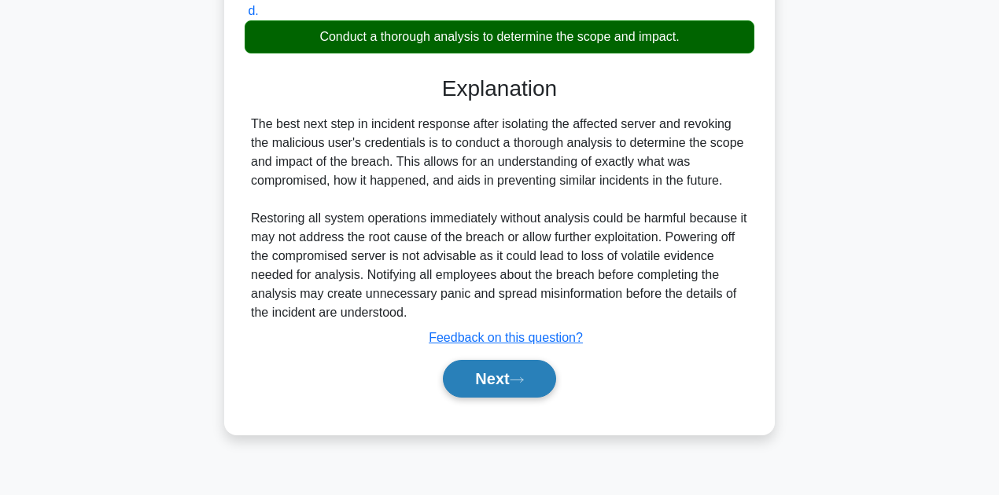
click at [488, 382] on button "Next" at bounding box center [499, 379] width 112 height 38
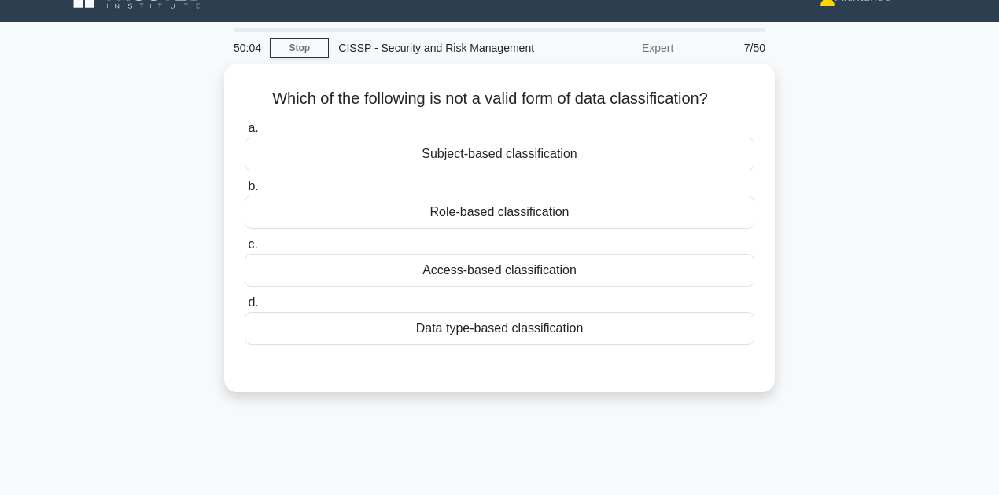
scroll to position [0, 0]
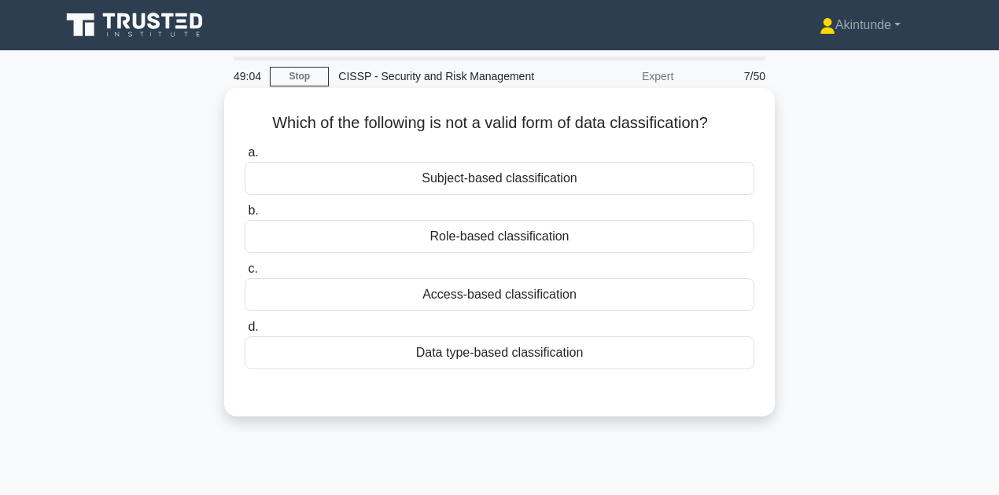
click at [598, 243] on div "Role-based classification" at bounding box center [500, 236] width 510 height 33
click at [245, 216] on input "b. Role-based classification" at bounding box center [245, 211] width 0 height 10
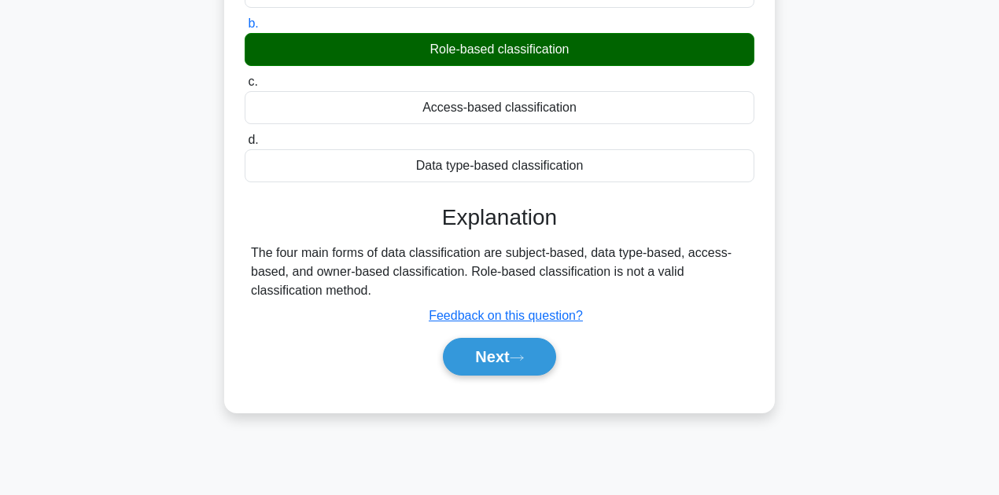
scroll to position [262, 0]
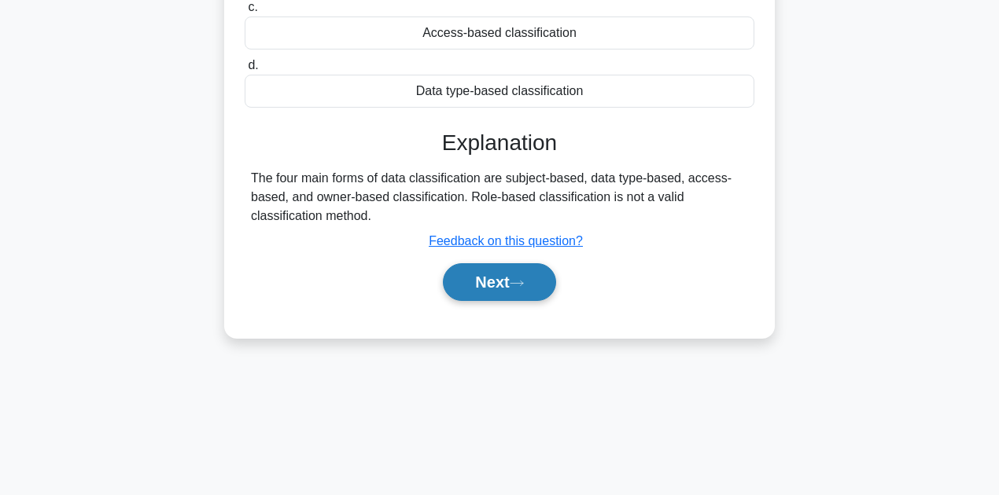
click at [525, 289] on button "Next" at bounding box center [499, 282] width 112 height 38
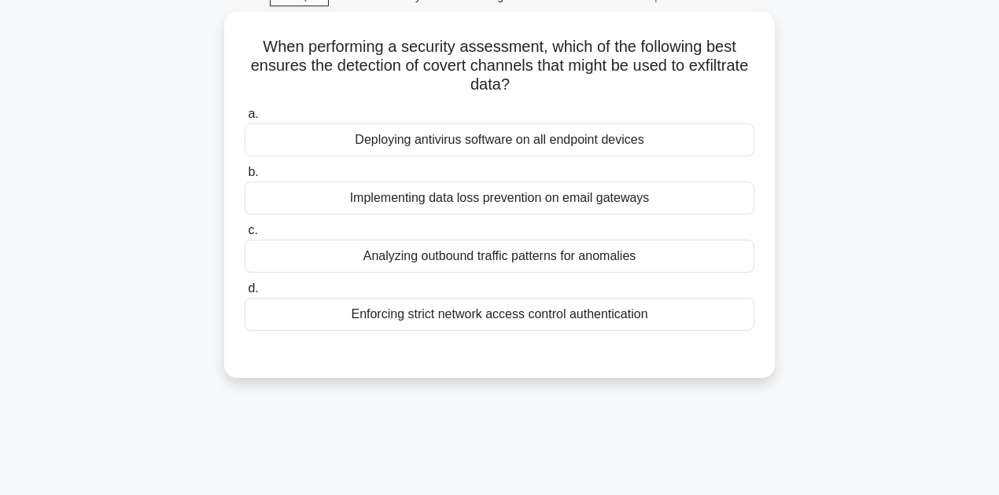
scroll to position [52, 0]
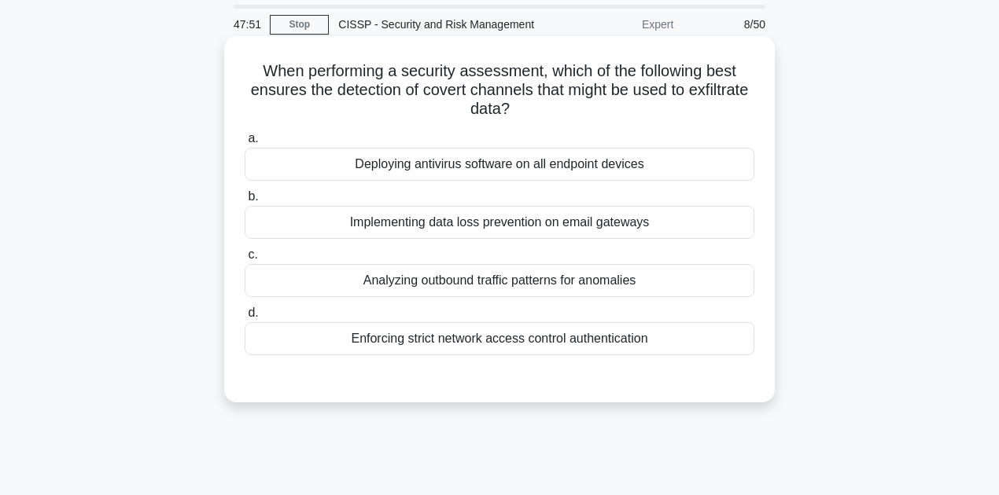
click at [517, 282] on div "Analyzing outbound traffic patterns for anomalies" at bounding box center [500, 280] width 510 height 33
click at [245, 260] on input "c. Analyzing outbound traffic patterns for anomalies" at bounding box center [245, 255] width 0 height 10
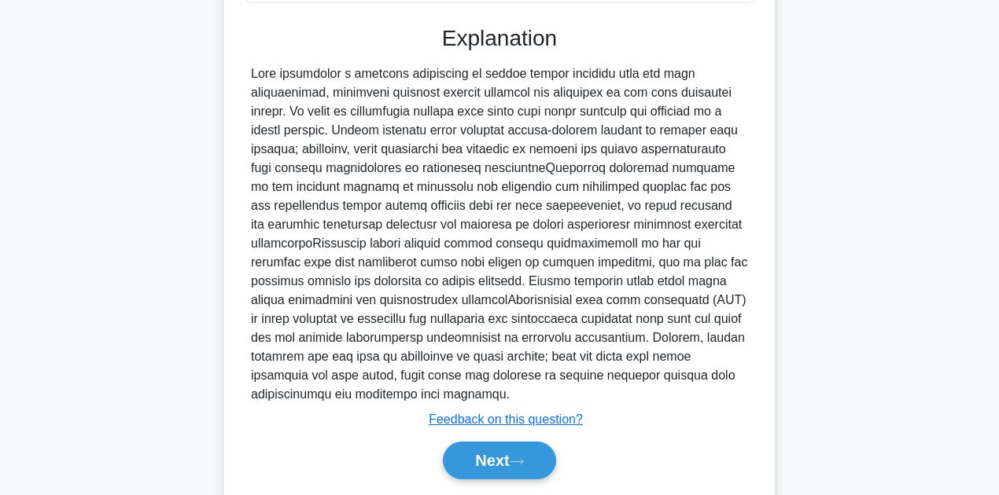
scroll to position [453, 0]
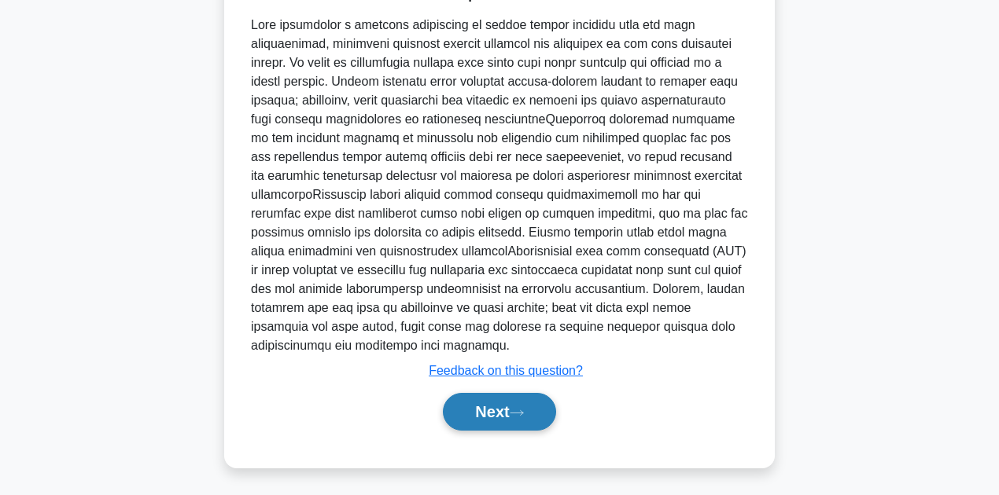
click at [489, 417] on button "Next" at bounding box center [499, 412] width 112 height 38
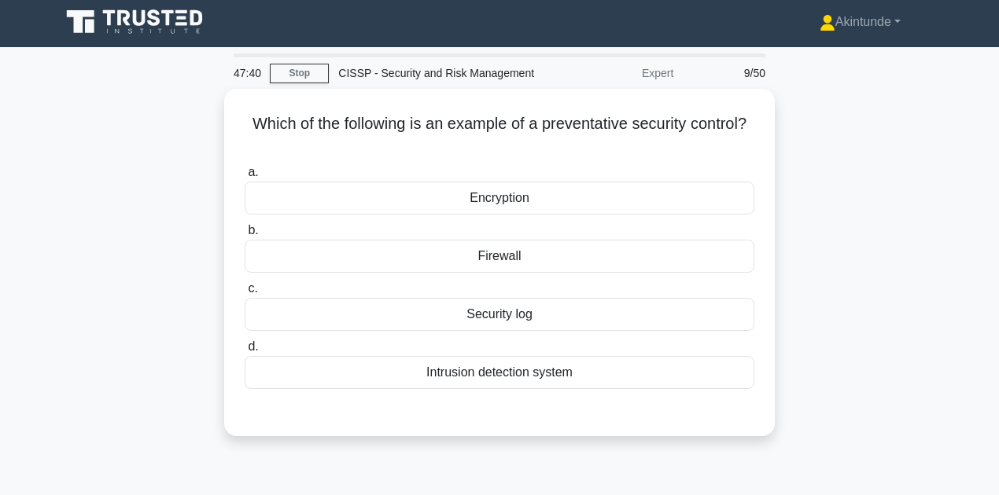
scroll to position [0, 0]
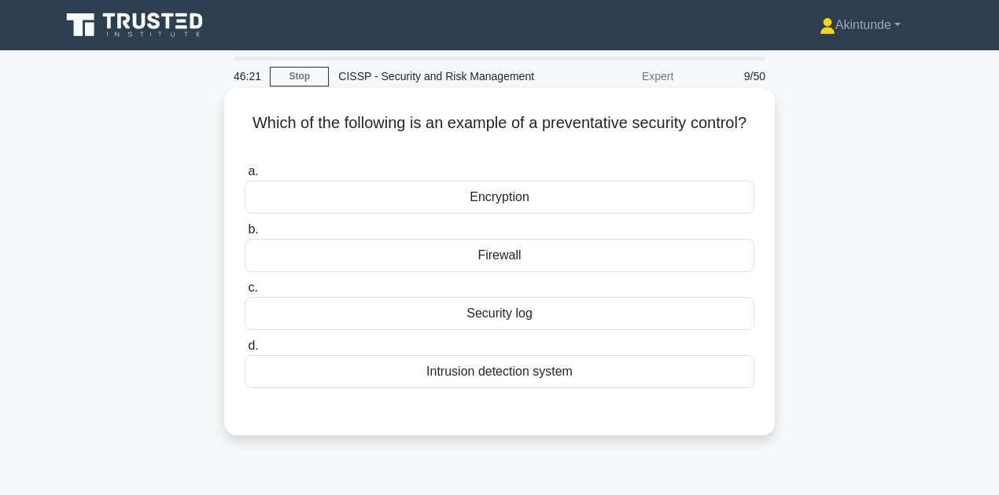
click at [480, 250] on div "Firewall" at bounding box center [500, 255] width 510 height 33
click at [245, 235] on input "b. Firewall" at bounding box center [245, 230] width 0 height 10
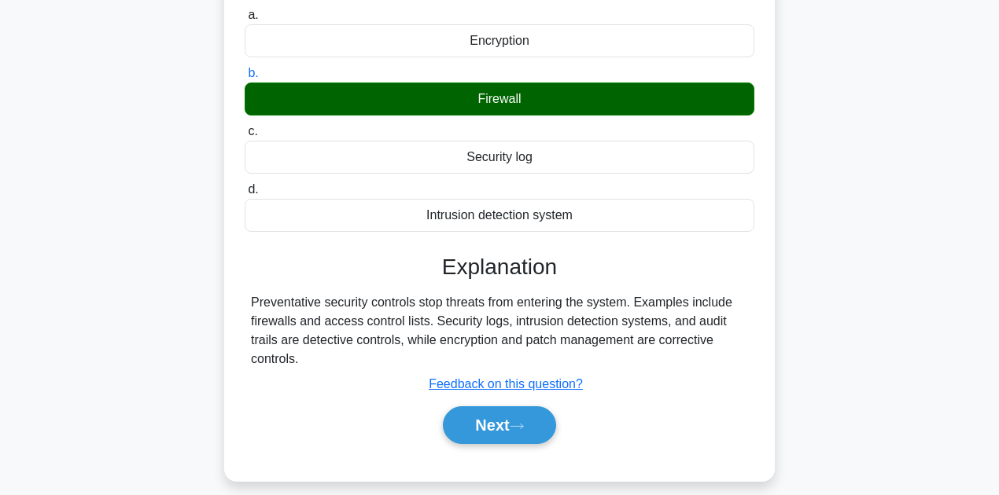
scroll to position [157, 0]
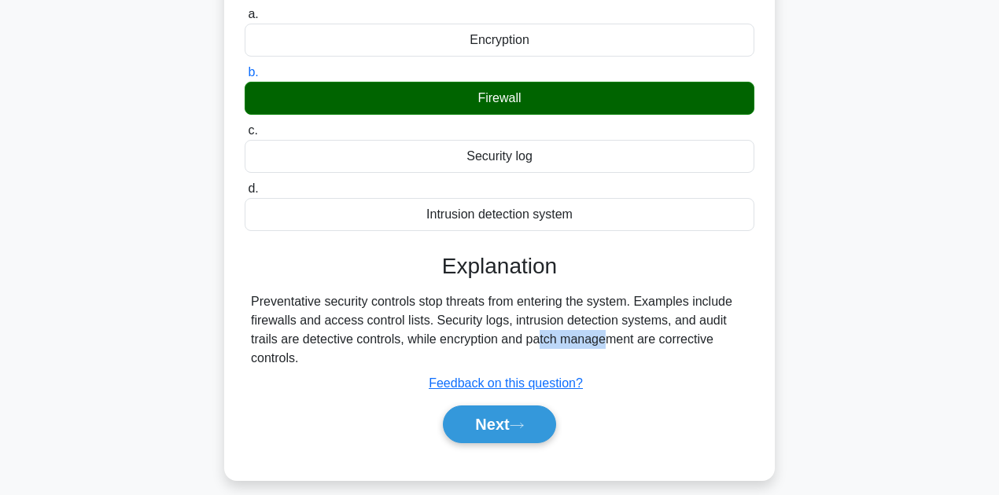
drag, startPoint x: 440, startPoint y: 344, endPoint x: 499, endPoint y: 344, distance: 59.0
click at [499, 344] on div "Preventative security controls stop threats from entering the system. Examples …" at bounding box center [499, 330] width 497 height 75
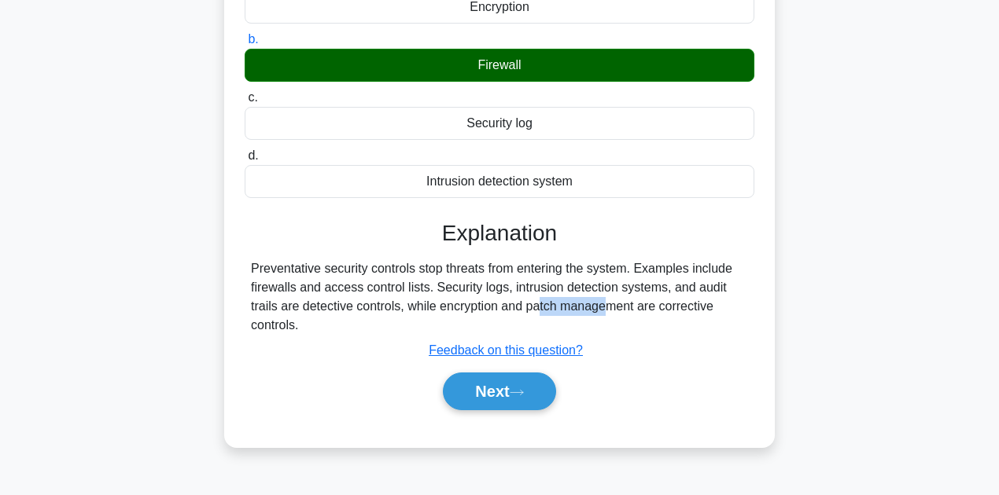
scroll to position [209, 0]
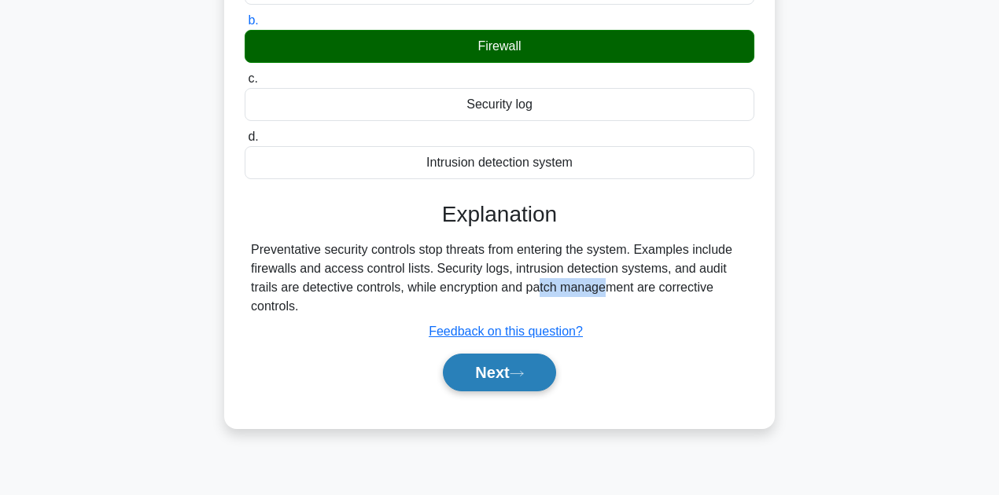
click at [495, 368] on button "Next" at bounding box center [499, 373] width 112 height 38
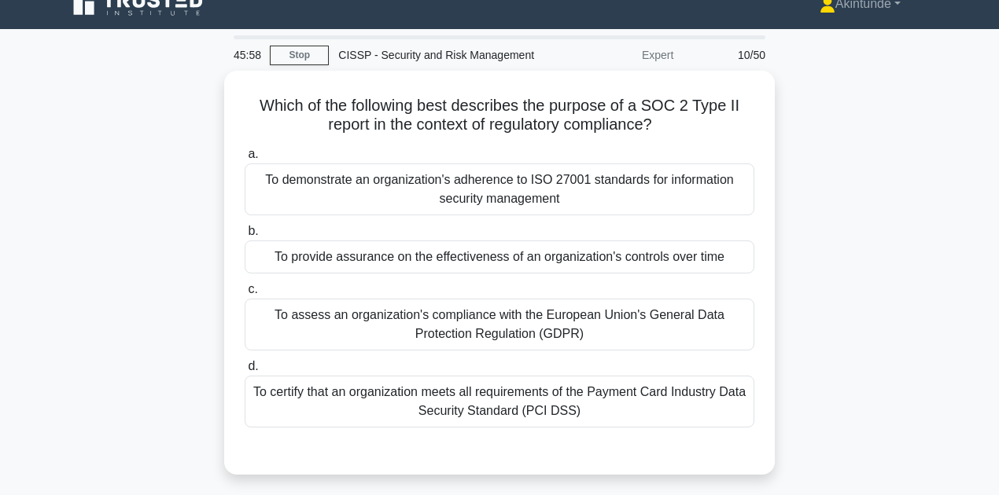
scroll to position [0, 0]
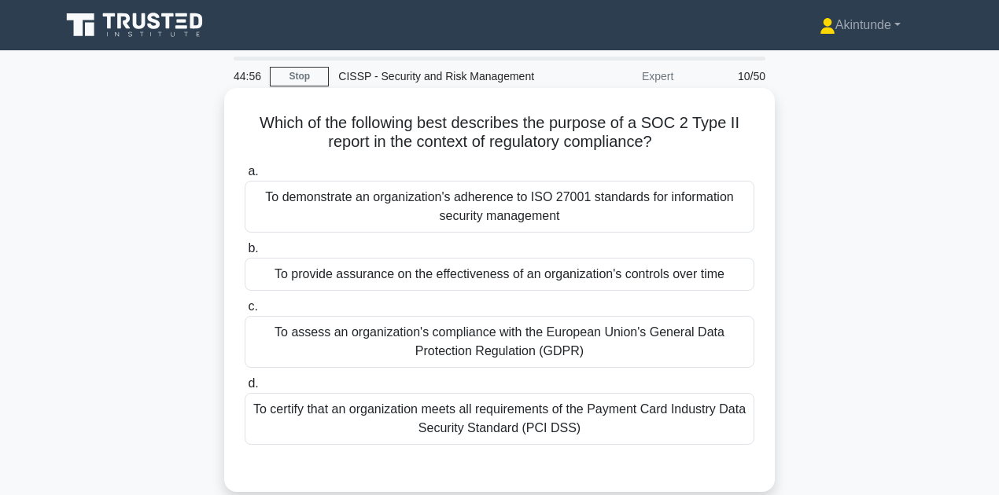
click at [477, 278] on div "To provide assurance on the effectiveness of an organization's controls over ti…" at bounding box center [500, 274] width 510 height 33
click at [245, 254] on input "b. To provide assurance on the effectiveness of an organization's controls over…" at bounding box center [245, 249] width 0 height 10
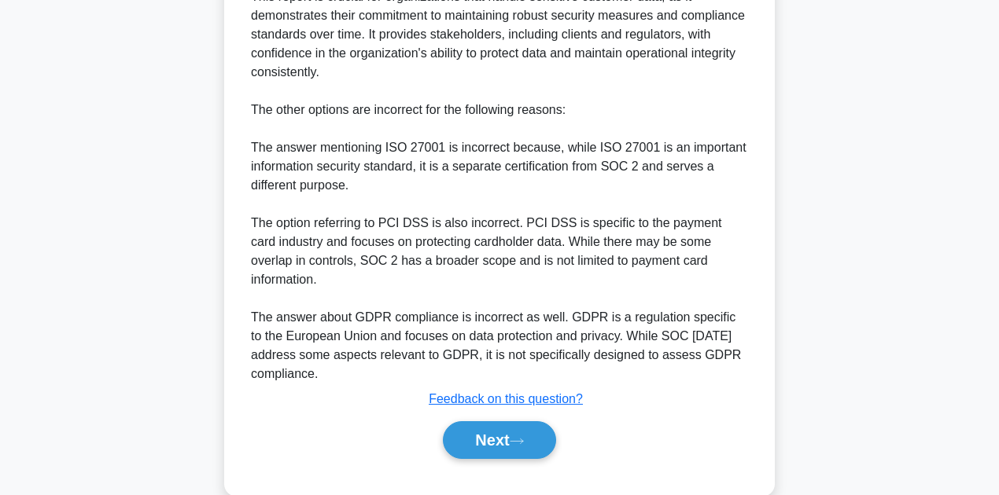
scroll to position [698, 0]
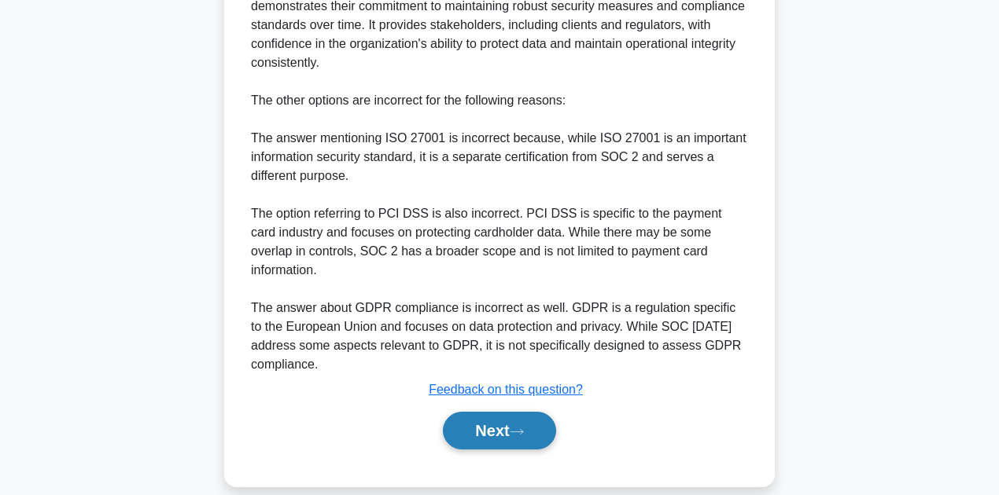
click at [491, 414] on button "Next" at bounding box center [499, 431] width 112 height 38
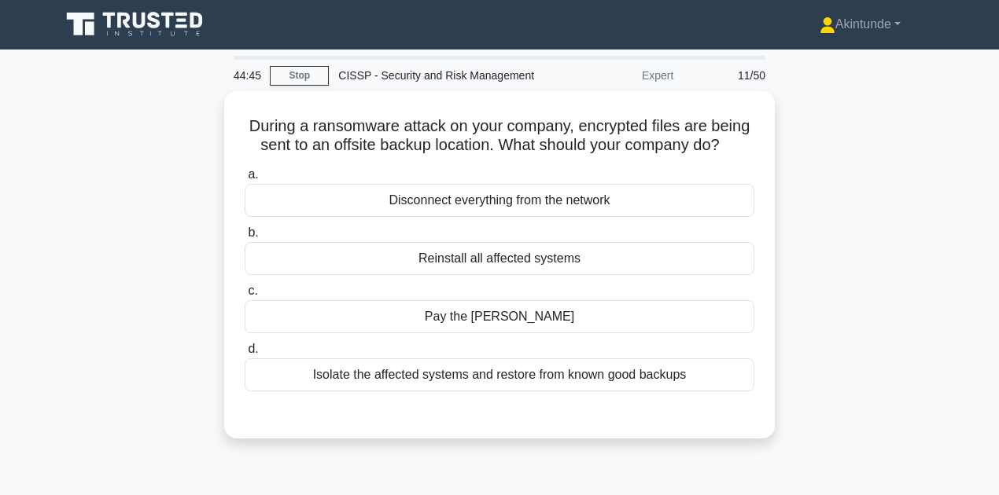
scroll to position [0, 0]
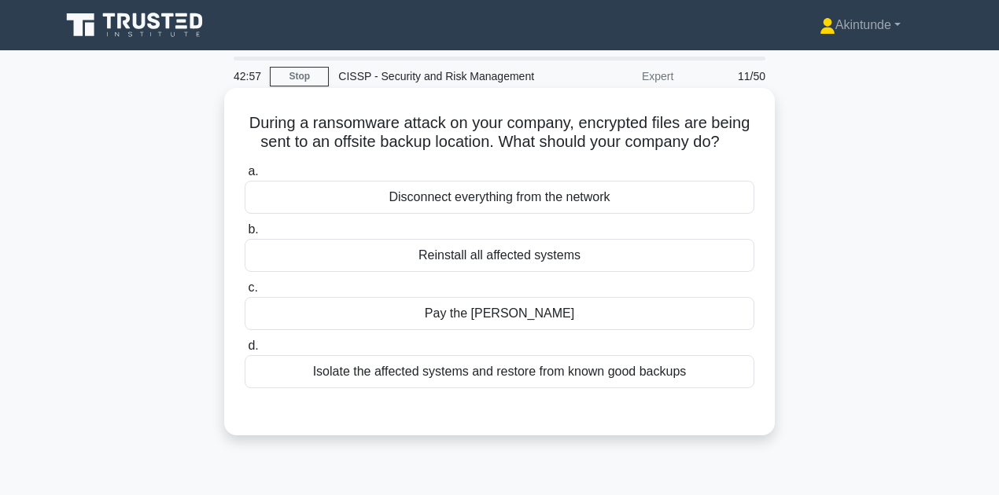
click at [509, 207] on div "Disconnect everything from the network" at bounding box center [500, 197] width 510 height 33
click at [245, 177] on input "a. Disconnect everything from the network" at bounding box center [245, 172] width 0 height 10
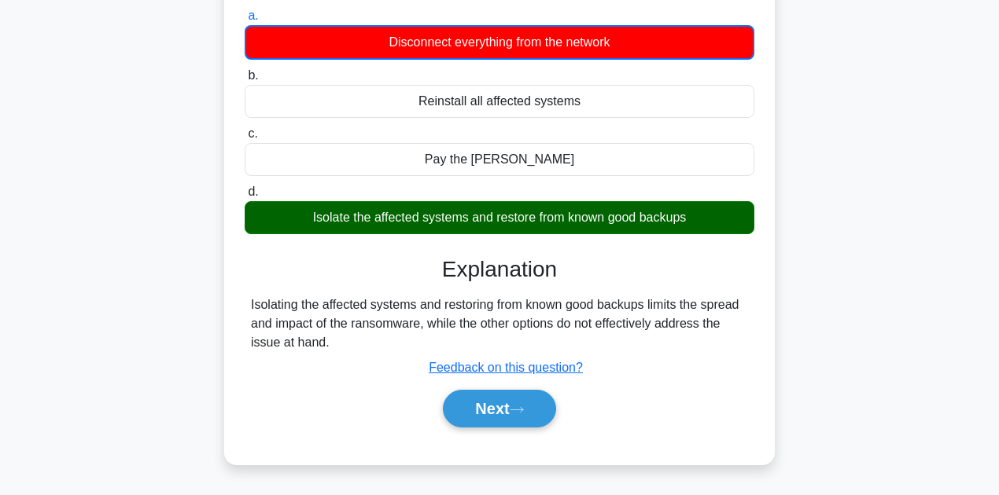
scroll to position [157, 0]
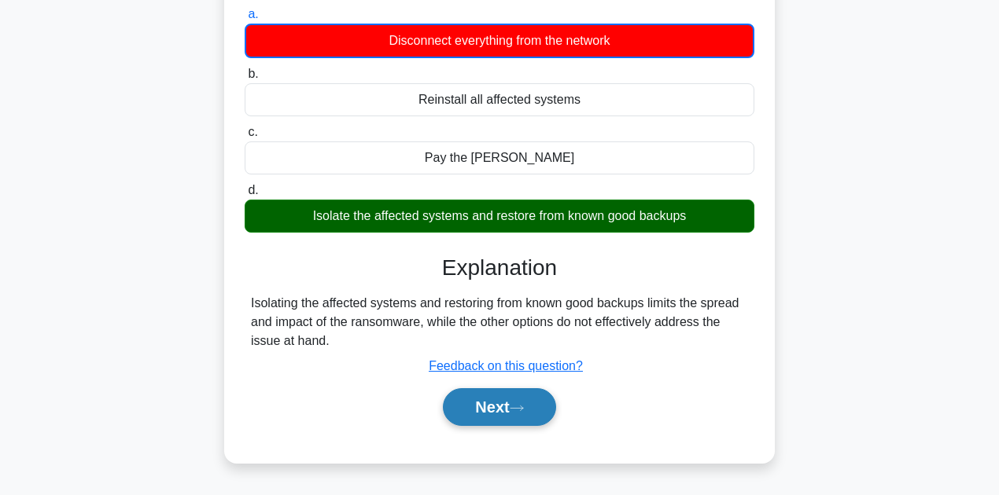
click at [506, 426] on button "Next" at bounding box center [499, 407] width 112 height 38
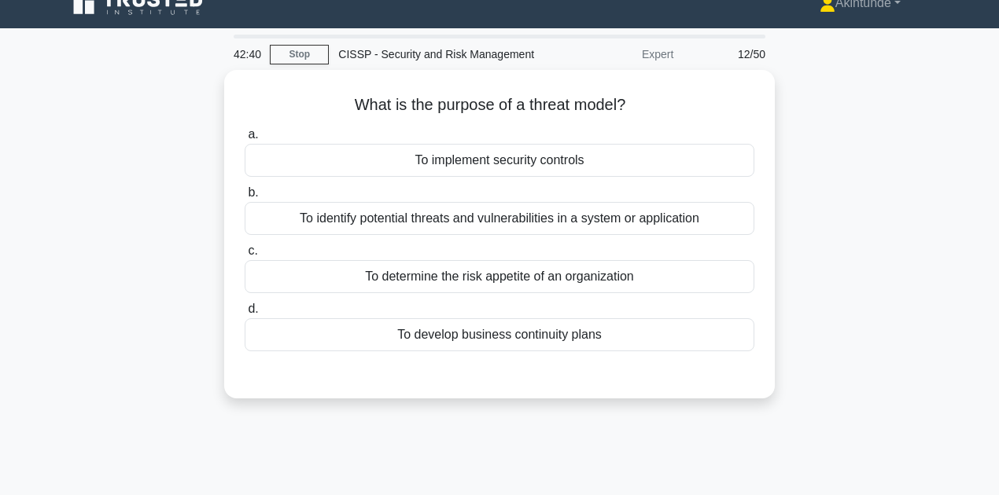
scroll to position [0, 0]
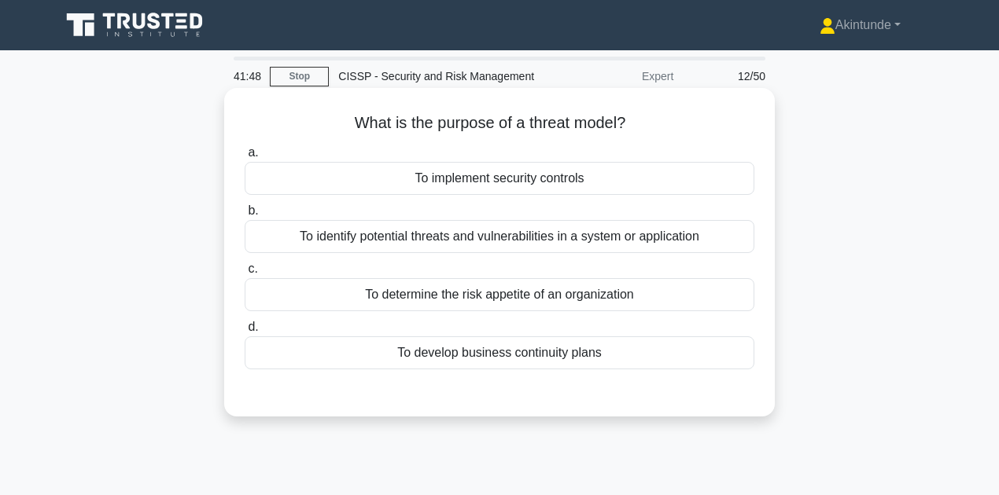
click at [410, 241] on div "To identify potential threats and vulnerabilities in a system or application" at bounding box center [500, 236] width 510 height 33
click at [245, 216] on input "b. To identify potential threats and vulnerabilities in a system or application" at bounding box center [245, 211] width 0 height 10
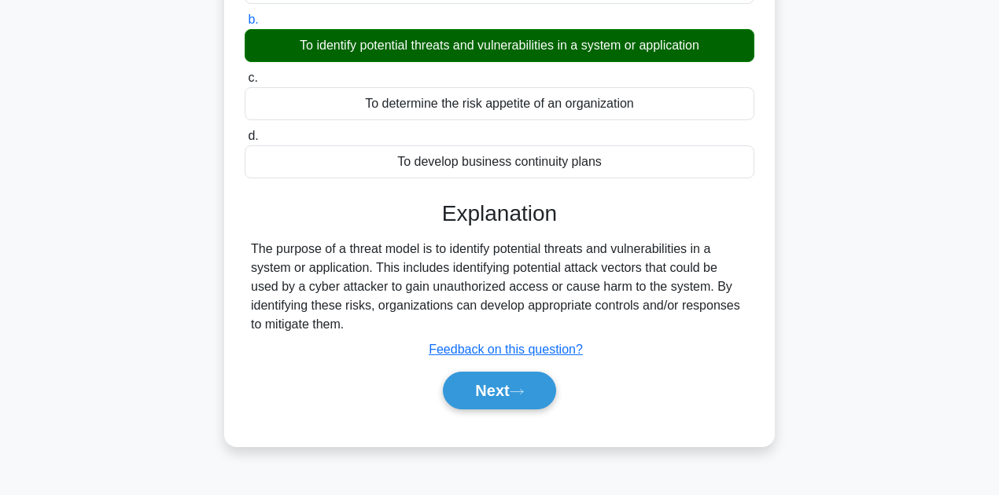
scroll to position [209, 0]
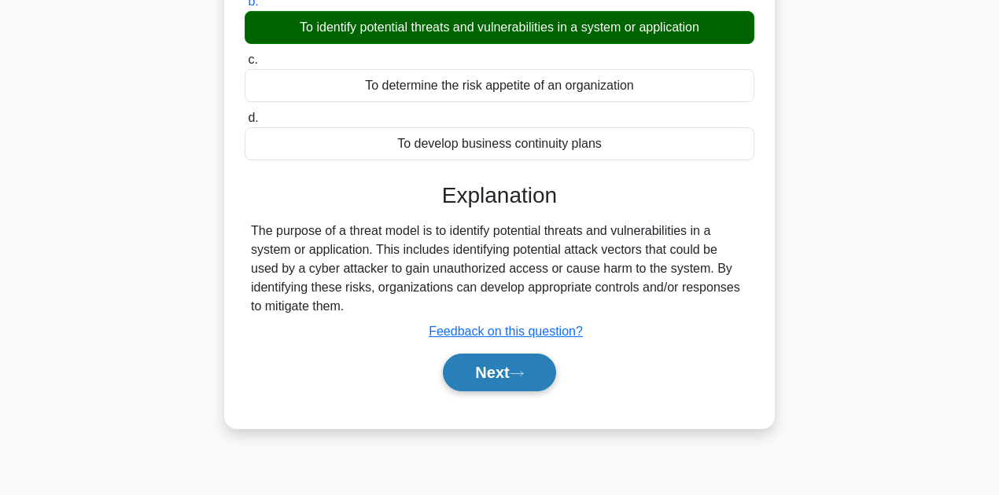
click at [489, 376] on button "Next" at bounding box center [499, 373] width 112 height 38
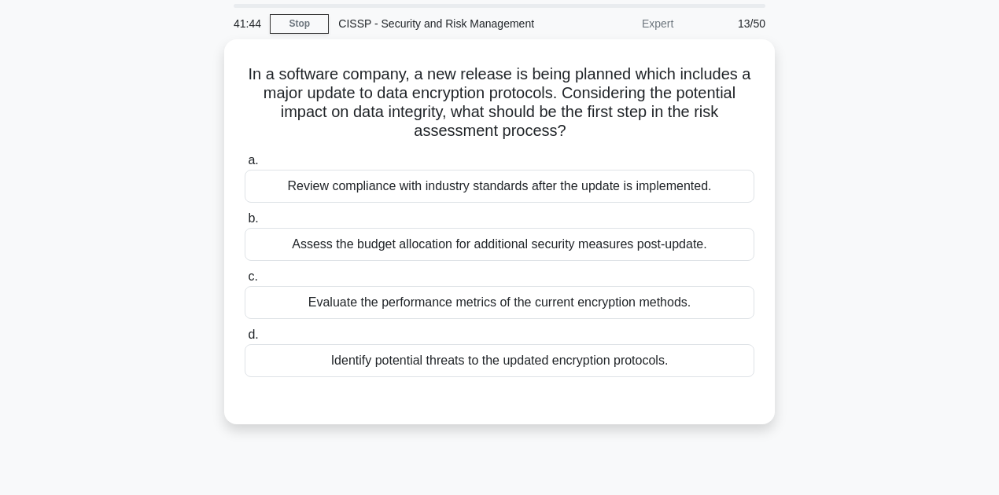
scroll to position [52, 0]
click at [197, 267] on div "In a software company, a new release is being planned which includes a major up…" at bounding box center [499, 242] width 896 height 404
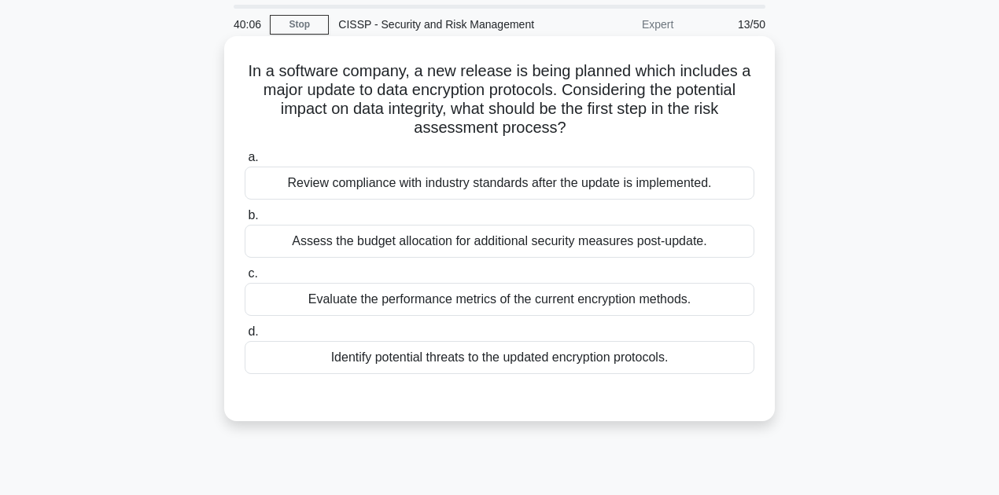
click at [361, 363] on div "Identify potential threats to the updated encryption protocols." at bounding box center [500, 357] width 510 height 33
click at [245, 337] on input "d. Identify potential threats to the updated encryption protocols." at bounding box center [245, 332] width 0 height 10
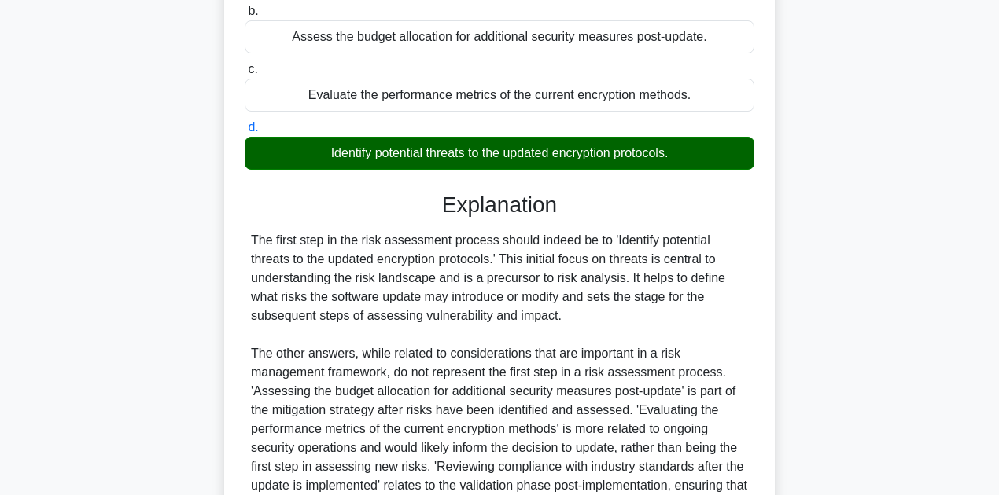
scroll to position [453, 0]
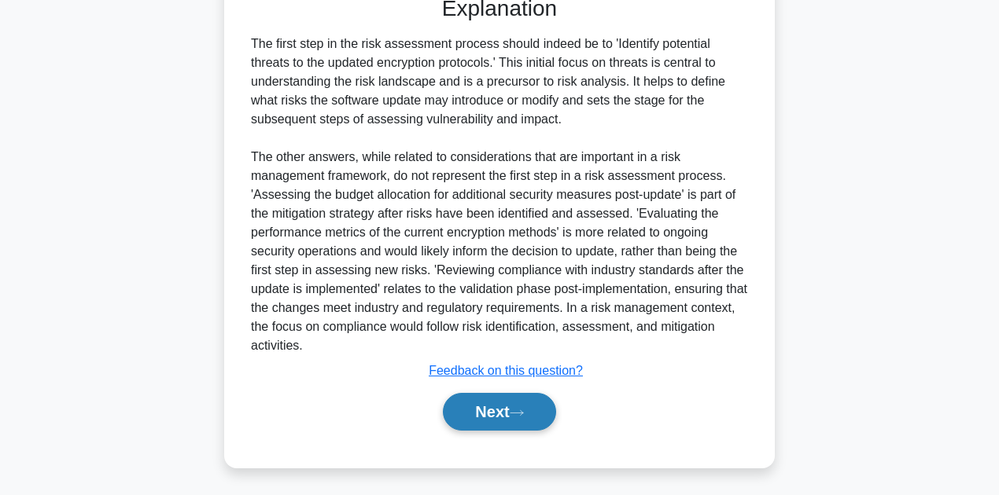
click at [484, 412] on button "Next" at bounding box center [499, 412] width 112 height 38
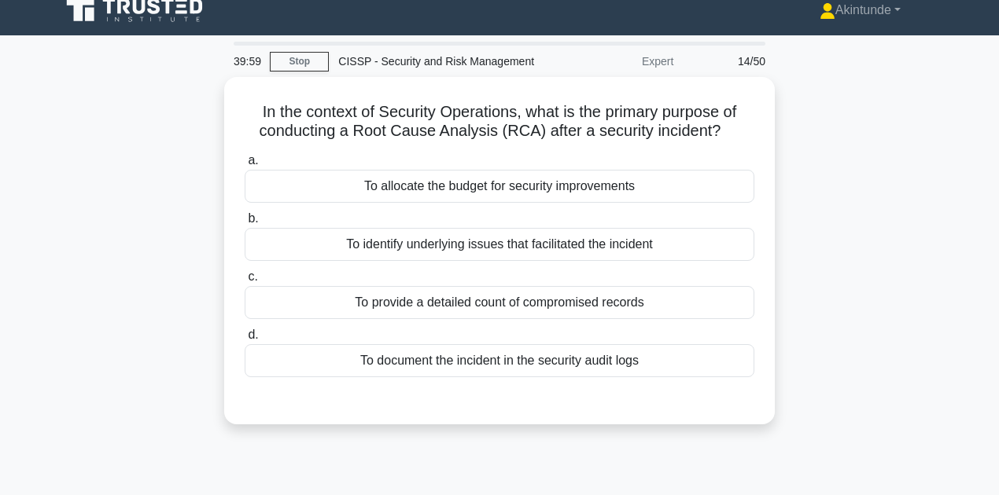
scroll to position [0, 0]
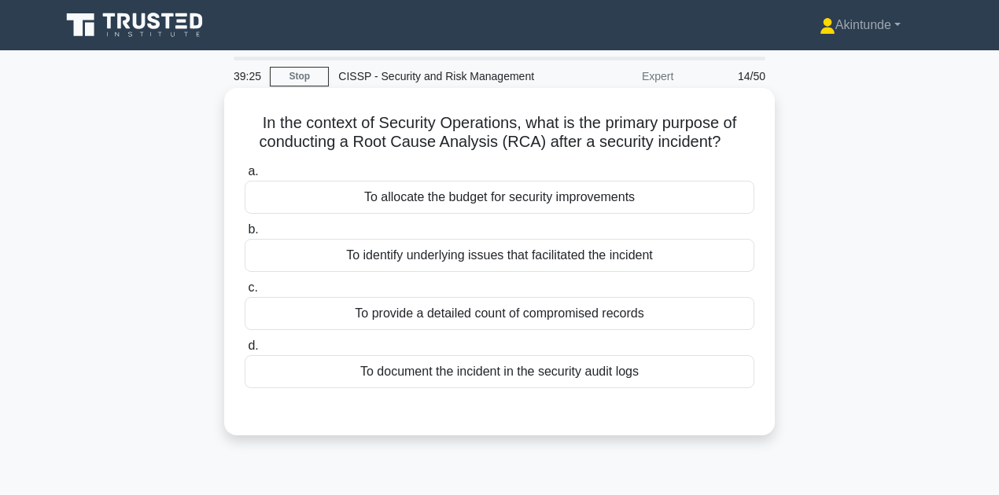
click at [541, 257] on div "To identify underlying issues that facilitated the incident" at bounding box center [500, 255] width 510 height 33
click at [245, 235] on input "b. To identify underlying issues that facilitated the incident" at bounding box center [245, 230] width 0 height 10
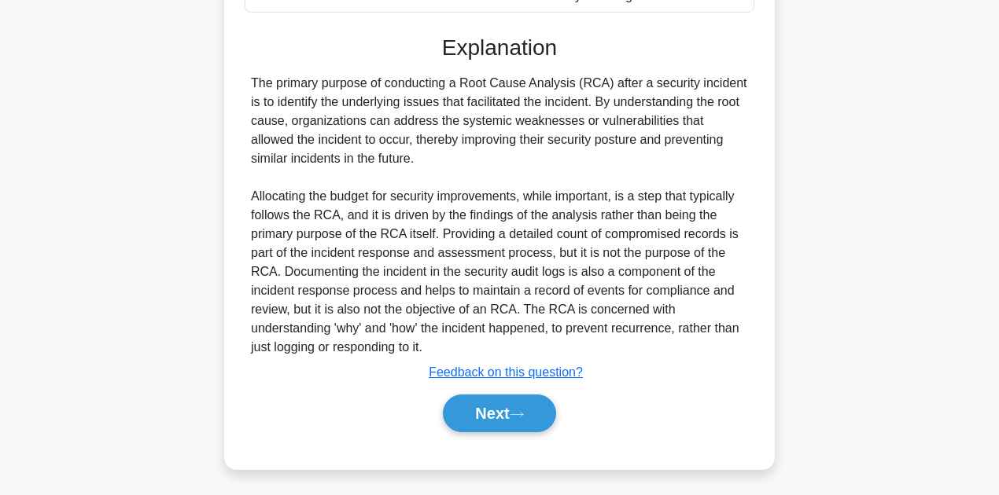
scroll to position [377, 0]
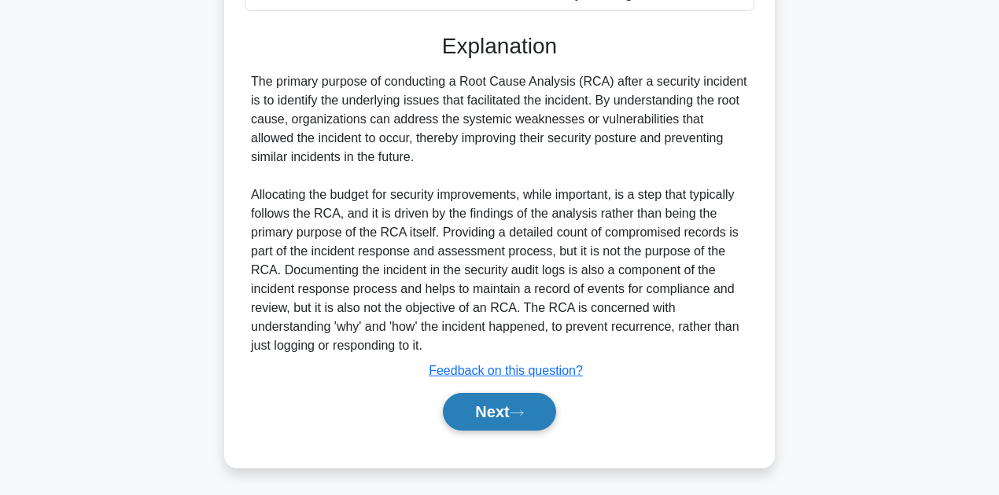
click at [484, 414] on button "Next" at bounding box center [499, 412] width 112 height 38
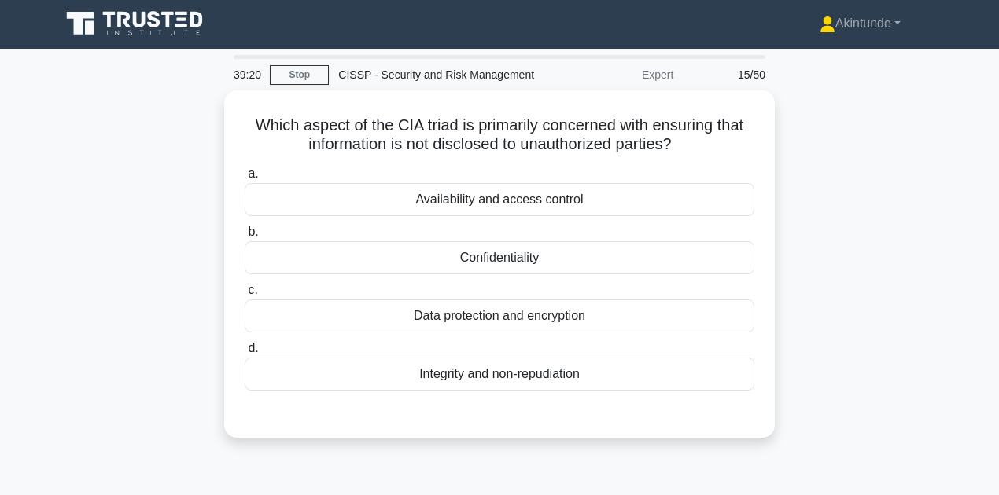
scroll to position [0, 0]
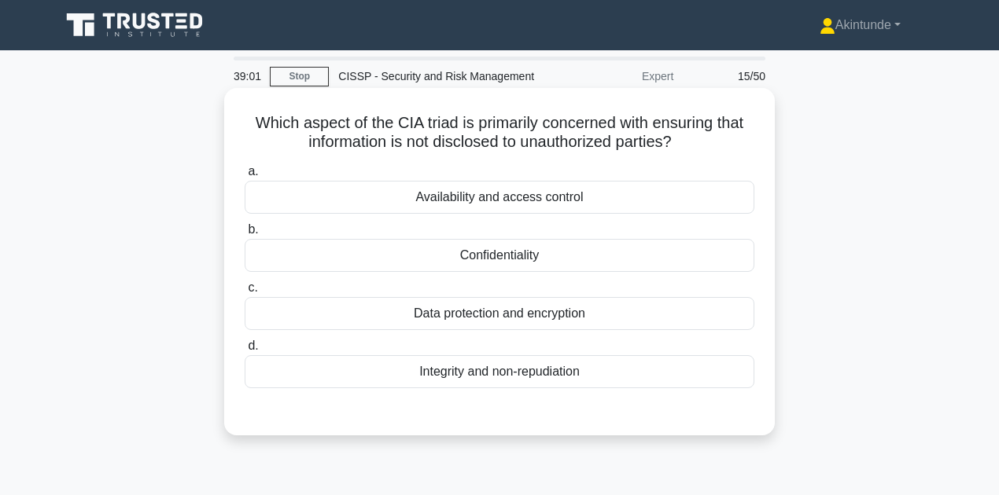
click at [492, 263] on div "Confidentiality" at bounding box center [500, 255] width 510 height 33
click at [245, 235] on input "b. Confidentiality" at bounding box center [245, 230] width 0 height 10
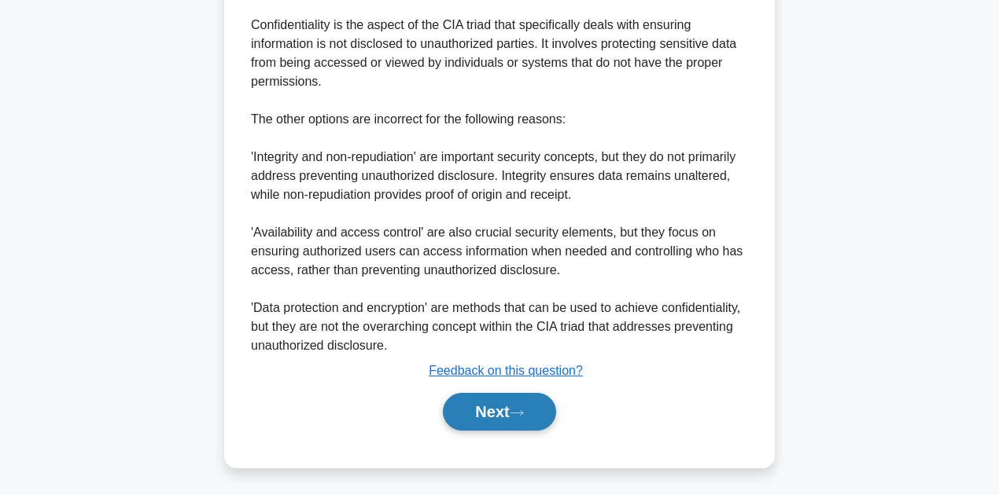
click at [495, 404] on button "Next" at bounding box center [499, 412] width 112 height 38
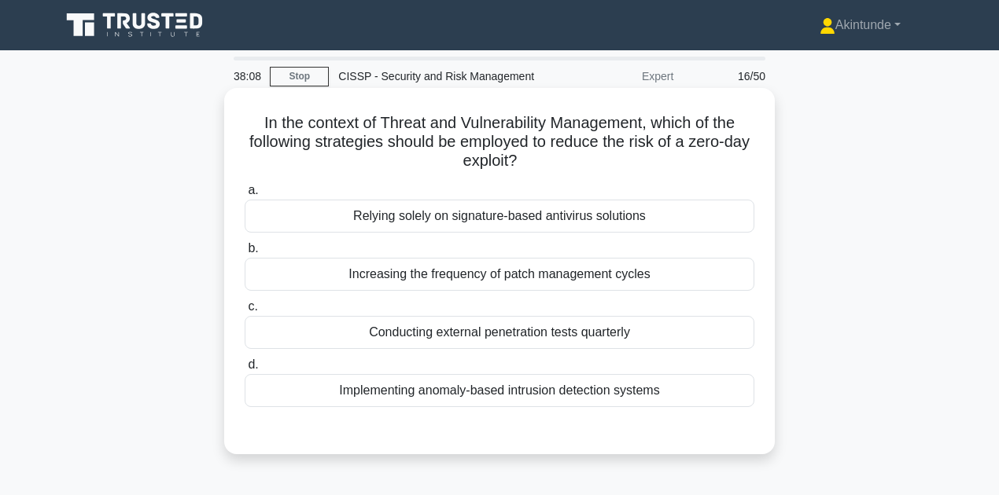
click at [506, 393] on div "Implementing anomaly-based intrusion detection systems" at bounding box center [500, 390] width 510 height 33
click at [245, 370] on input "d. Implementing anomaly-based intrusion detection systems" at bounding box center [245, 365] width 0 height 10
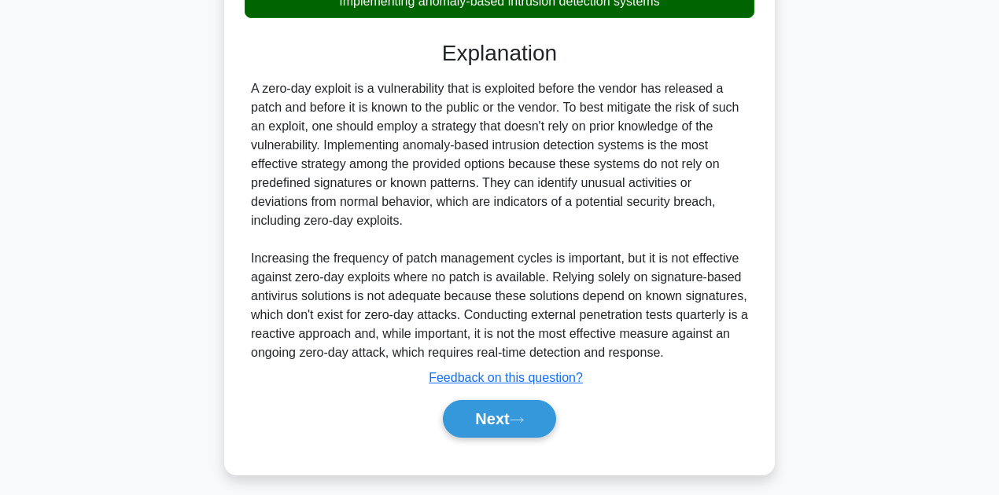
scroll to position [396, 0]
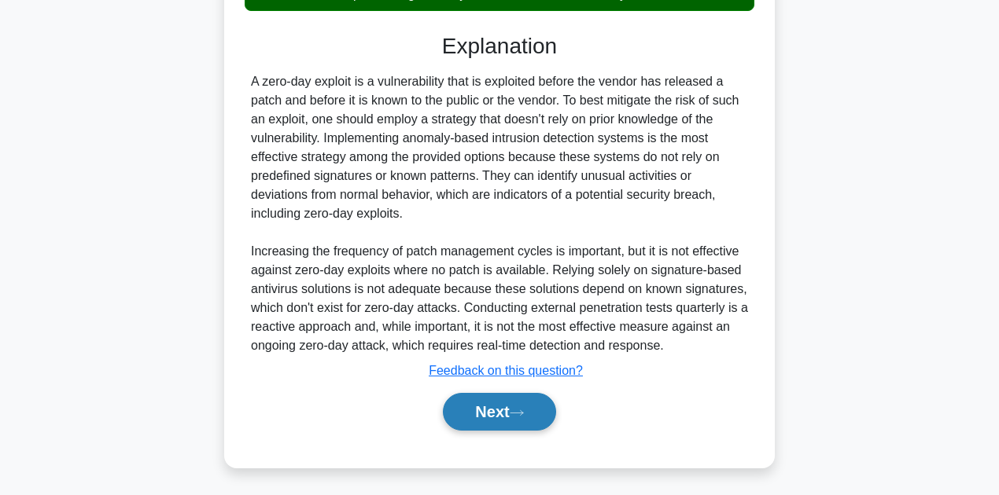
click at [473, 403] on button "Next" at bounding box center [499, 412] width 112 height 38
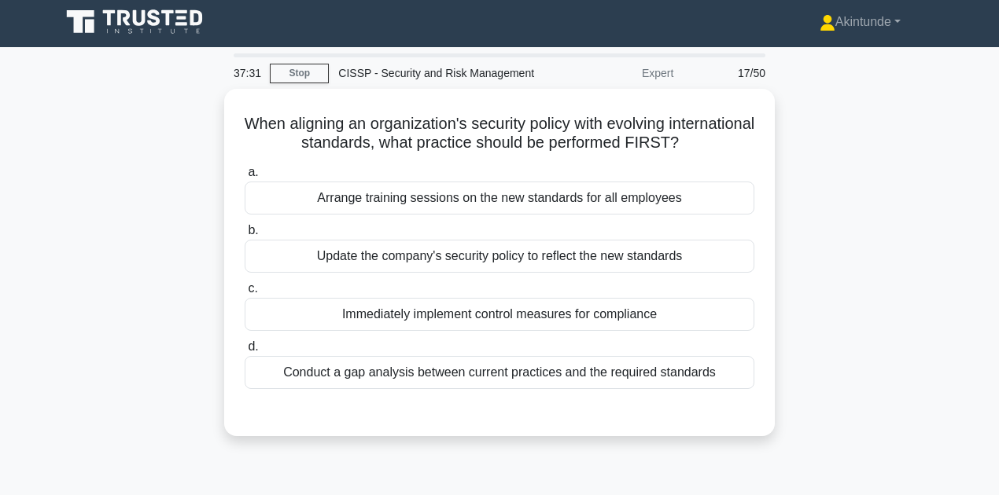
scroll to position [0, 0]
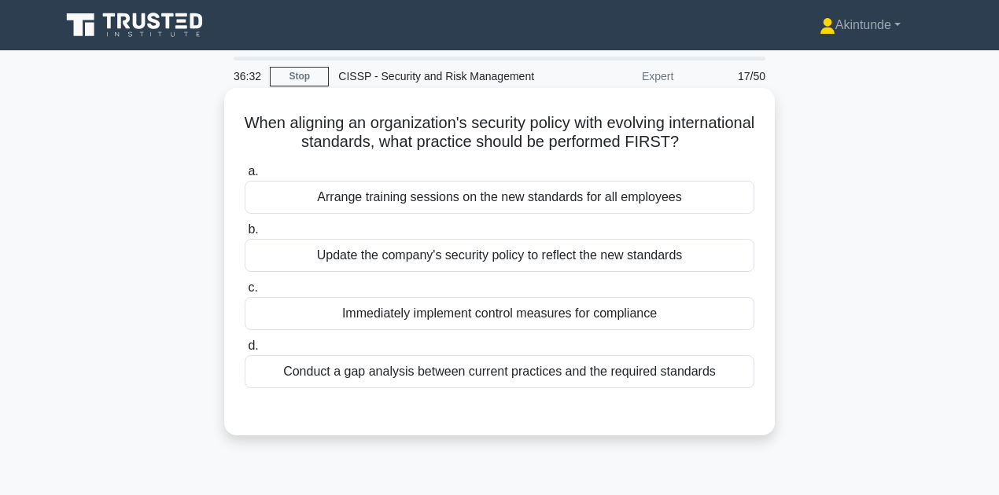
click at [364, 261] on div "Update the company's security policy to reflect the new standards" at bounding box center [500, 255] width 510 height 33
click at [245, 235] on input "b. Update the company's security policy to reflect the new standards" at bounding box center [245, 230] width 0 height 10
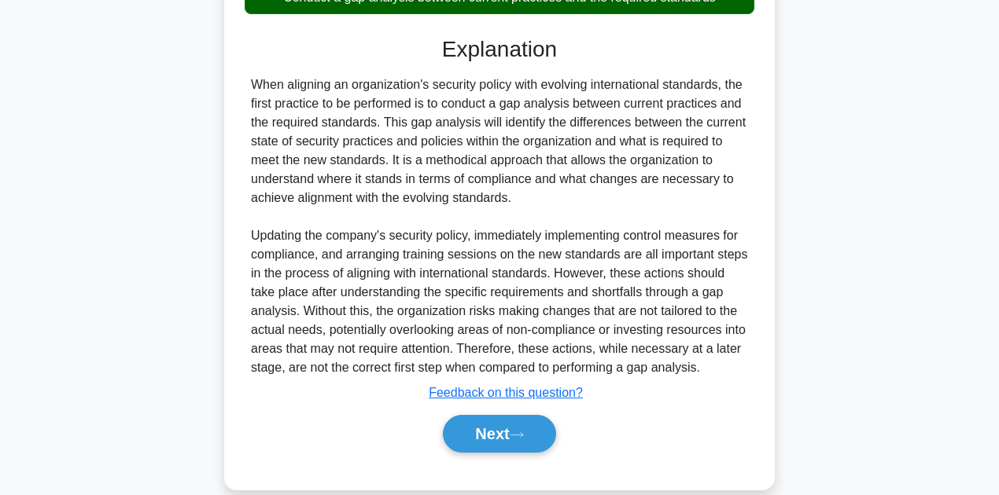
scroll to position [399, 0]
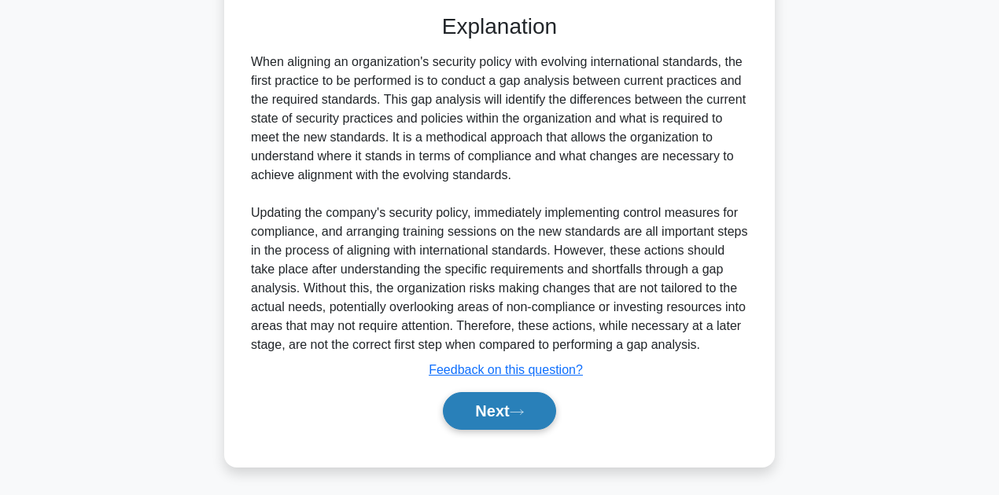
click at [498, 412] on button "Next" at bounding box center [499, 411] width 112 height 38
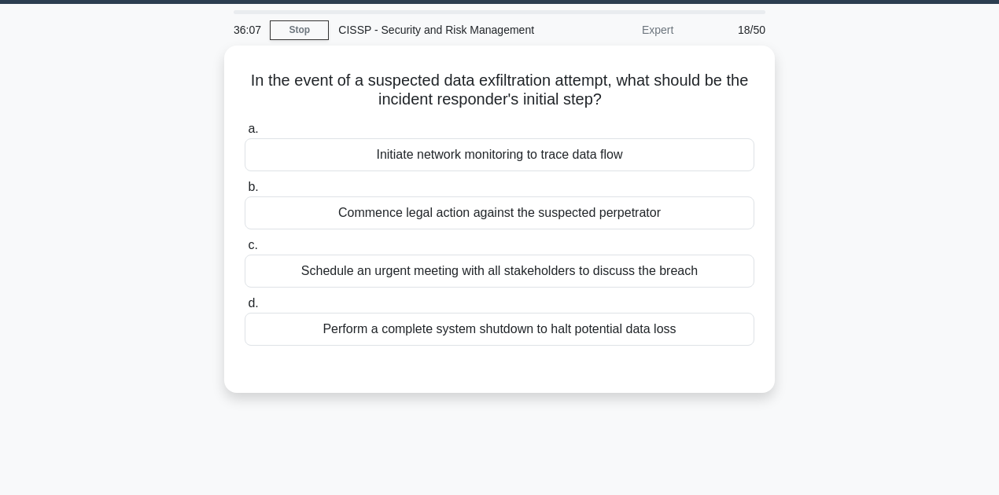
scroll to position [39, 0]
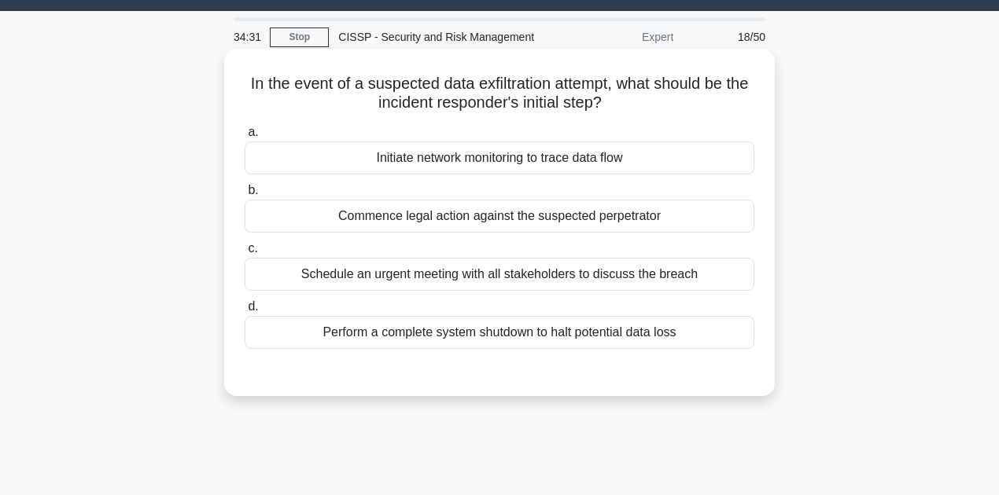
click at [396, 160] on div "Initiate network monitoring to trace data flow" at bounding box center [500, 158] width 510 height 33
click at [245, 138] on input "a. Initiate network monitoring to trace data flow" at bounding box center [245, 132] width 0 height 10
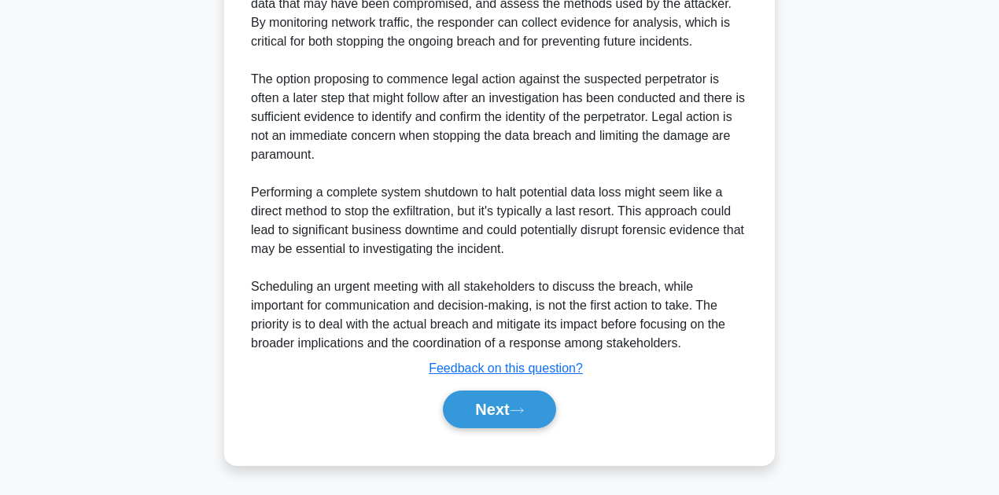
scroll to position [547, 0]
click at [484, 399] on button "Next" at bounding box center [499, 410] width 112 height 38
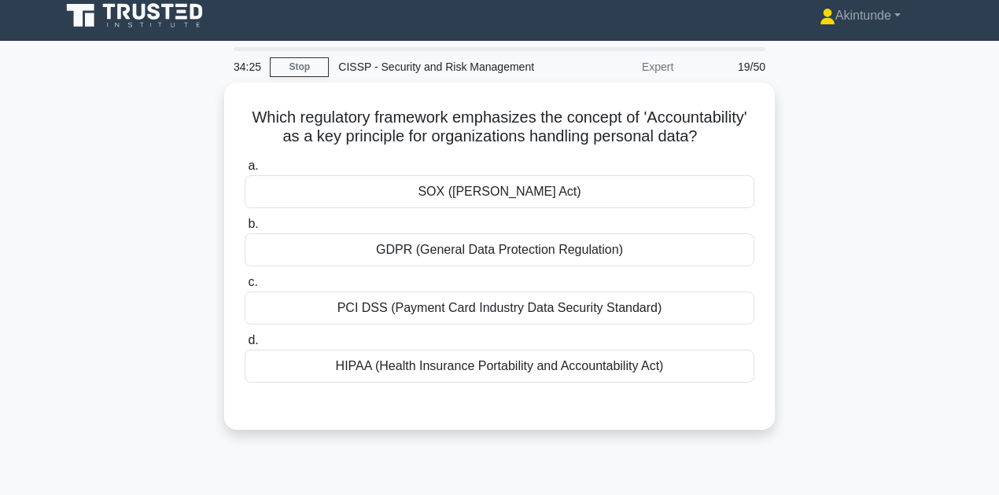
scroll to position [0, 0]
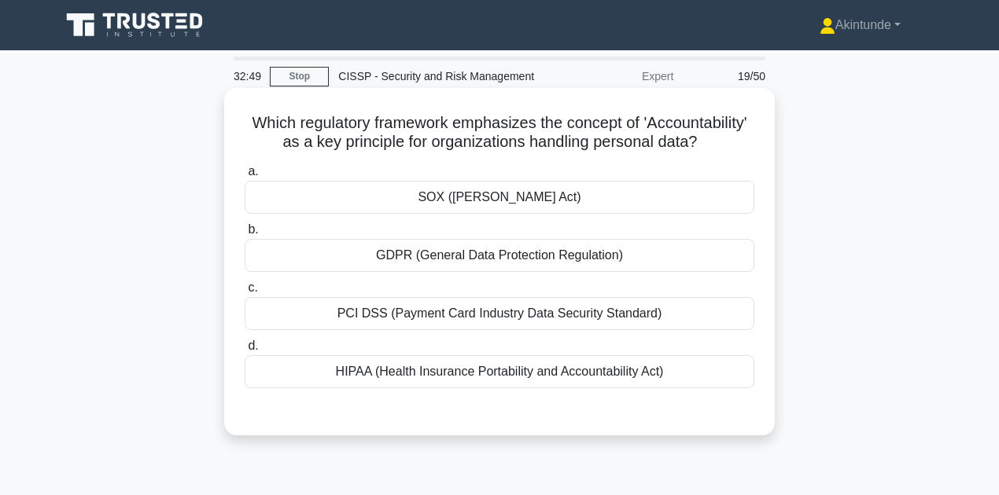
click at [421, 388] on div "HIPAA (Health Insurance Portability and Accountability Act)" at bounding box center [500, 371] width 510 height 33
click at [245, 351] on input "d. HIPAA (Health Insurance Portability and Accountability Act)" at bounding box center [245, 346] width 0 height 10
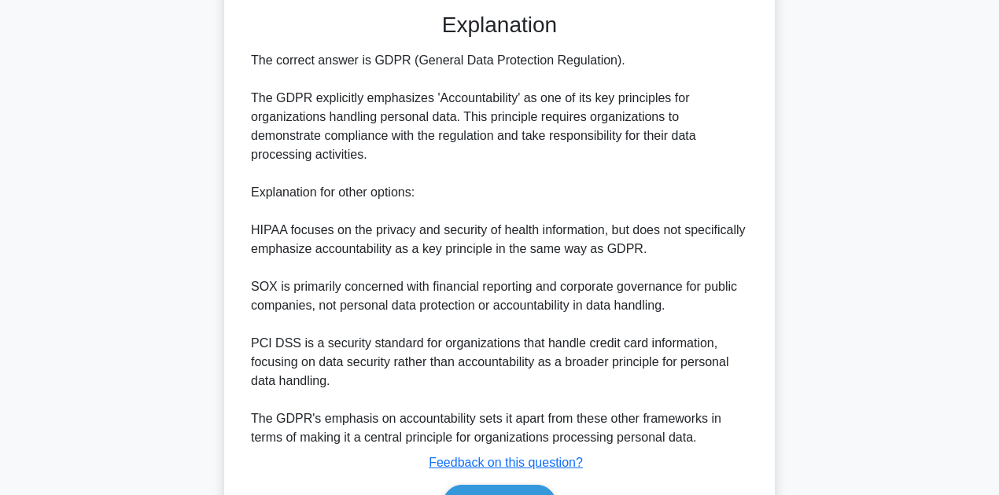
scroll to position [419, 0]
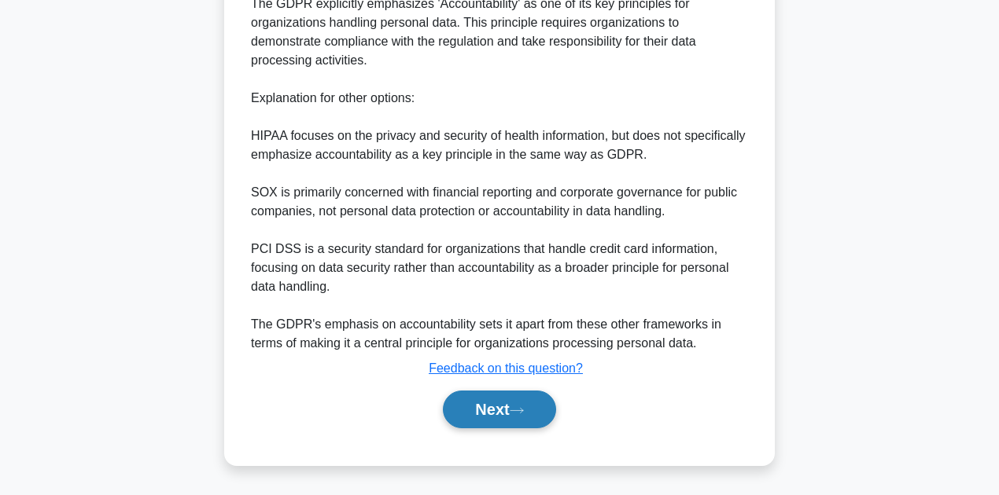
click at [473, 419] on button "Next" at bounding box center [499, 410] width 112 height 38
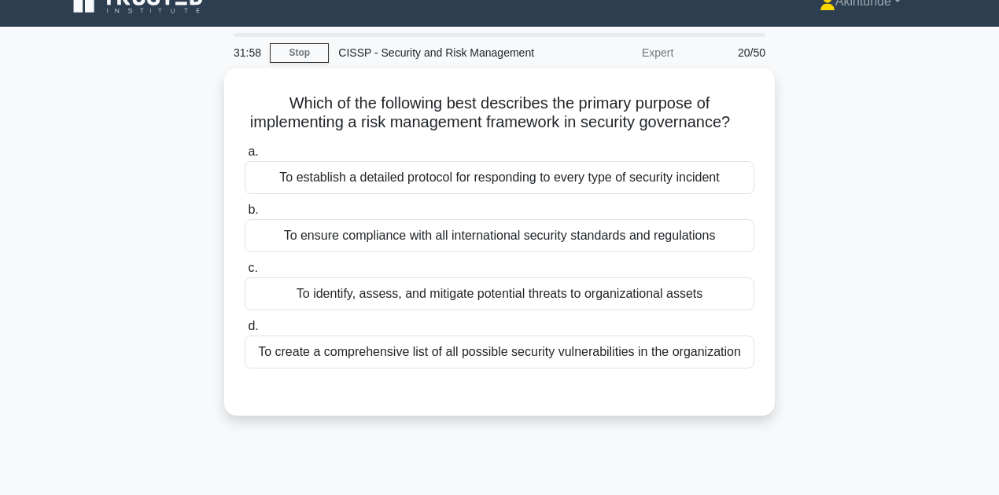
scroll to position [0, 0]
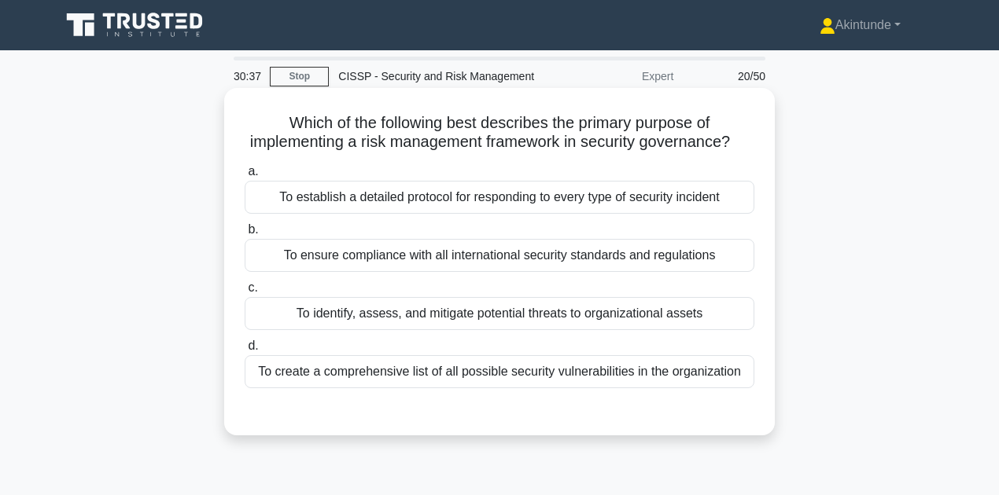
click at [659, 214] on div "To establish a detailed protocol for responding to every type of security incid…" at bounding box center [500, 197] width 510 height 33
click at [245, 177] on input "a. To establish a detailed protocol for responding to every type of security in…" at bounding box center [245, 172] width 0 height 10
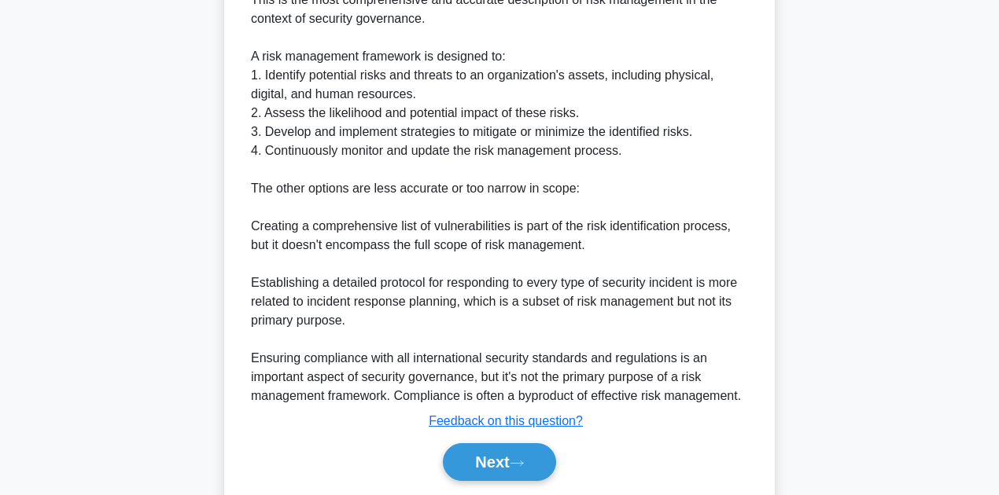
scroll to position [569, 0]
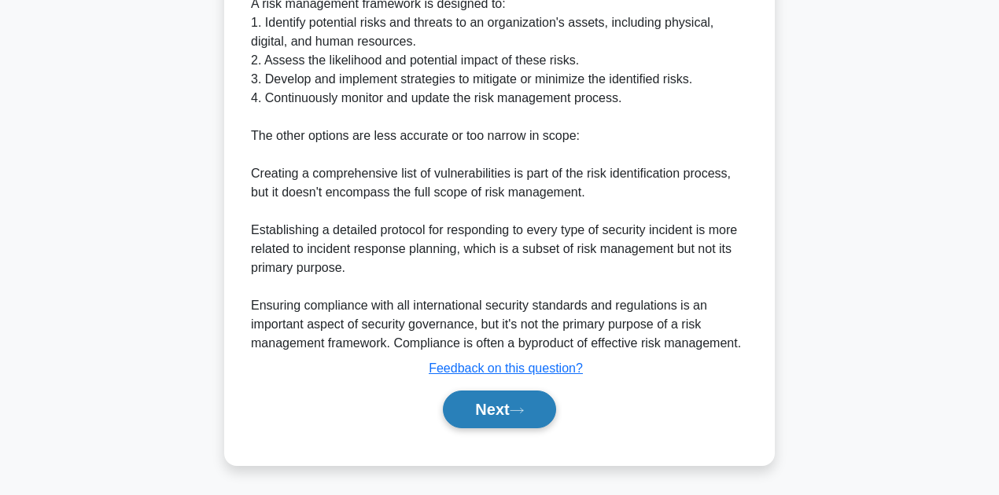
click at [489, 413] on button "Next" at bounding box center [499, 410] width 112 height 38
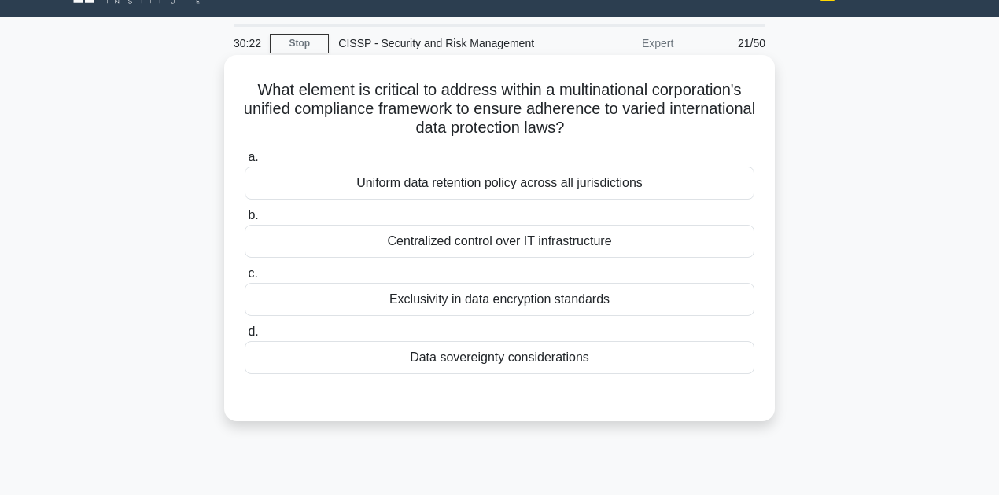
scroll to position [52, 0]
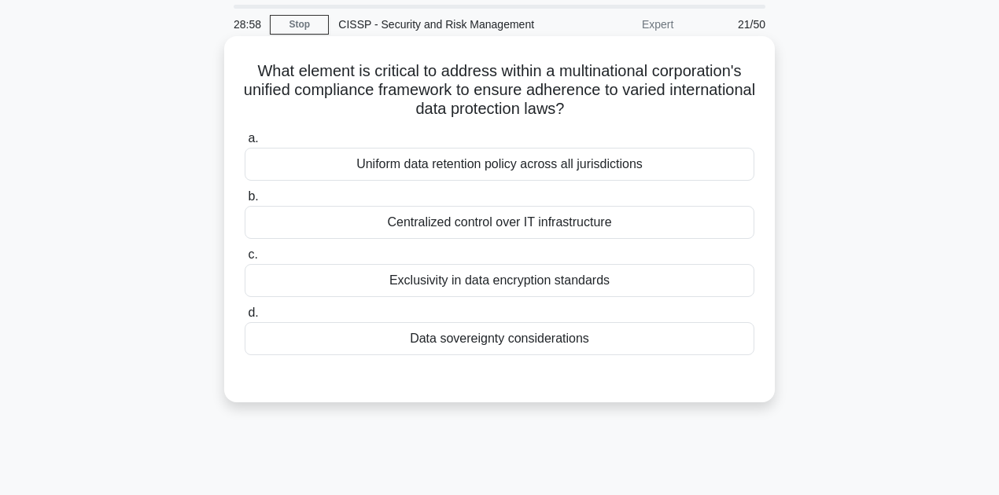
click at [504, 347] on div "Data sovereignty considerations" at bounding box center [500, 338] width 510 height 33
click at [245, 318] on input "d. Data sovereignty considerations" at bounding box center [245, 313] width 0 height 10
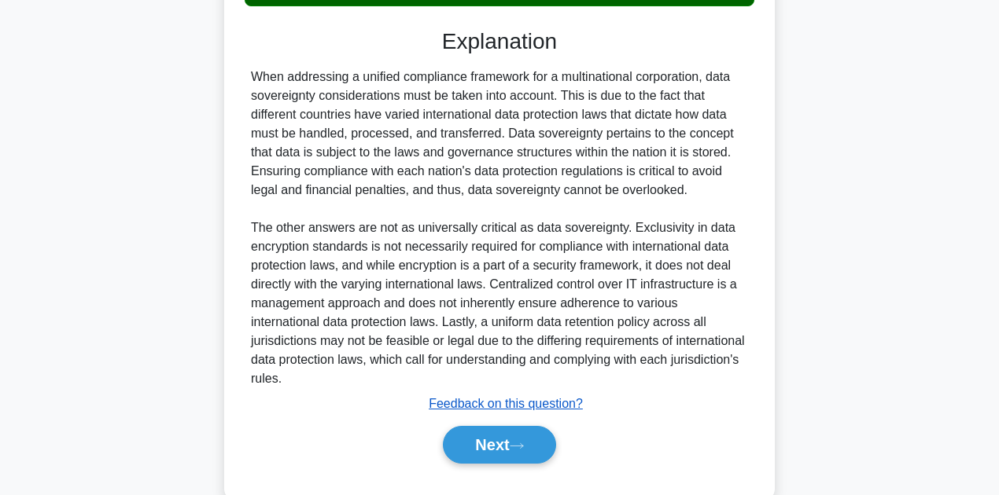
scroll to position [382, 0]
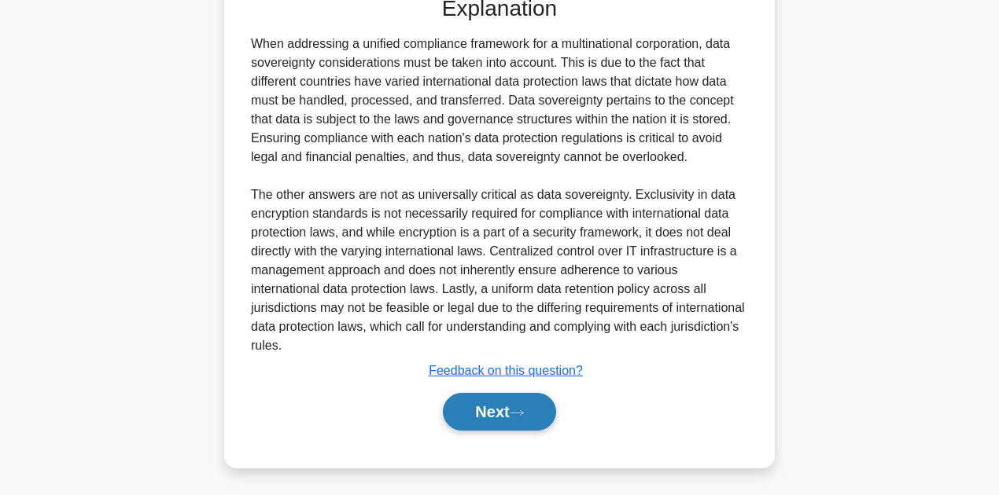
click at [519, 409] on icon at bounding box center [517, 413] width 14 height 9
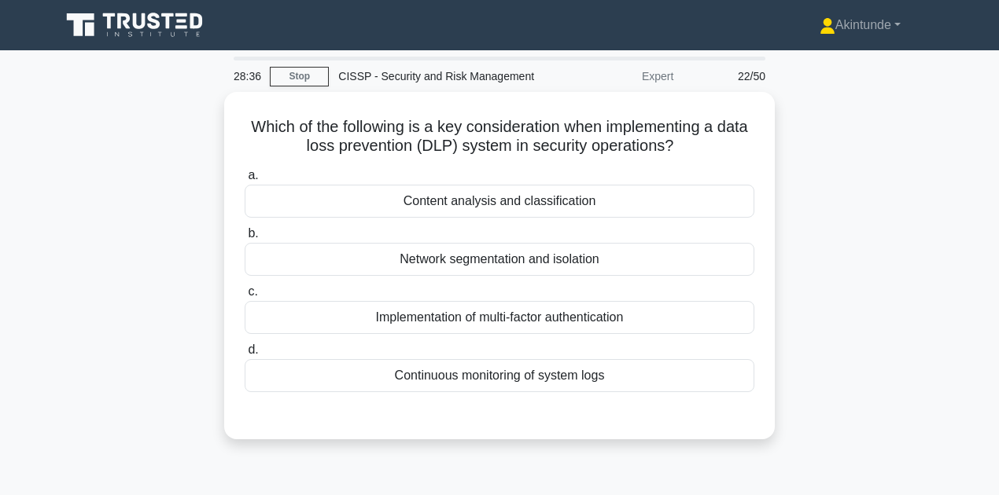
scroll to position [52, 0]
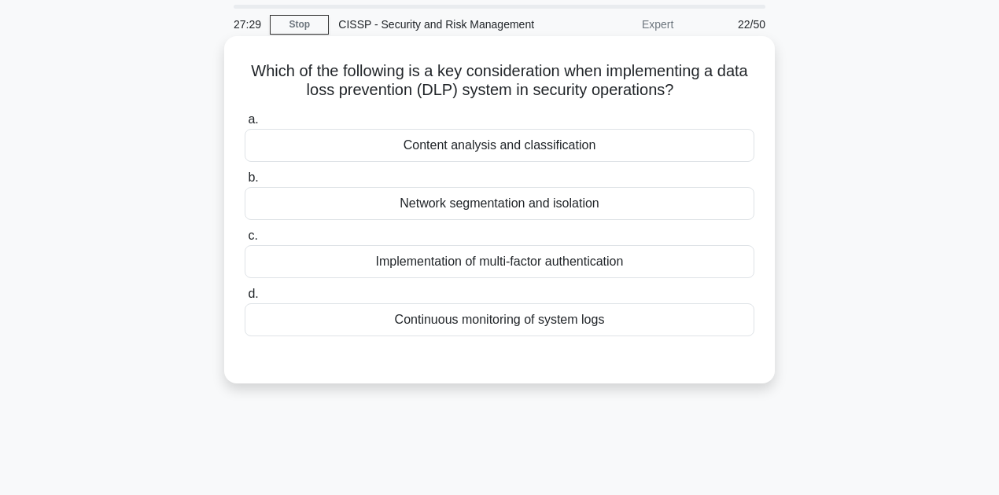
click at [472, 146] on div "Content analysis and classification" at bounding box center [500, 145] width 510 height 33
click at [245, 125] on input "a. Content analysis and classification" at bounding box center [245, 120] width 0 height 10
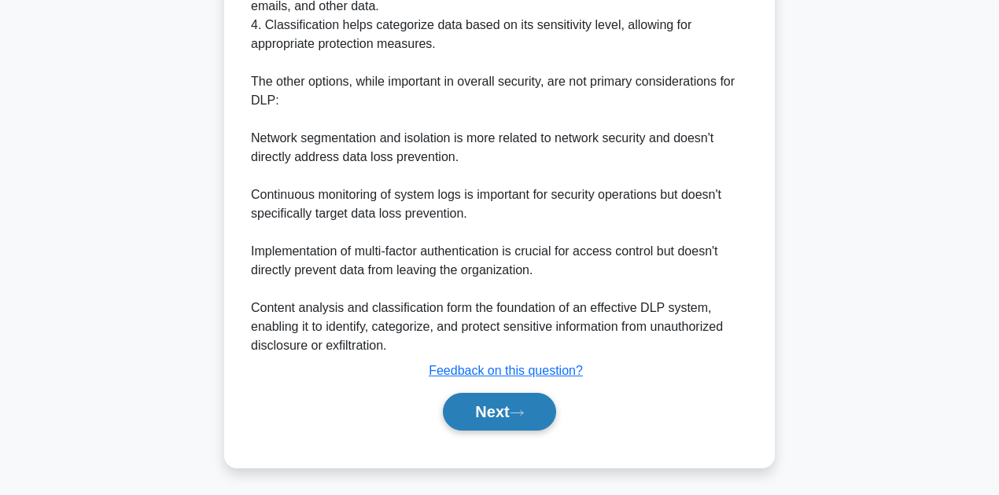
click at [519, 409] on icon at bounding box center [517, 413] width 14 height 9
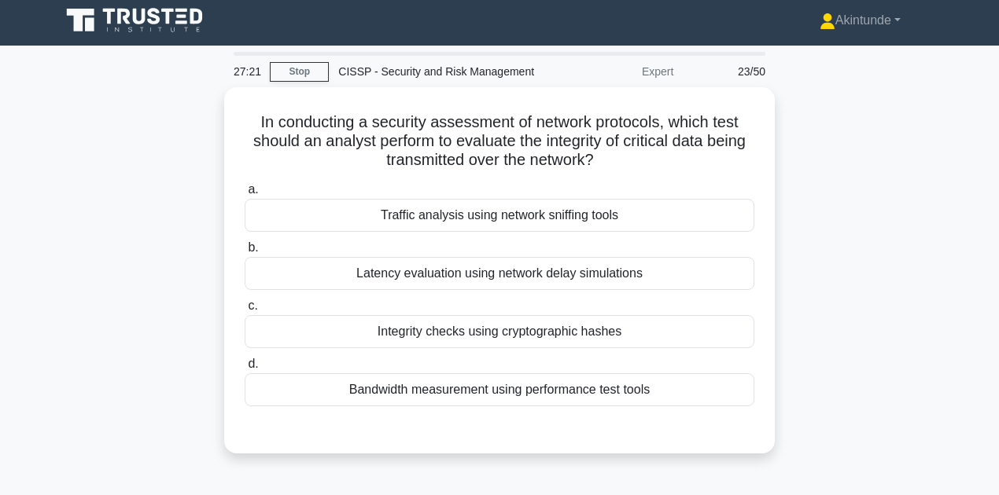
scroll to position [0, 0]
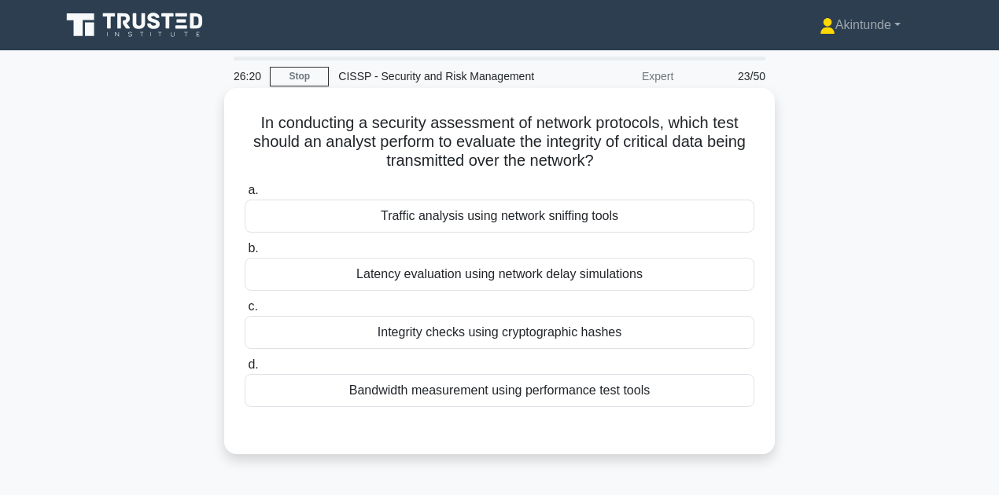
click at [398, 324] on div "Integrity checks using cryptographic hashes" at bounding box center [500, 332] width 510 height 33
click at [245, 312] on input "c. Integrity checks using cryptographic hashes" at bounding box center [245, 307] width 0 height 10
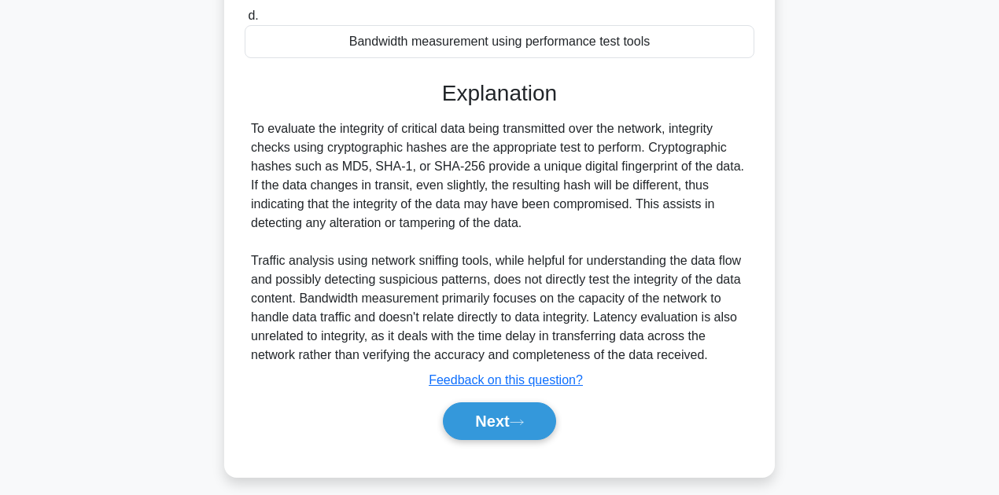
scroll to position [359, 0]
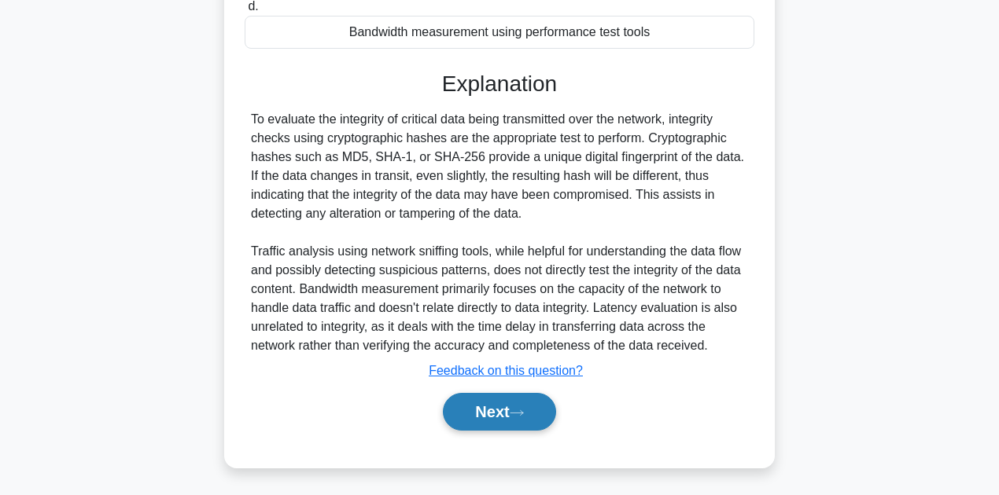
click at [473, 406] on button "Next" at bounding box center [499, 412] width 112 height 38
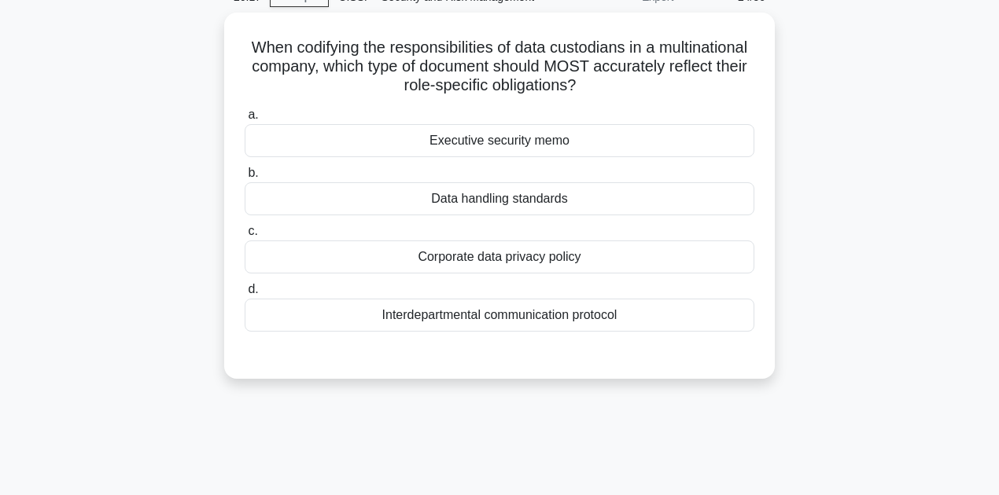
scroll to position [0, 0]
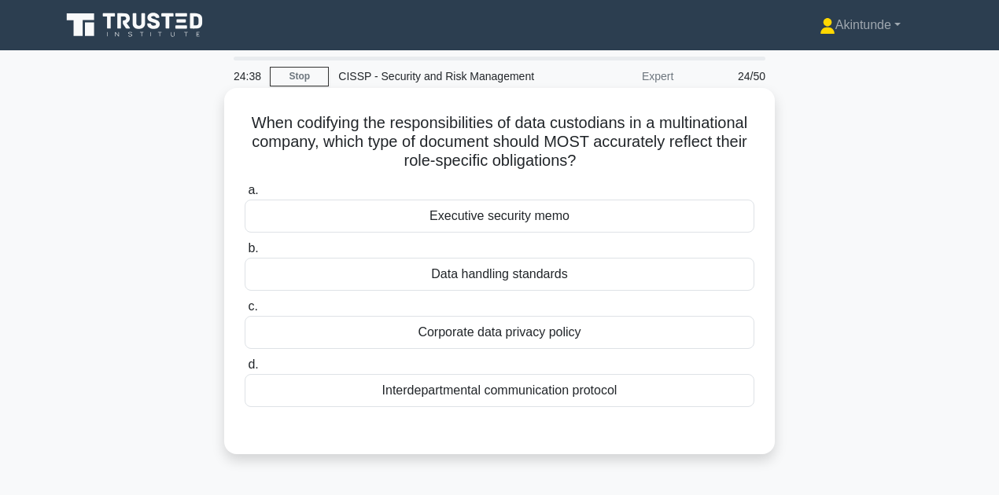
click at [429, 277] on div "Data handling standards" at bounding box center [500, 274] width 510 height 33
click at [245, 254] on input "b. Data handling standards" at bounding box center [245, 249] width 0 height 10
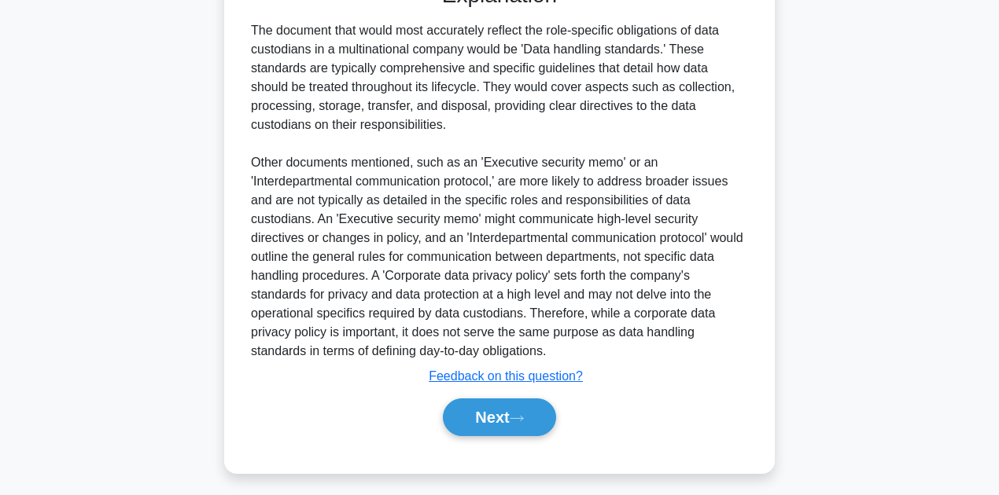
scroll to position [453, 0]
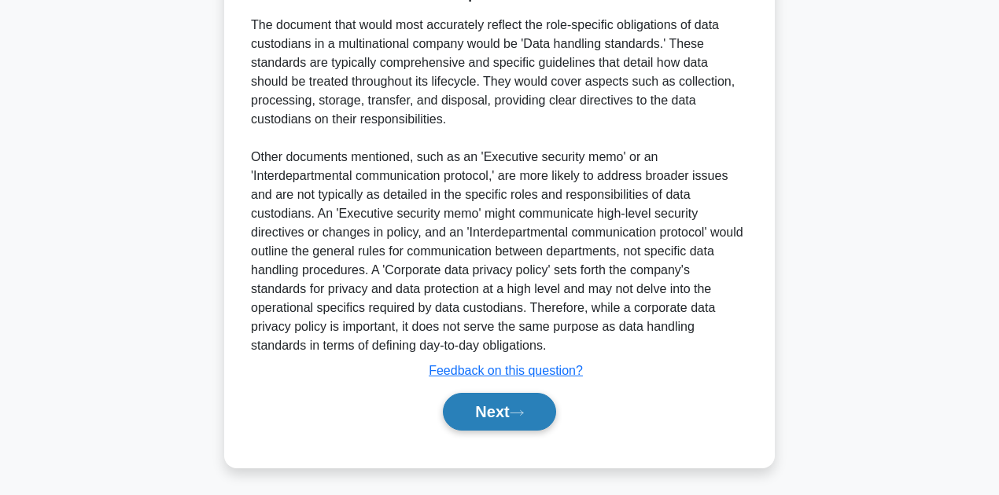
click at [500, 413] on button "Next" at bounding box center [499, 412] width 112 height 38
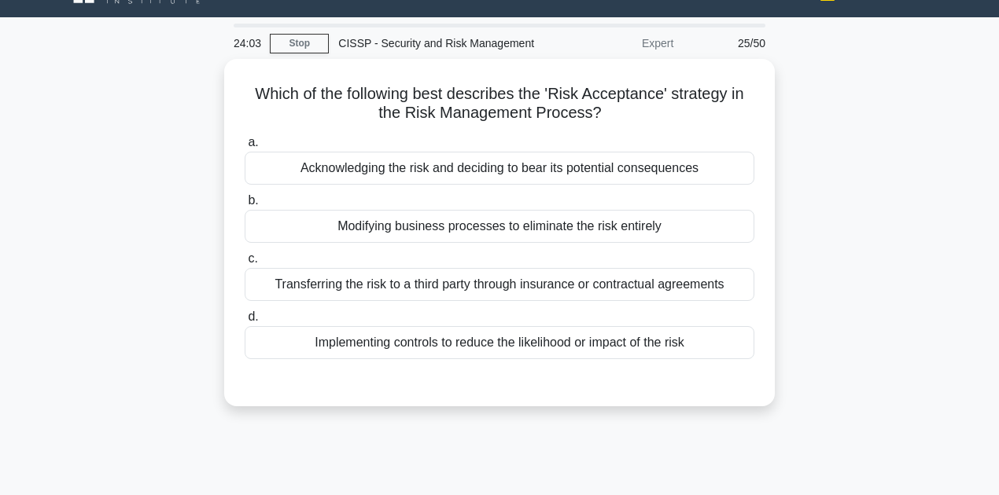
scroll to position [52, 0]
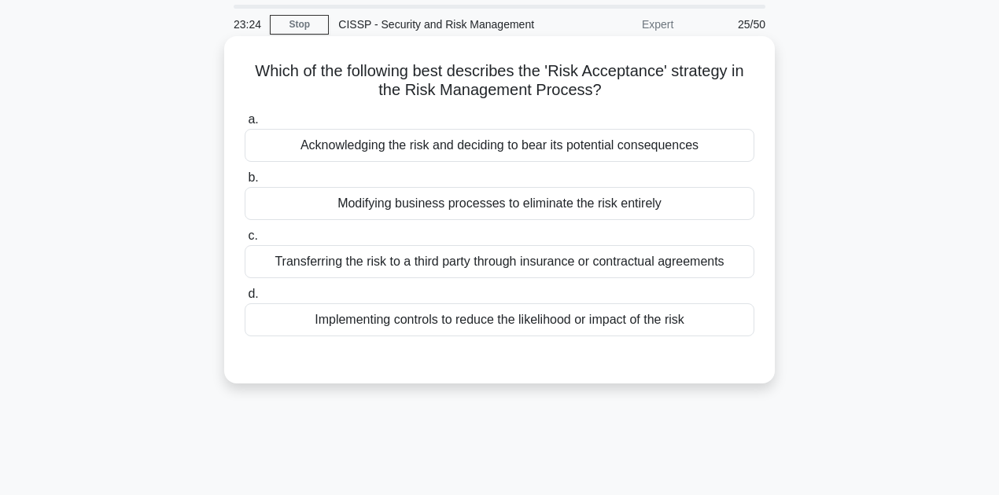
click at [459, 154] on div "Acknowledging the risk and deciding to bear its potential consequences" at bounding box center [500, 145] width 510 height 33
click at [245, 125] on input "a. Acknowledging the risk and deciding to bear its potential consequences" at bounding box center [245, 120] width 0 height 10
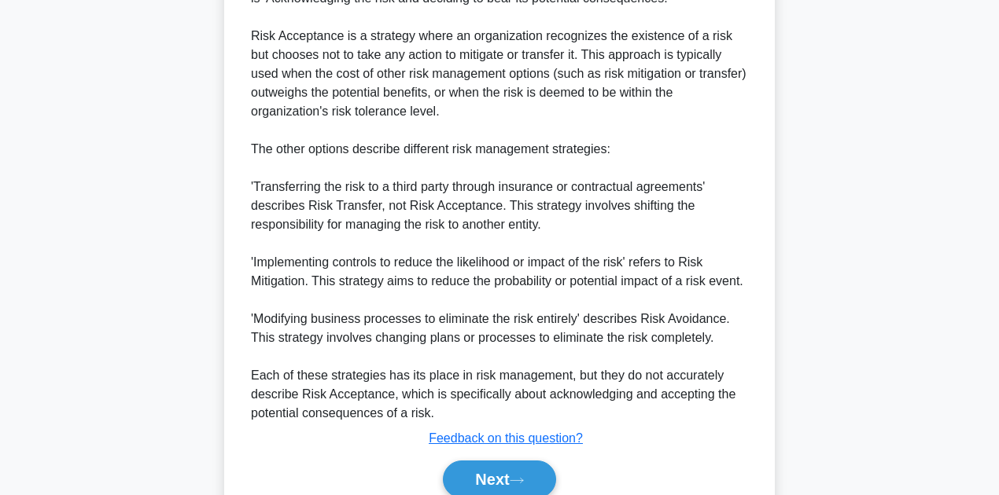
scroll to position [566, 0]
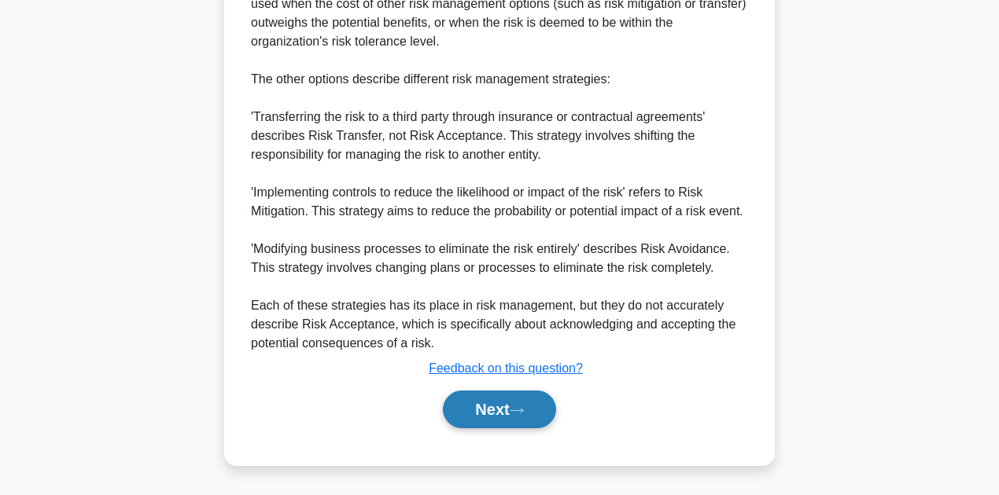
click at [473, 407] on button "Next" at bounding box center [499, 410] width 112 height 38
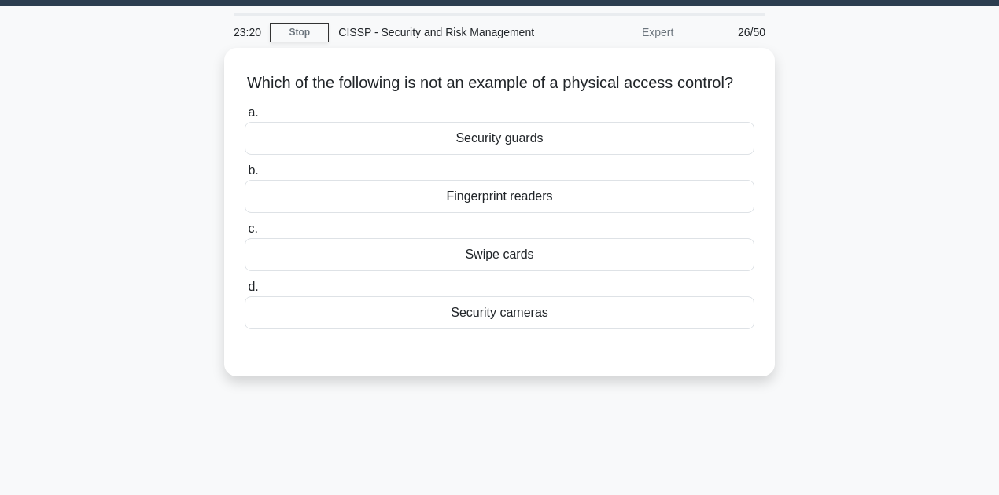
scroll to position [0, 0]
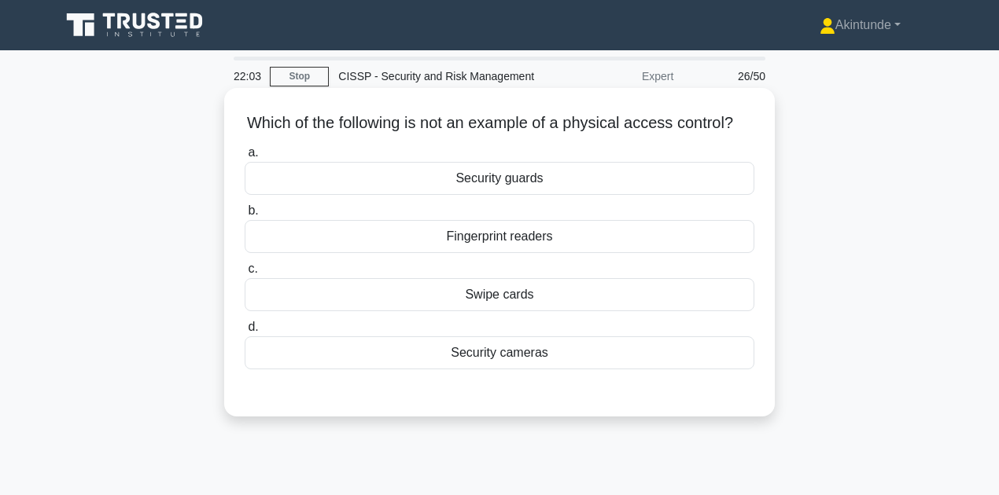
click at [358, 251] on div "Fingerprint readers" at bounding box center [500, 236] width 510 height 33
click at [245, 216] on input "b. Fingerprint readers" at bounding box center [245, 211] width 0 height 10
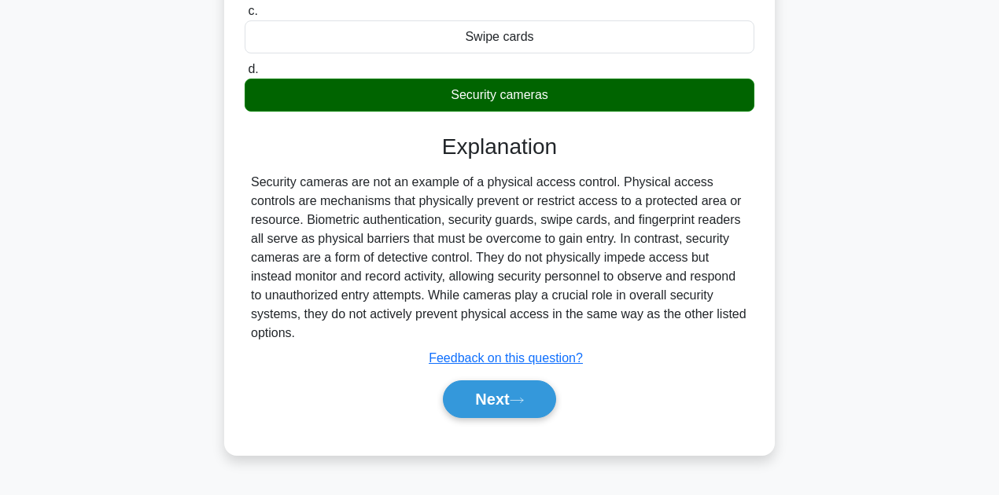
scroll to position [262, 0]
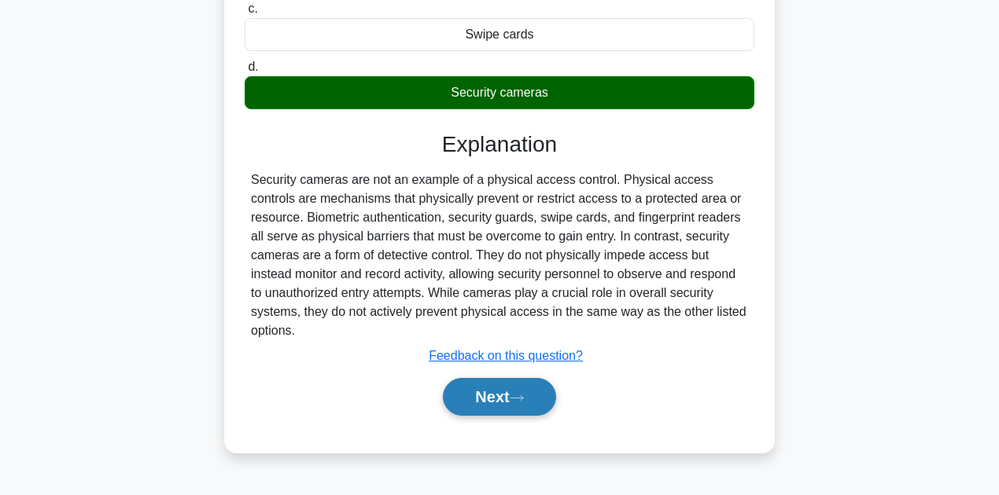
click at [459, 408] on button "Next" at bounding box center [499, 397] width 112 height 38
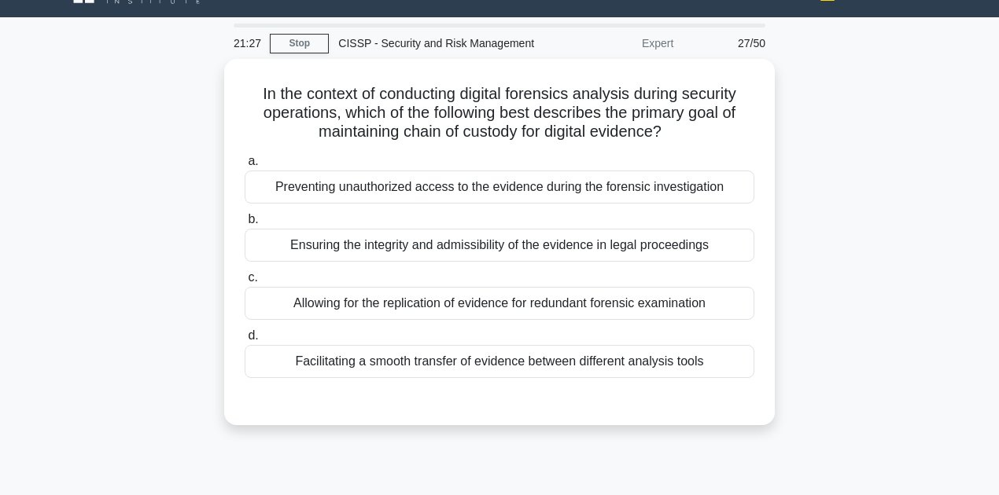
scroll to position [52, 0]
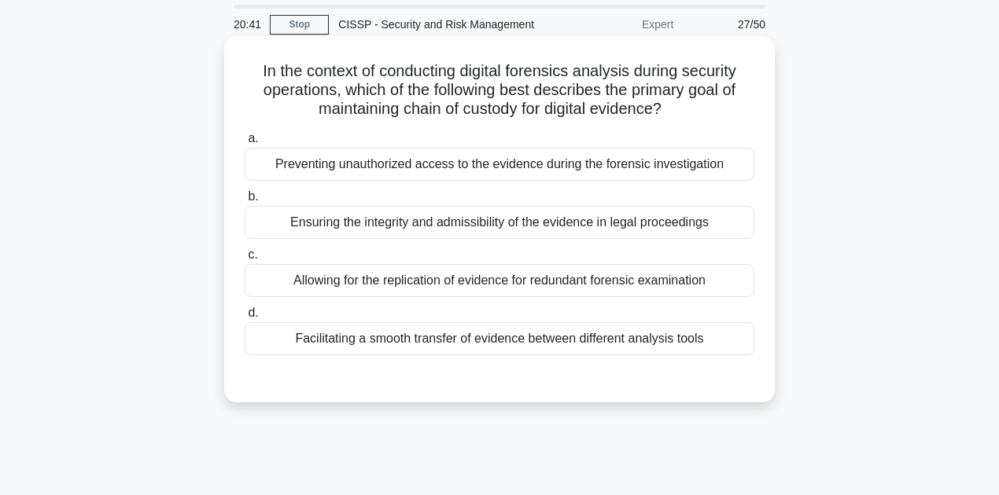
click at [609, 221] on div "Ensuring the integrity and admissibility of the evidence in legal proceedings" at bounding box center [500, 222] width 510 height 33
click at [245, 202] on input "b. Ensuring the integrity and admissibility of the evidence in legal proceedings" at bounding box center [245, 197] width 0 height 10
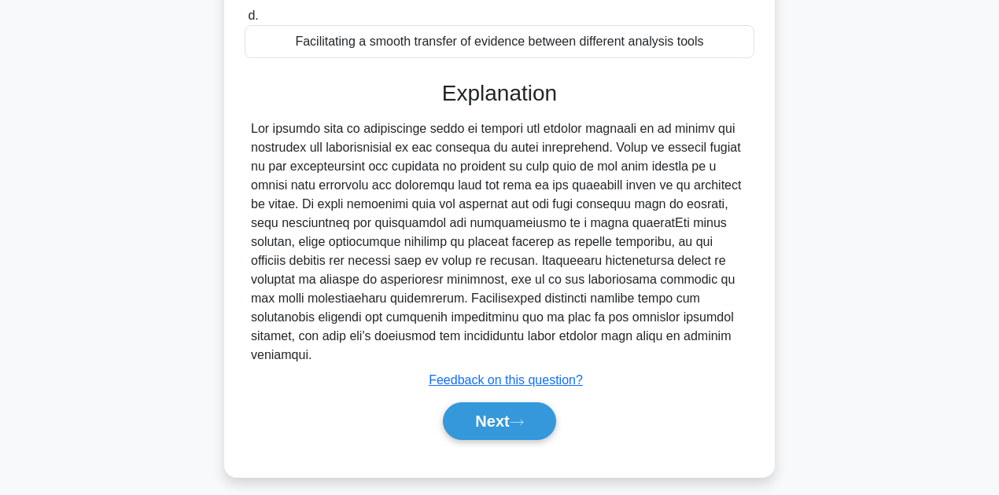
scroll to position [354, 0]
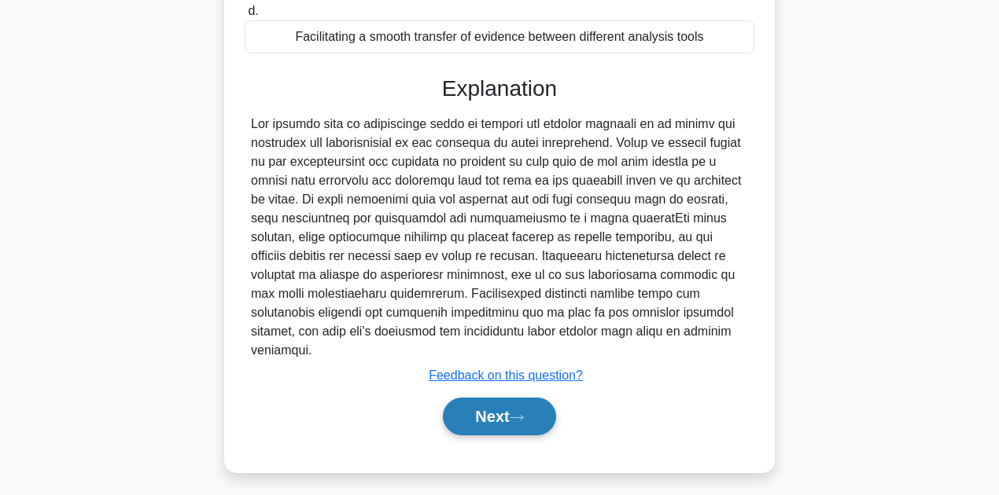
click at [538, 401] on button "Next" at bounding box center [499, 417] width 112 height 38
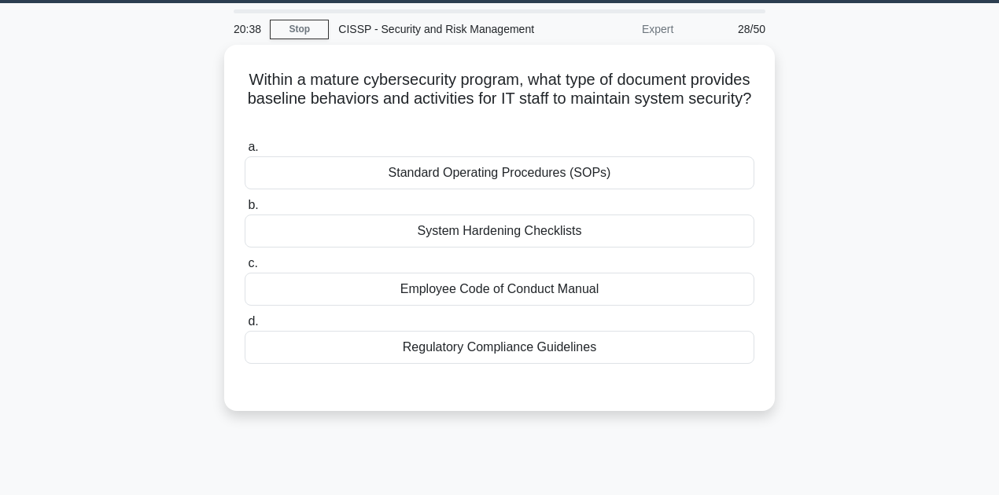
scroll to position [0, 0]
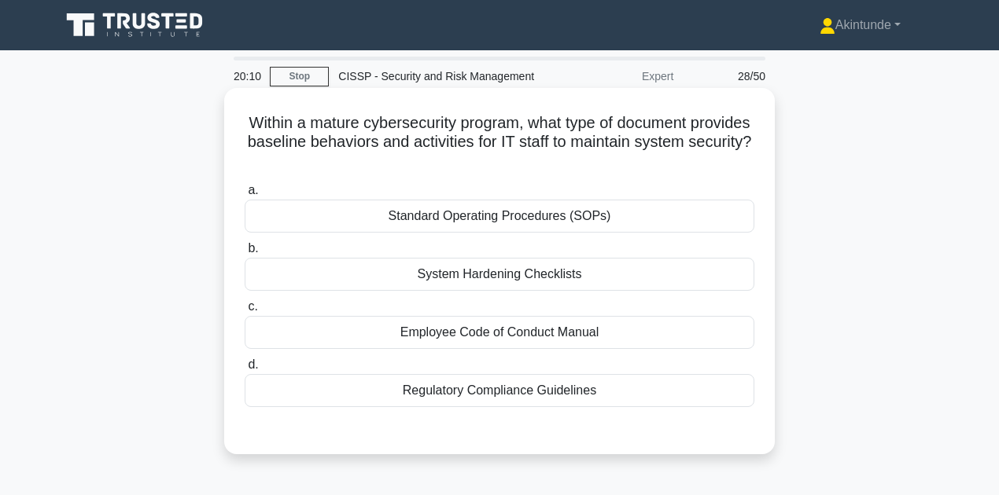
click at [513, 221] on div "Standard Operating Procedures (SOPs)" at bounding box center [500, 216] width 510 height 33
click at [245, 196] on input "a. Standard Operating Procedures (SOPs)" at bounding box center [245, 191] width 0 height 10
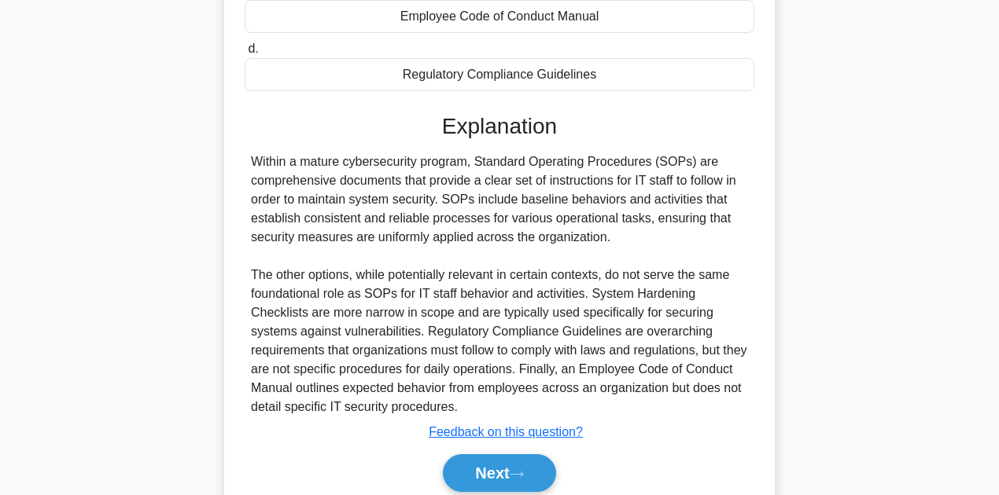
scroll to position [366, 0]
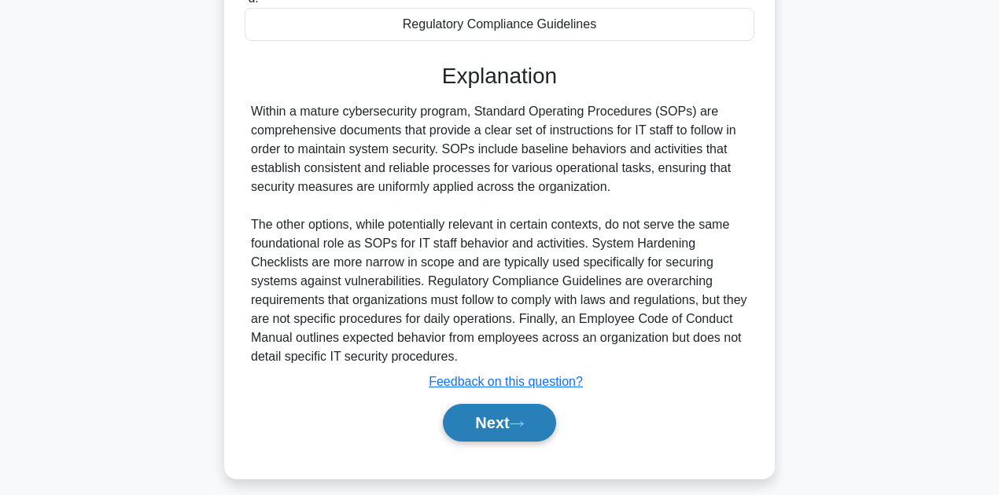
click at [488, 414] on button "Next" at bounding box center [499, 423] width 112 height 38
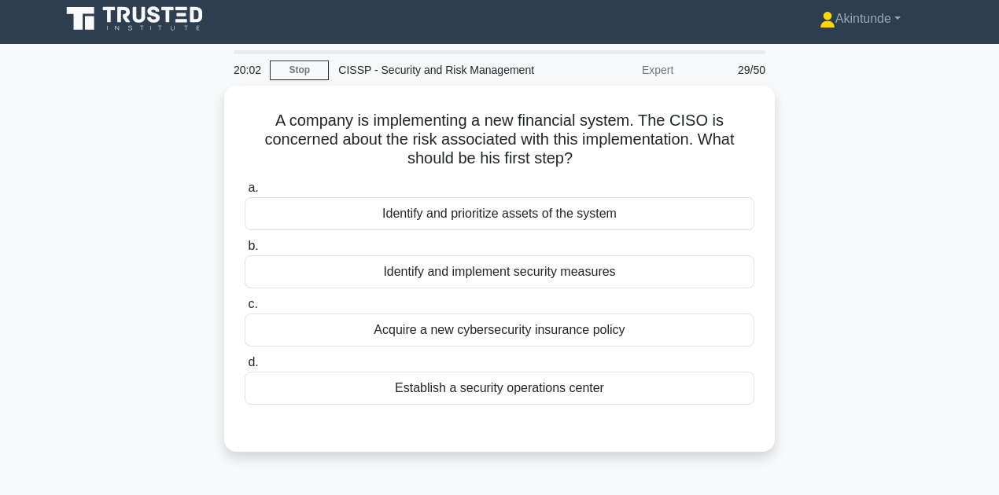
scroll to position [0, 0]
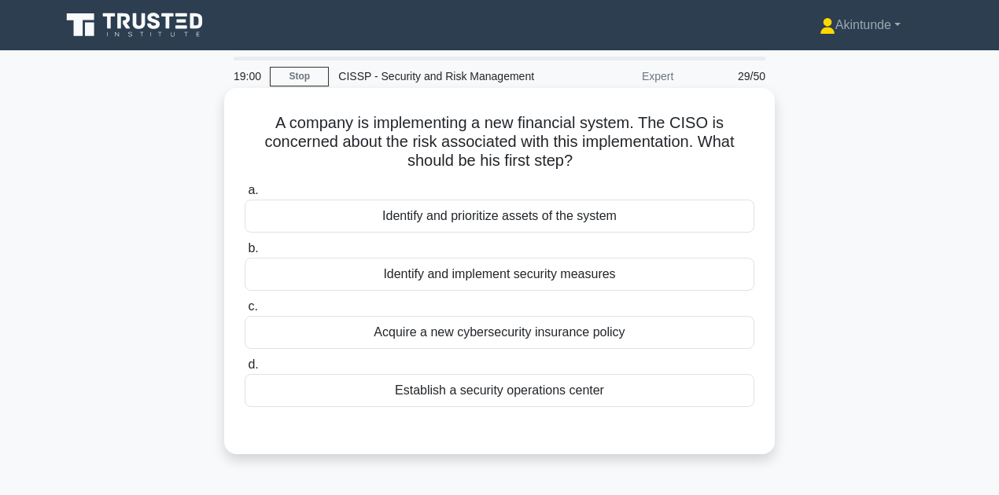
click at [577, 228] on div "Identify and prioritize assets of the system" at bounding box center [500, 216] width 510 height 33
click at [245, 196] on input "a. Identify and prioritize assets of the system" at bounding box center [245, 191] width 0 height 10
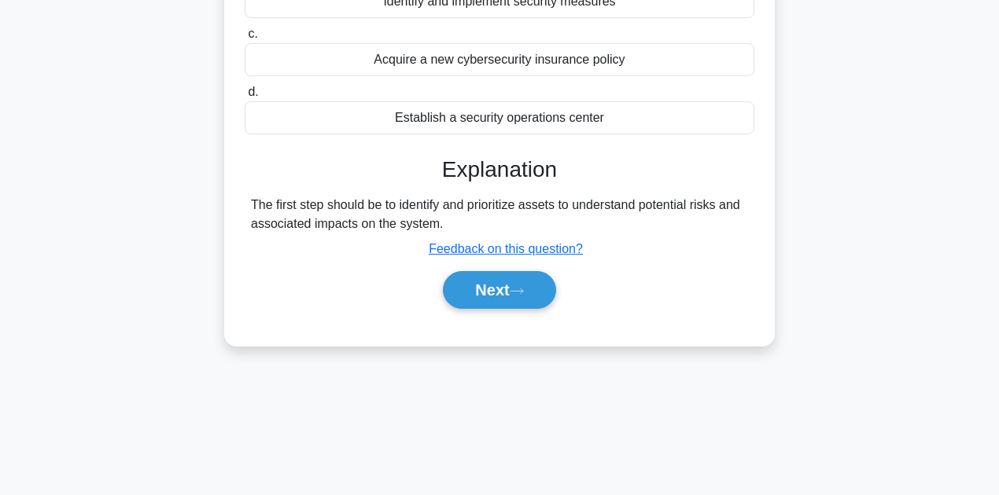
scroll to position [315, 0]
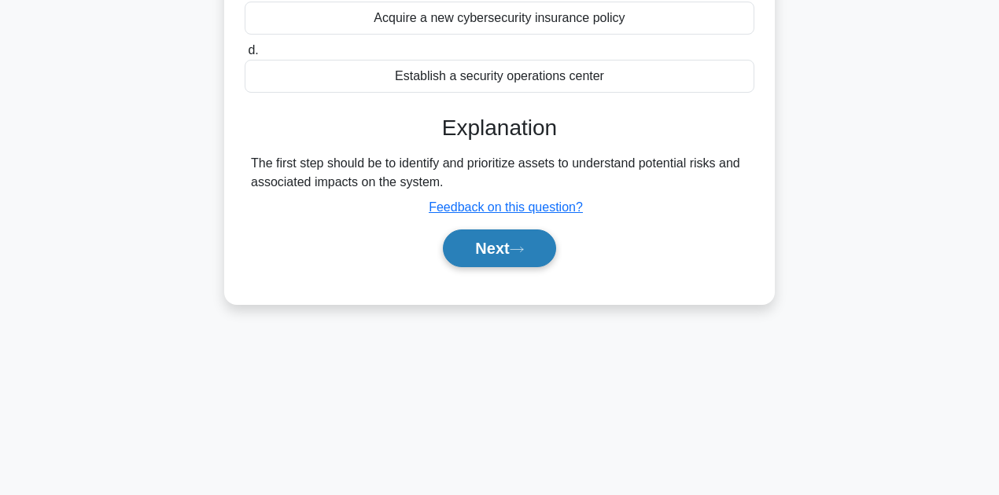
click at [540, 259] on button "Next" at bounding box center [499, 249] width 112 height 38
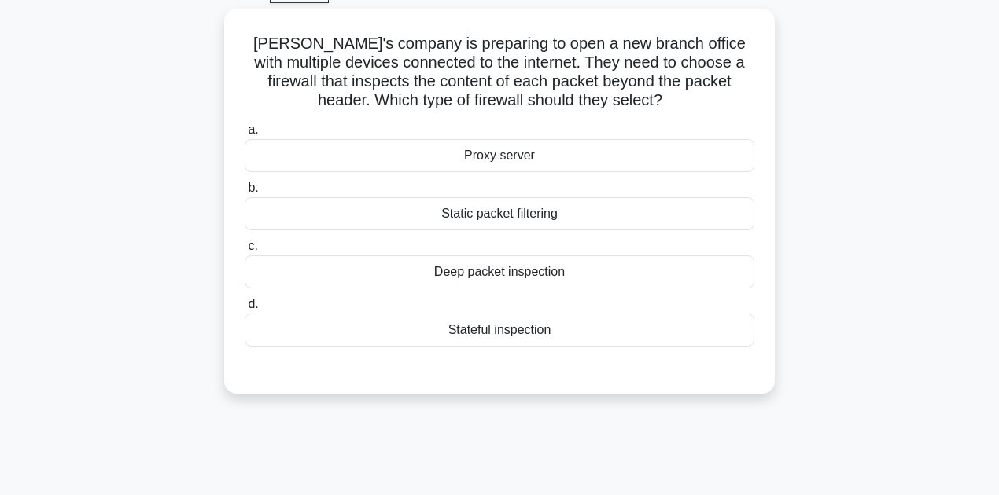
scroll to position [52, 0]
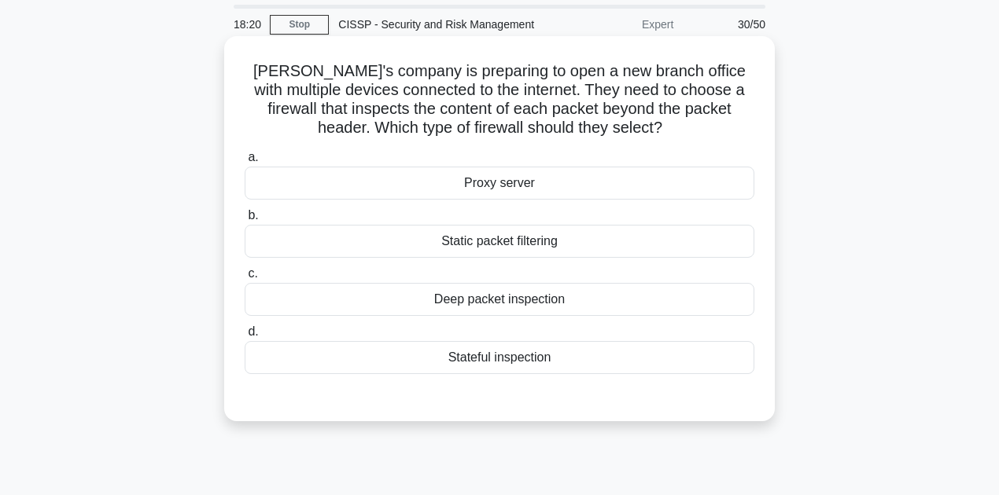
click at [532, 299] on div "Deep packet inspection" at bounding box center [500, 299] width 510 height 33
click at [245, 279] on input "c. Deep packet inspection" at bounding box center [245, 274] width 0 height 10
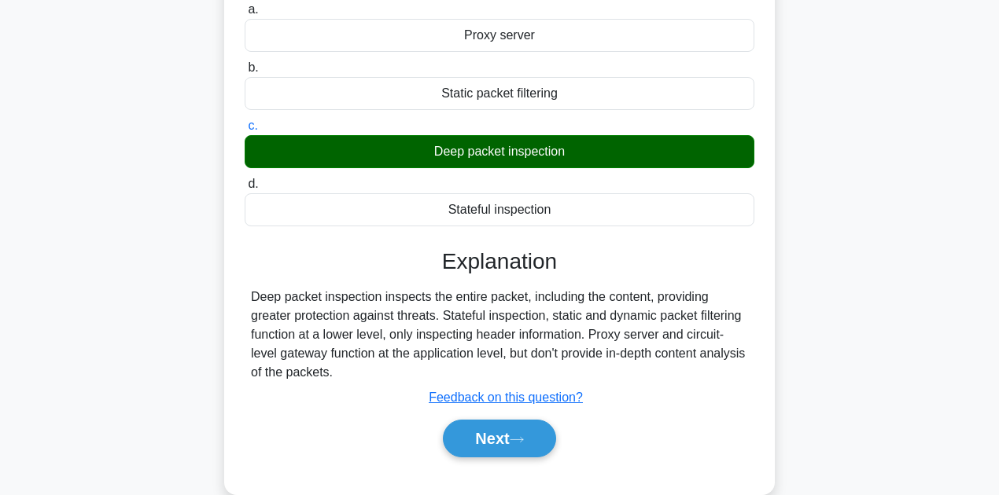
scroll to position [209, 0]
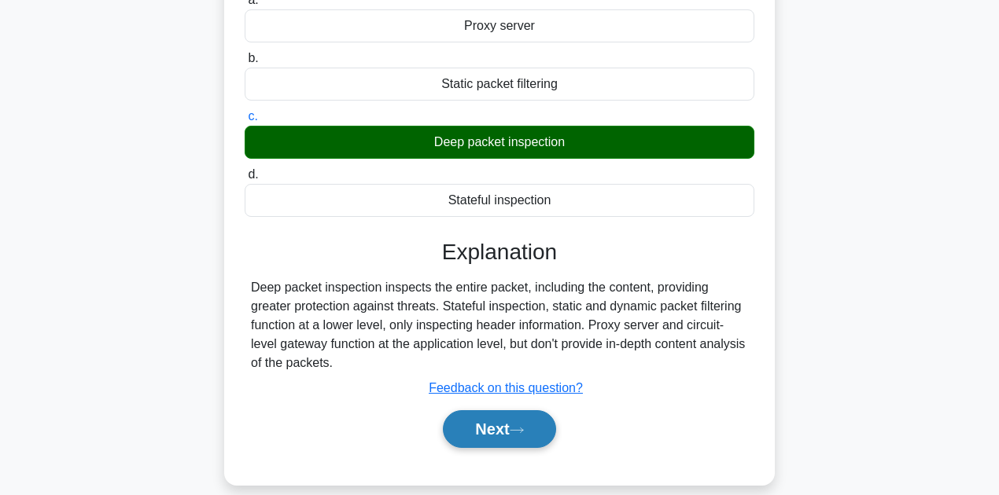
click at [488, 435] on button "Next" at bounding box center [499, 429] width 112 height 38
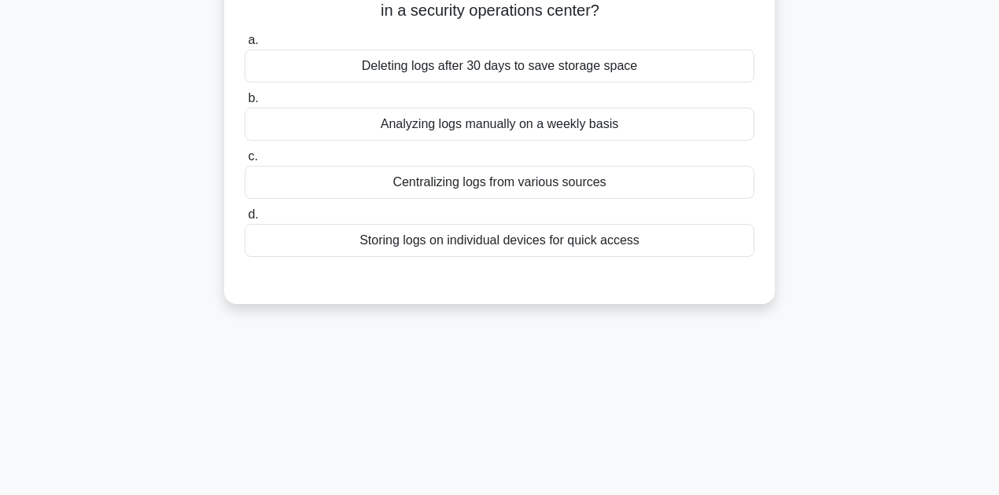
scroll to position [0, 0]
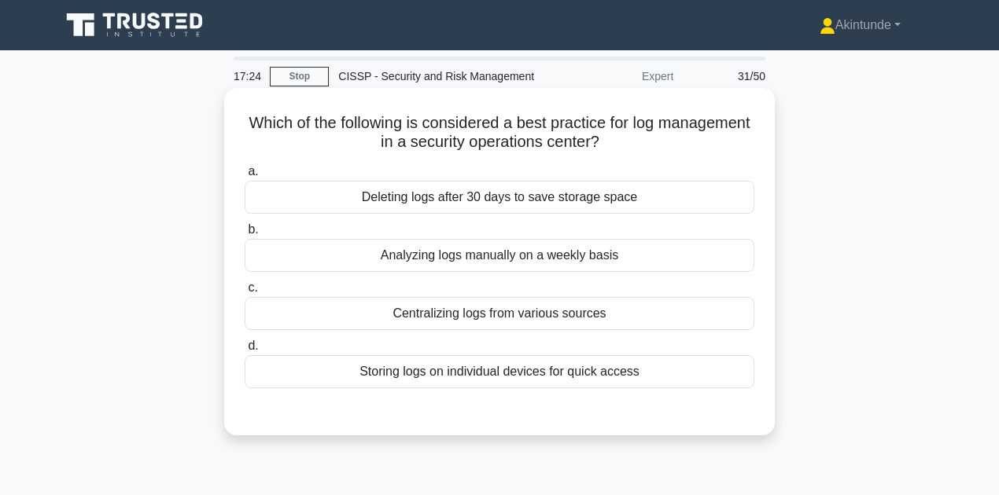
click at [562, 319] on div "Centralizing logs from various sources" at bounding box center [500, 313] width 510 height 33
click at [245, 293] on input "c. Centralizing logs from various sources" at bounding box center [245, 288] width 0 height 10
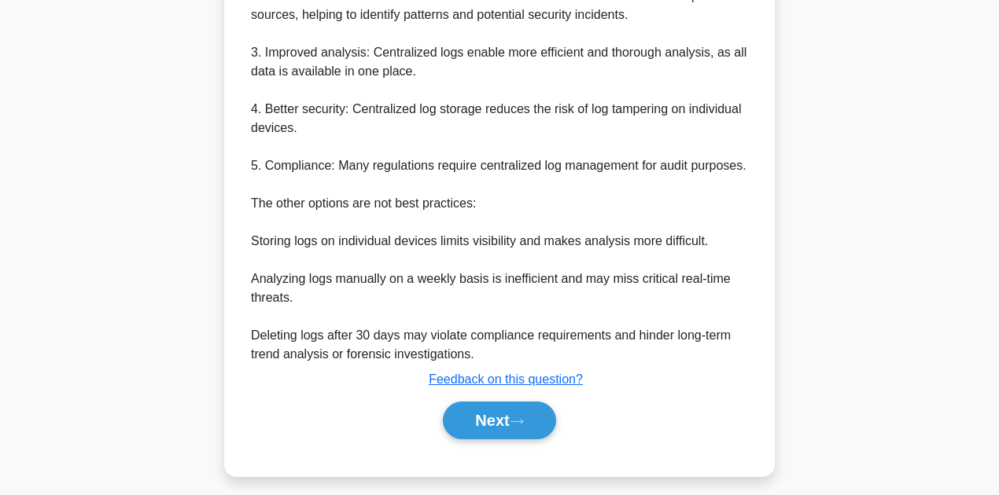
scroll to position [585, 0]
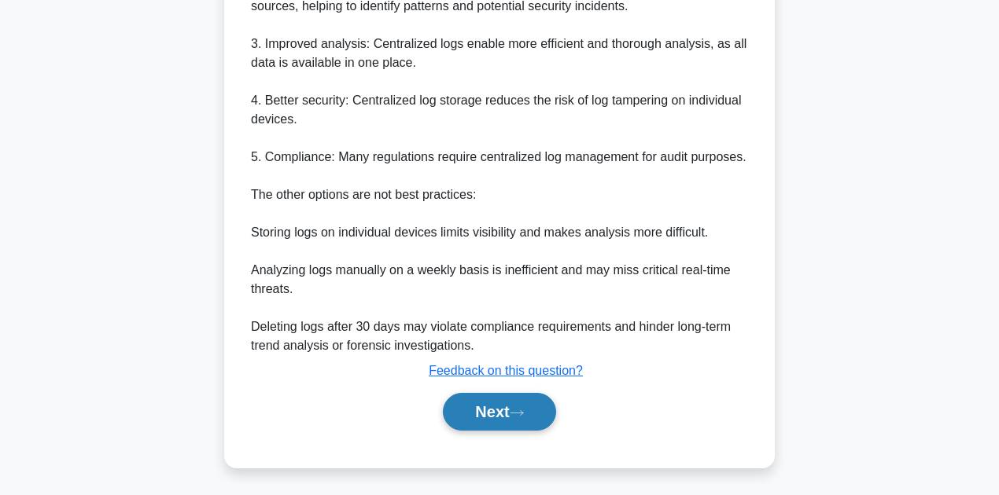
click at [481, 408] on button "Next" at bounding box center [499, 412] width 112 height 38
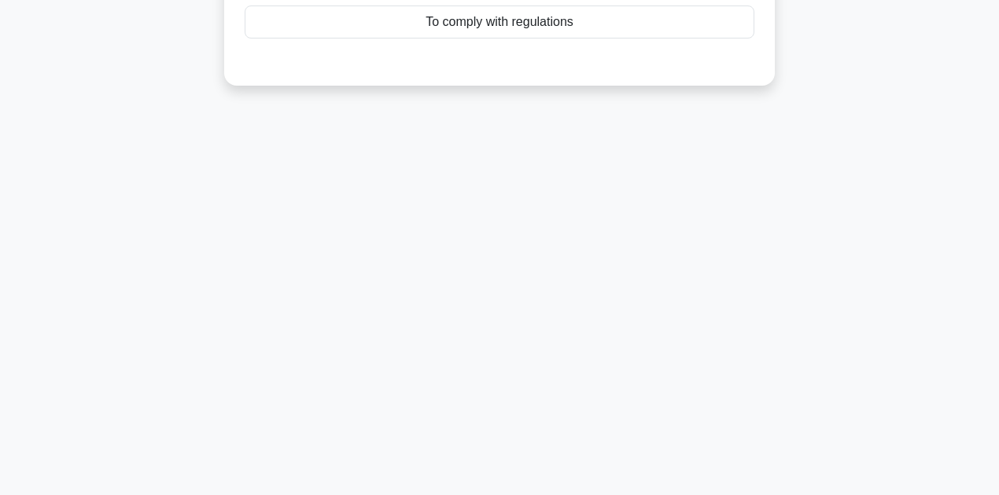
scroll to position [0, 0]
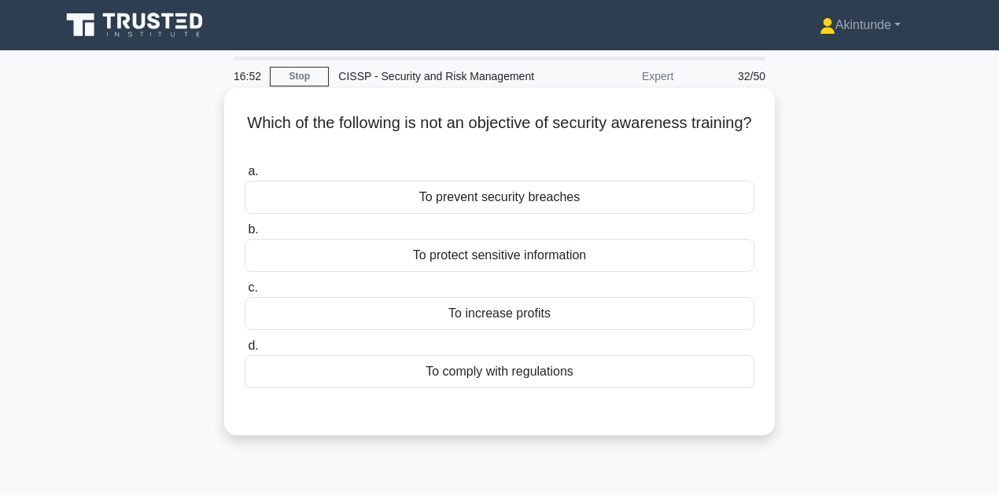
click at [493, 314] on div "To increase profits" at bounding box center [500, 313] width 510 height 33
click at [245, 293] on input "c. To increase profits" at bounding box center [245, 288] width 0 height 10
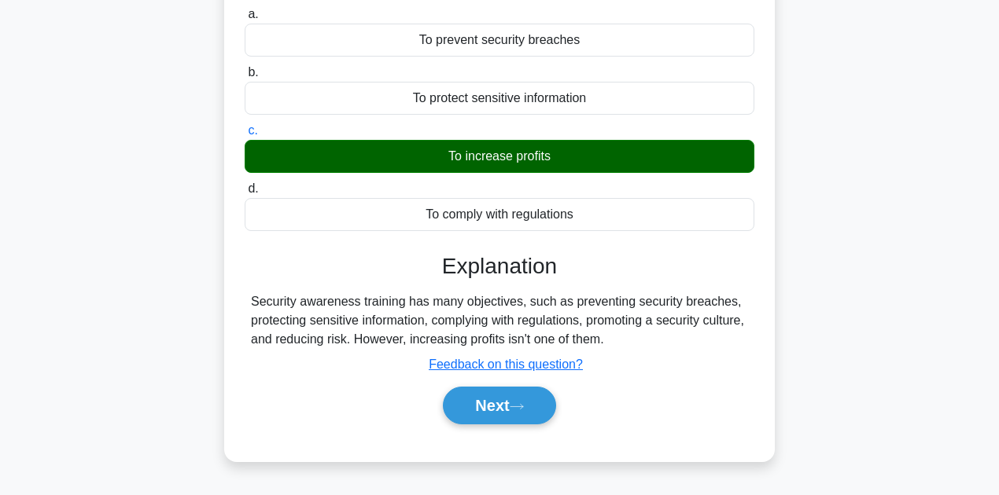
scroll to position [262, 0]
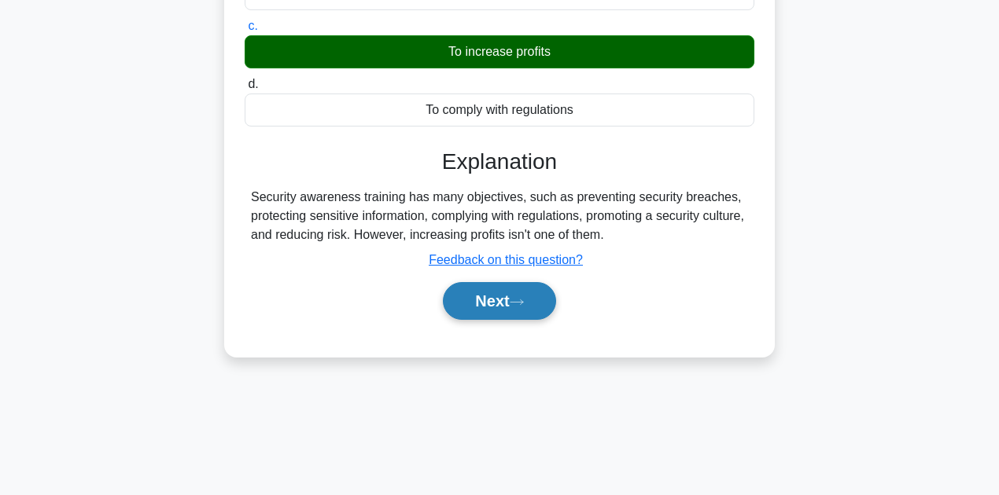
click at [504, 300] on button "Next" at bounding box center [499, 301] width 112 height 38
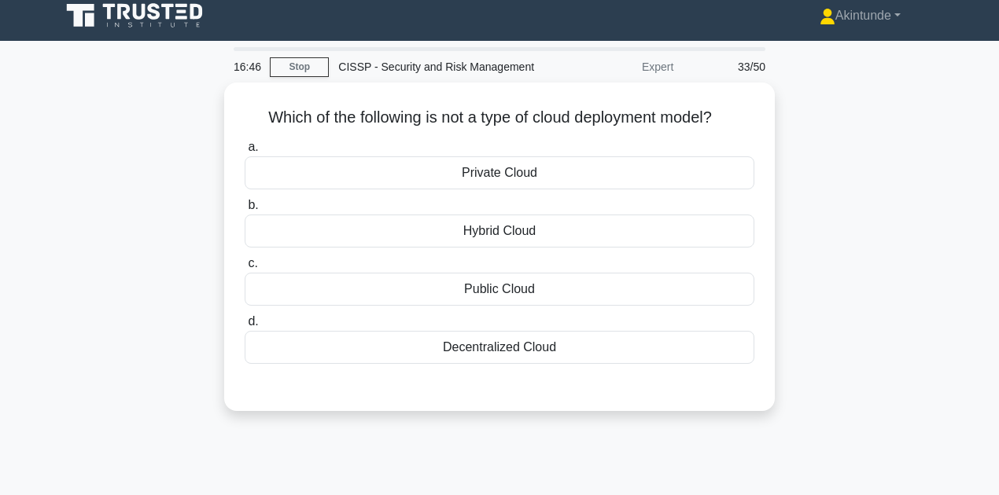
scroll to position [0, 0]
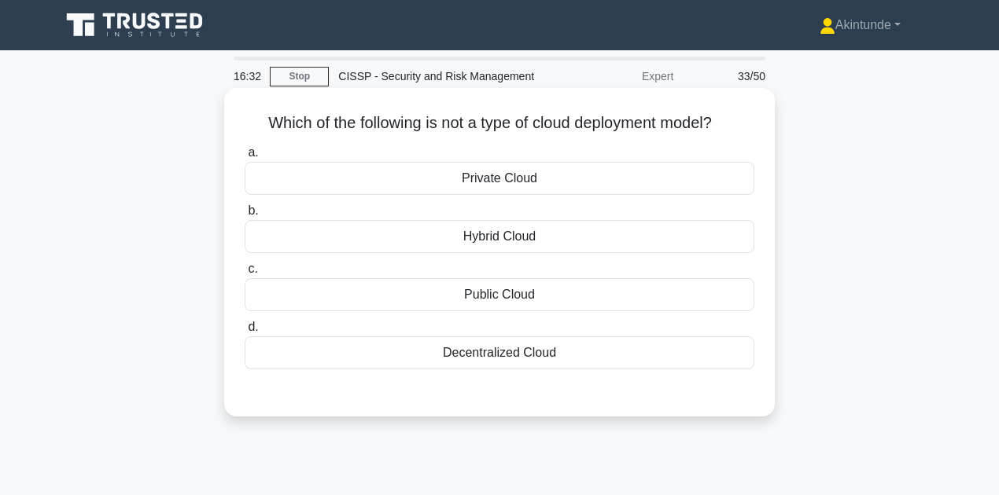
click at [508, 346] on div "Decentralized Cloud" at bounding box center [500, 353] width 510 height 33
click at [245, 333] on input "d. Decentralized Cloud" at bounding box center [245, 327] width 0 height 10
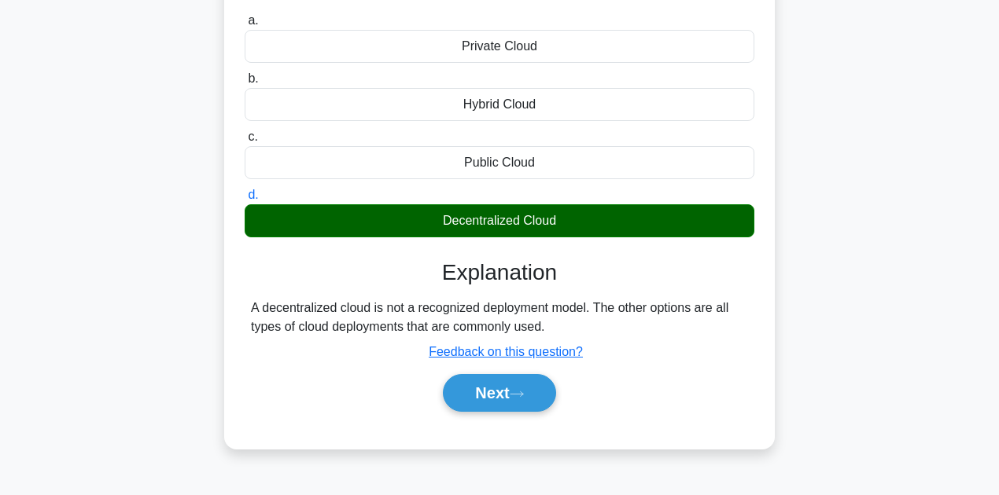
scroll to position [262, 0]
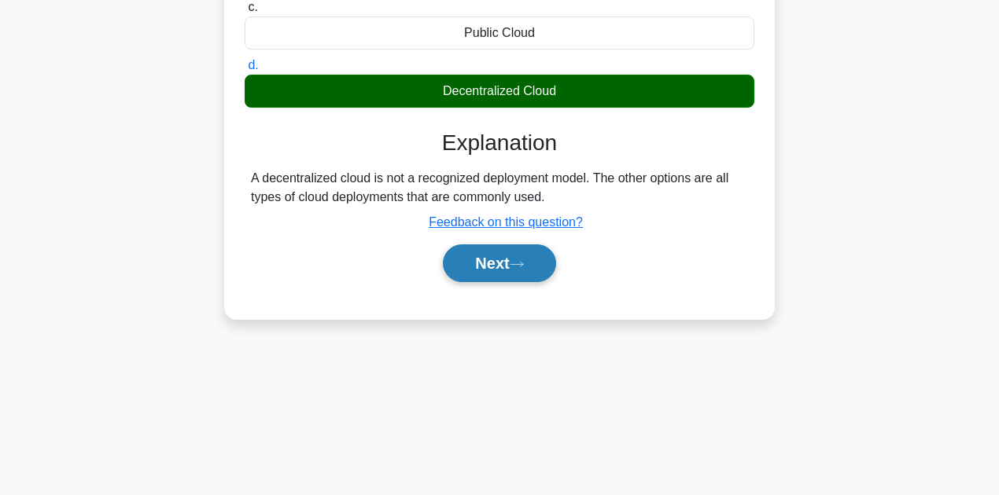
click at [495, 259] on button "Next" at bounding box center [499, 264] width 112 height 38
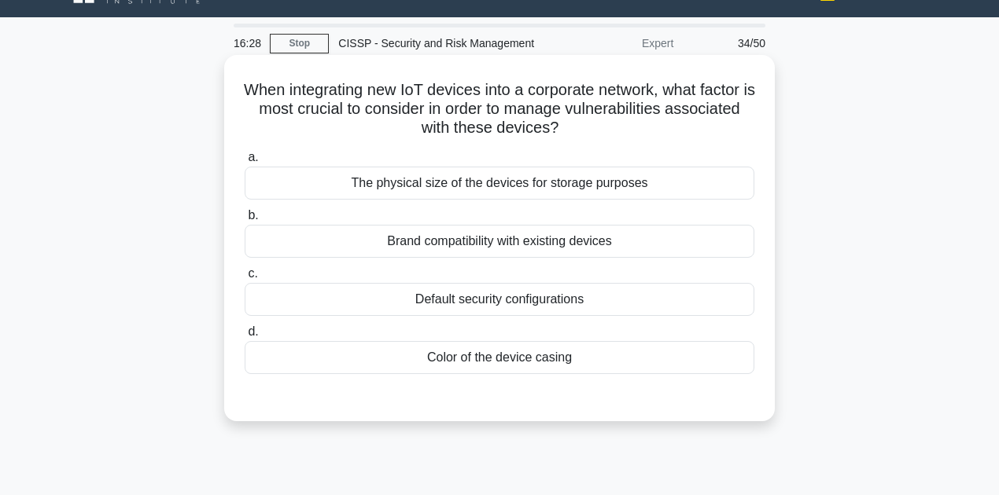
scroll to position [52, 0]
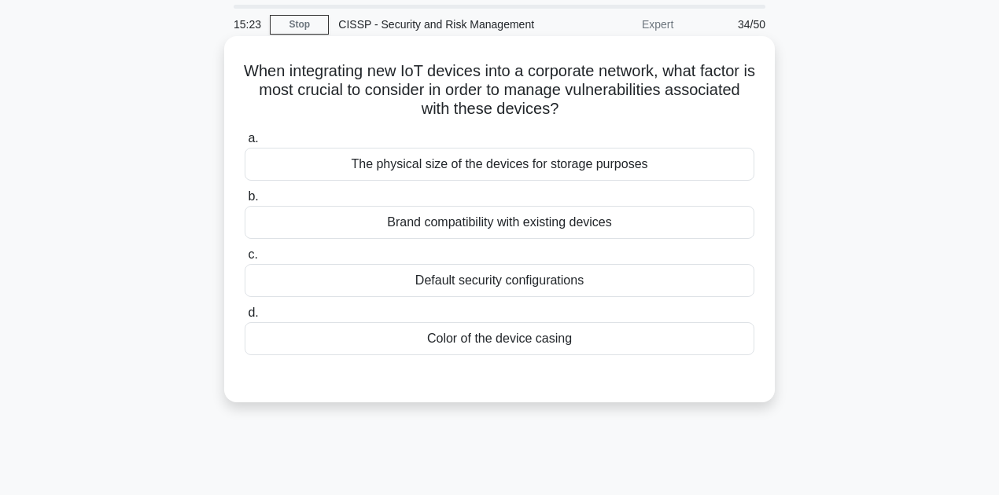
click at [506, 287] on div "Default security configurations" at bounding box center [500, 280] width 510 height 33
click at [245, 260] on input "c. Default security configurations" at bounding box center [245, 255] width 0 height 10
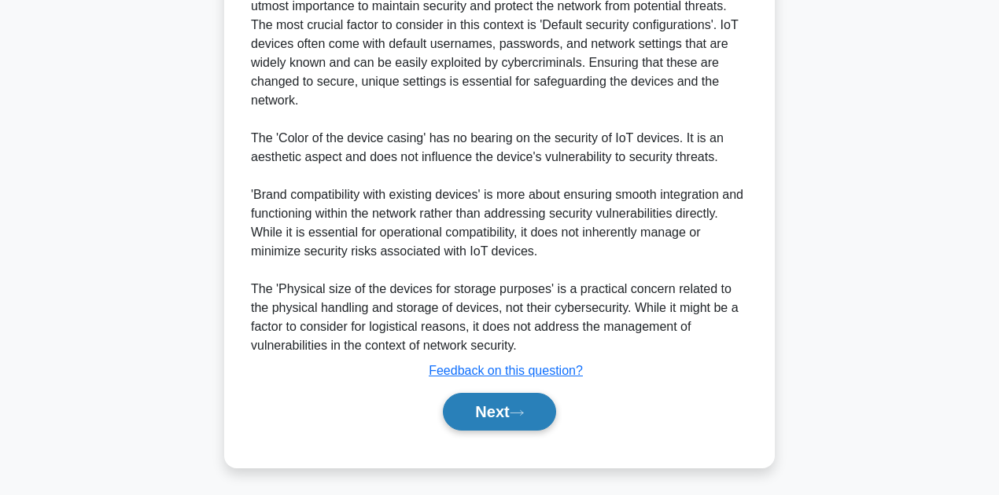
click at [523, 411] on icon at bounding box center [516, 412] width 13 height 5
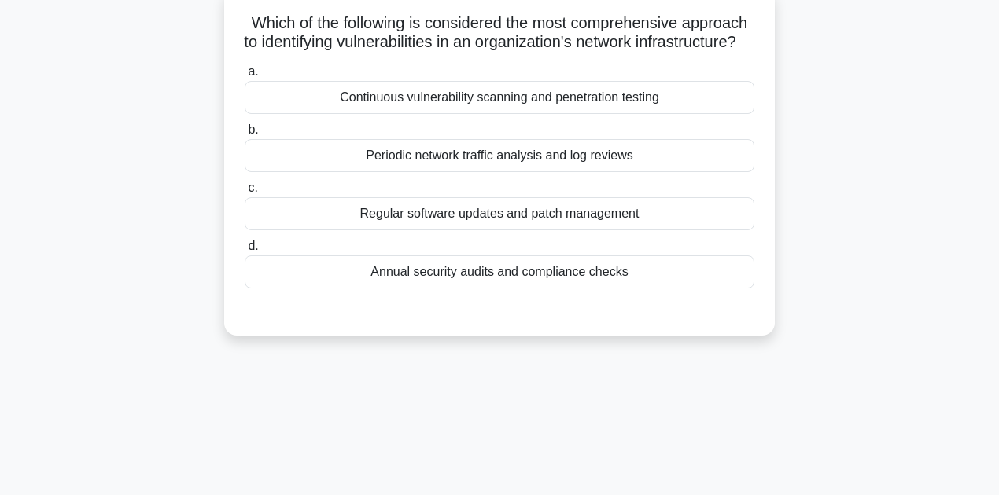
scroll to position [92, 0]
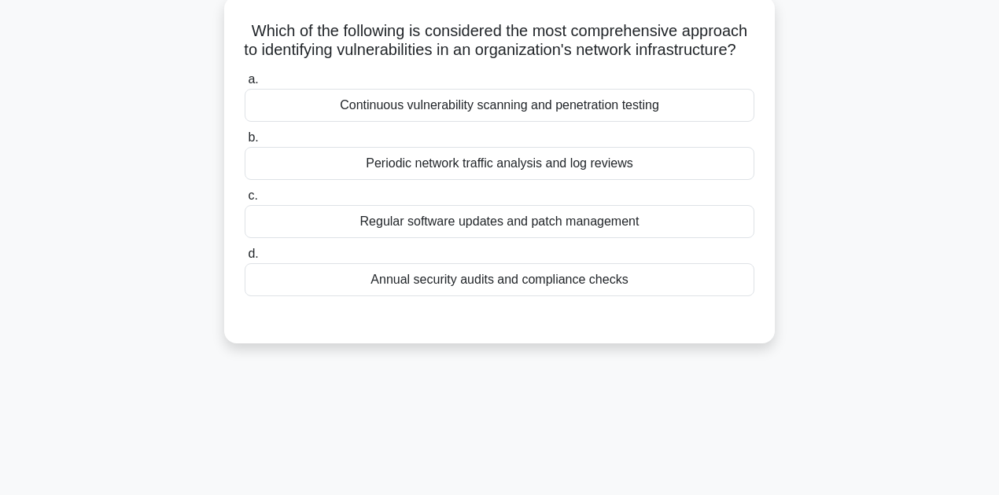
click at [499, 120] on div "Continuous vulnerability scanning and penetration testing" at bounding box center [500, 105] width 510 height 33
click at [245, 85] on input "a. Continuous vulnerability scanning and penetration testing" at bounding box center [245, 80] width 0 height 10
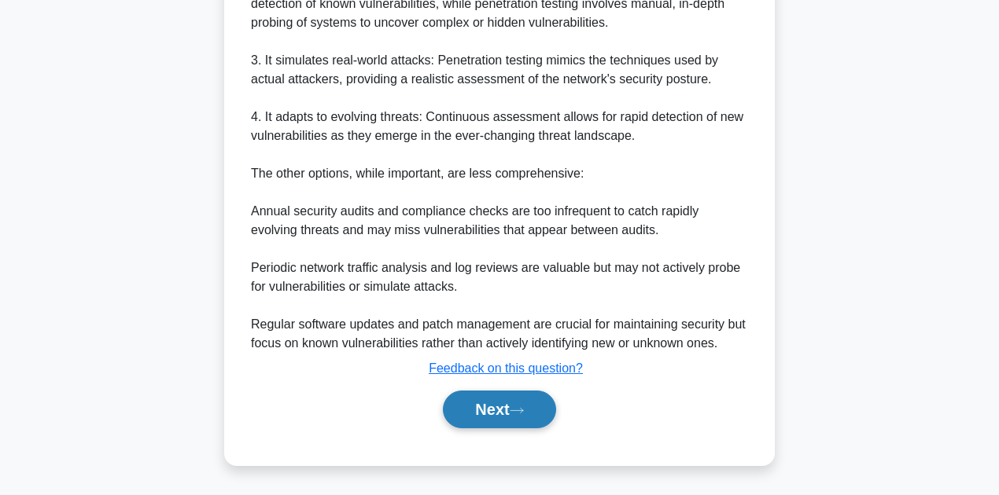
click at [486, 405] on button "Next" at bounding box center [499, 410] width 112 height 38
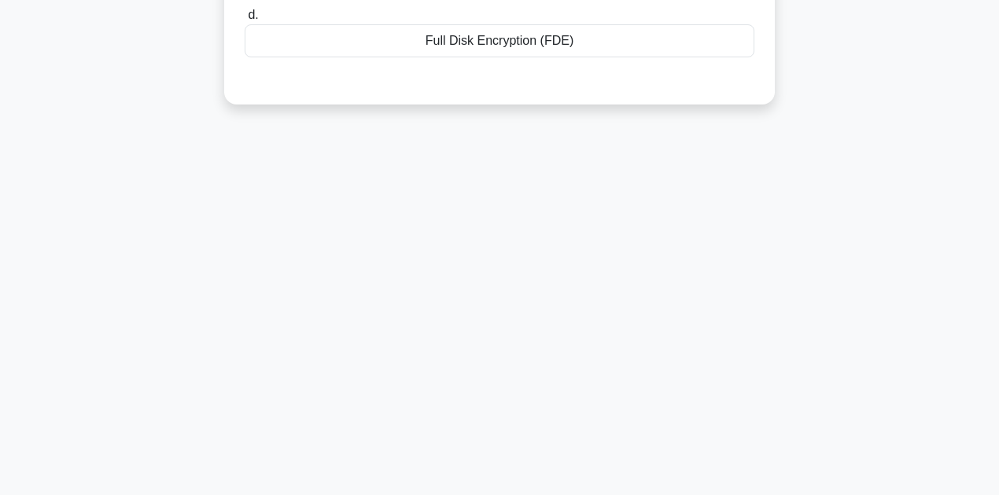
scroll to position [0, 0]
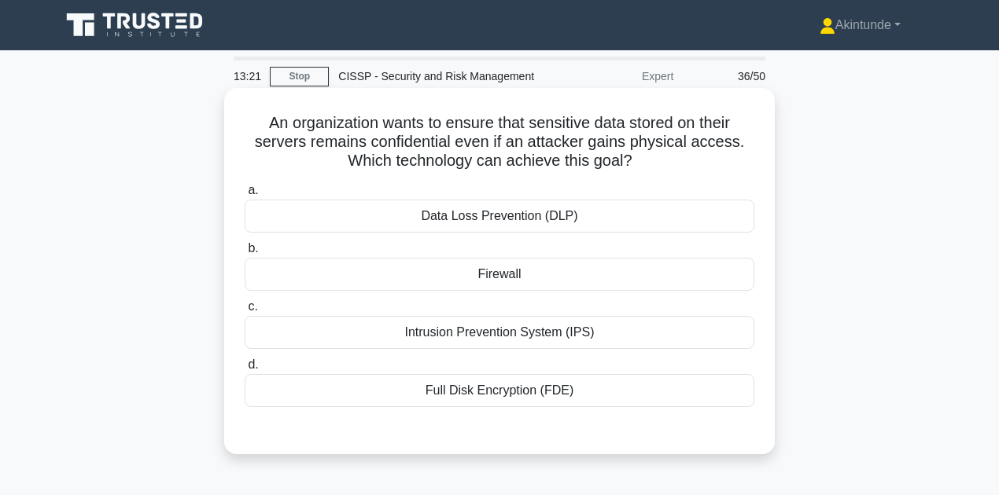
click at [499, 400] on div "Full Disk Encryption (FDE)" at bounding box center [500, 390] width 510 height 33
click at [245, 370] on input "d. Full Disk Encryption (FDE)" at bounding box center [245, 365] width 0 height 10
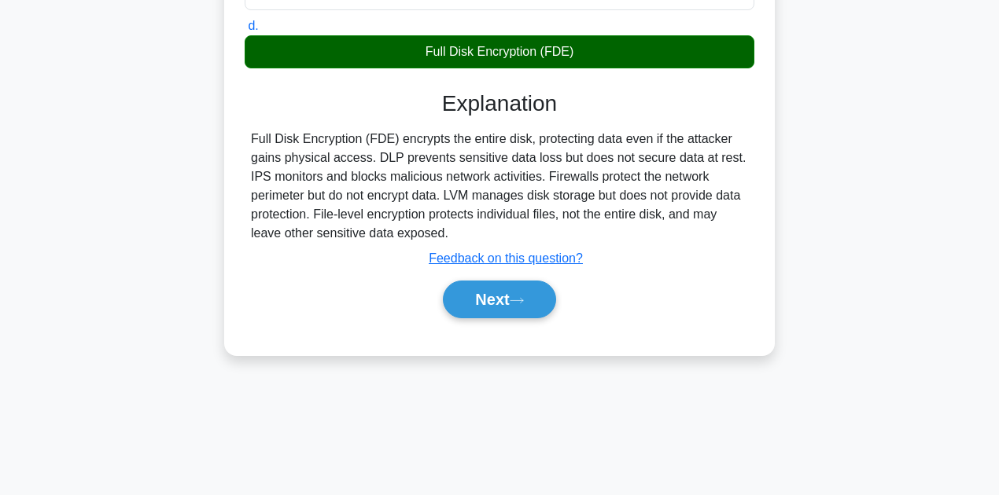
scroll to position [354, 0]
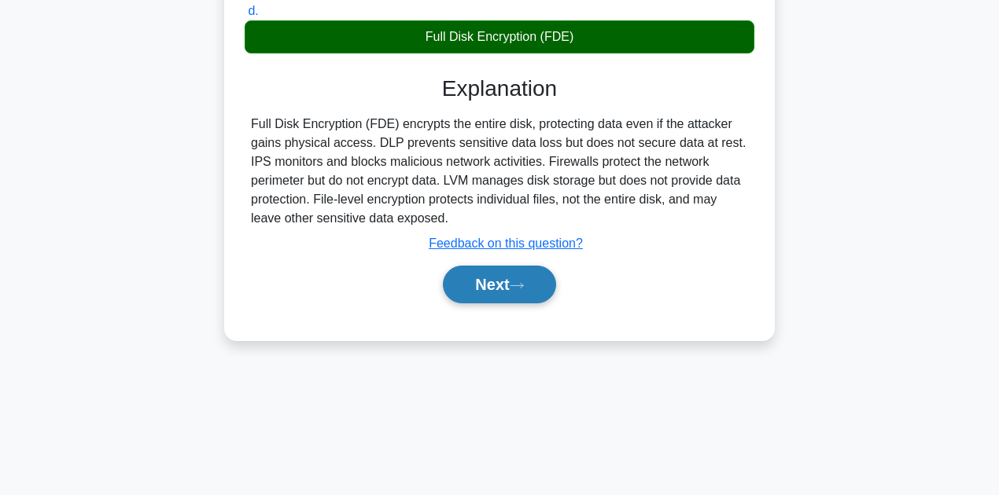
click at [504, 286] on button "Next" at bounding box center [499, 285] width 112 height 38
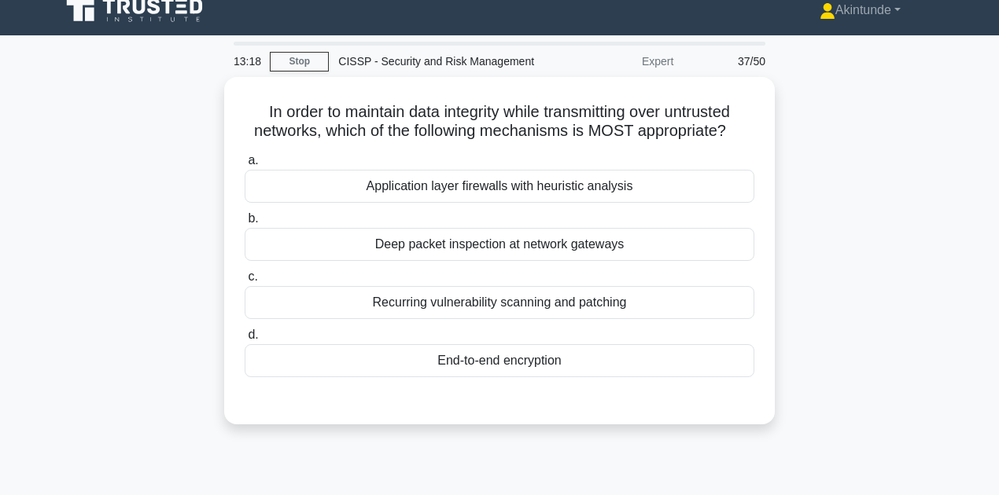
scroll to position [0, 0]
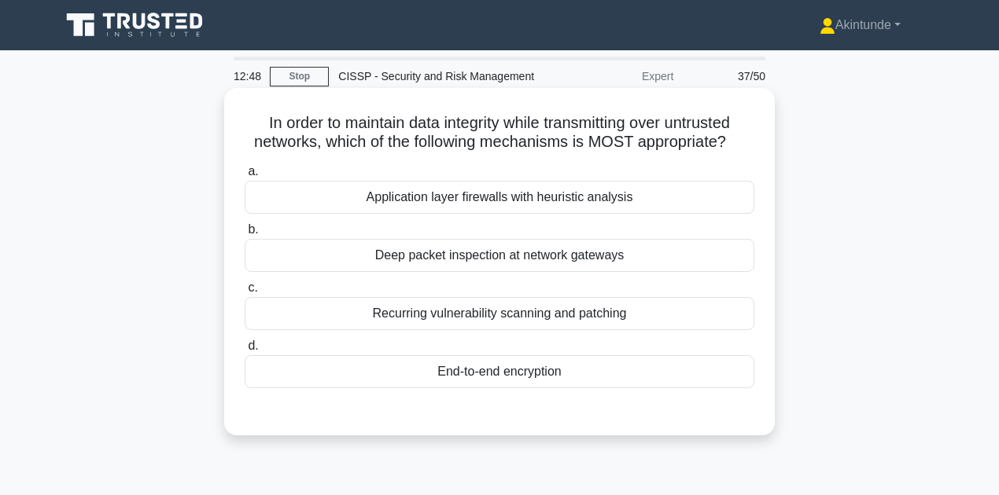
click at [521, 375] on div "End-to-end encryption" at bounding box center [500, 371] width 510 height 33
click at [245, 351] on input "d. End-to-end encryption" at bounding box center [245, 346] width 0 height 10
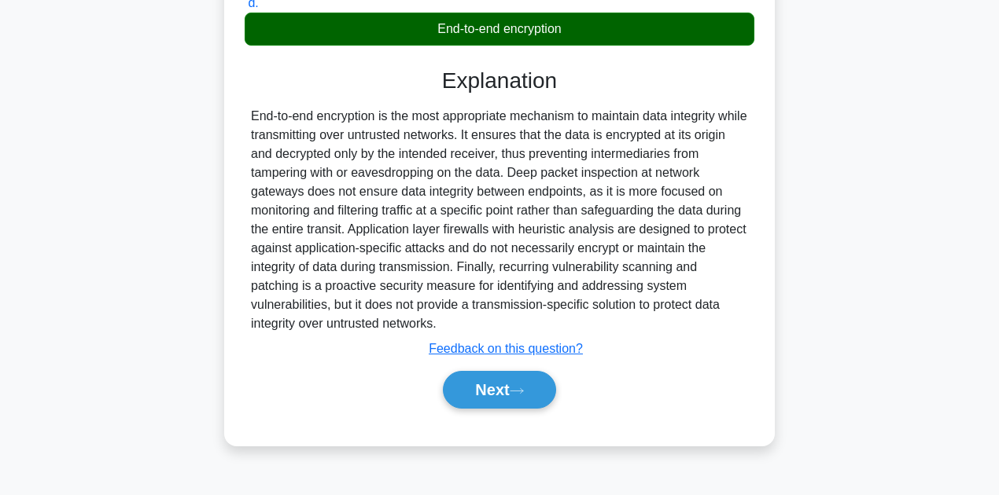
scroll to position [354, 0]
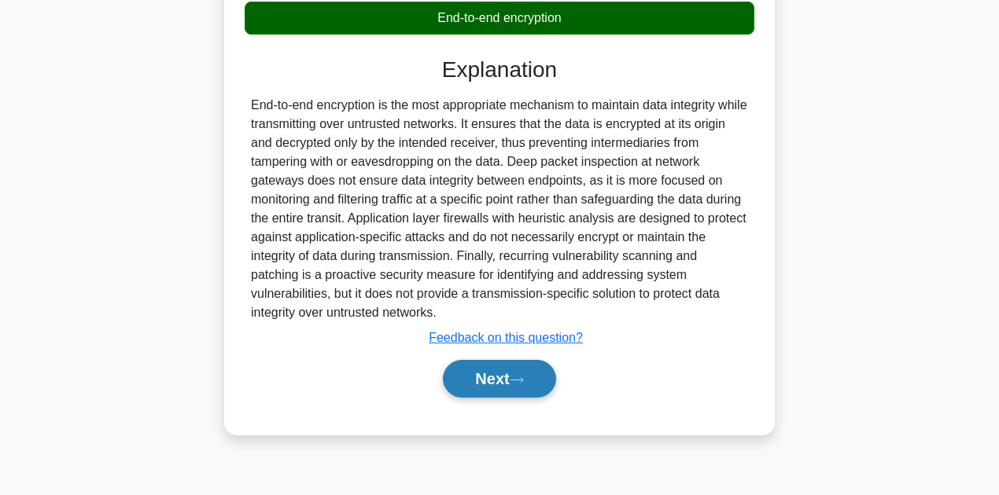
click at [502, 377] on button "Next" at bounding box center [499, 379] width 112 height 38
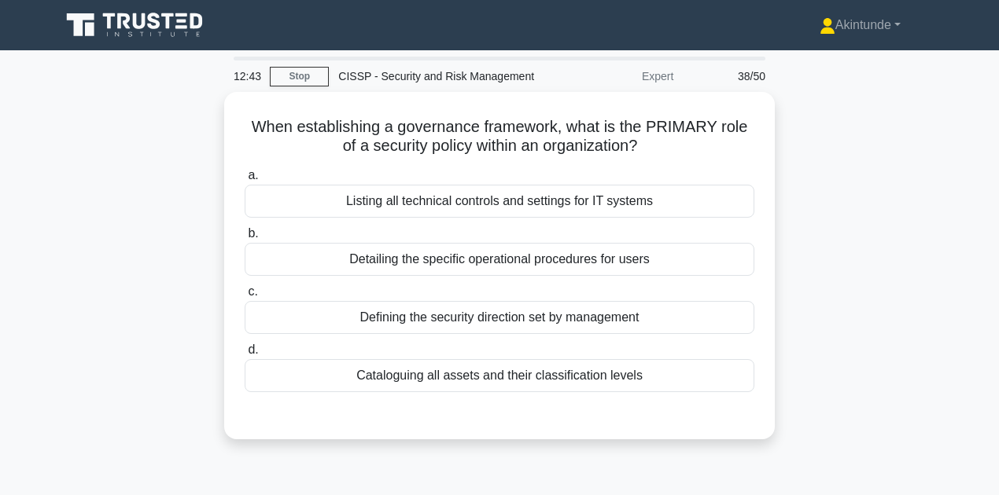
scroll to position [0, 0]
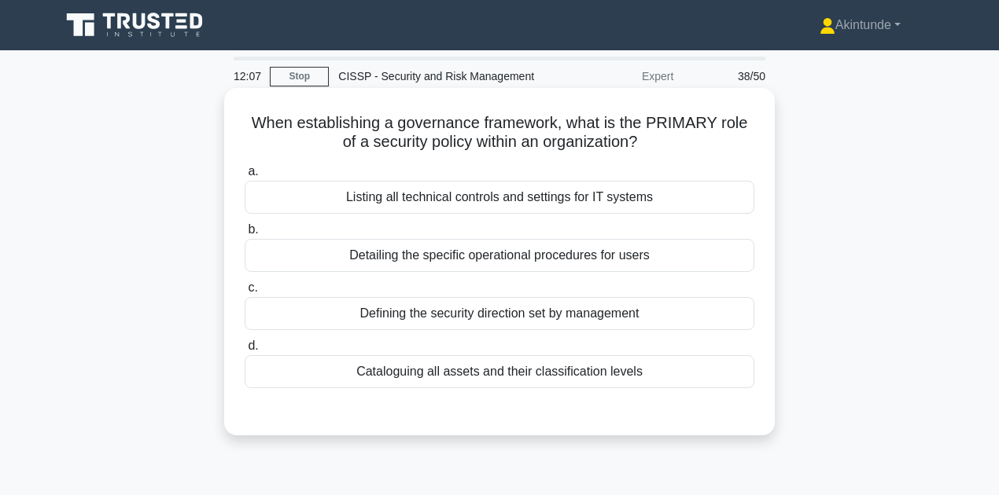
click at [480, 318] on div "Defining the security direction set by management" at bounding box center [500, 313] width 510 height 33
click at [245, 293] on input "c. Defining the security direction set by management" at bounding box center [245, 288] width 0 height 10
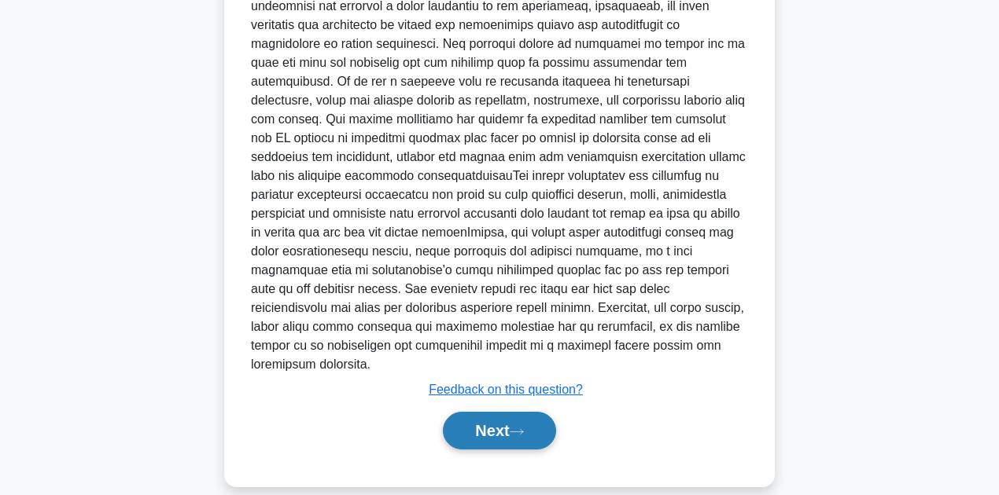
click at [494, 413] on button "Next" at bounding box center [499, 431] width 112 height 38
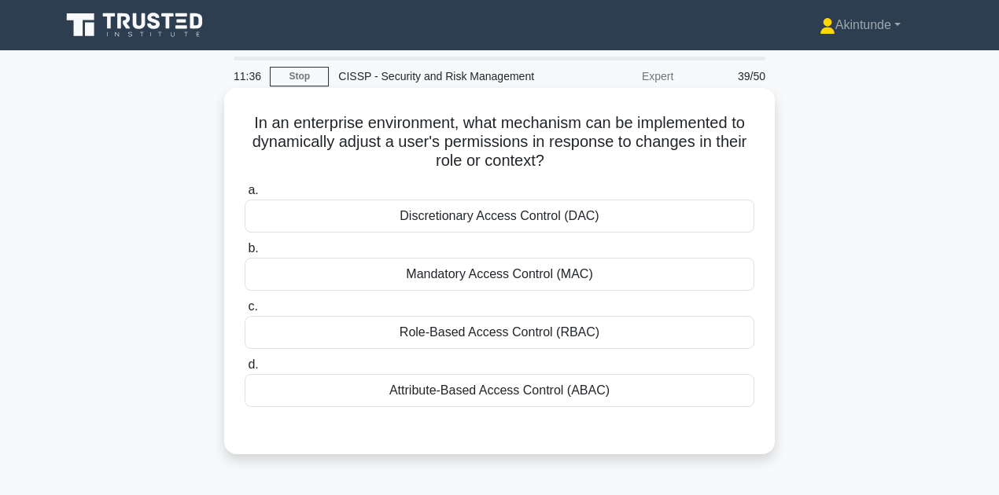
click at [481, 330] on div "Role-Based Access Control (RBAC)" at bounding box center [500, 332] width 510 height 33
click at [245, 312] on input "c. Role-Based Access Control (RBAC)" at bounding box center [245, 307] width 0 height 10
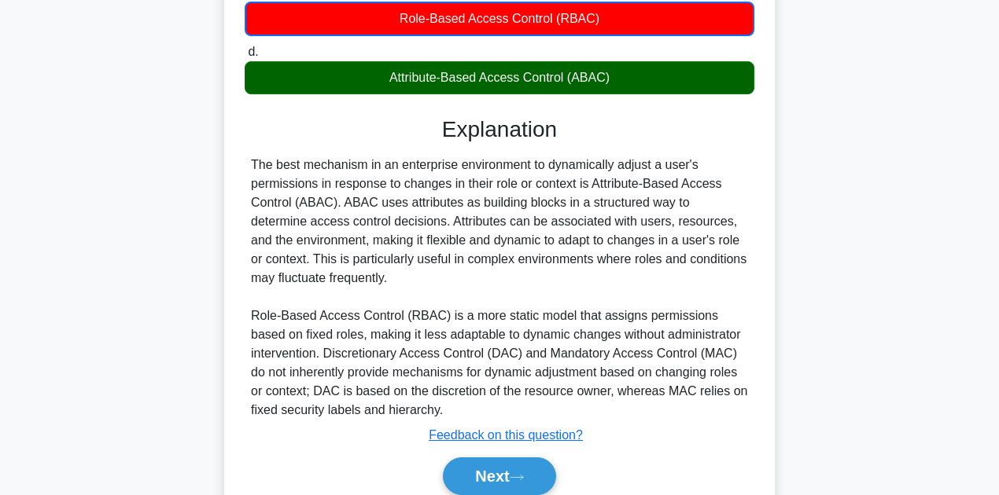
scroll to position [366, 0]
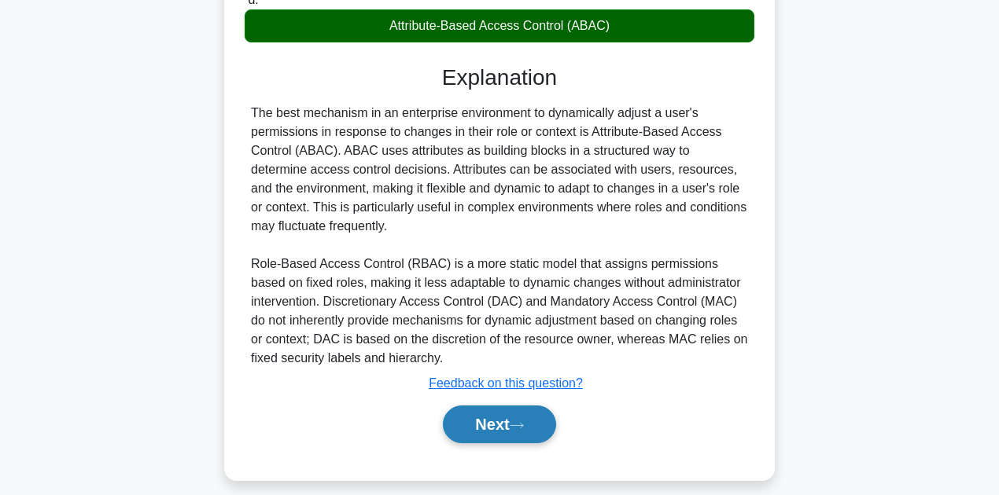
click at [535, 433] on button "Next" at bounding box center [499, 425] width 112 height 38
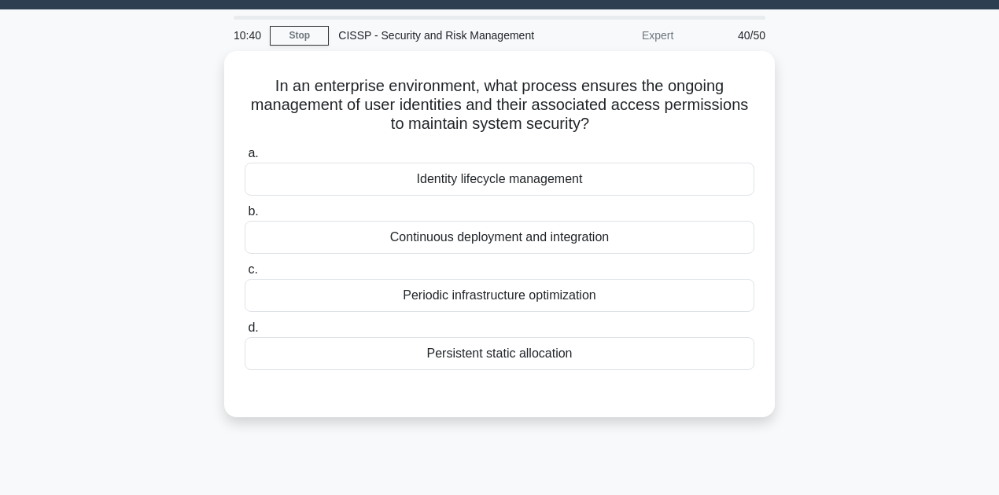
scroll to position [0, 0]
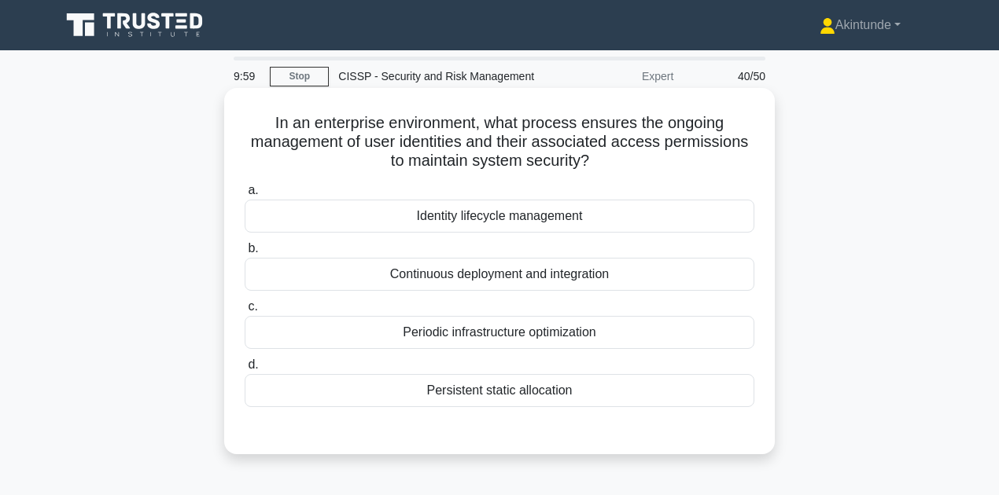
click at [521, 223] on div "Identity lifecycle management" at bounding box center [500, 216] width 510 height 33
click at [245, 196] on input "a. Identity lifecycle management" at bounding box center [245, 191] width 0 height 10
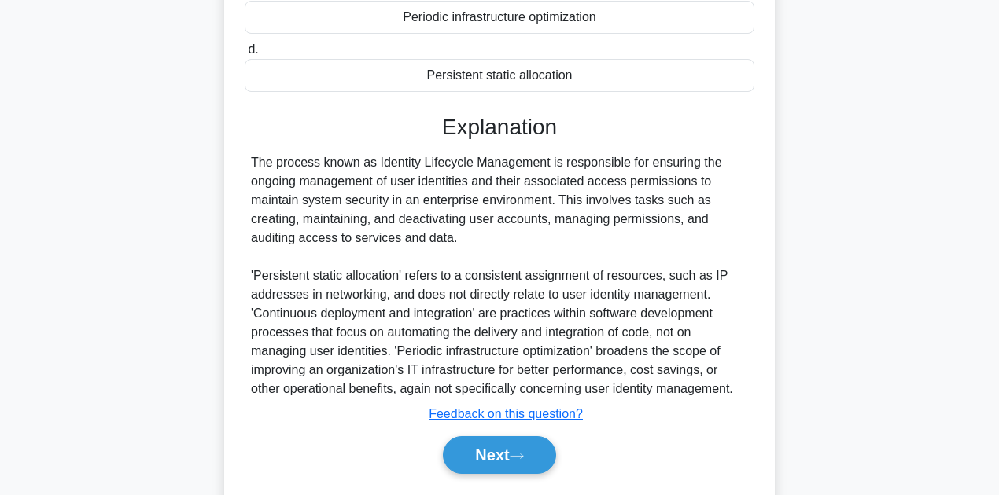
scroll to position [359, 0]
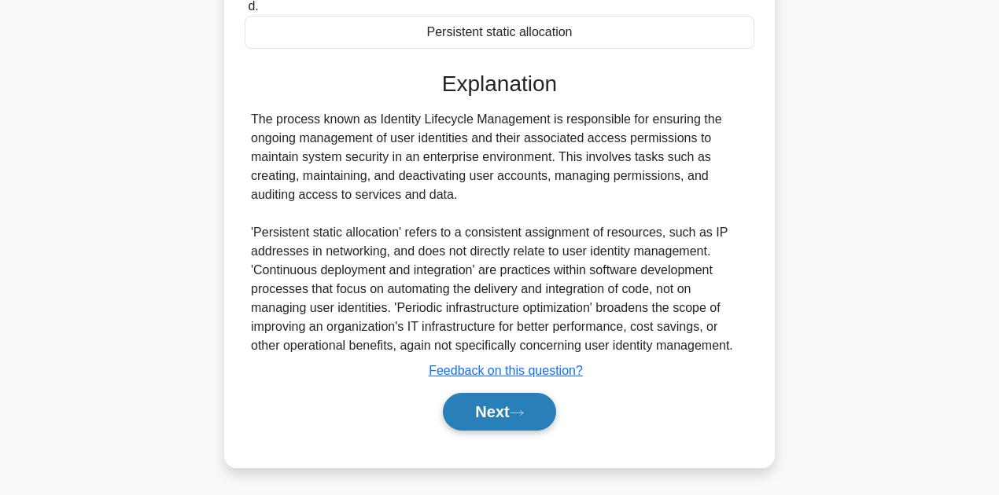
click at [499, 408] on button "Next" at bounding box center [499, 412] width 112 height 38
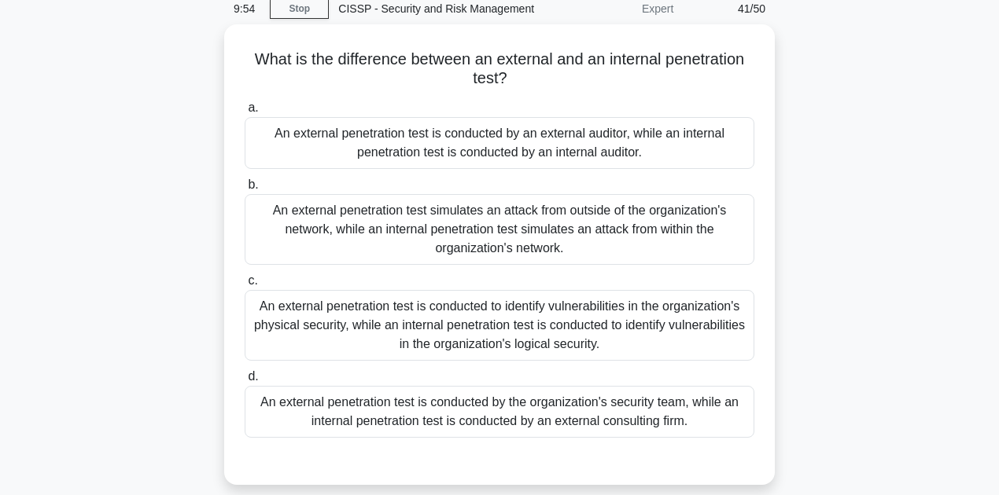
scroll to position [39, 0]
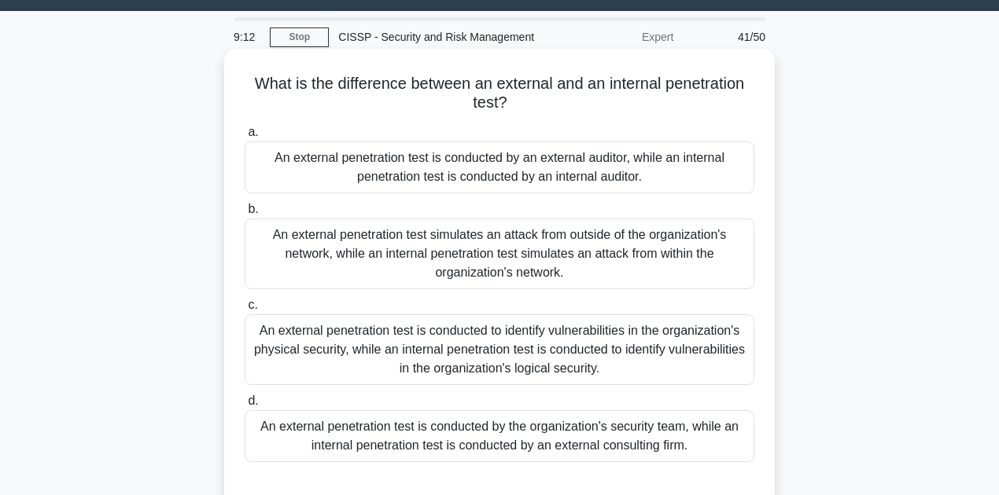
click at [509, 241] on div "An external penetration test simulates an attack from outside of the organizati…" at bounding box center [500, 254] width 510 height 71
click at [245, 215] on input "b. An external penetration test simulates an attack from outside of the organiz…" at bounding box center [245, 209] width 0 height 10
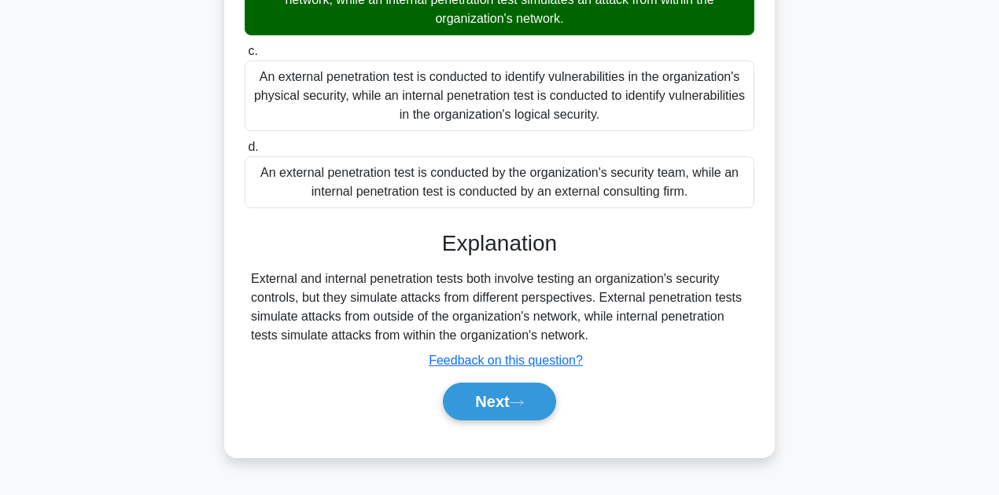
scroll to position [354, 0]
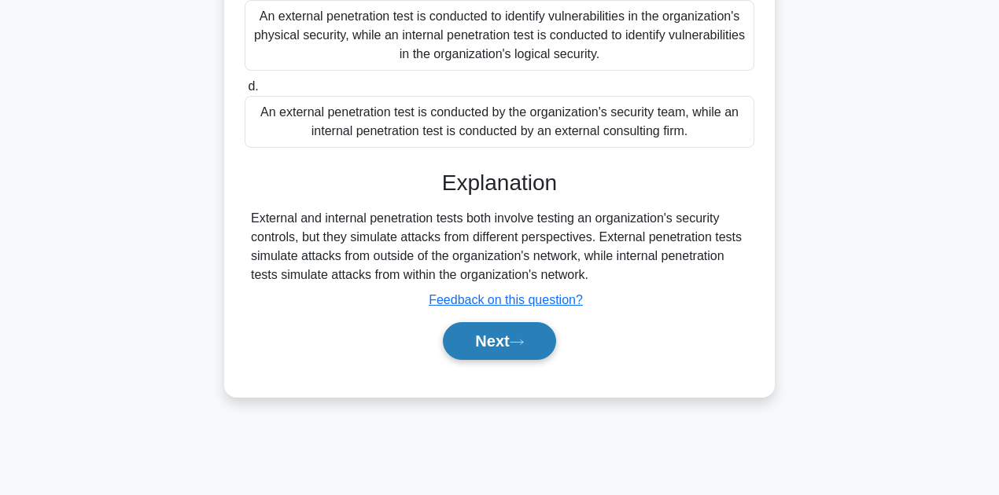
click at [474, 344] on button "Next" at bounding box center [499, 341] width 112 height 38
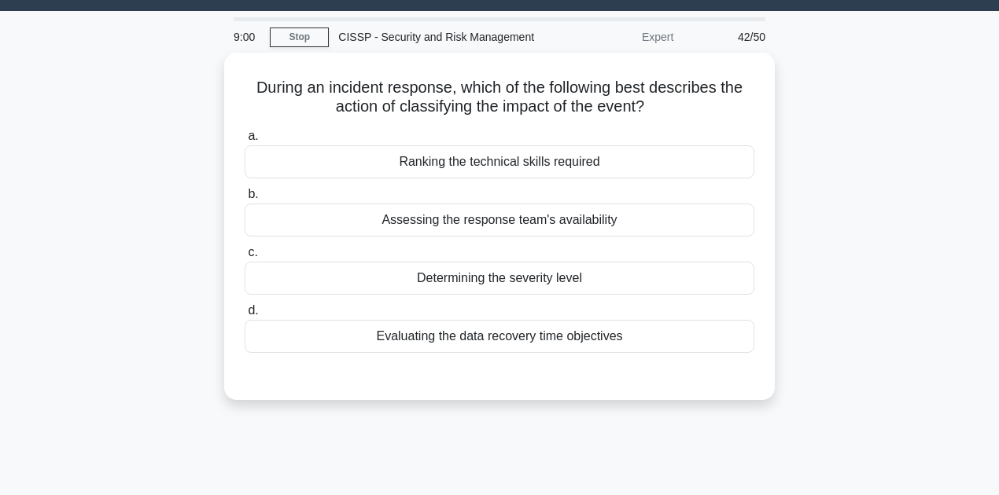
scroll to position [0, 0]
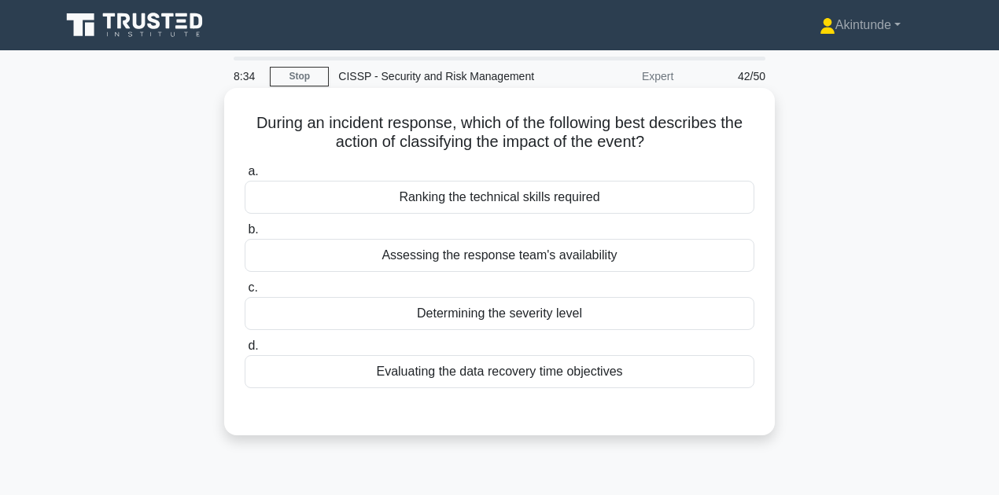
click at [464, 321] on div "Determining the severity level" at bounding box center [500, 313] width 510 height 33
click at [245, 293] on input "c. Determining the severity level" at bounding box center [245, 288] width 0 height 10
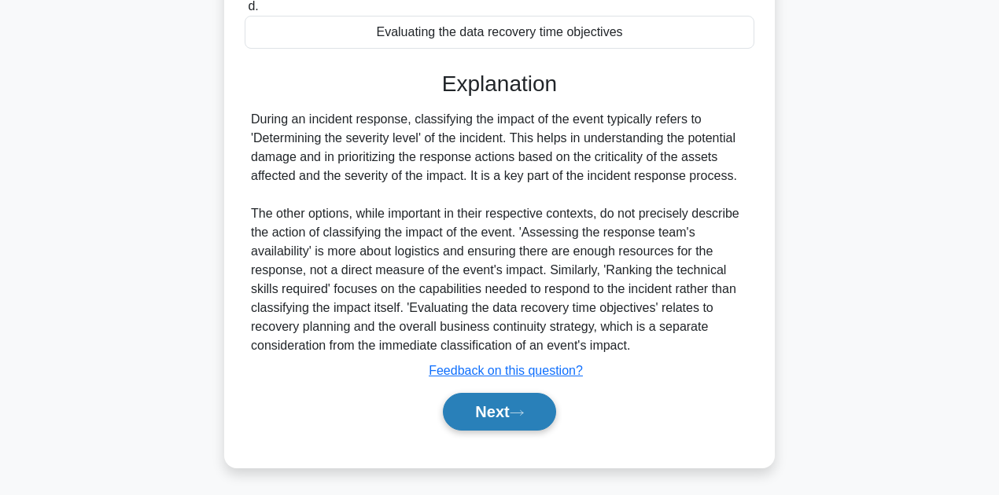
scroll to position [354, 0]
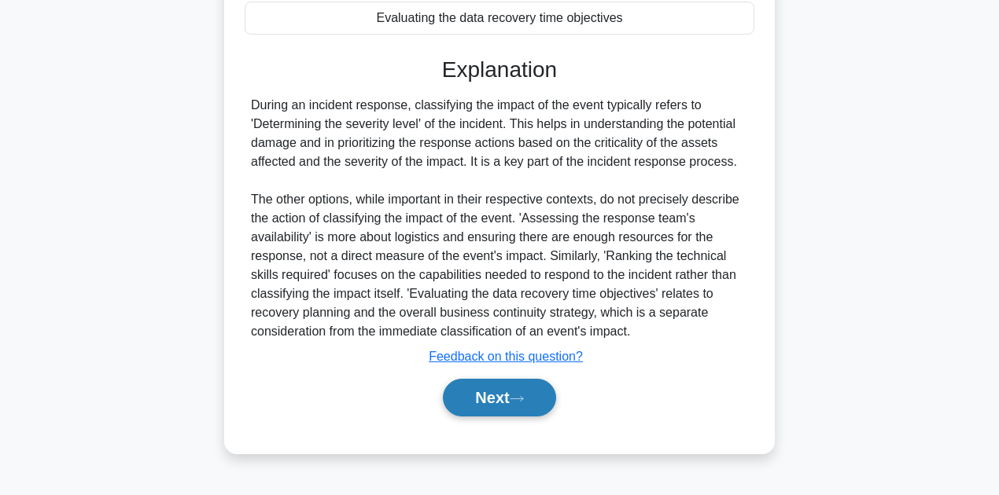
click at [480, 403] on button "Next" at bounding box center [499, 398] width 112 height 38
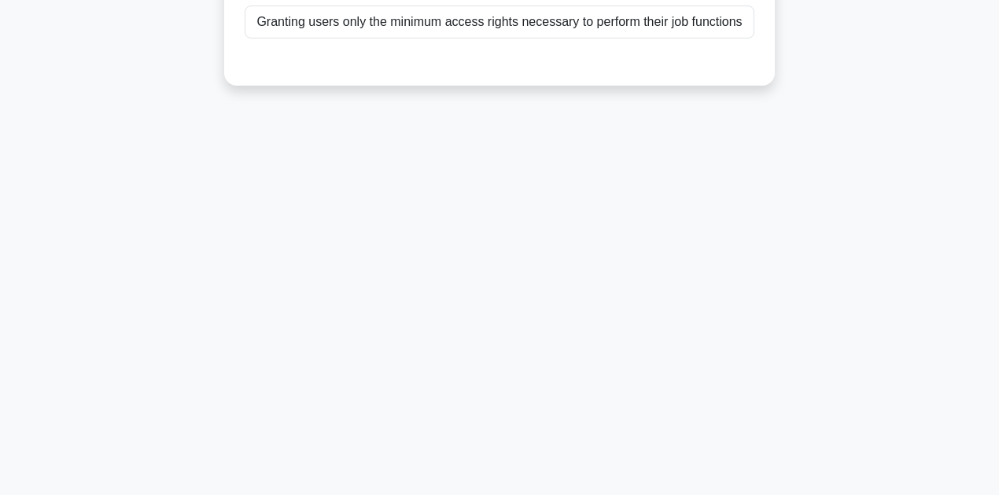
scroll to position [0, 0]
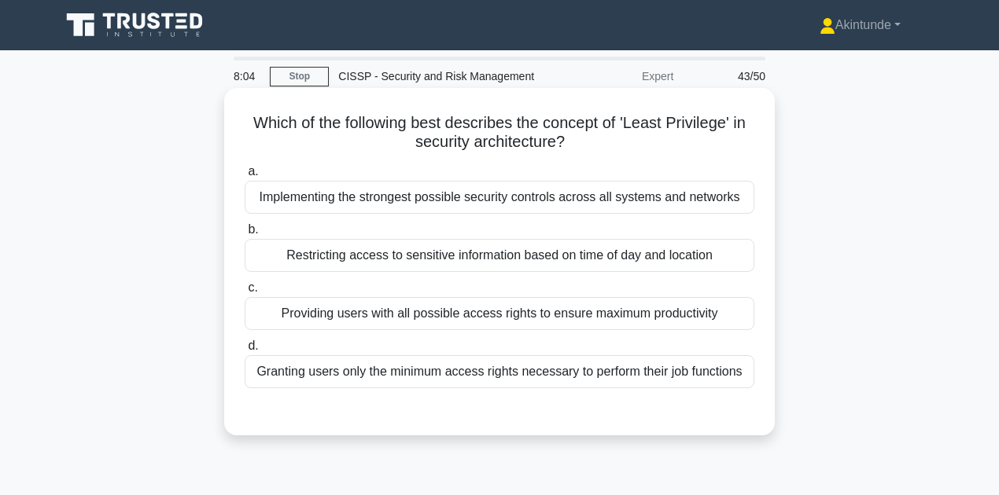
click at [466, 381] on div "Granting users only the minimum access rights necessary to perform their job fu…" at bounding box center [500, 371] width 510 height 33
click at [245, 351] on input "d. Granting users only the minimum access rights necessary to perform their job…" at bounding box center [245, 346] width 0 height 10
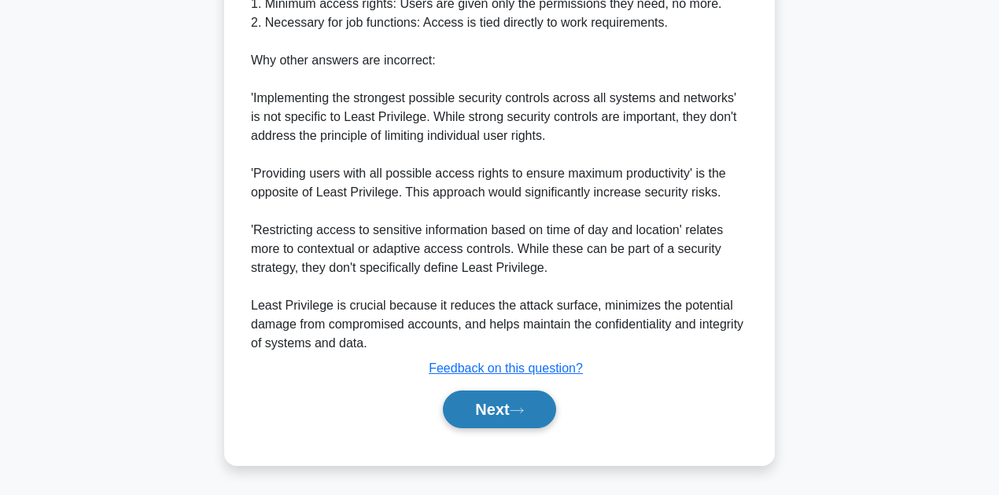
click at [477, 414] on button "Next" at bounding box center [499, 410] width 112 height 38
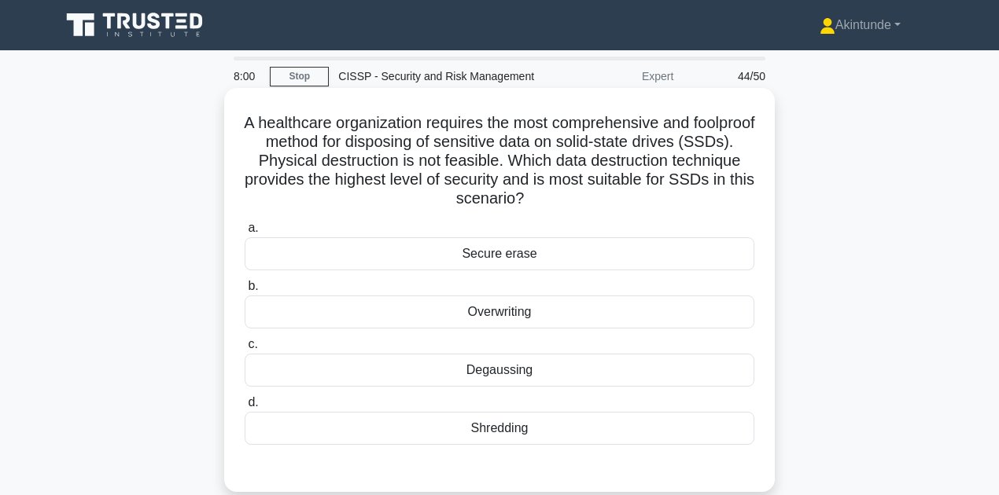
scroll to position [52, 0]
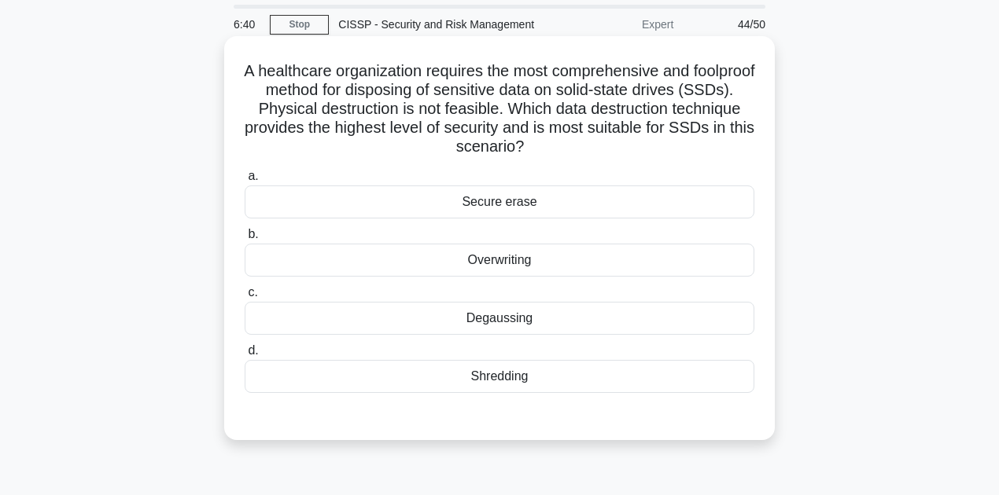
click at [508, 269] on div "Overwriting" at bounding box center [500, 260] width 510 height 33
click at [245, 240] on input "b. Overwriting" at bounding box center [245, 235] width 0 height 10
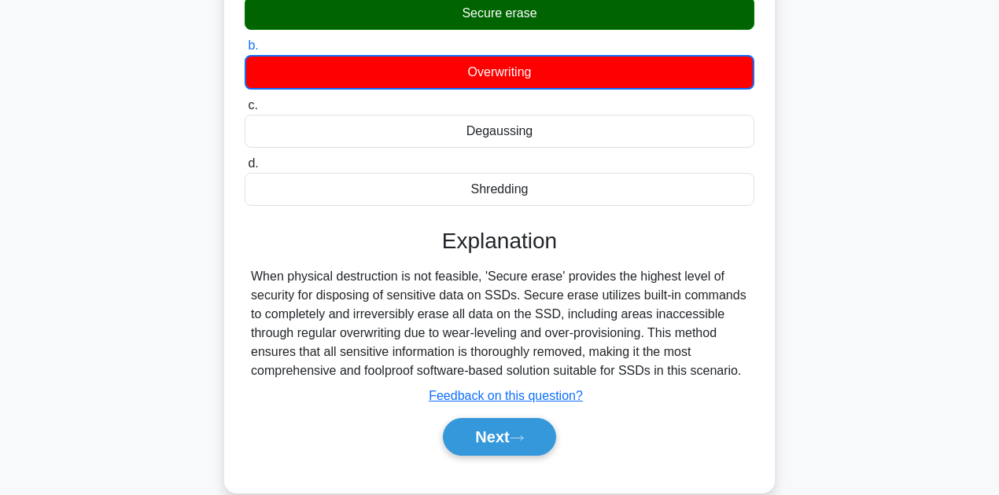
scroll to position [262, 0]
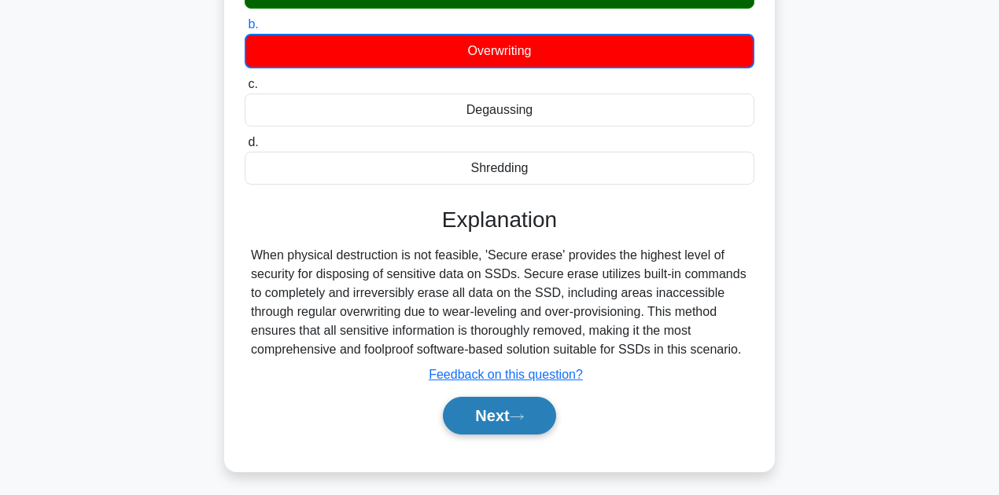
click at [464, 428] on button "Next" at bounding box center [499, 416] width 112 height 38
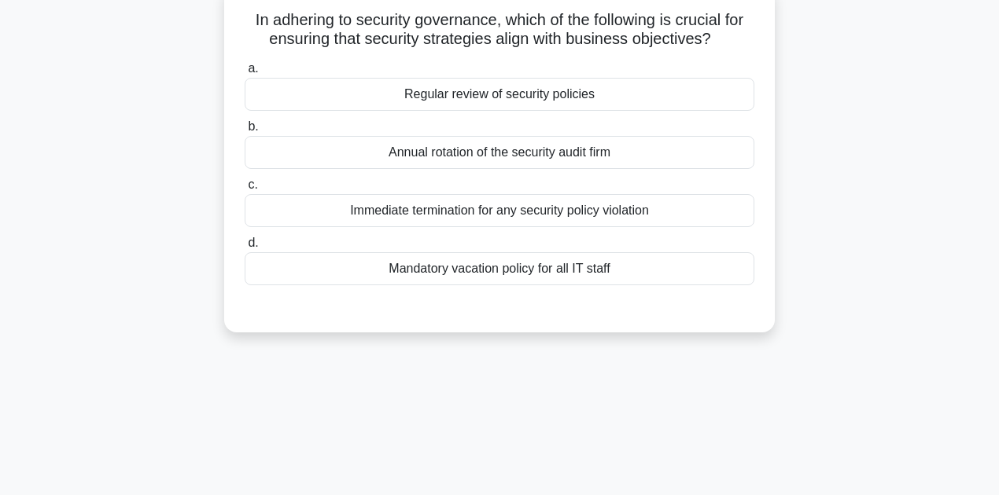
scroll to position [0, 0]
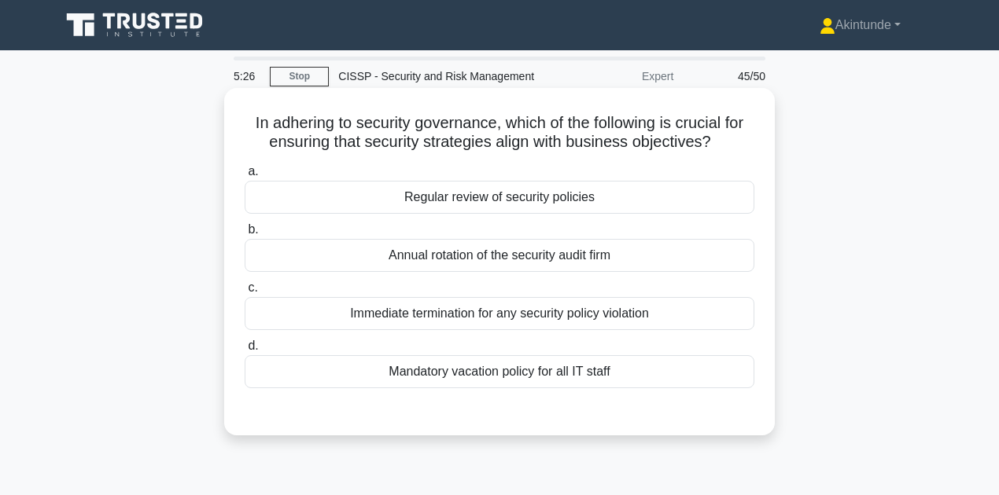
click at [534, 204] on div "Regular review of security policies" at bounding box center [500, 197] width 510 height 33
click at [245, 177] on input "a. Regular review of security policies" at bounding box center [245, 172] width 0 height 10
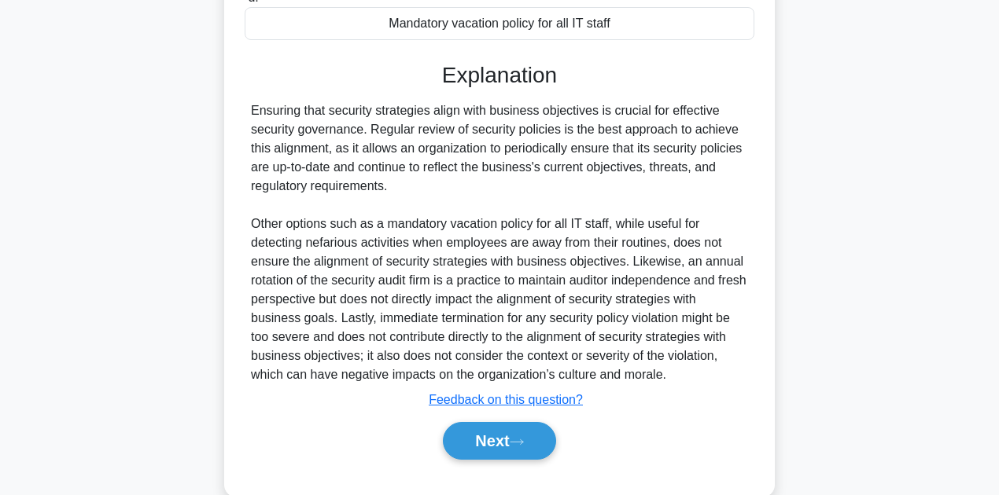
scroll to position [366, 0]
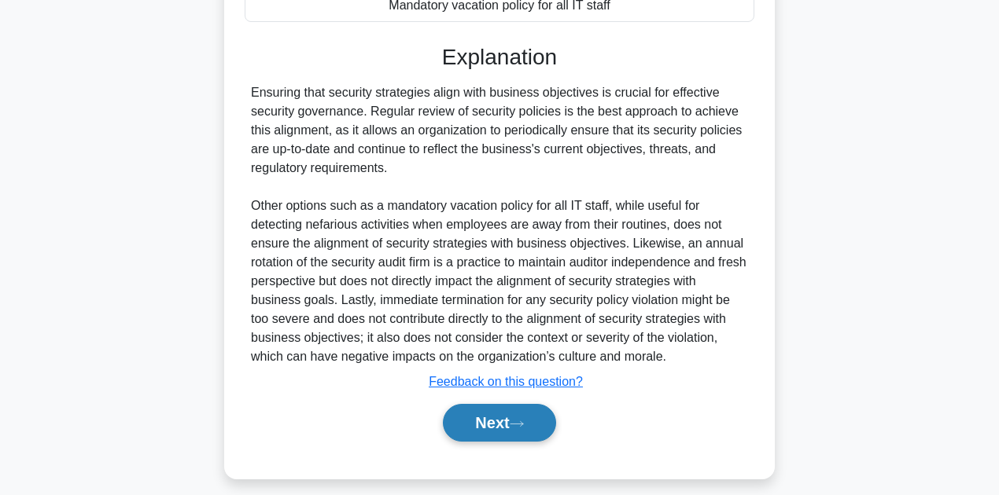
click at [514, 417] on button "Next" at bounding box center [499, 423] width 112 height 38
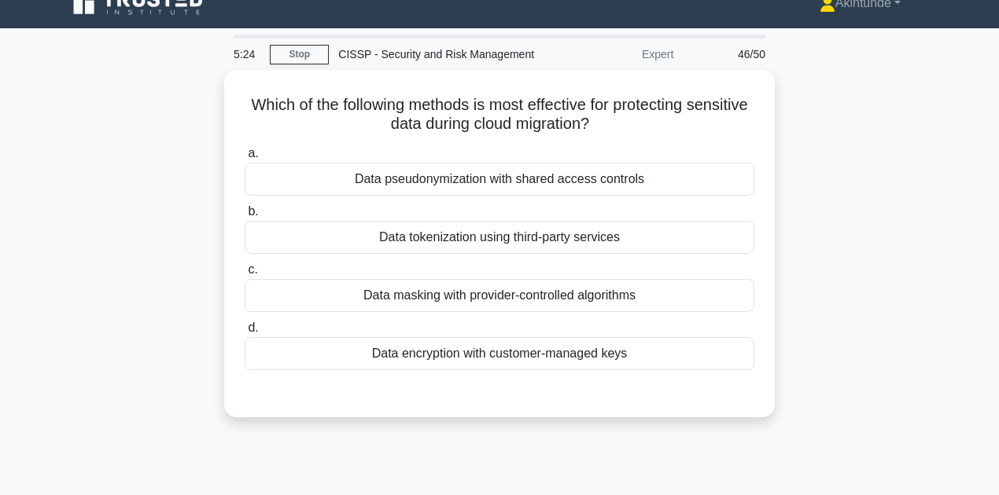
scroll to position [0, 0]
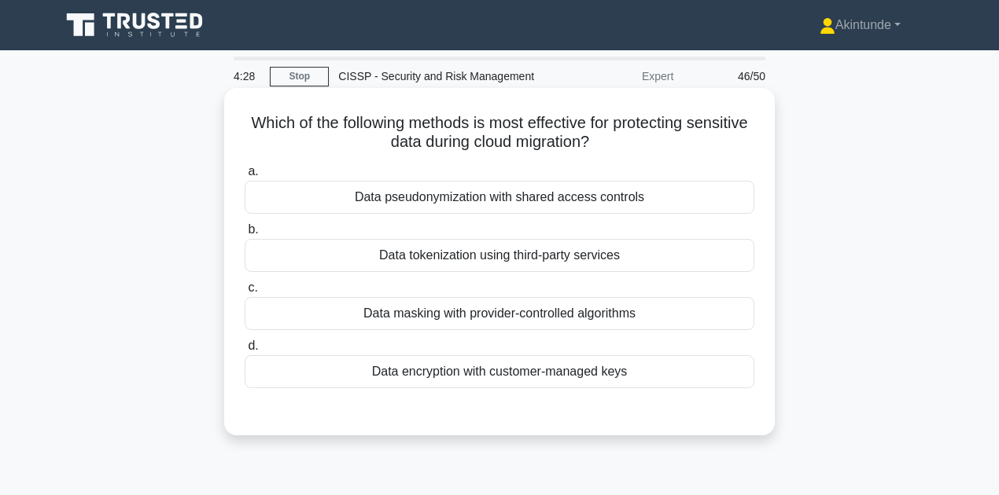
click at [519, 376] on div "Data encryption with customer-managed keys" at bounding box center [500, 371] width 510 height 33
click at [245, 351] on input "d. Data encryption with customer-managed keys" at bounding box center [245, 346] width 0 height 10
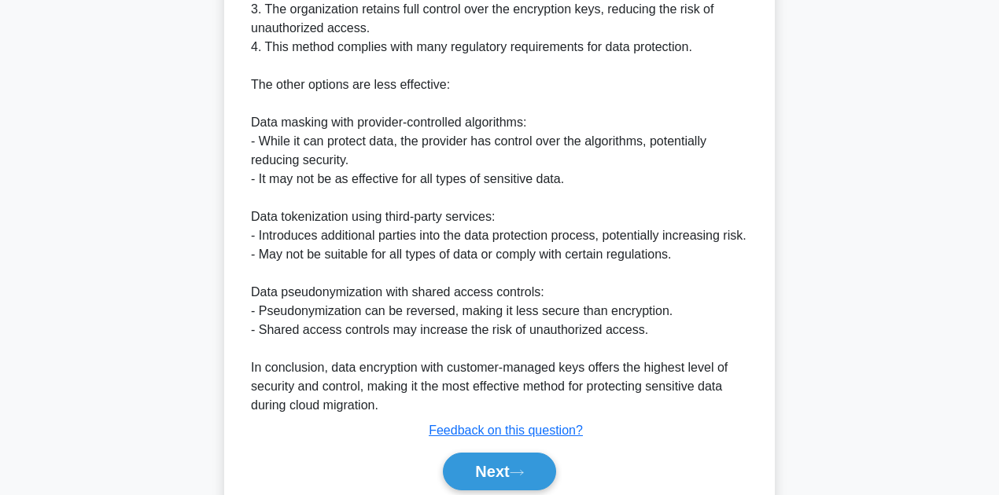
scroll to position [661, 0]
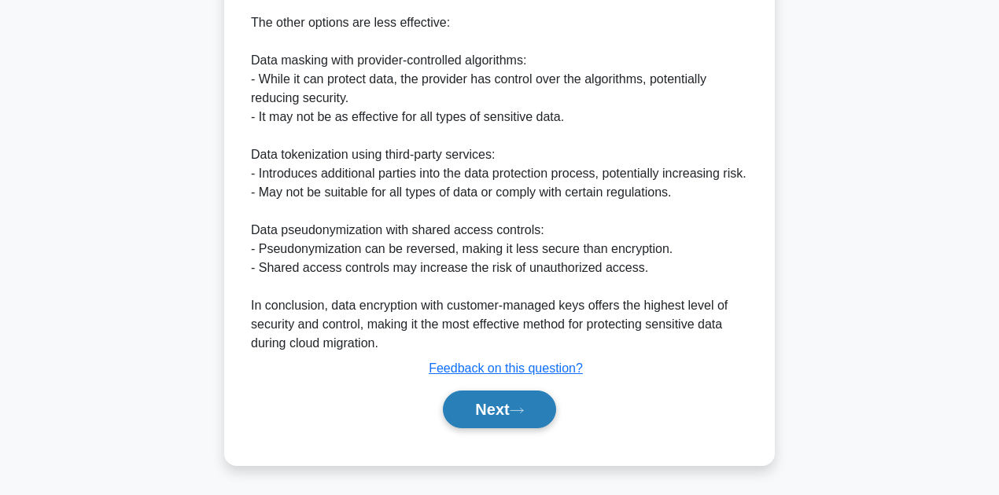
click at [499, 414] on button "Next" at bounding box center [499, 410] width 112 height 38
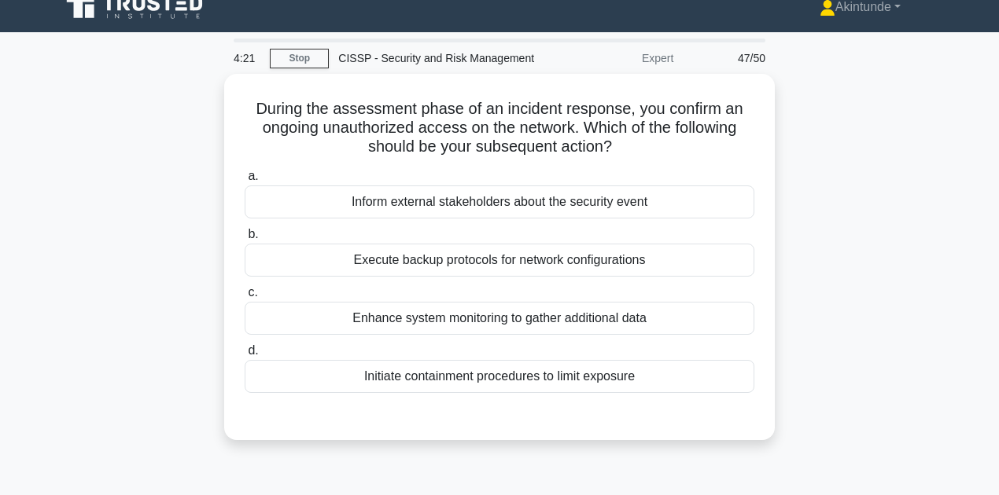
scroll to position [0, 0]
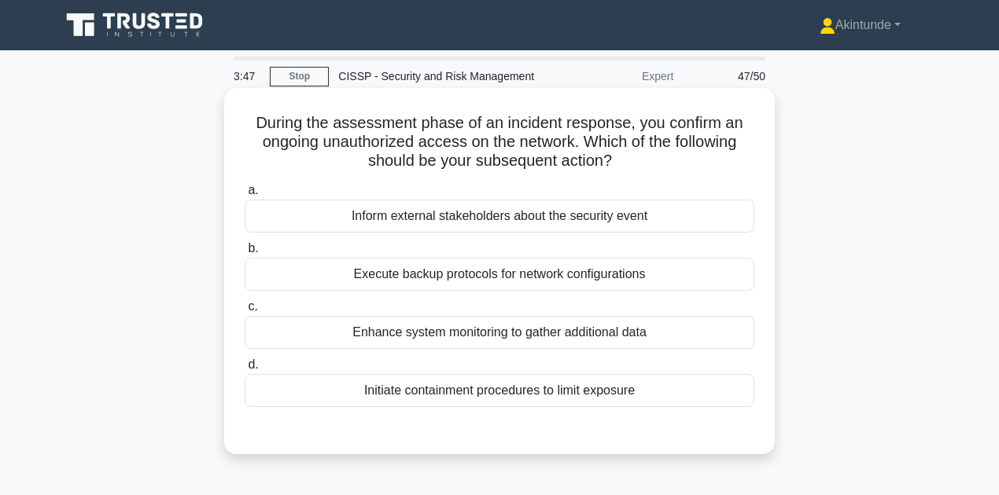
click at [505, 389] on div "Initiate containment procedures to limit exposure" at bounding box center [500, 390] width 510 height 33
click at [245, 370] on input "d. Initiate containment procedures to limit exposure" at bounding box center [245, 365] width 0 height 10
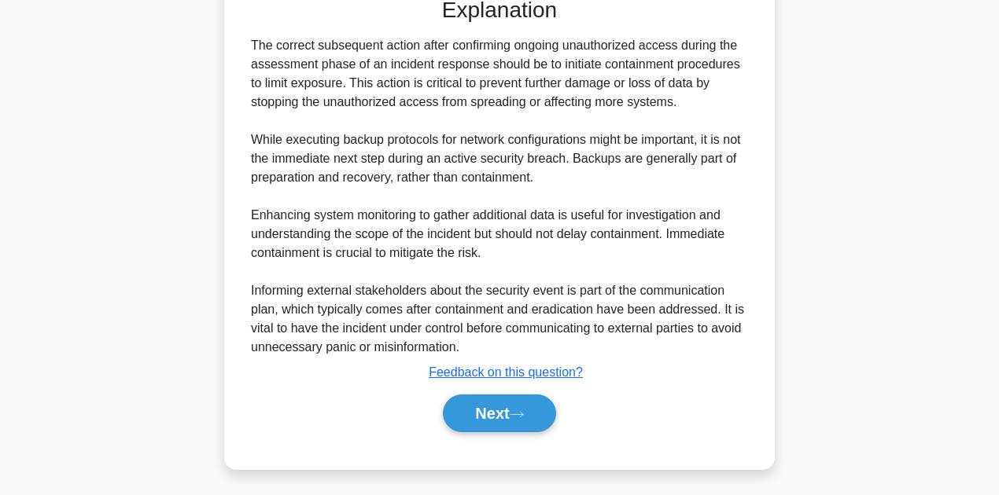
scroll to position [434, 0]
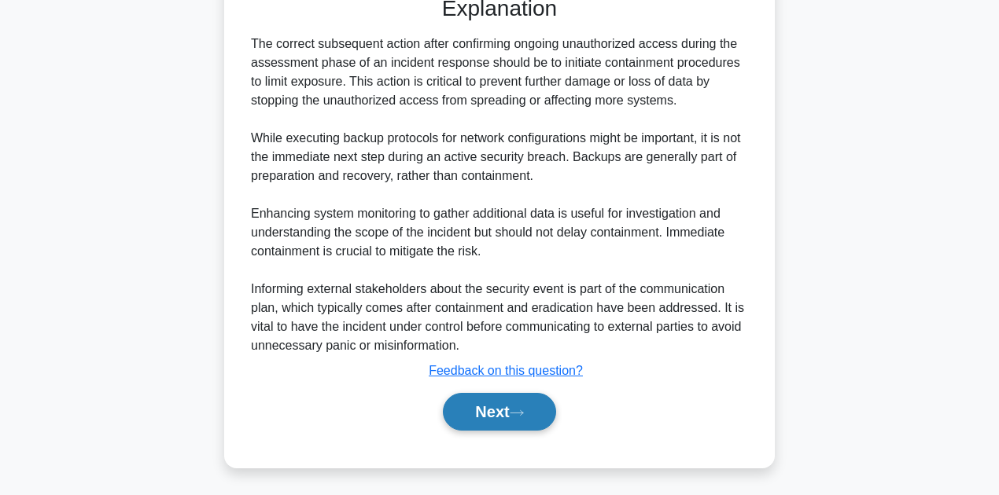
click at [493, 422] on button "Next" at bounding box center [499, 412] width 112 height 38
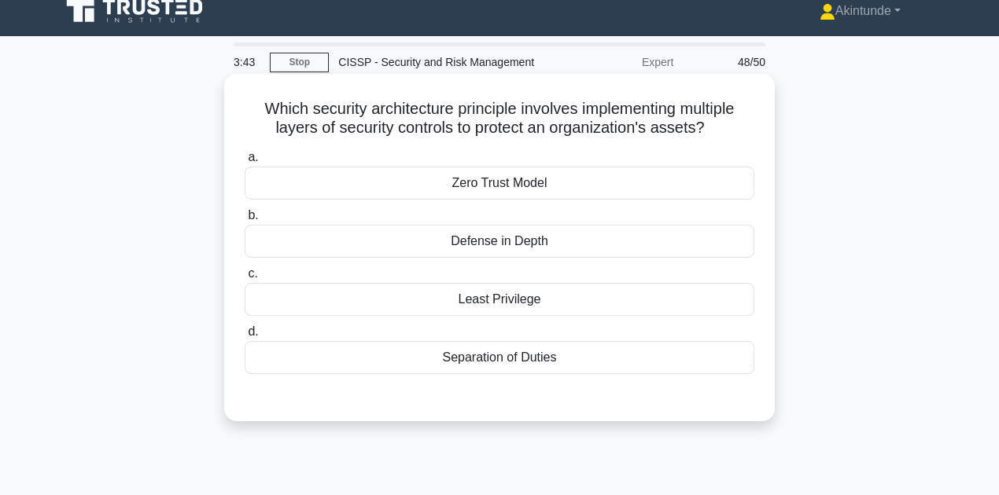
scroll to position [0, 0]
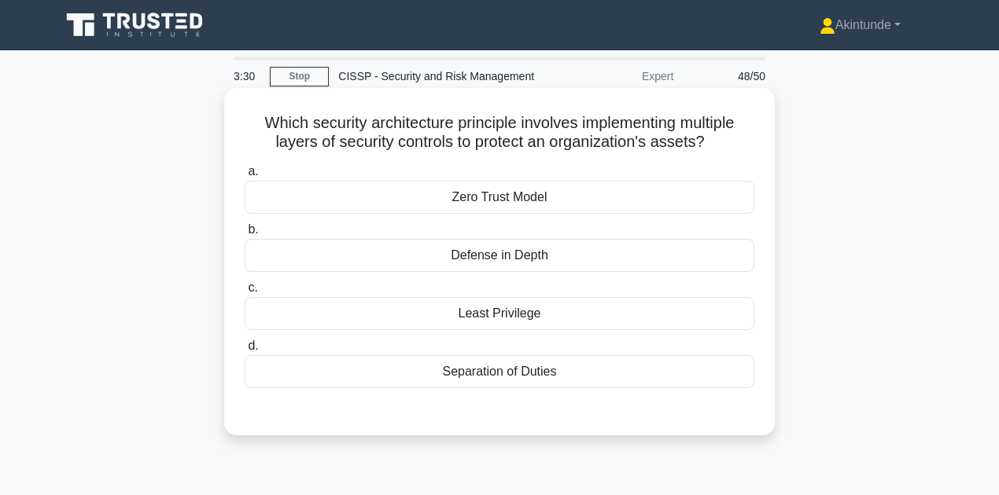
click at [511, 256] on div "Defense in Depth" at bounding box center [500, 255] width 510 height 33
click at [245, 235] on input "b. Defense in Depth" at bounding box center [245, 230] width 0 height 10
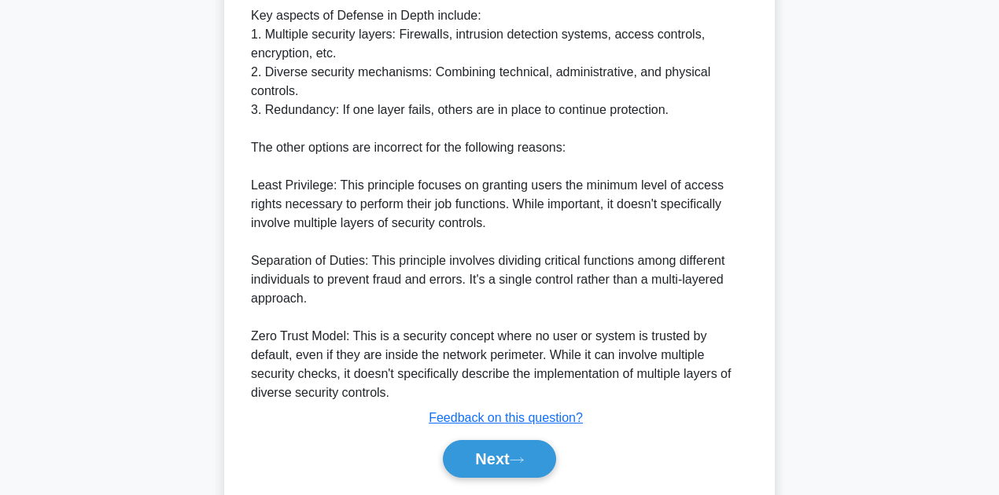
scroll to position [623, 0]
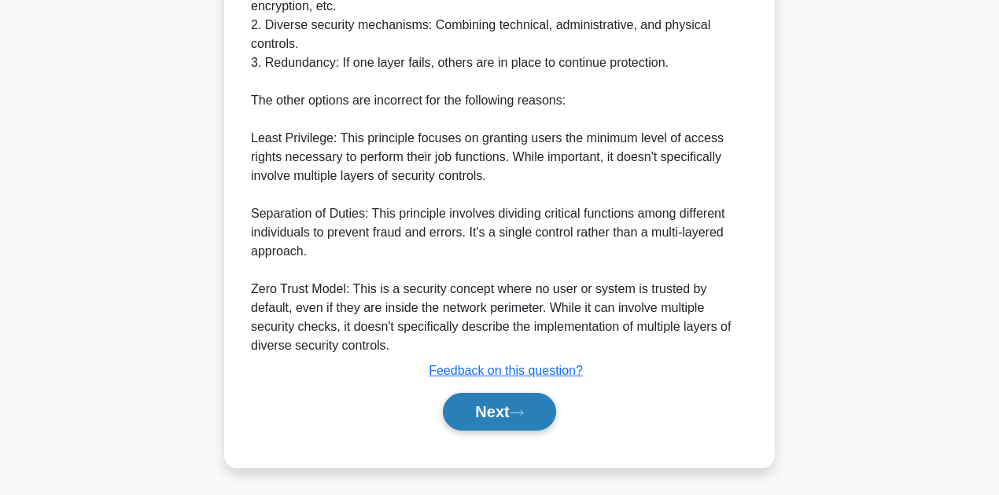
click at [492, 412] on button "Next" at bounding box center [499, 412] width 112 height 38
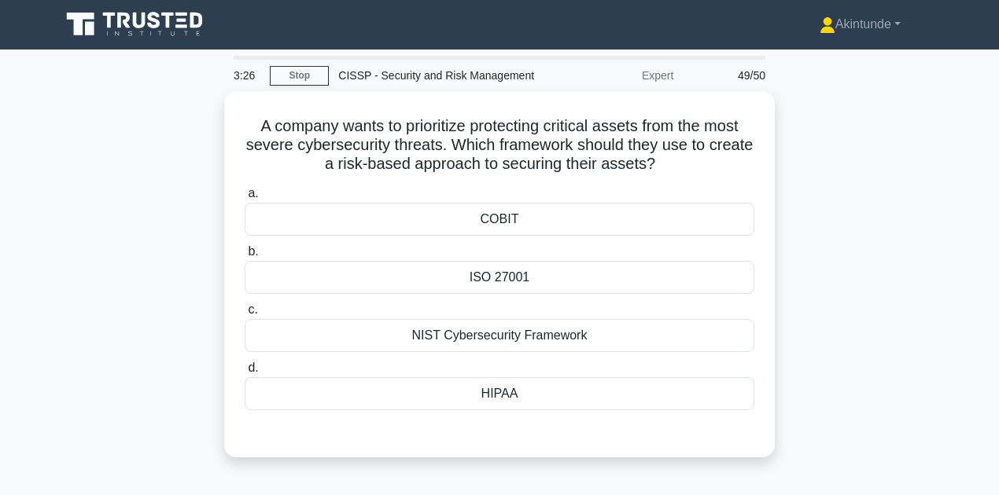
scroll to position [0, 0]
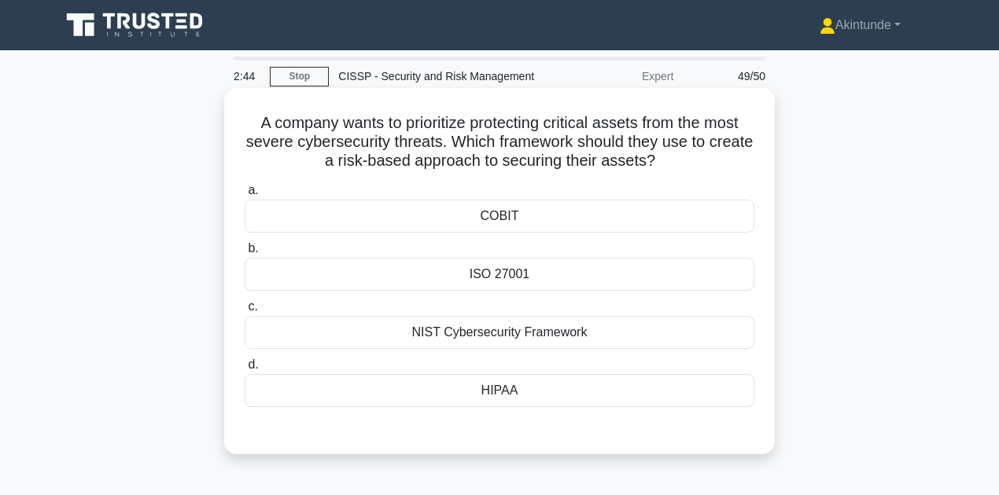
click at [432, 338] on div "NIST Cybersecurity Framework" at bounding box center [500, 332] width 510 height 33
click at [245, 312] on input "c. NIST Cybersecurity Framework" at bounding box center [245, 307] width 0 height 10
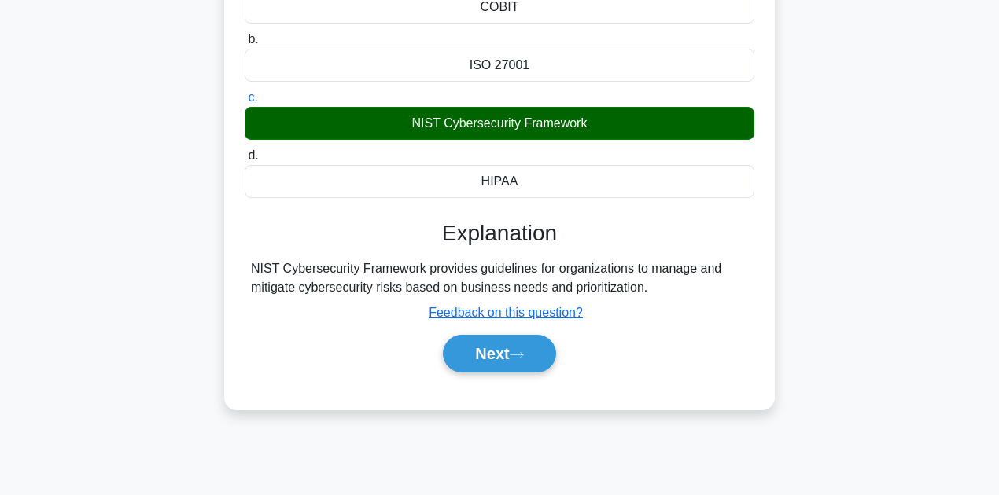
scroll to position [209, 0]
click at [469, 358] on button "Next" at bounding box center [499, 354] width 112 height 38
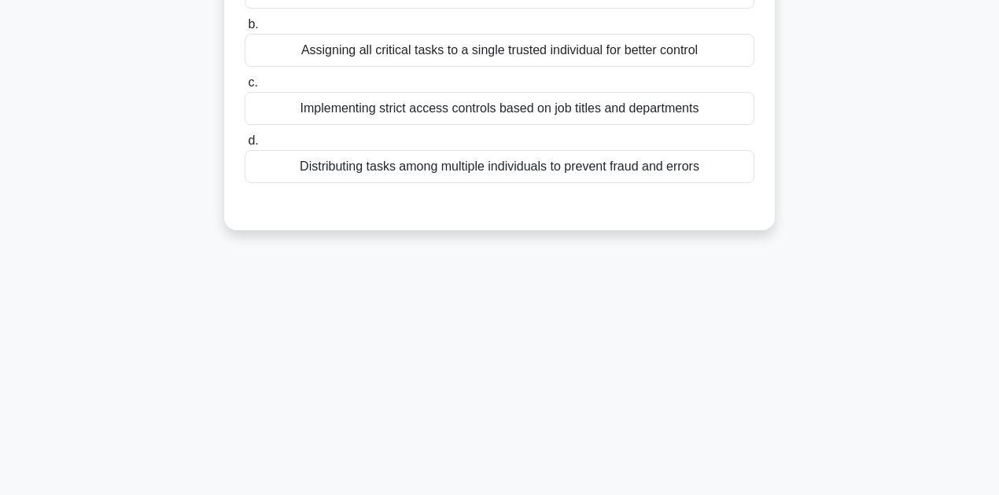
scroll to position [0, 0]
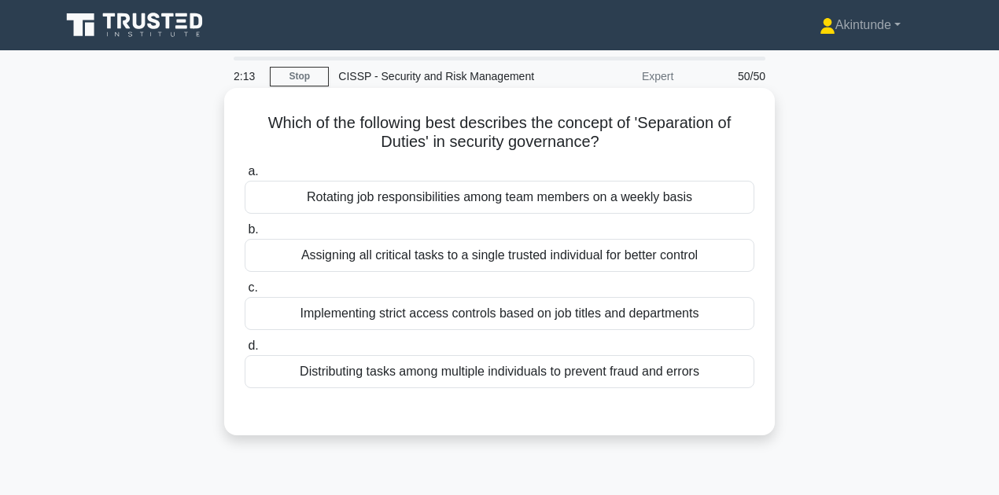
click at [409, 383] on div "Distributing tasks among multiple individuals to prevent fraud and errors" at bounding box center [500, 371] width 510 height 33
click at [425, 368] on div "Distributing tasks among multiple individuals to prevent fraud and errors" at bounding box center [500, 371] width 510 height 33
click at [245, 351] on input "d. Distributing tasks among multiple individuals to prevent fraud and errors" at bounding box center [245, 346] width 0 height 10
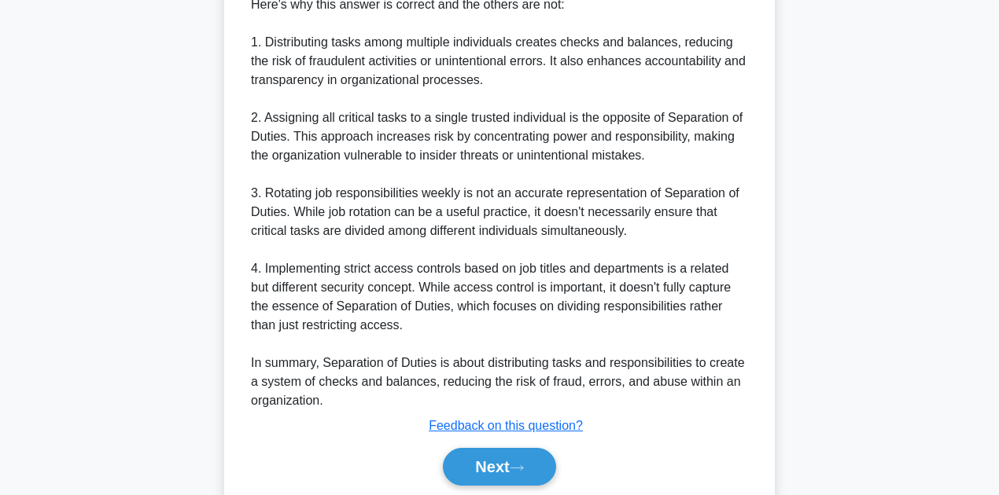
scroll to position [661, 0]
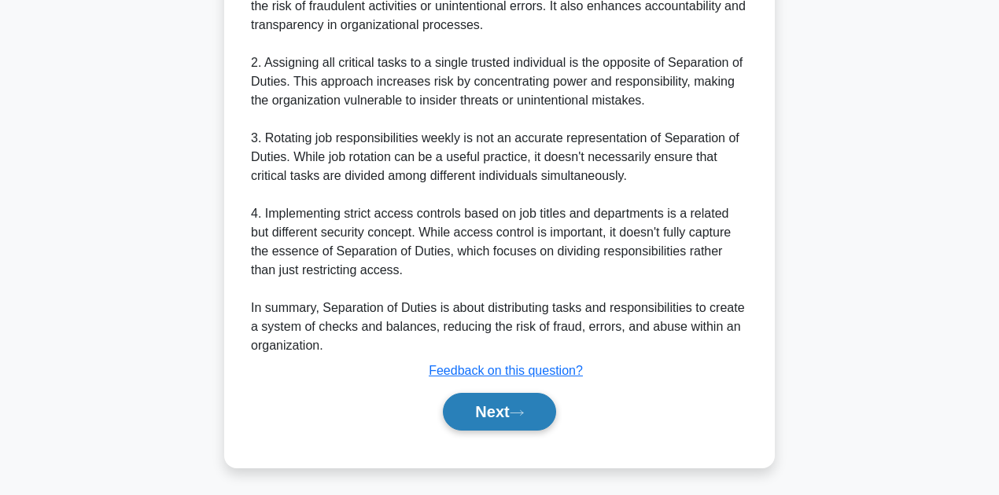
click at [469, 407] on button "Next" at bounding box center [499, 412] width 112 height 38
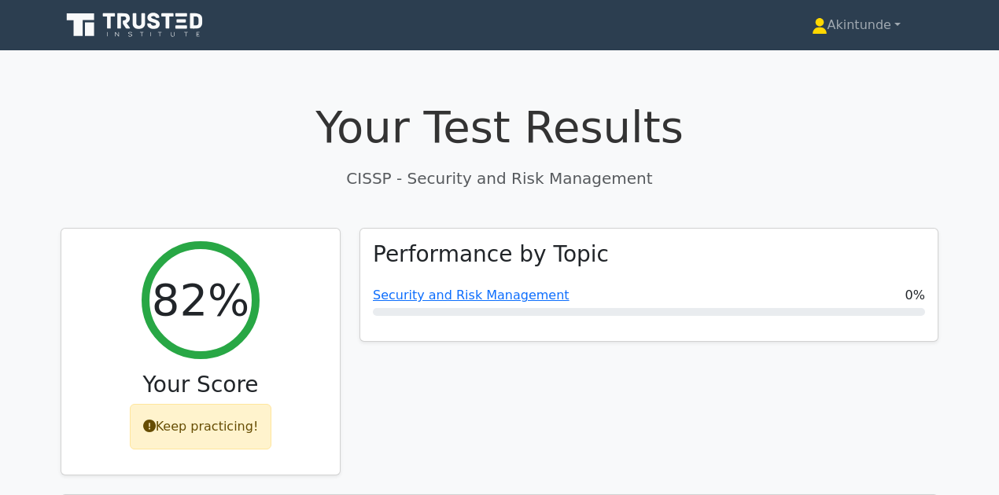
click at [143, 28] on icon at bounding box center [140, 21] width 13 height 16
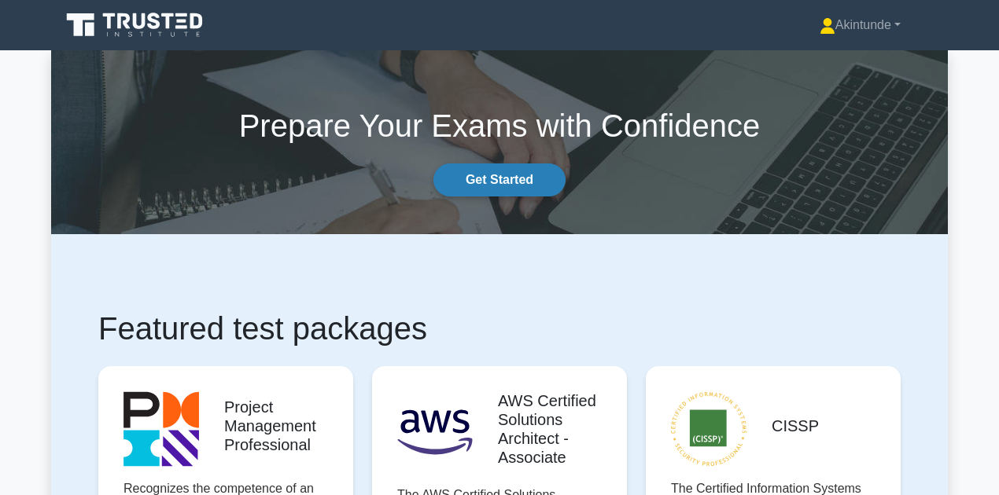
click at [505, 181] on link "Get Started" at bounding box center [499, 180] width 132 height 33
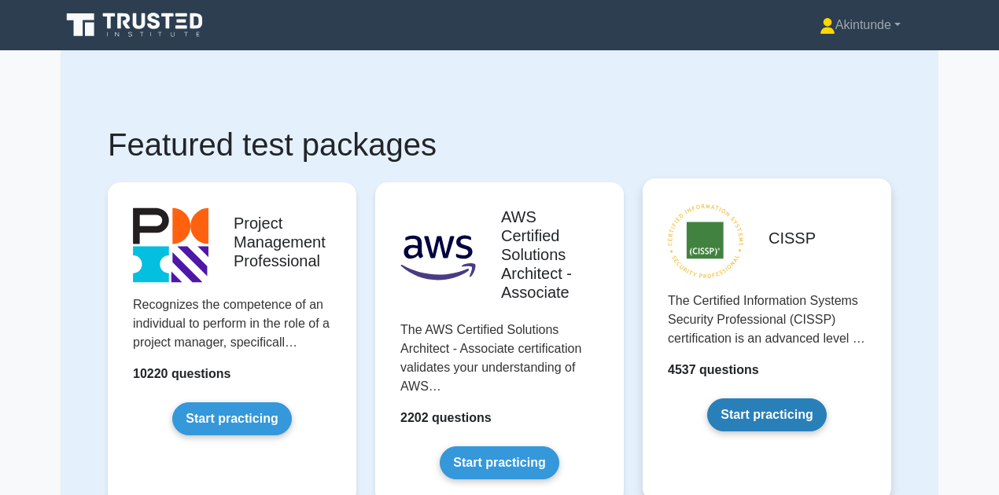
click at [756, 421] on link "Start practicing" at bounding box center [766, 415] width 119 height 33
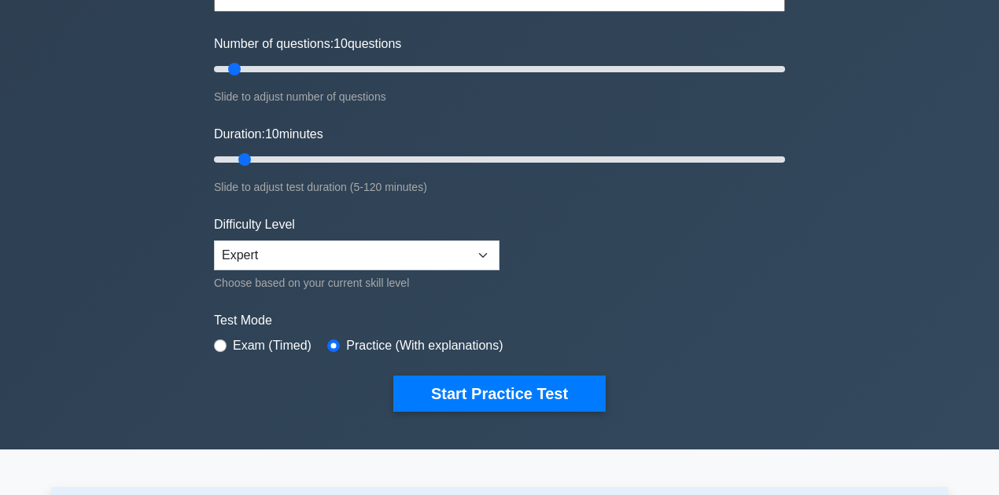
scroll to position [209, 0]
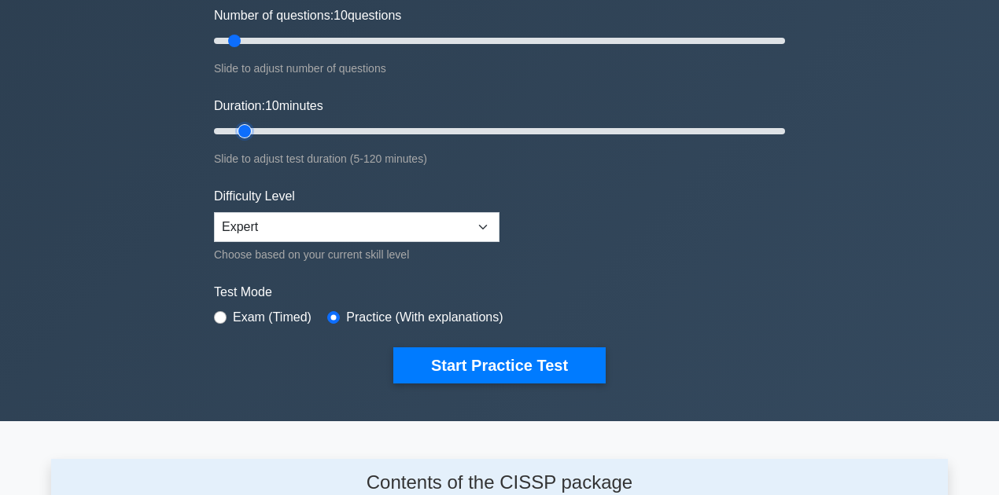
click at [247, 129] on input "Duration: 10 minutes" at bounding box center [499, 131] width 571 height 19
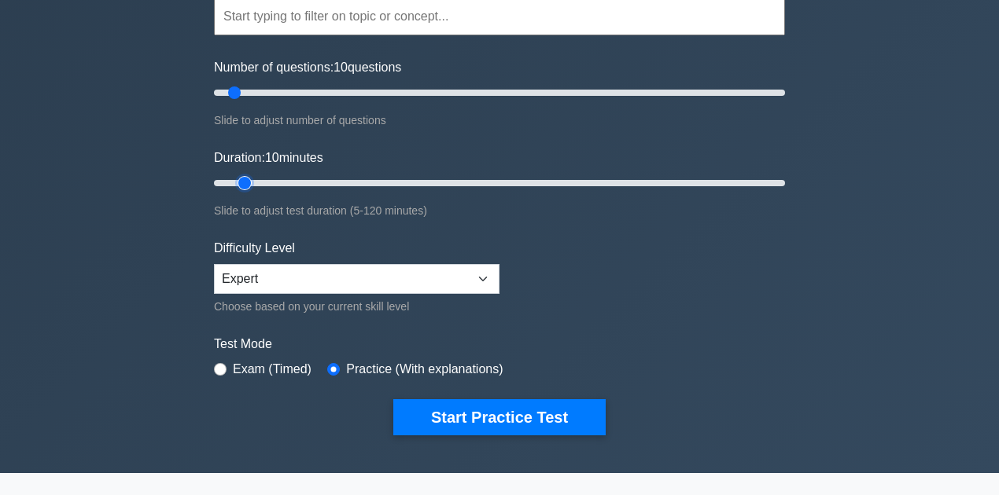
scroll to position [105, 0]
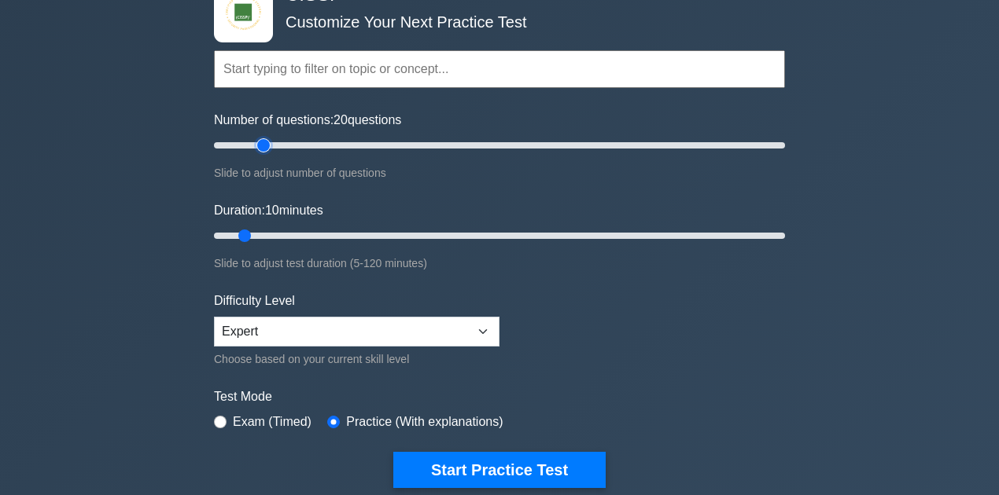
drag, startPoint x: 234, startPoint y: 146, endPoint x: 257, endPoint y: 153, distance: 23.7
type input "20"
click at [257, 153] on input "Number of questions: 20 questions" at bounding box center [499, 145] width 571 height 19
drag, startPoint x: 242, startPoint y: 234, endPoint x: 308, endPoint y: 233, distance: 66.1
type input "25"
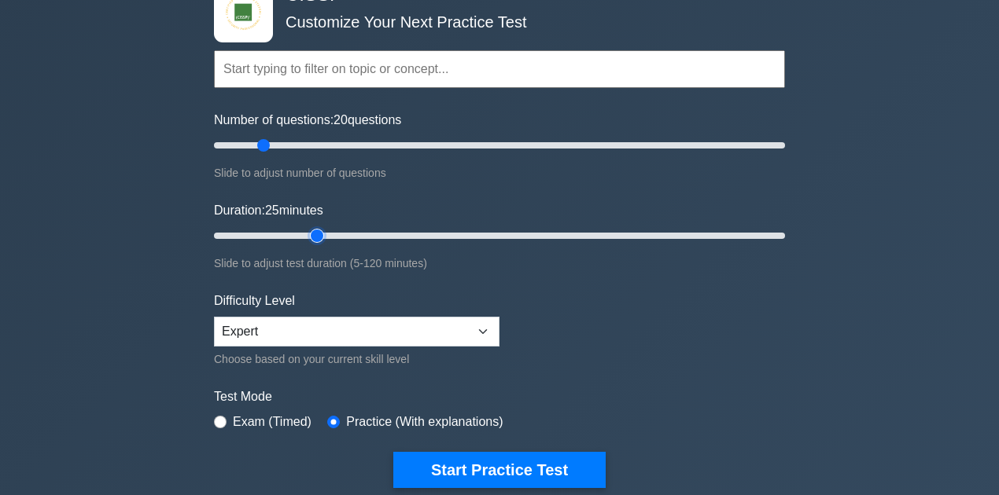
click at [308, 233] on input "Duration: 25 minutes" at bounding box center [499, 235] width 571 height 19
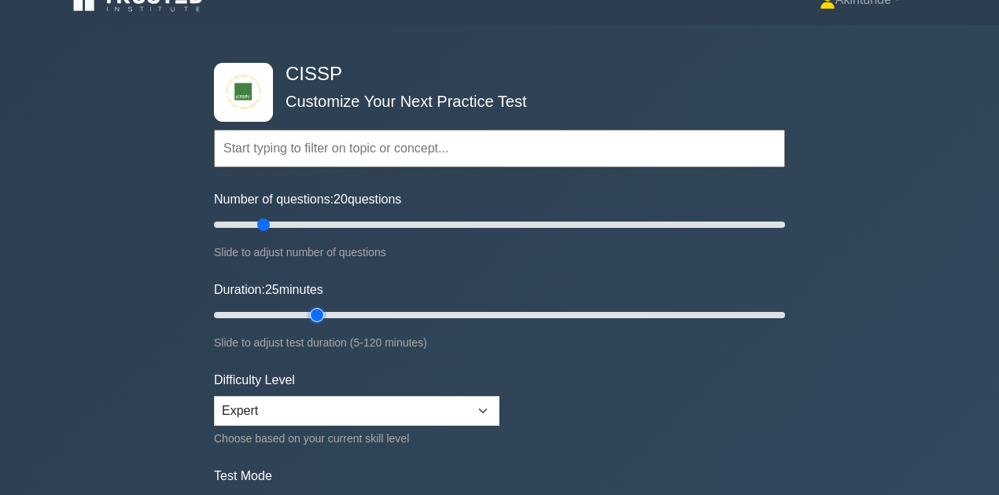
scroll to position [0, 0]
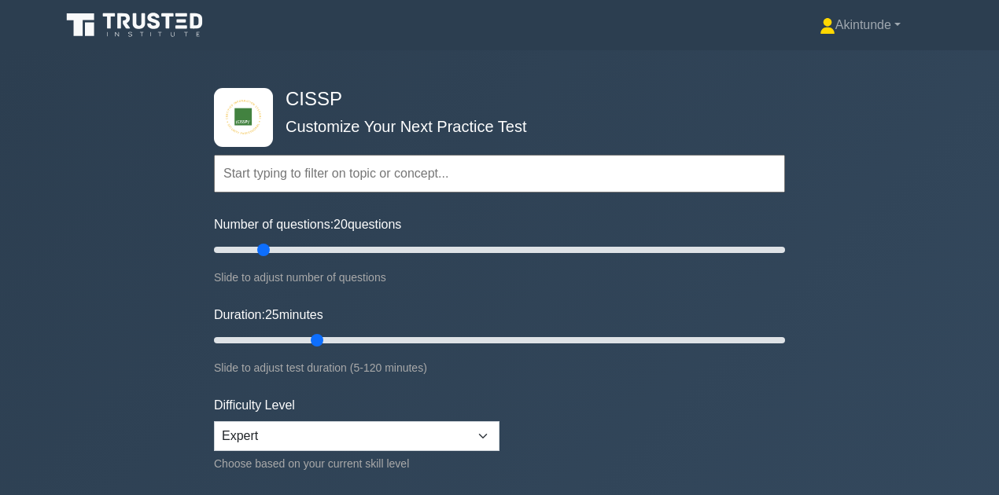
click at [316, 174] on input "text" at bounding box center [499, 174] width 571 height 38
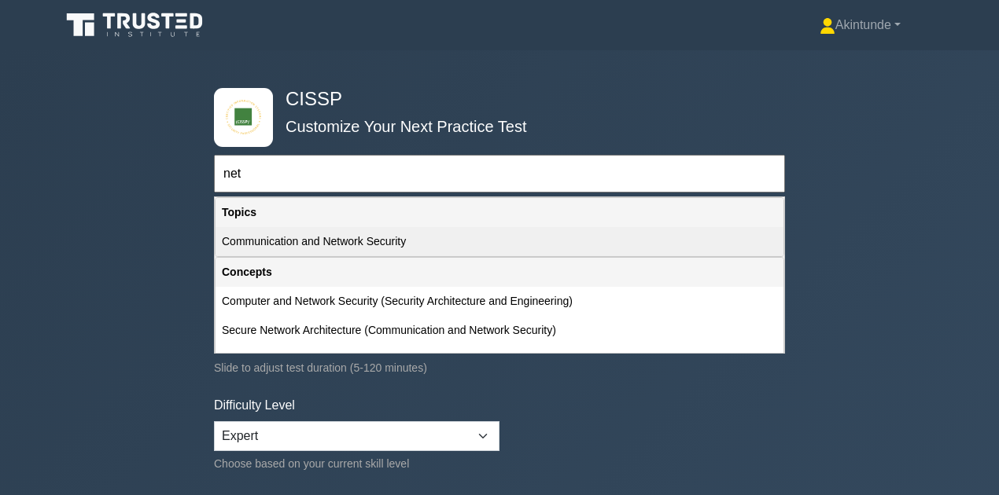
click at [324, 247] on div "Communication and Network Security" at bounding box center [499, 241] width 568 height 29
type input "Communication and Network Security"
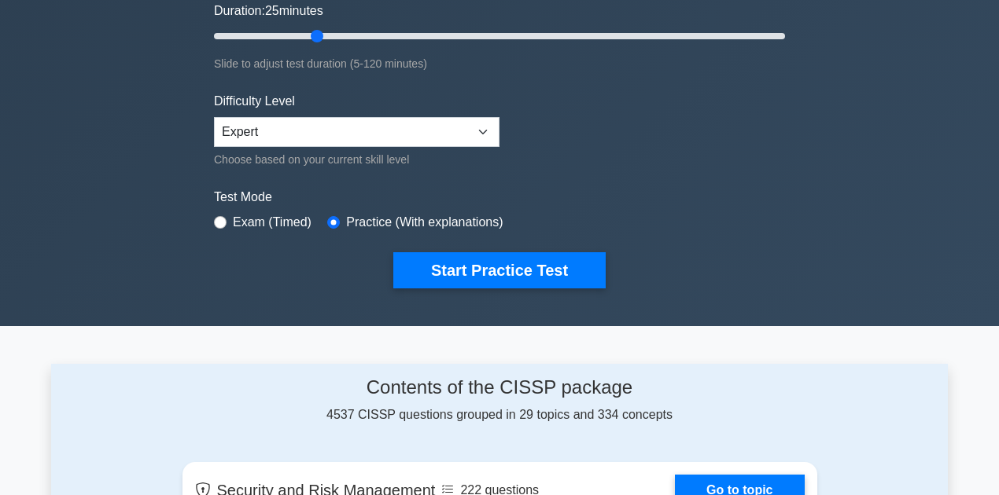
scroll to position [315, 0]
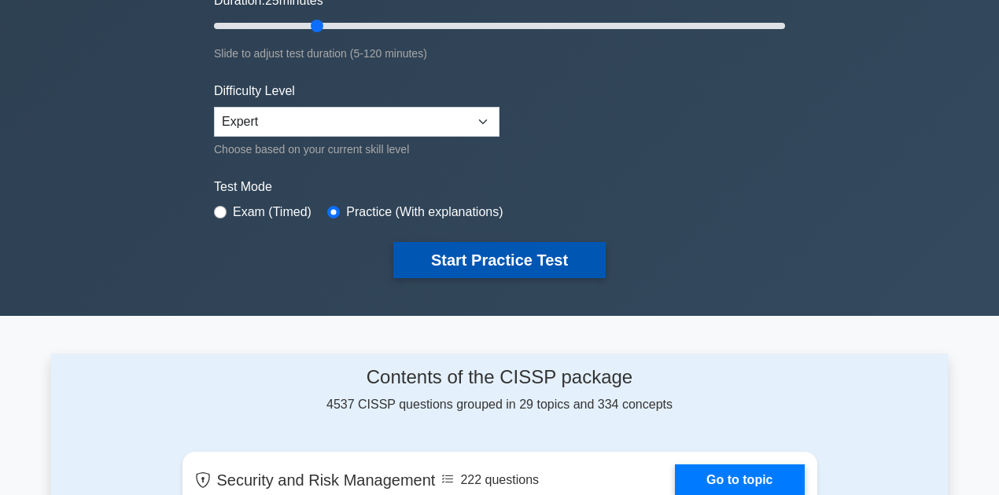
click at [501, 248] on button "Start Practice Test" at bounding box center [499, 260] width 212 height 36
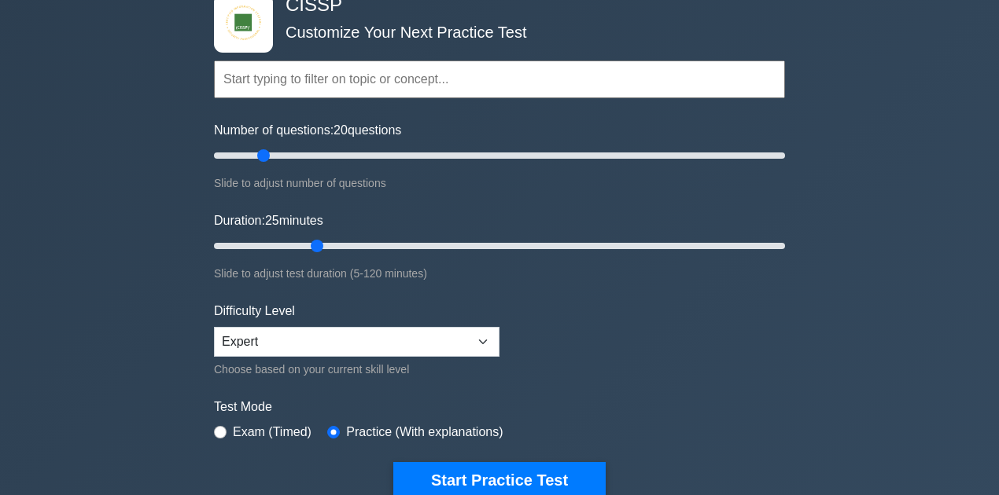
scroll to position [52, 0]
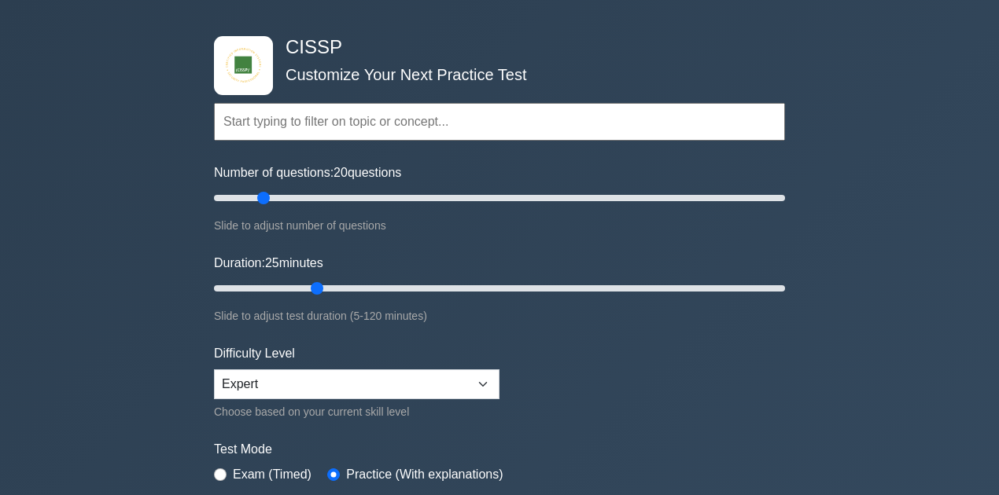
click at [368, 121] on input "text" at bounding box center [499, 122] width 571 height 38
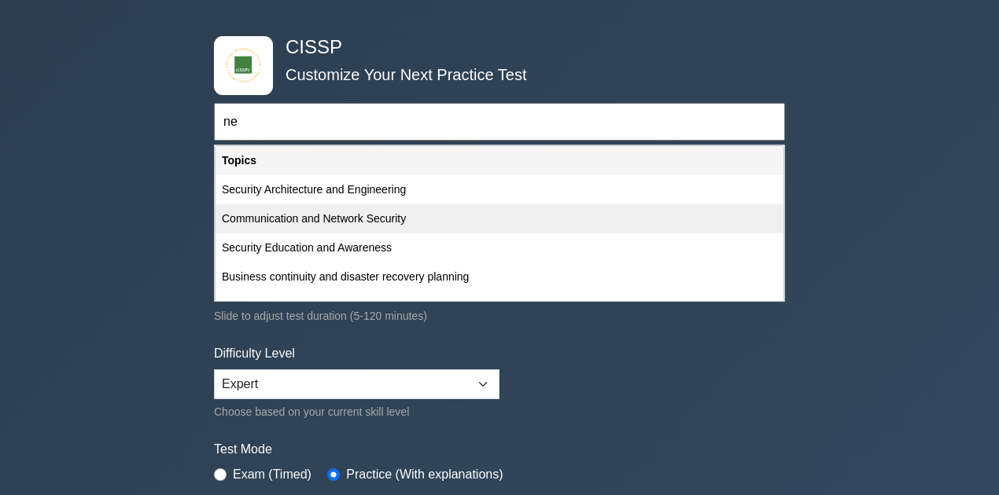
click at [379, 222] on div "Communication and Network Security" at bounding box center [499, 218] width 568 height 29
type input "Communication and Network Security"
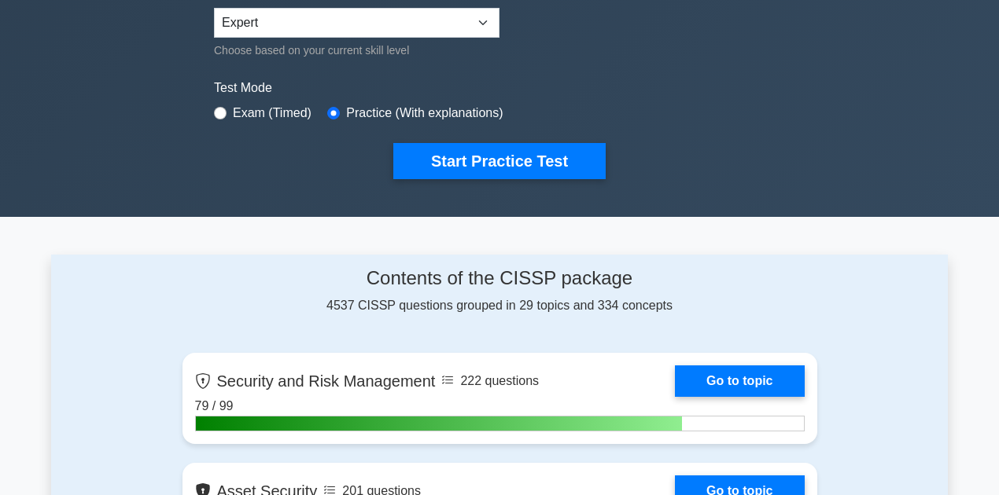
scroll to position [419, 0]
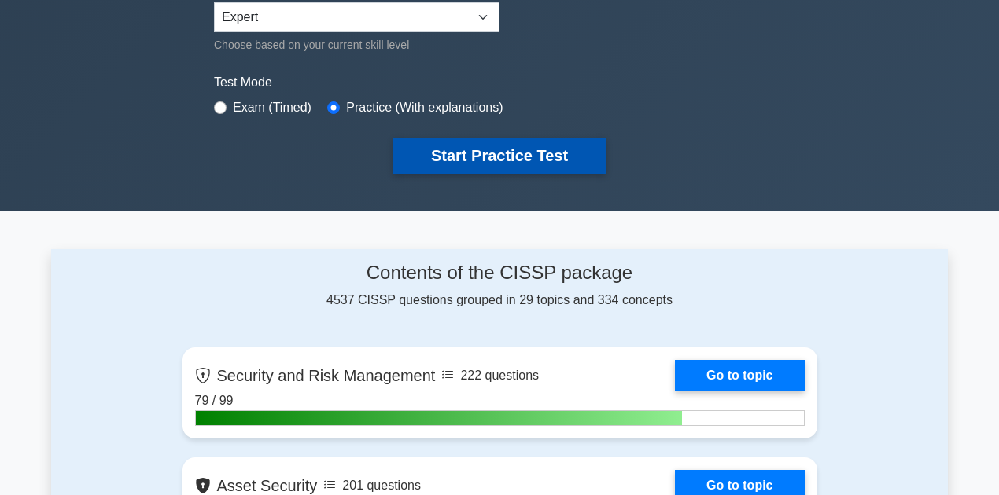
click at [502, 158] on button "Start Practice Test" at bounding box center [499, 156] width 212 height 36
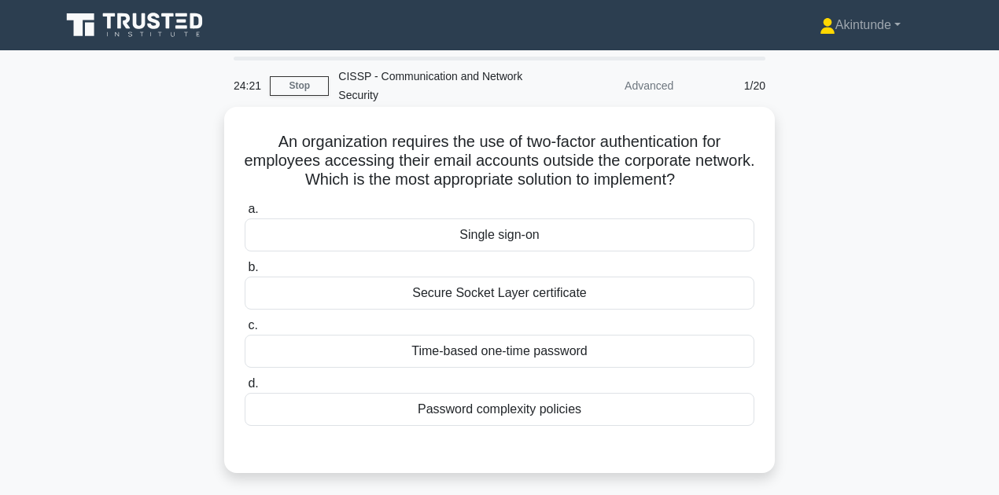
click at [496, 244] on div "Single sign-on" at bounding box center [500, 235] width 510 height 33
click at [245, 215] on input "a. Single sign-on" at bounding box center [245, 209] width 0 height 10
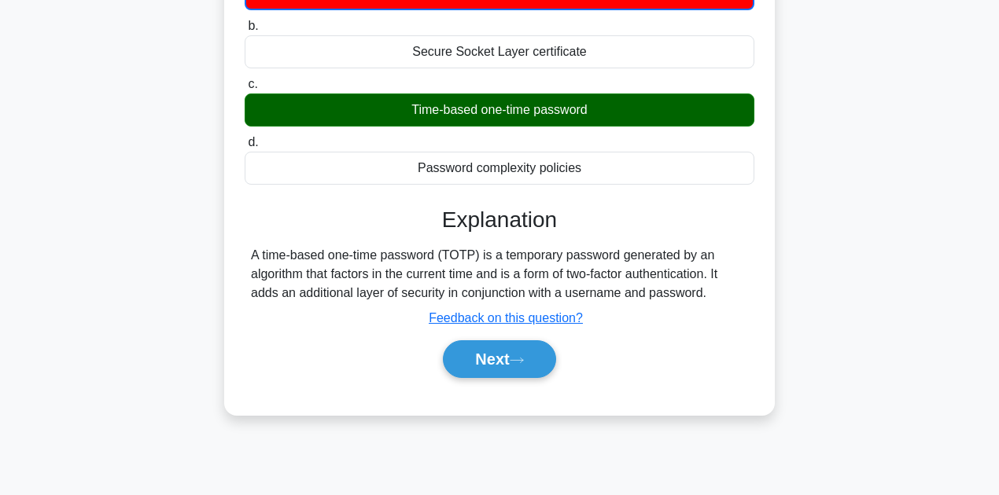
scroll to position [262, 0]
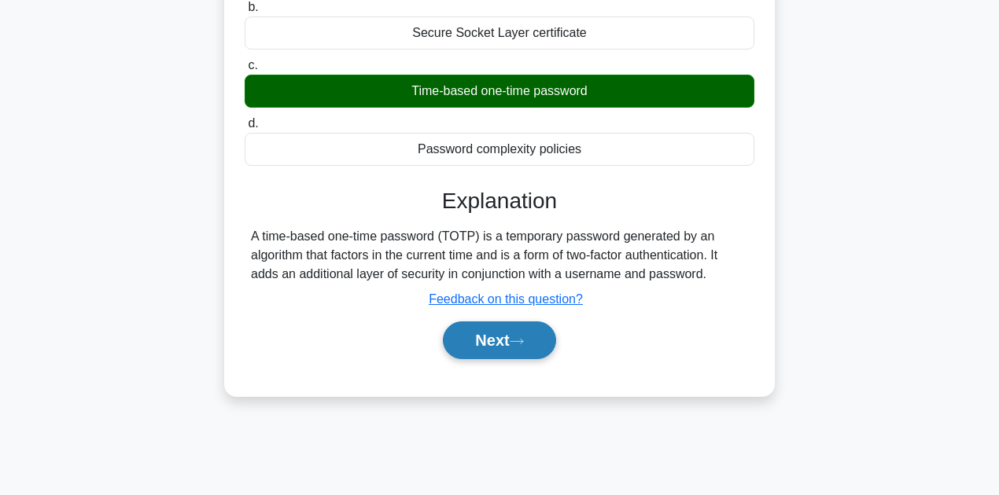
click at [538, 338] on button "Next" at bounding box center [499, 341] width 112 height 38
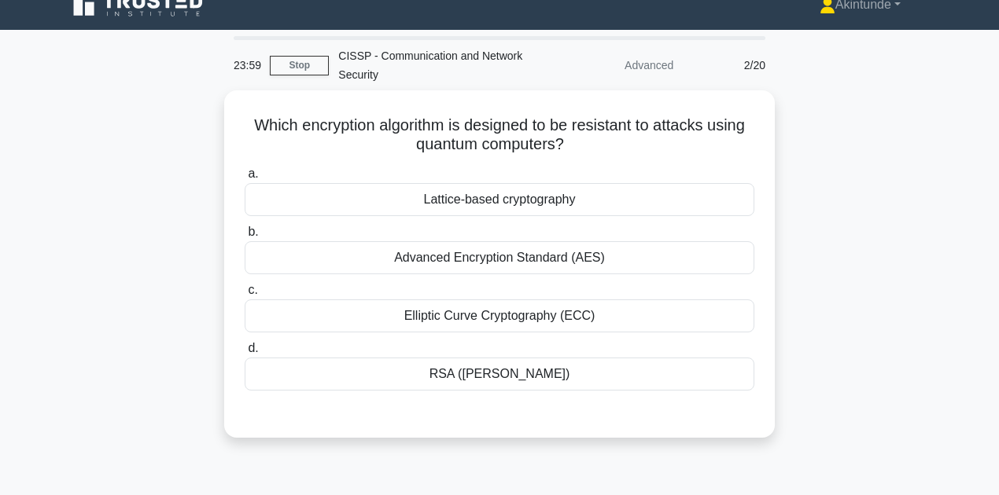
scroll to position [0, 0]
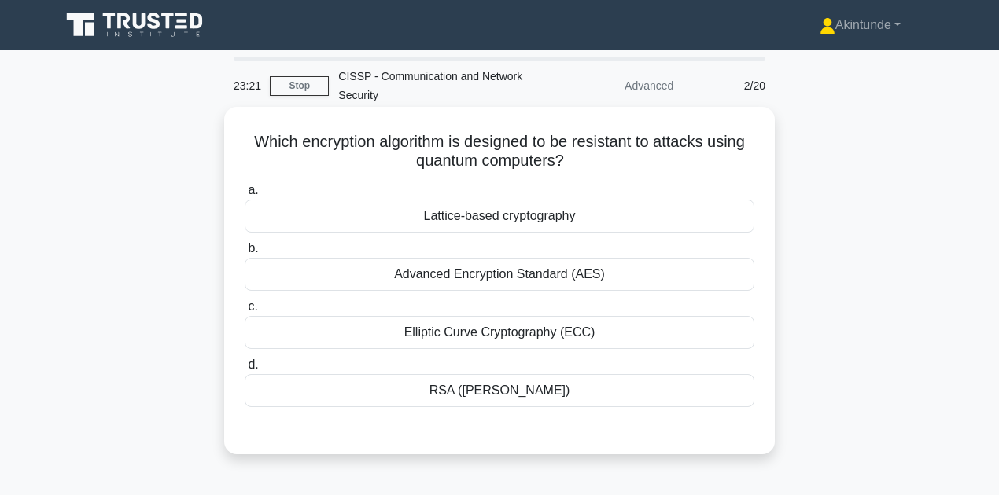
click at [621, 338] on div "Elliptic Curve Cryptography (ECC)" at bounding box center [500, 332] width 510 height 33
click at [245, 312] on input "c. Elliptic Curve Cryptography (ECC)" at bounding box center [245, 307] width 0 height 10
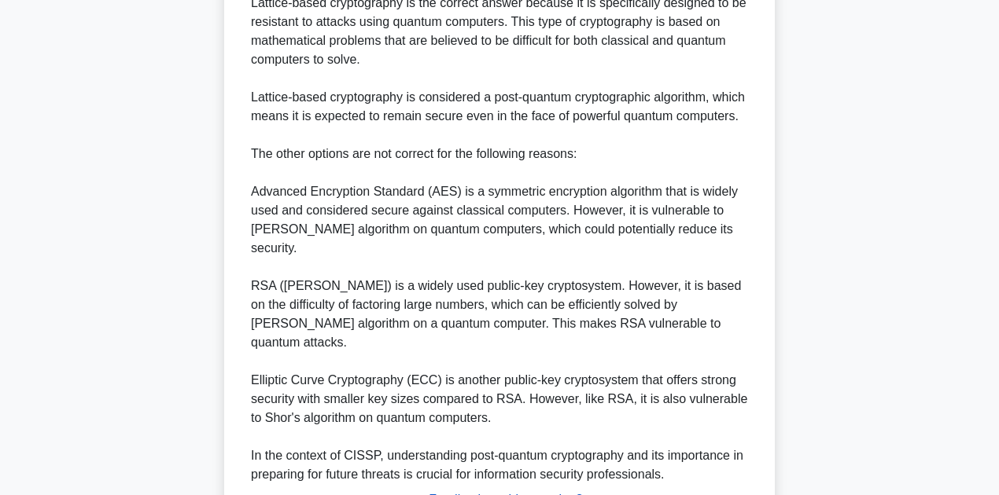
scroll to position [606, 0]
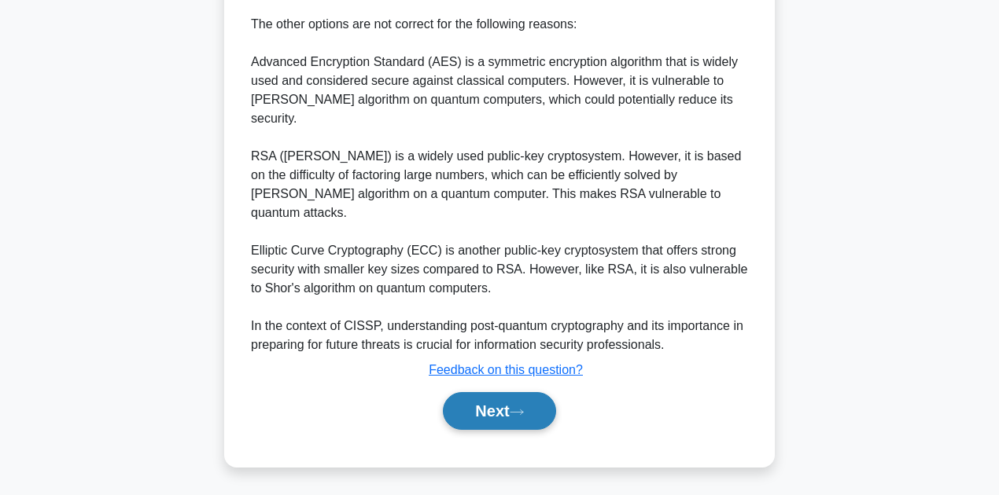
click at [480, 406] on button "Next" at bounding box center [499, 411] width 112 height 38
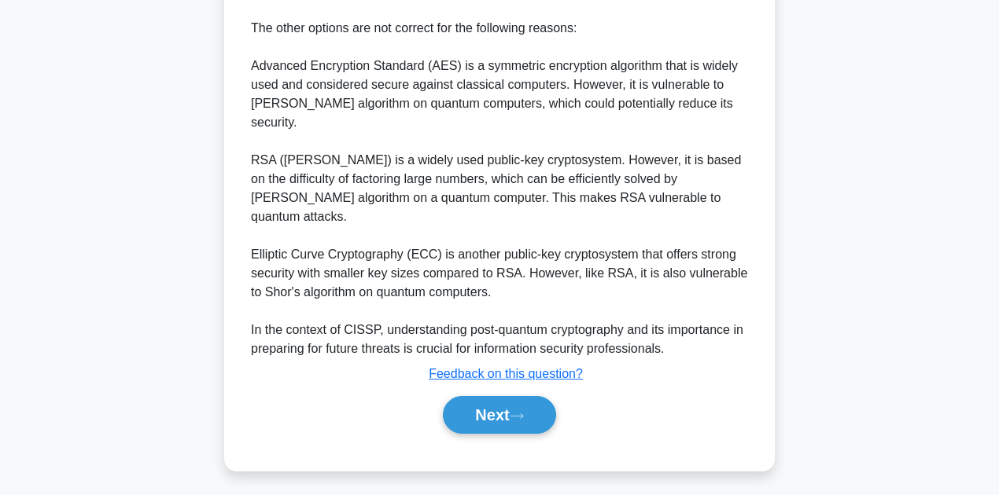
scroll to position [354, 0]
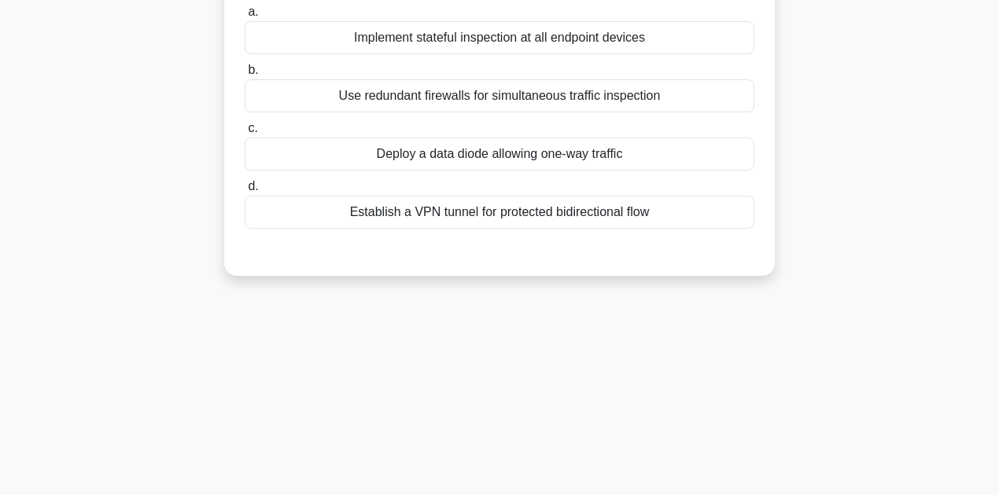
scroll to position [52, 0]
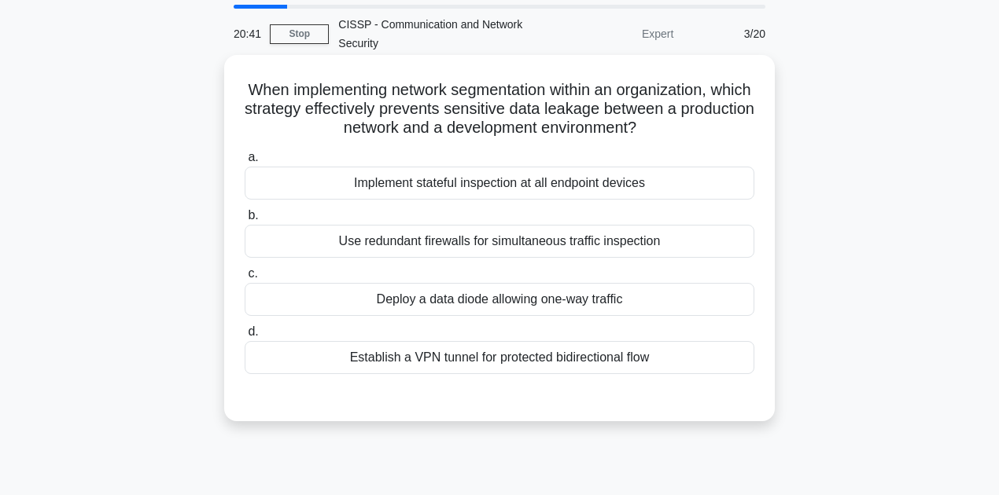
click at [572, 307] on div "Deploy a data diode allowing one-way traffic" at bounding box center [500, 299] width 510 height 33
click at [245, 279] on input "c. Deploy a data diode allowing one-way traffic" at bounding box center [245, 274] width 0 height 10
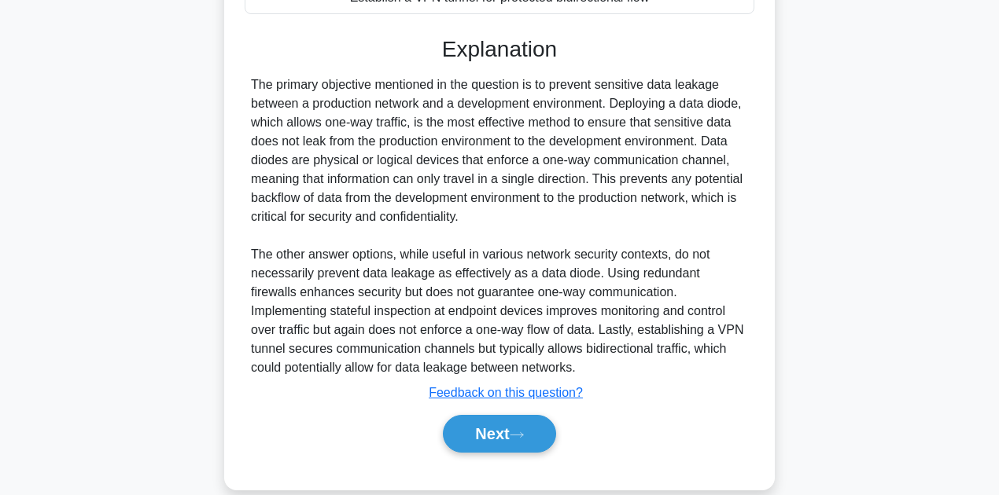
scroll to position [419, 0]
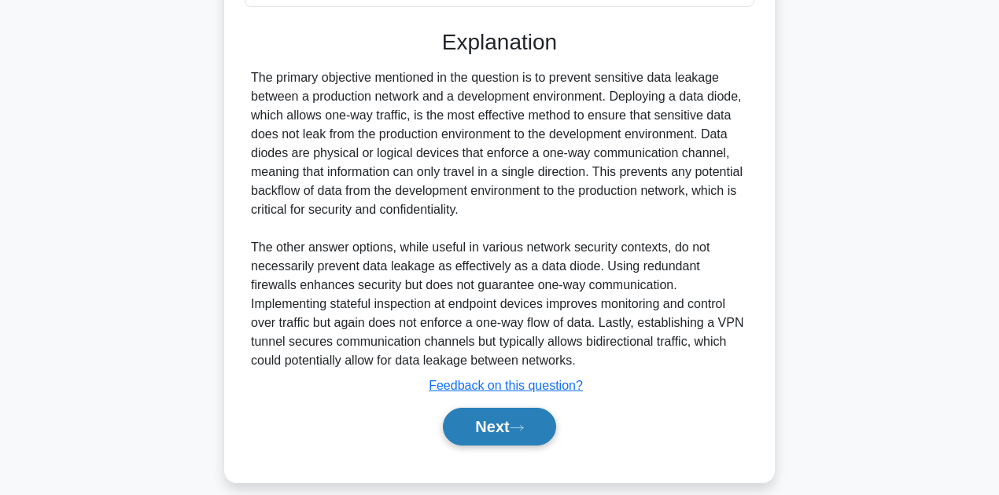
click at [480, 426] on button "Next" at bounding box center [499, 427] width 112 height 38
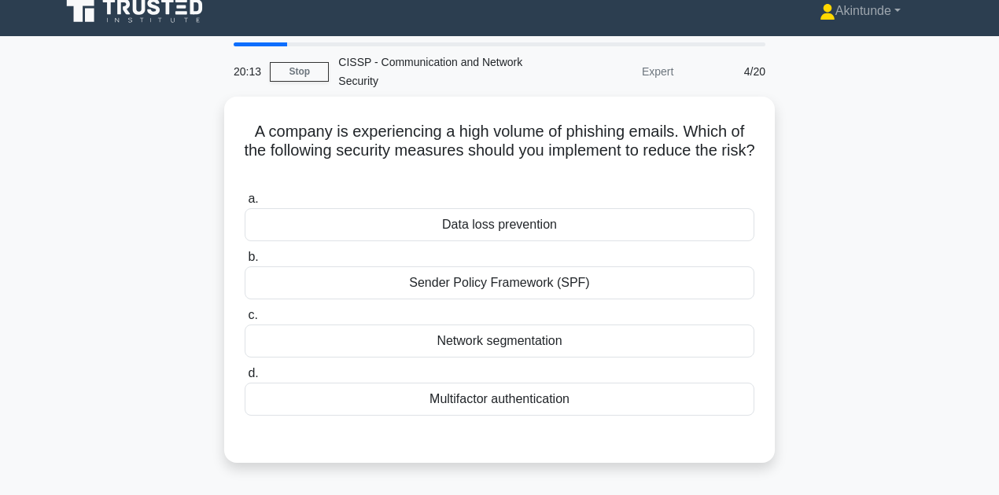
scroll to position [0, 0]
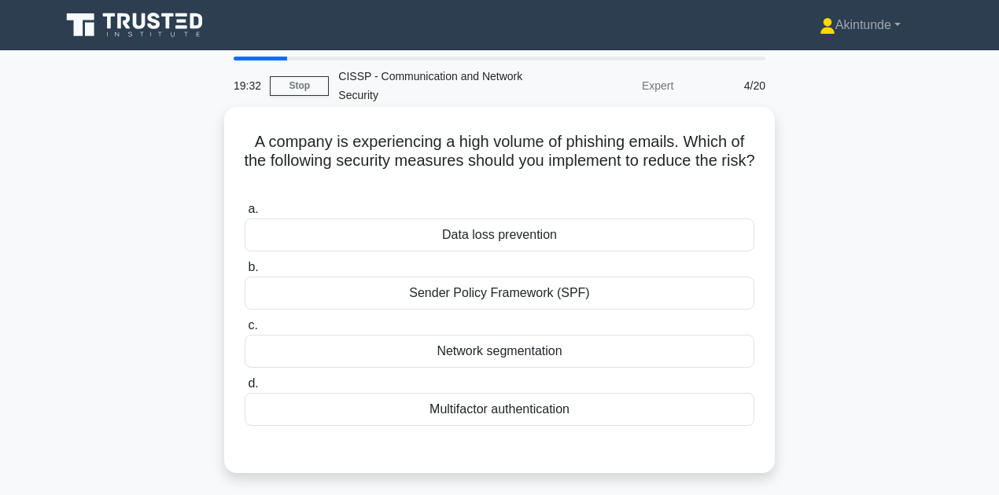
click at [437, 407] on div "Multifactor authentication" at bounding box center [500, 409] width 510 height 33
click at [245, 389] on input "d. Multifactor authentication" at bounding box center [245, 384] width 0 height 10
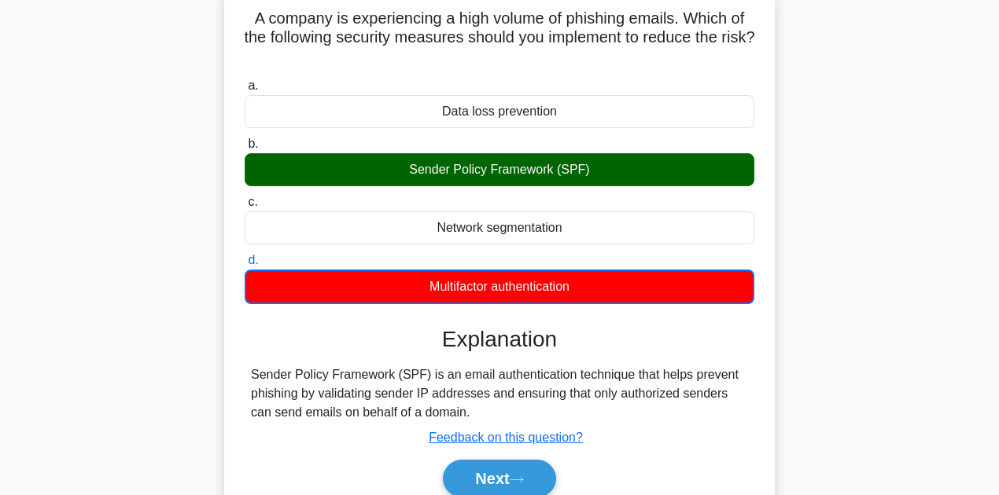
scroll to position [157, 0]
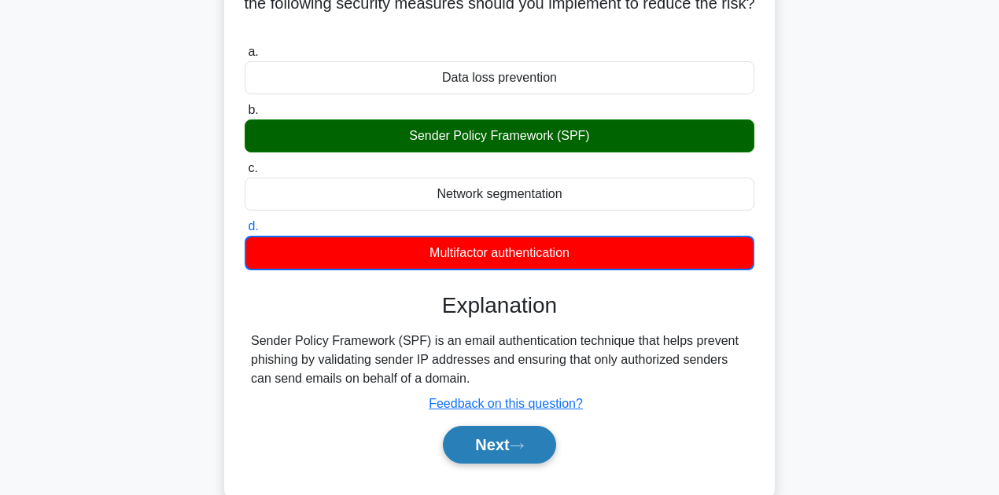
click at [516, 448] on icon at bounding box center [517, 446] width 14 height 9
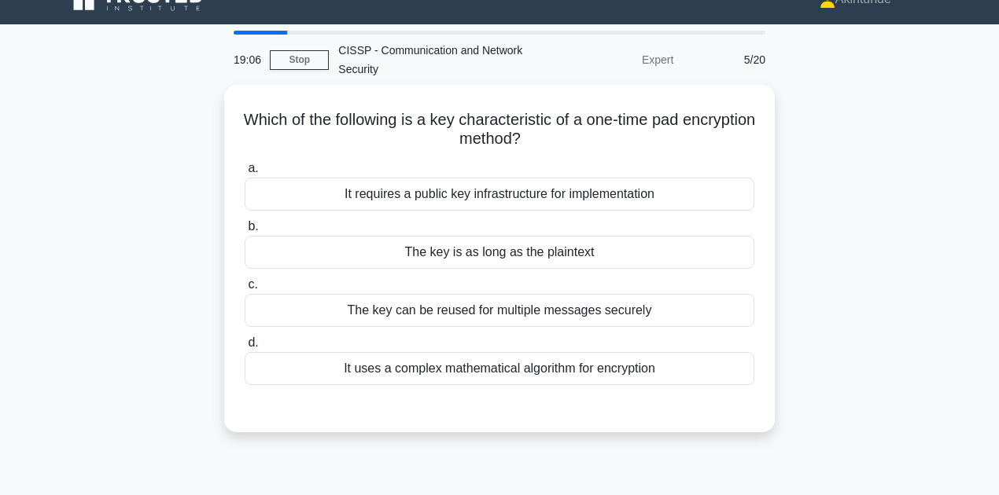
scroll to position [0, 0]
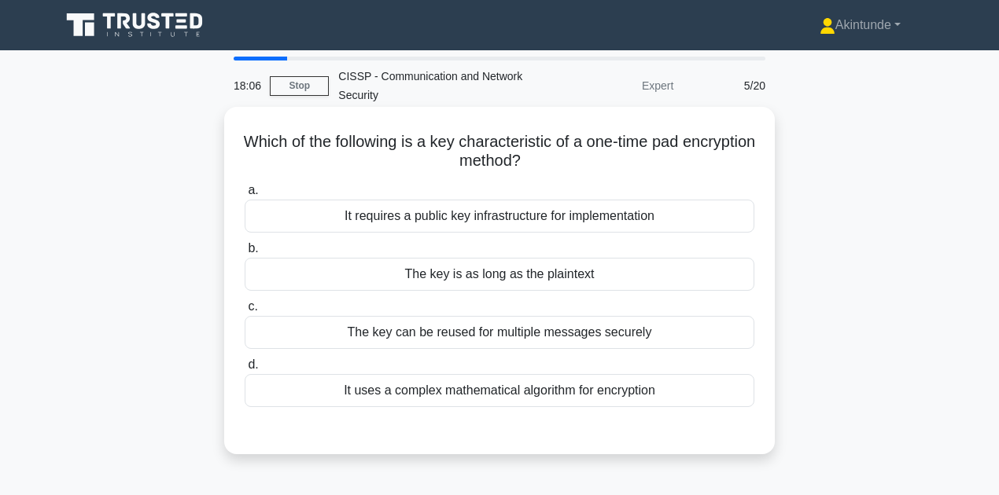
click at [584, 222] on div "It requires a public key infrastructure for implementation" at bounding box center [500, 216] width 510 height 33
click at [245, 196] on input "a. It requires a public key infrastructure for implementation" at bounding box center [245, 191] width 0 height 10
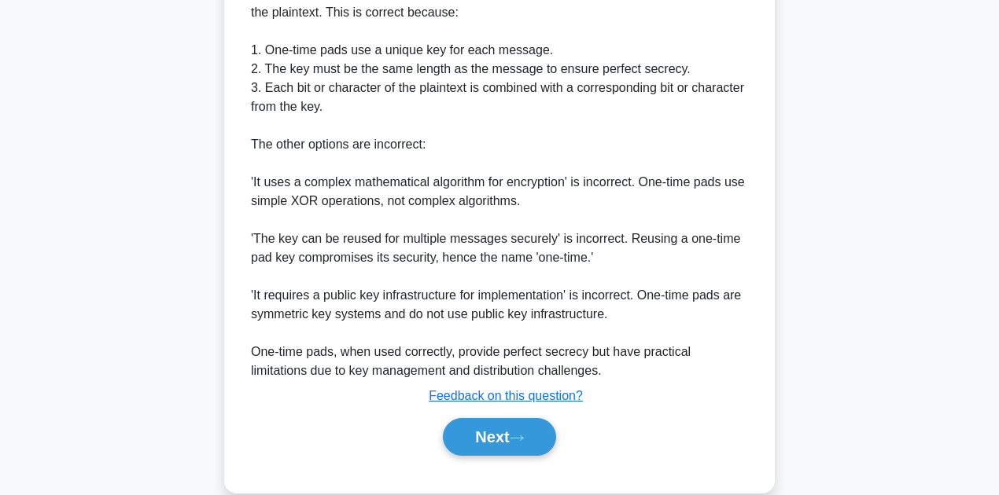
scroll to position [512, 0]
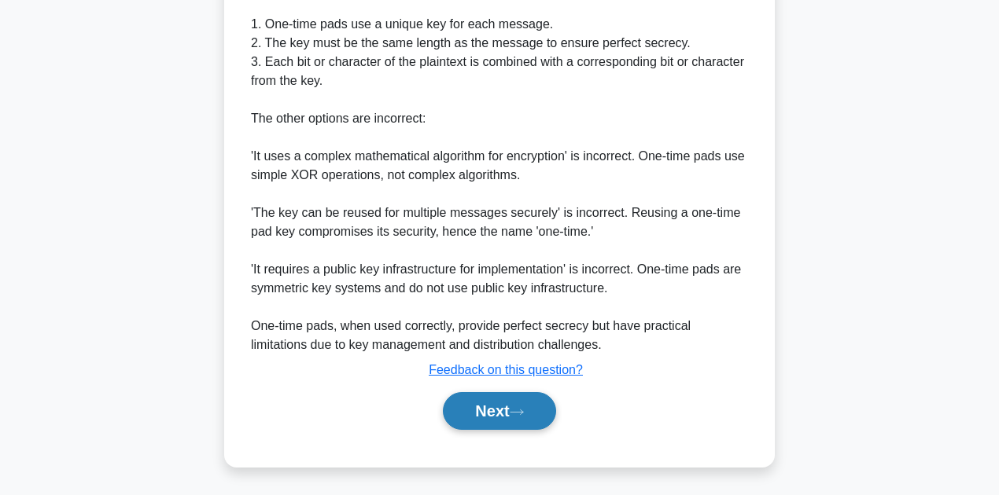
click at [494, 417] on button "Next" at bounding box center [499, 411] width 112 height 38
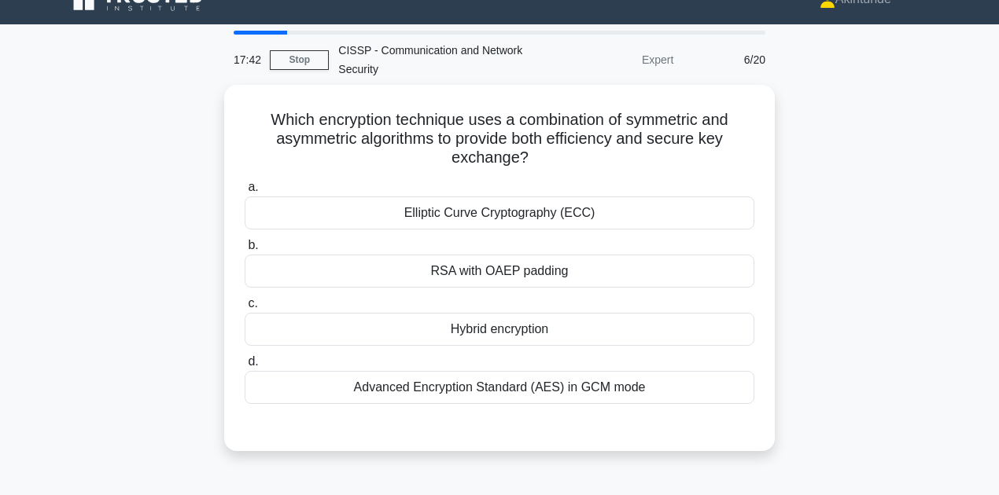
scroll to position [0, 0]
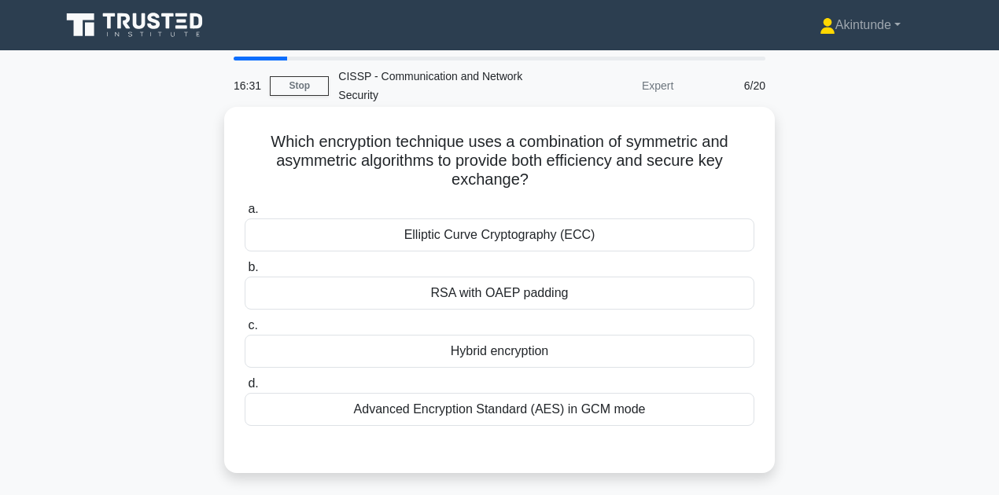
click at [447, 406] on div "Advanced Encryption Standard (AES) in GCM mode" at bounding box center [500, 409] width 510 height 33
click at [245, 389] on input "d. Advanced Encryption Standard (AES) in GCM mode" at bounding box center [245, 384] width 0 height 10
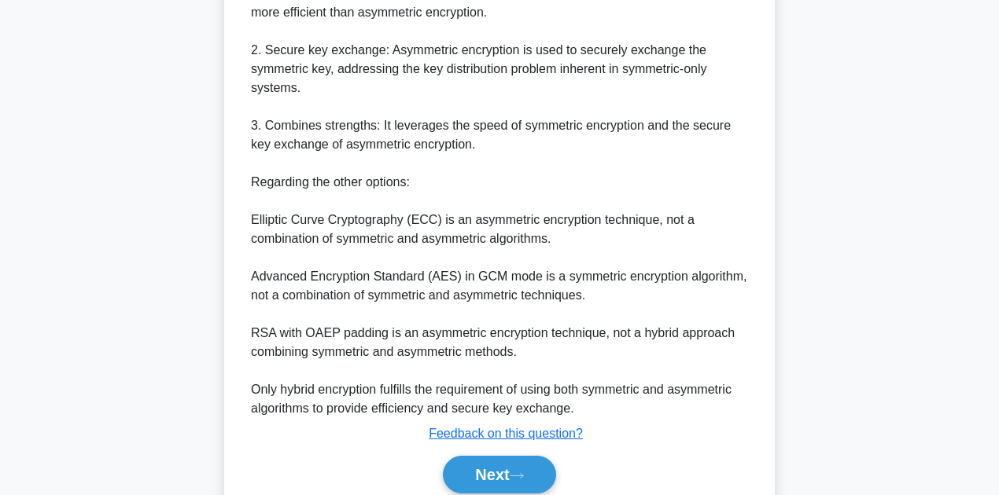
scroll to position [681, 0]
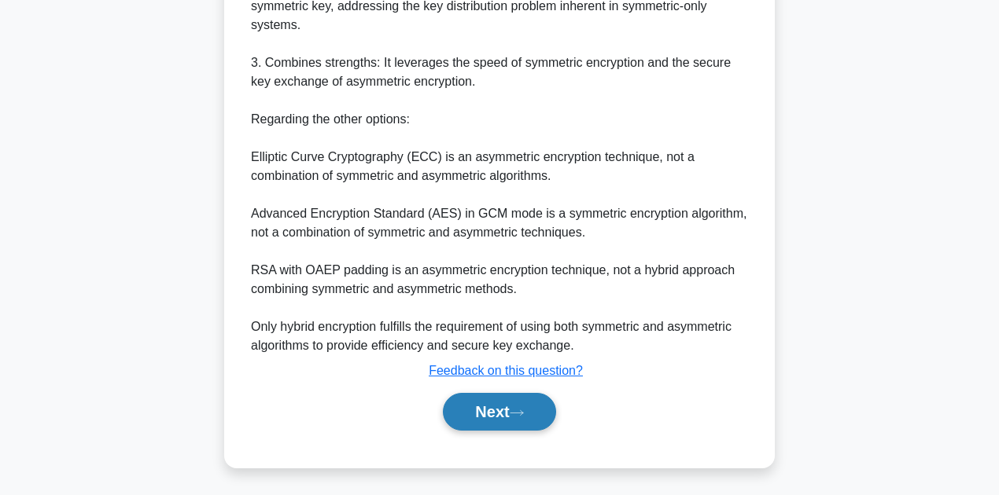
click at [497, 411] on button "Next" at bounding box center [499, 412] width 112 height 38
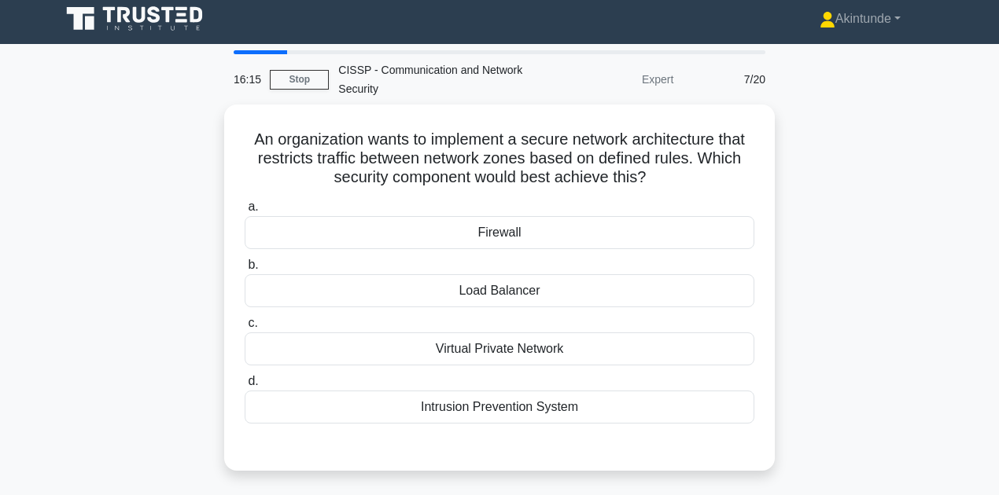
scroll to position [0, 0]
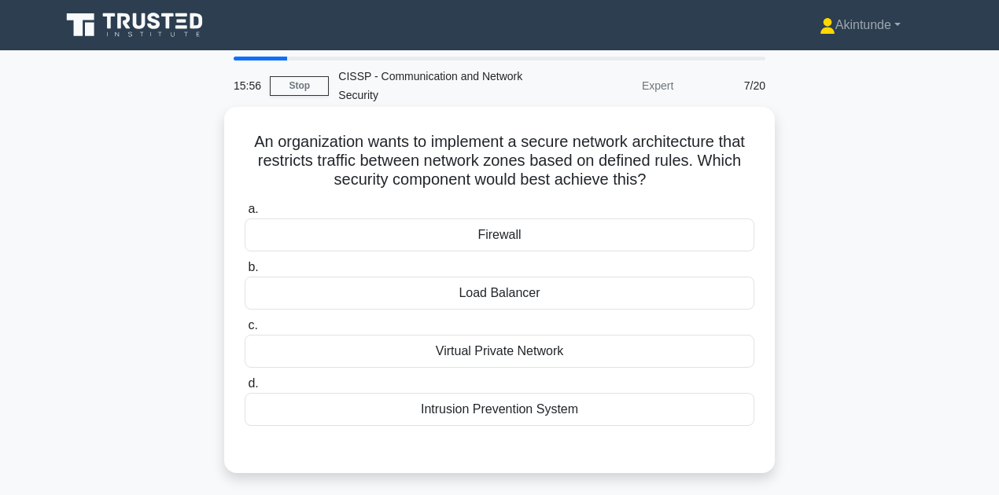
click at [561, 239] on div "Firewall" at bounding box center [500, 235] width 510 height 33
click at [245, 215] on input "a. Firewall" at bounding box center [245, 209] width 0 height 10
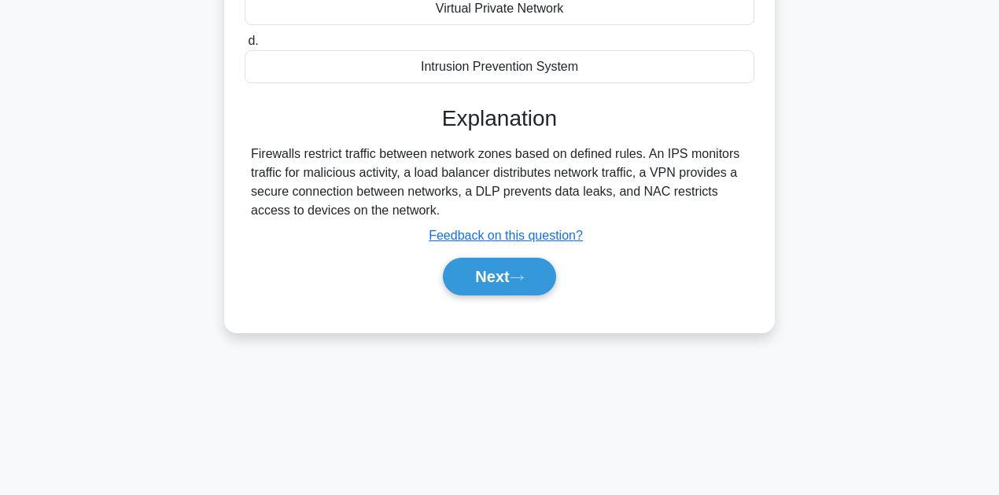
scroll to position [354, 0]
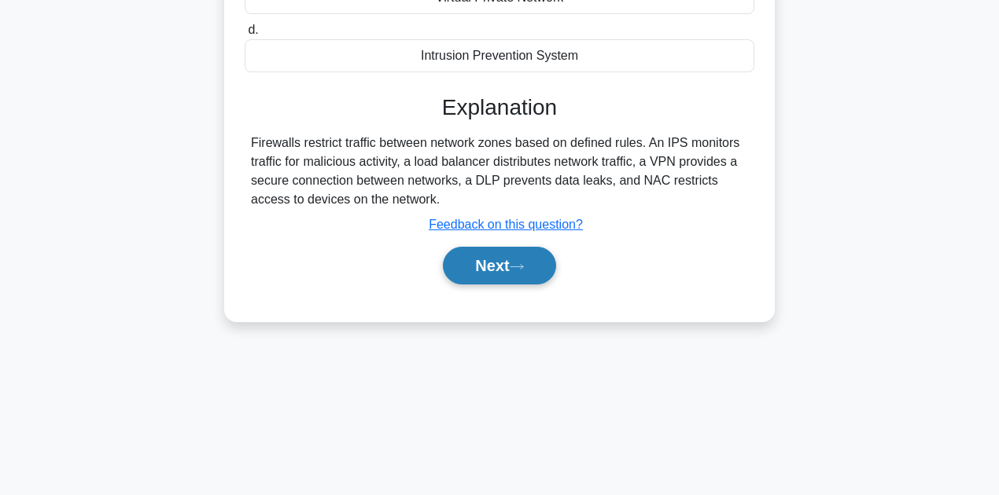
click at [502, 276] on button "Next" at bounding box center [499, 266] width 112 height 38
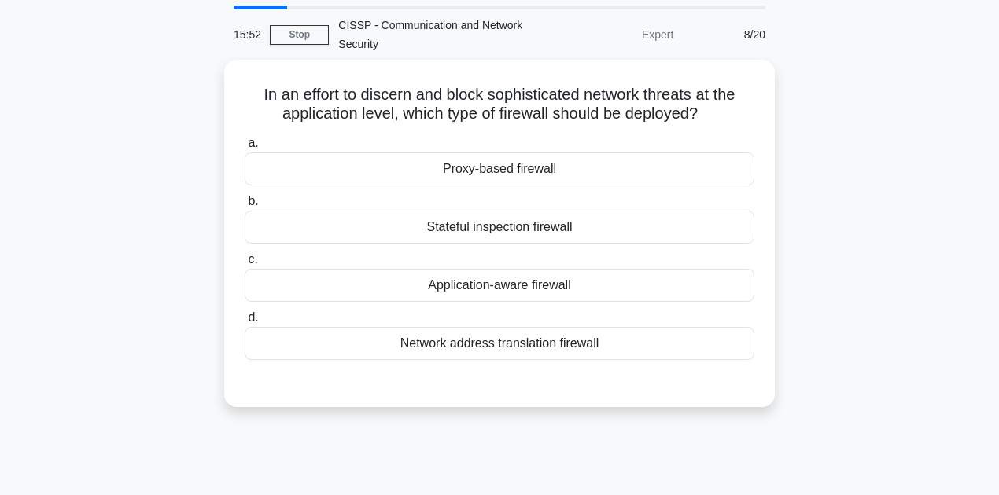
scroll to position [39, 0]
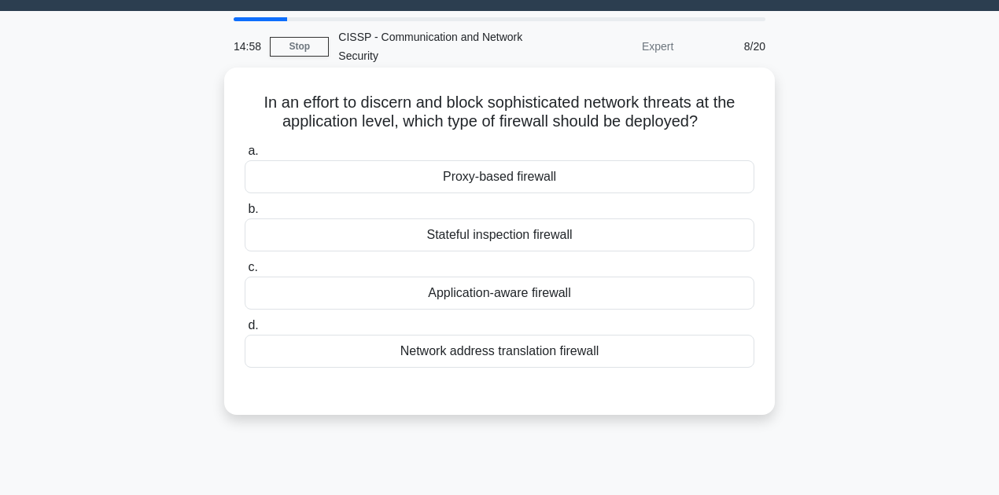
click at [534, 178] on div "Proxy-based firewall" at bounding box center [500, 176] width 510 height 33
click at [245, 156] on input "a. Proxy-based firewall" at bounding box center [245, 151] width 0 height 10
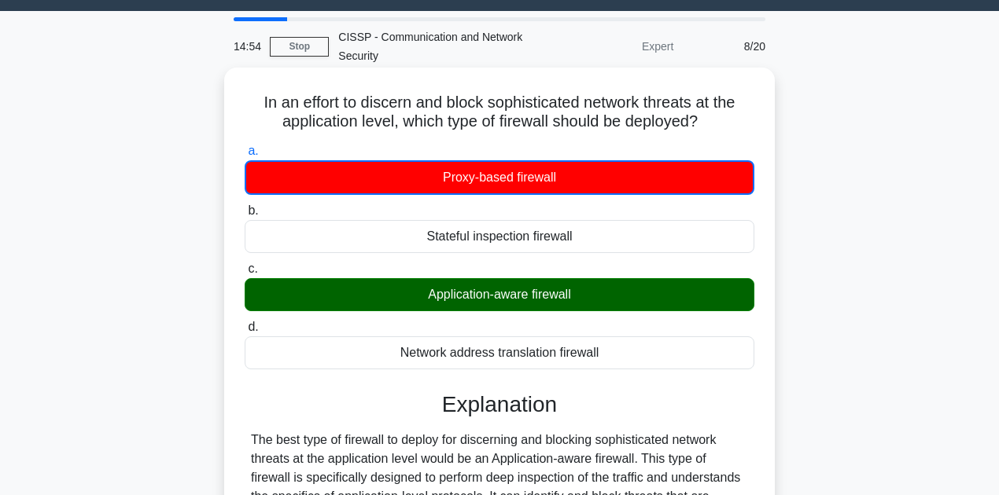
drag, startPoint x: 423, startPoint y: 299, endPoint x: 519, endPoint y: 307, distance: 96.3
click at [518, 307] on div "Application-aware firewall" at bounding box center [500, 294] width 510 height 33
click at [473, 329] on label "d. Network address translation firewall" at bounding box center [500, 344] width 510 height 52
click at [245, 329] on input "d. Network address translation firewall" at bounding box center [245, 327] width 0 height 10
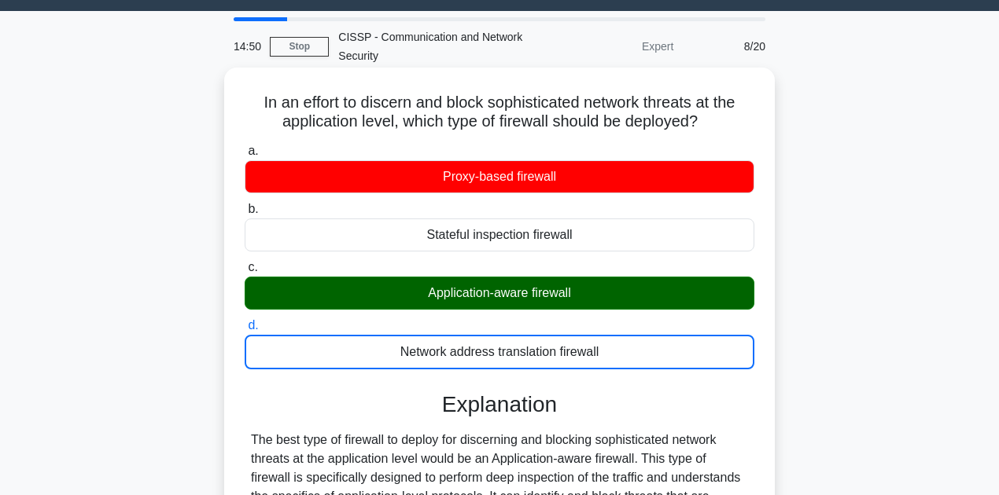
click at [502, 293] on div "Application-aware firewall" at bounding box center [500, 293] width 510 height 33
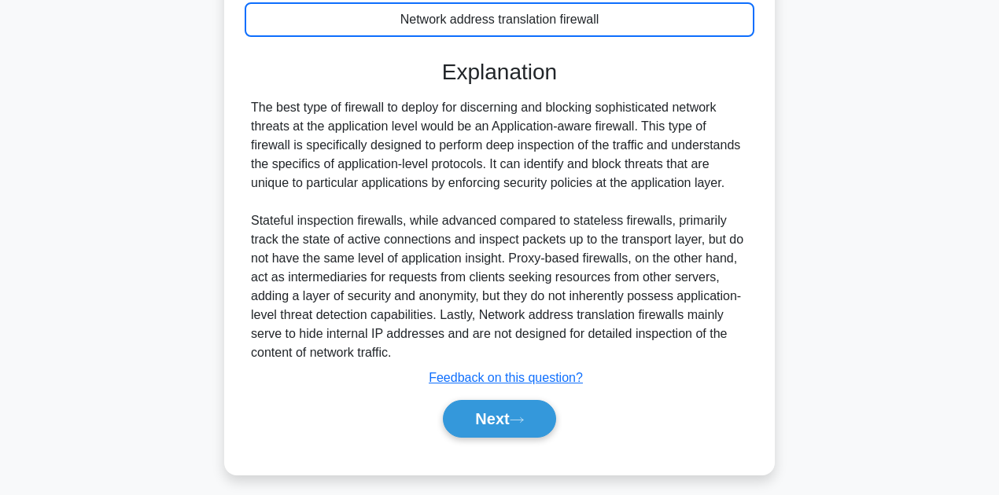
scroll to position [380, 0]
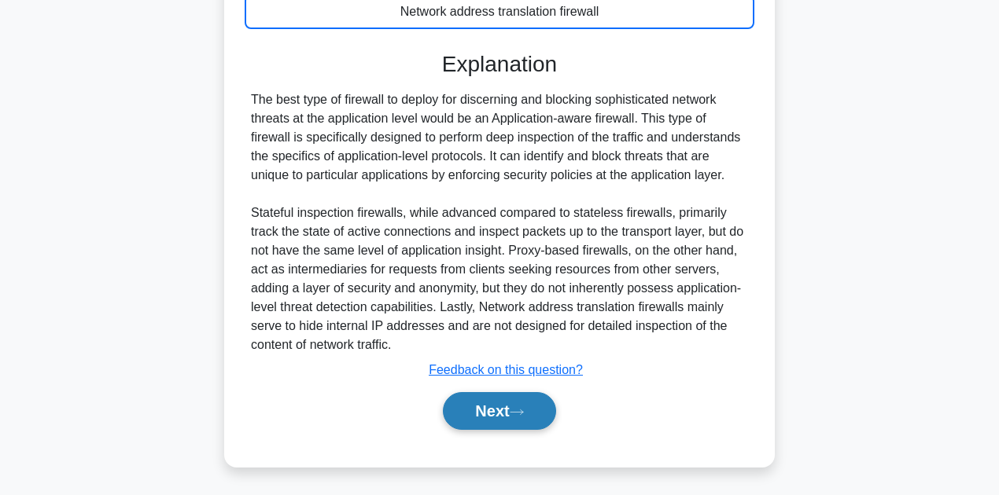
click at [484, 404] on button "Next" at bounding box center [499, 411] width 112 height 38
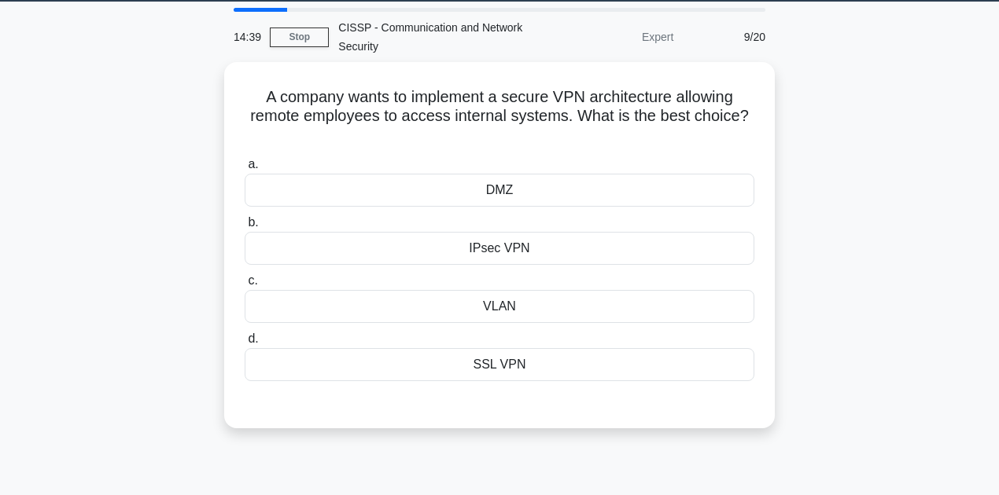
scroll to position [39, 0]
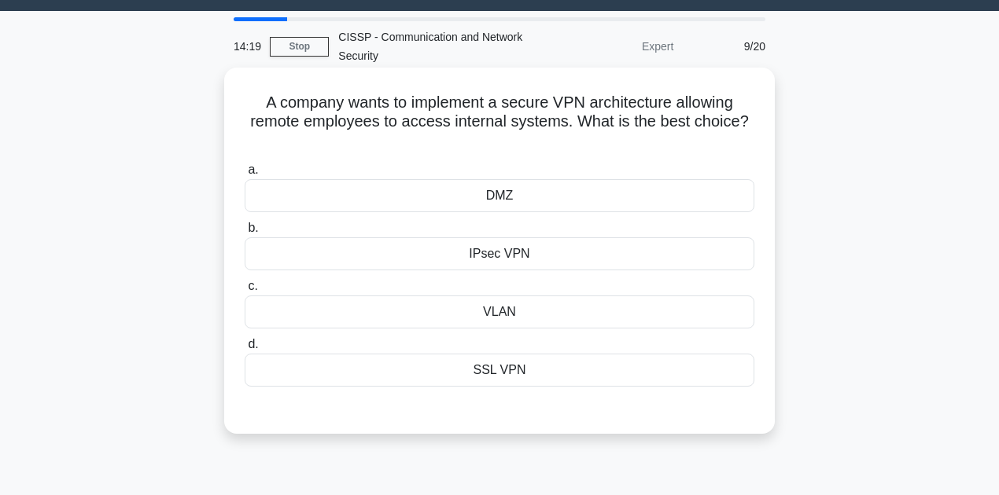
click at [511, 256] on div "IPsec VPN" at bounding box center [500, 253] width 510 height 33
click at [245, 234] on input "b. IPsec VPN" at bounding box center [245, 228] width 0 height 10
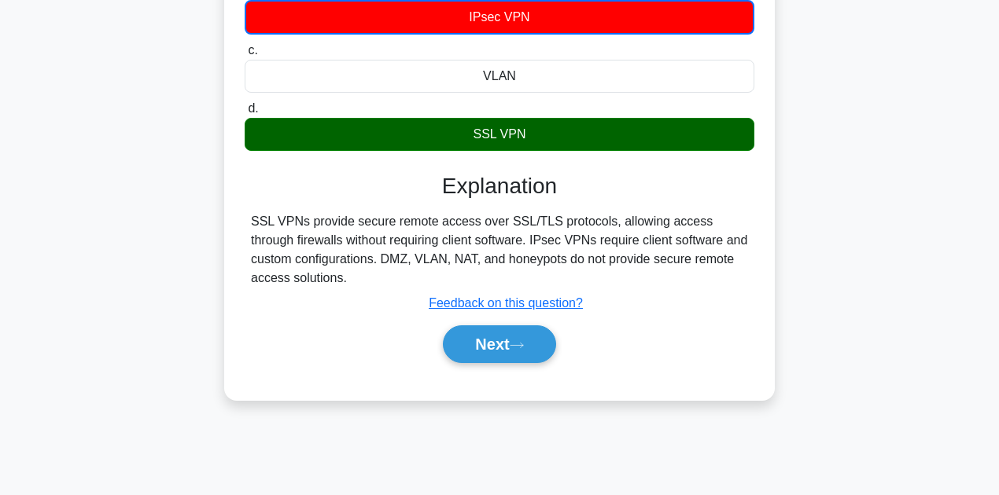
scroll to position [302, 0]
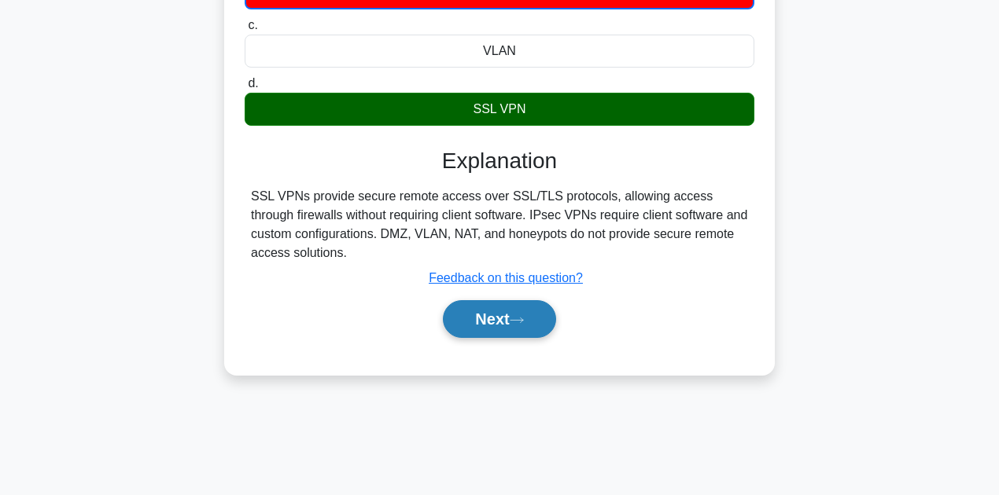
click at [502, 327] on button "Next" at bounding box center [499, 319] width 112 height 38
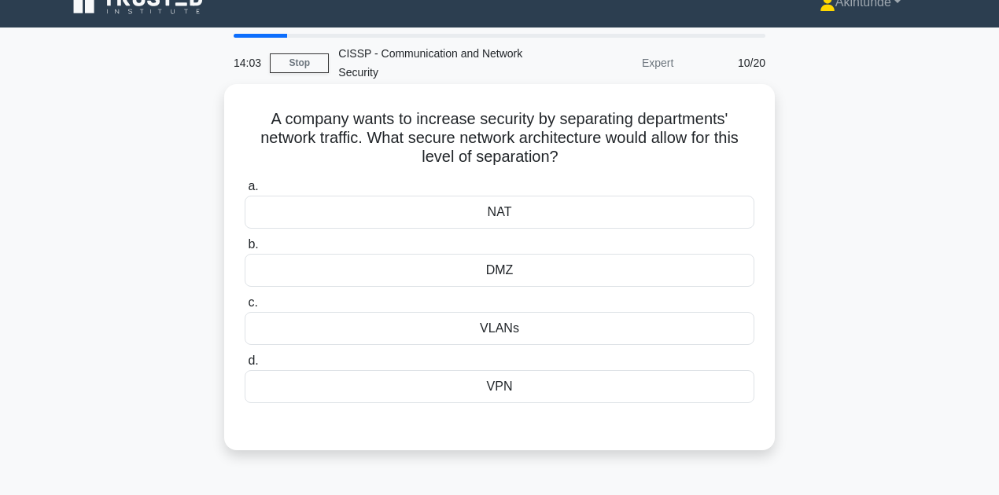
scroll to position [0, 0]
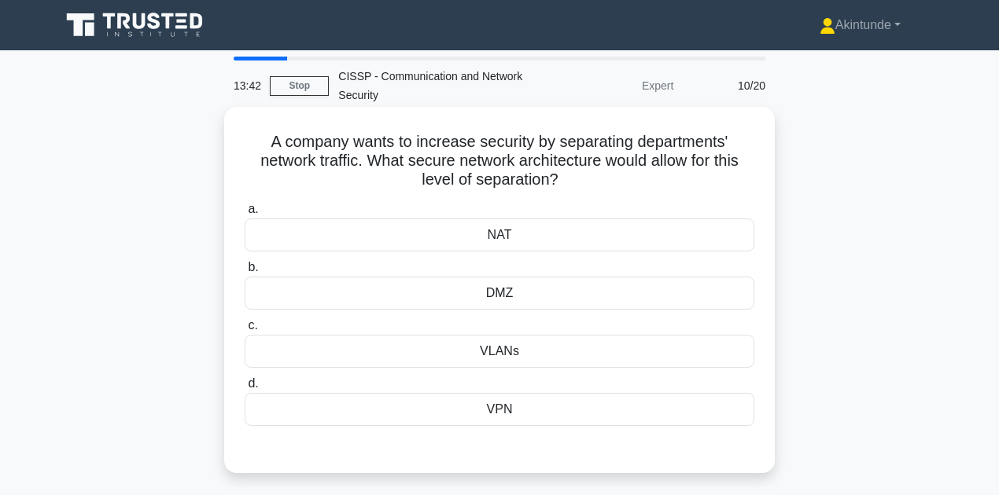
click at [492, 360] on div "VLANs" at bounding box center [500, 351] width 510 height 33
click at [245, 331] on input "c. VLANs" at bounding box center [245, 326] width 0 height 10
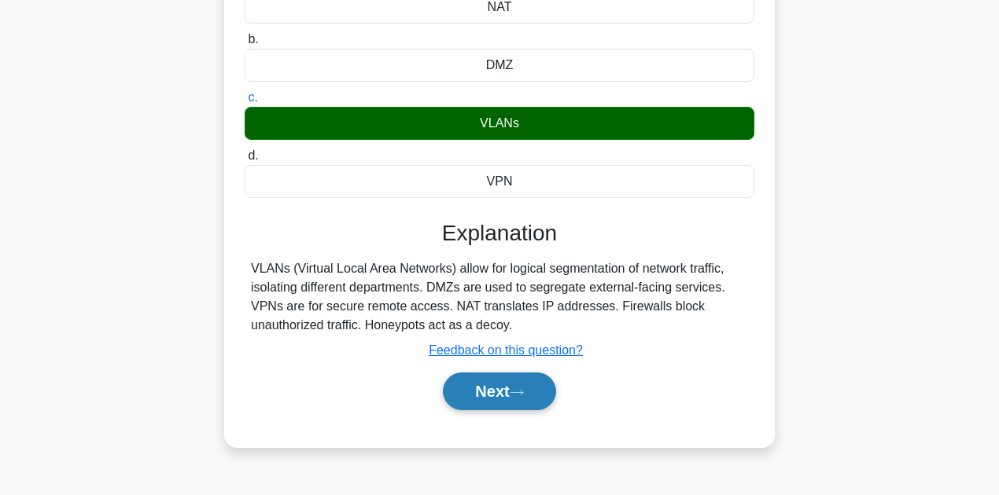
scroll to position [262, 0]
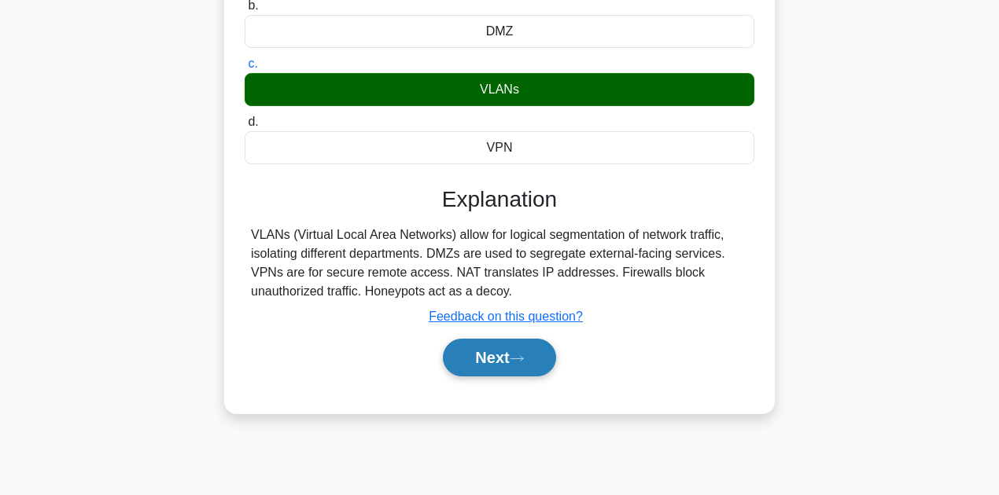
click at [492, 363] on button "Next" at bounding box center [499, 358] width 112 height 38
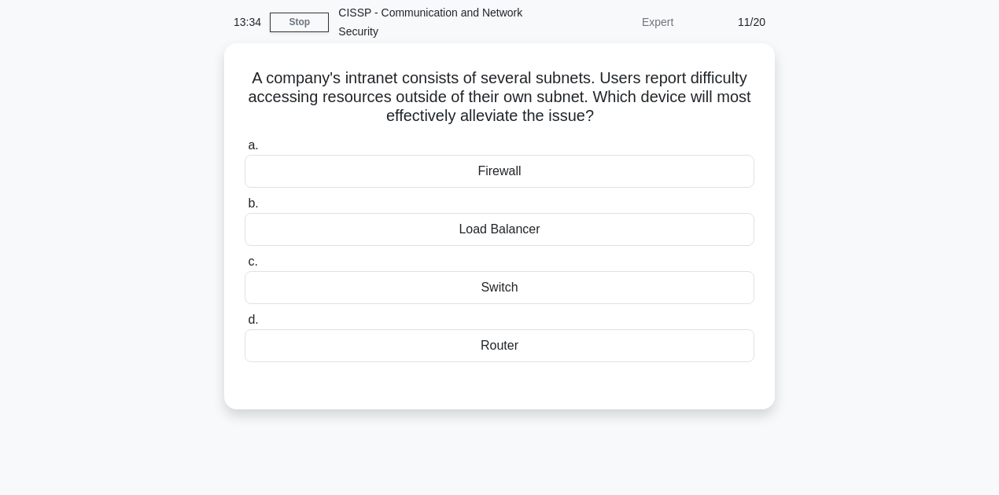
scroll to position [52, 0]
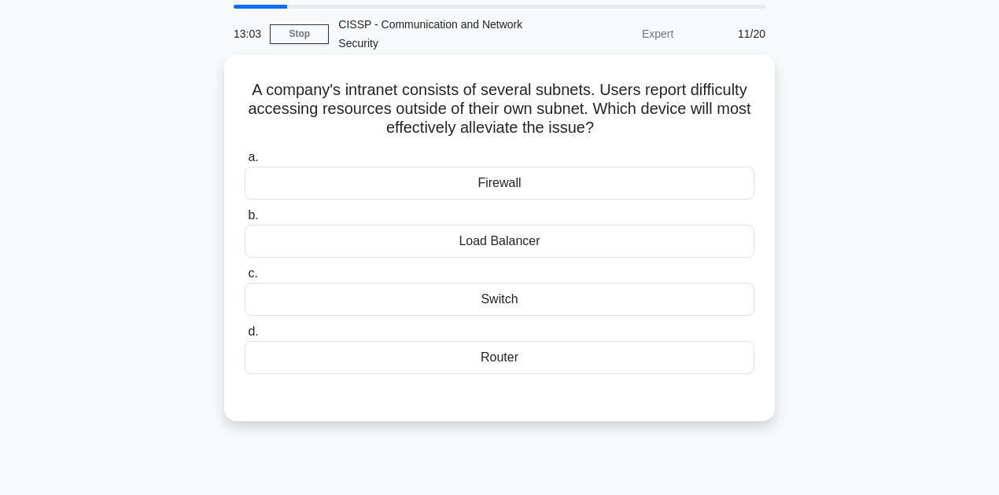
click at [456, 362] on div "Router" at bounding box center [500, 357] width 510 height 33
click at [245, 337] on input "d. Router" at bounding box center [245, 332] width 0 height 10
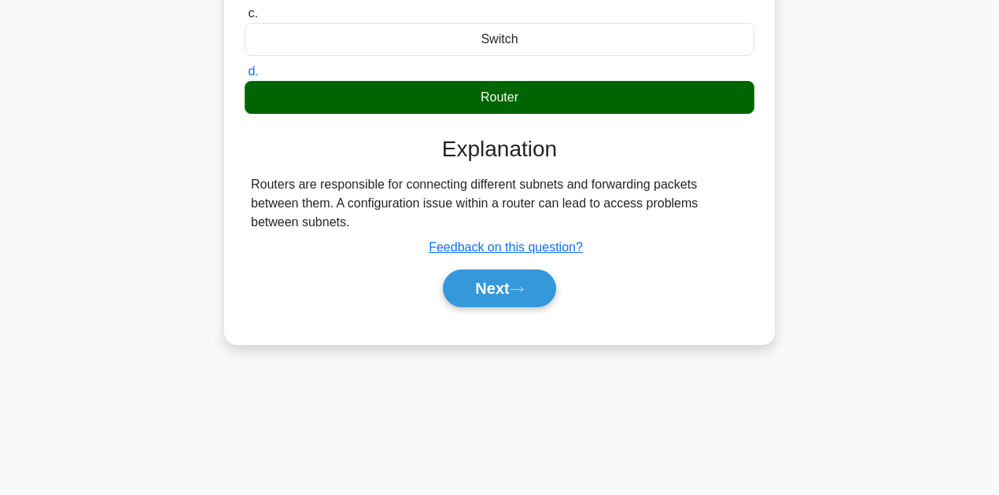
scroll to position [354, 0]
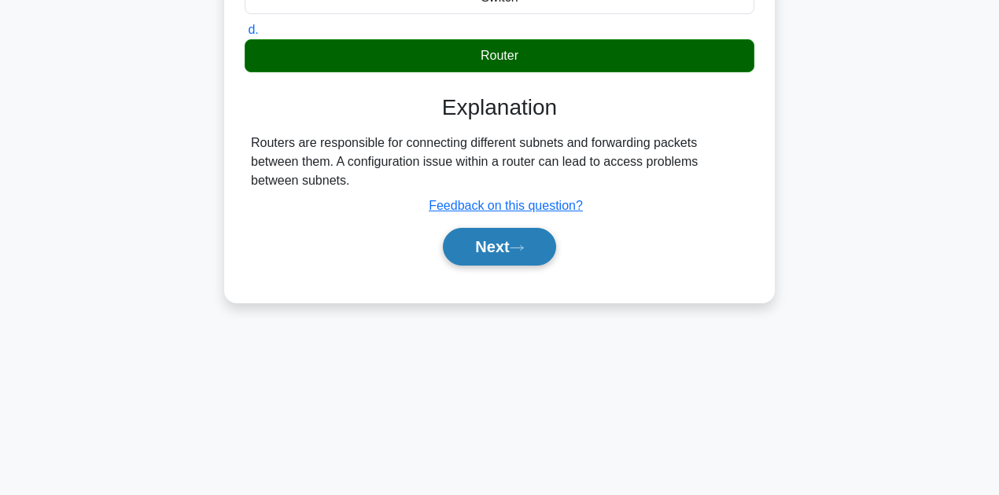
click at [481, 237] on button "Next" at bounding box center [499, 247] width 112 height 38
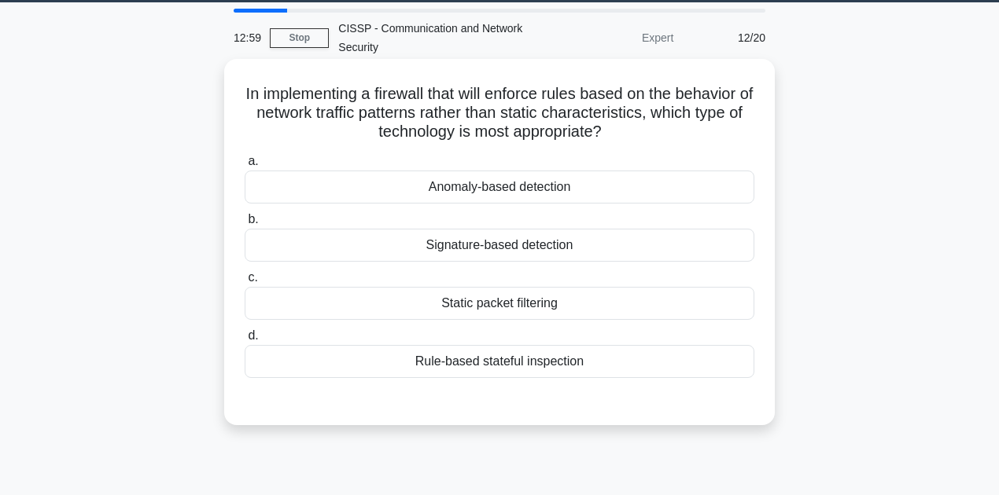
scroll to position [39, 0]
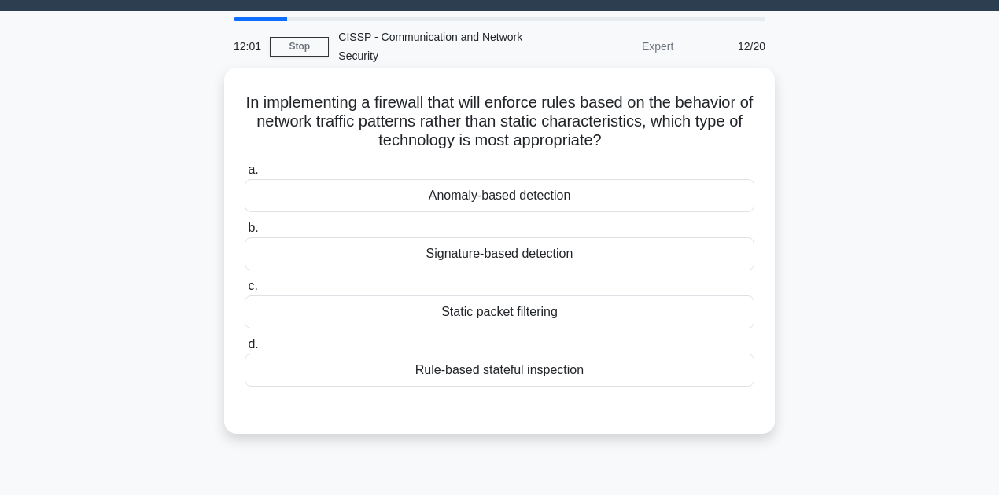
click at [525, 203] on div "Anomaly-based detection" at bounding box center [500, 195] width 510 height 33
click at [245, 175] on input "a. Anomaly-based detection" at bounding box center [245, 170] width 0 height 10
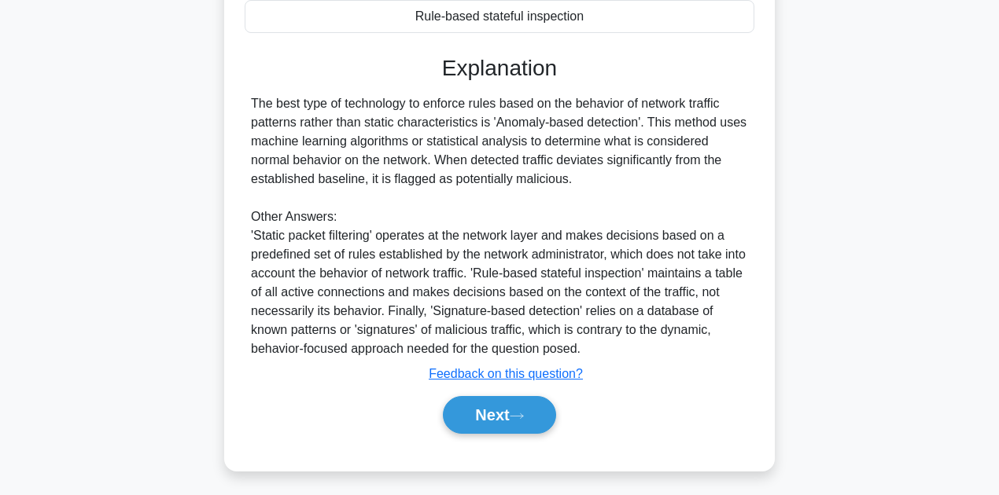
scroll to position [396, 0]
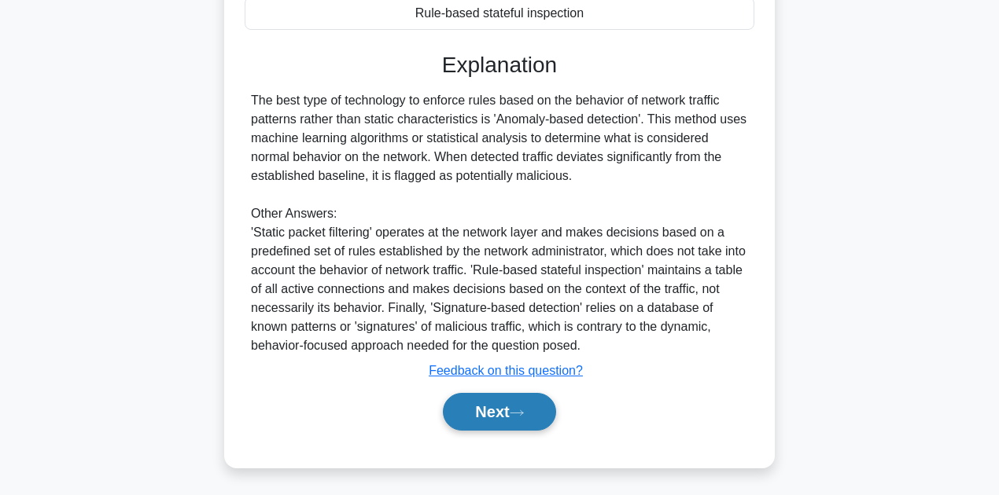
click at [458, 404] on button "Next" at bounding box center [499, 412] width 112 height 38
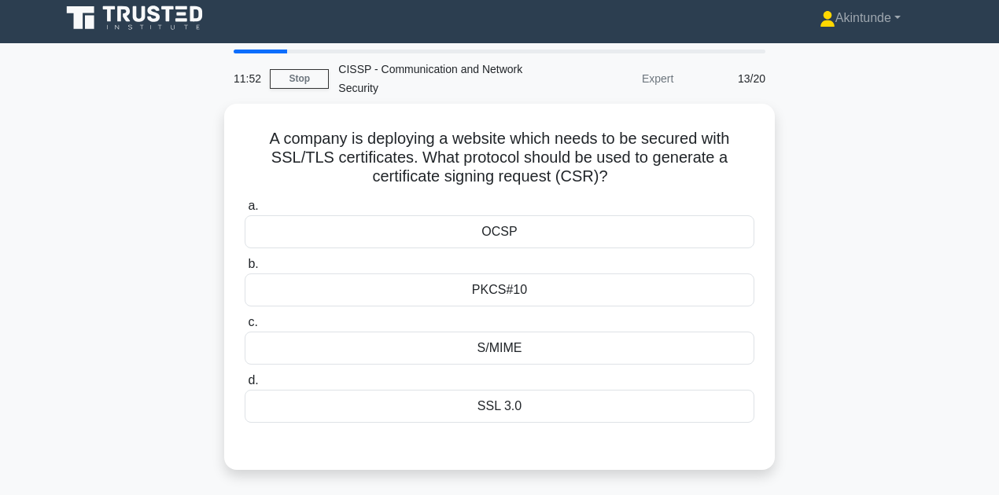
scroll to position [0, 0]
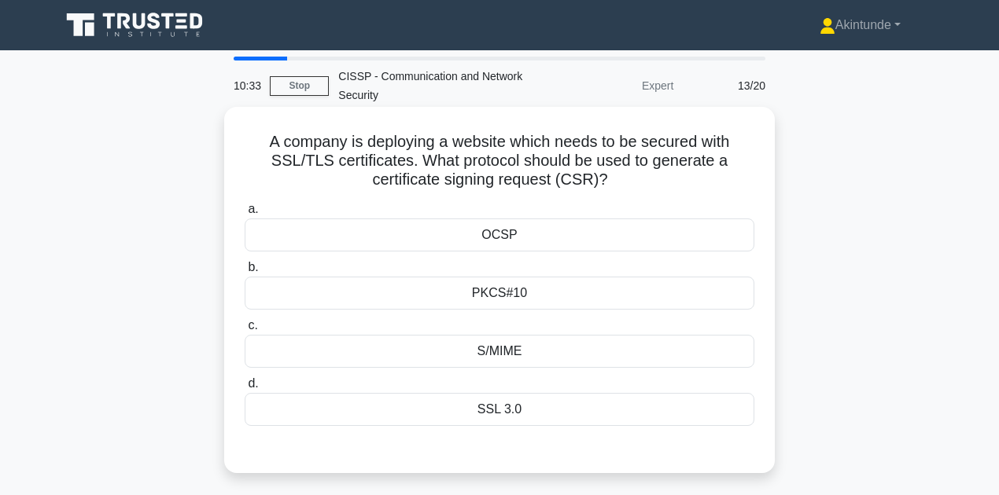
click at [443, 289] on div "PKCS#10" at bounding box center [500, 293] width 510 height 33
click at [245, 273] on input "b. PKCS#10" at bounding box center [245, 268] width 0 height 10
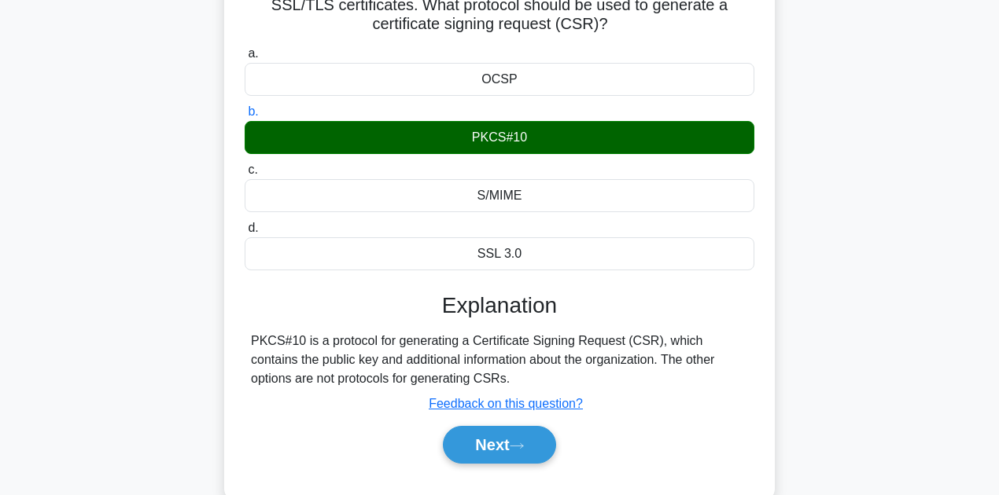
scroll to position [157, 0]
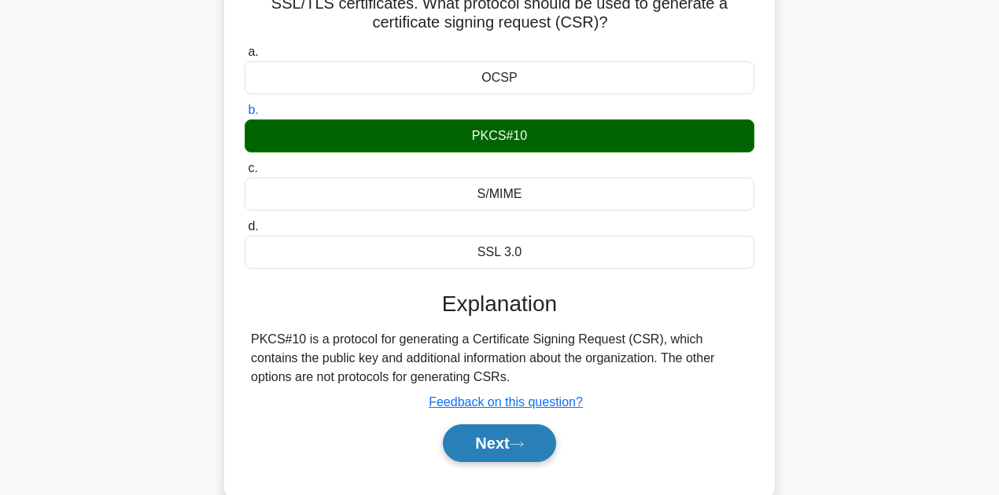
click at [487, 449] on button "Next" at bounding box center [499, 444] width 112 height 38
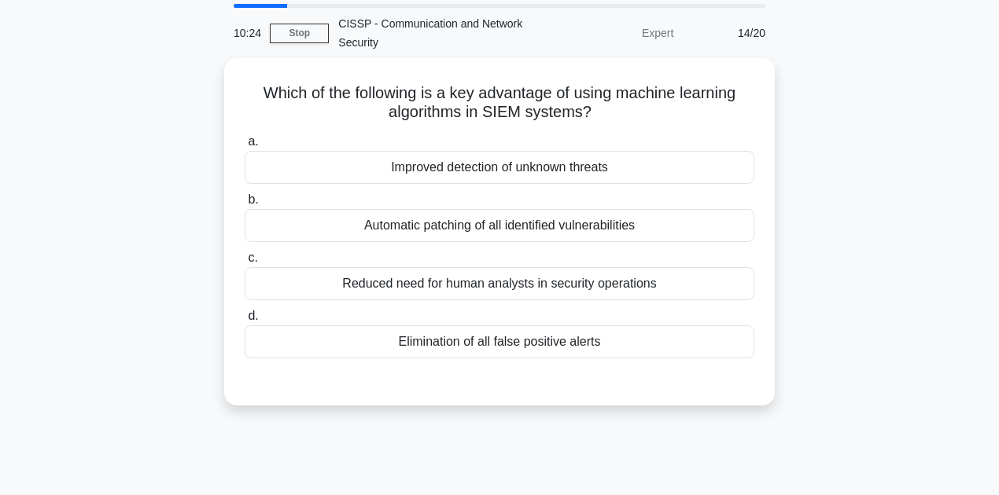
scroll to position [52, 0]
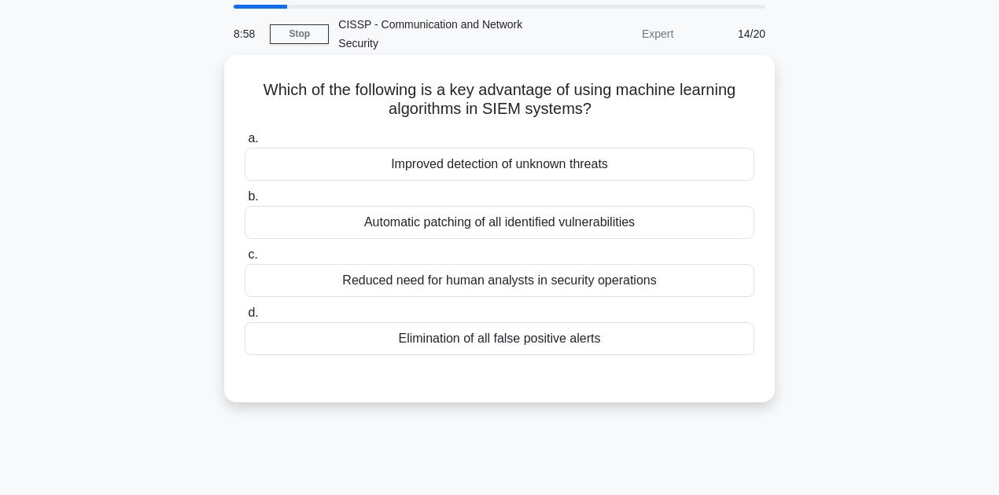
click at [506, 285] on div "Reduced need for human analysts in security operations" at bounding box center [500, 280] width 510 height 33
click at [245, 260] on input "c. Reduced need for human analysts in security operations" at bounding box center [245, 255] width 0 height 10
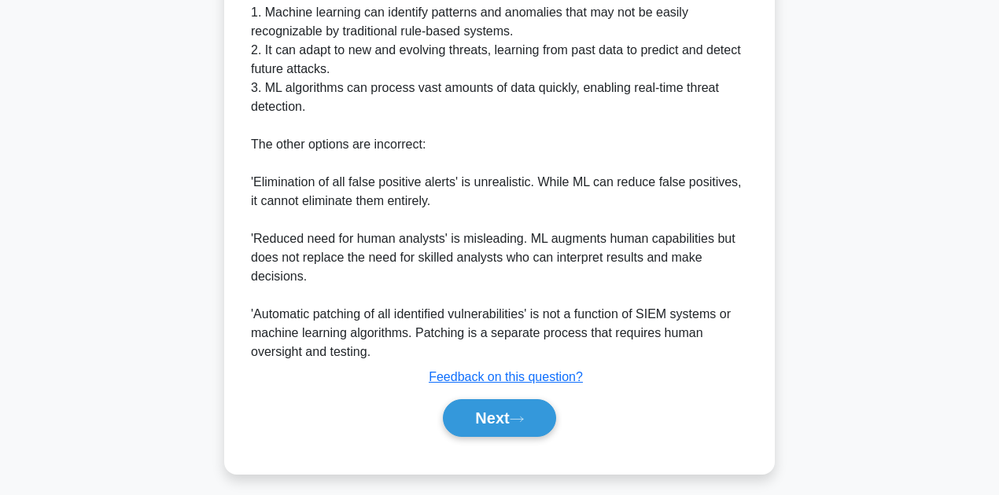
scroll to position [524, 0]
click at [492, 422] on button "Next" at bounding box center [499, 418] width 112 height 38
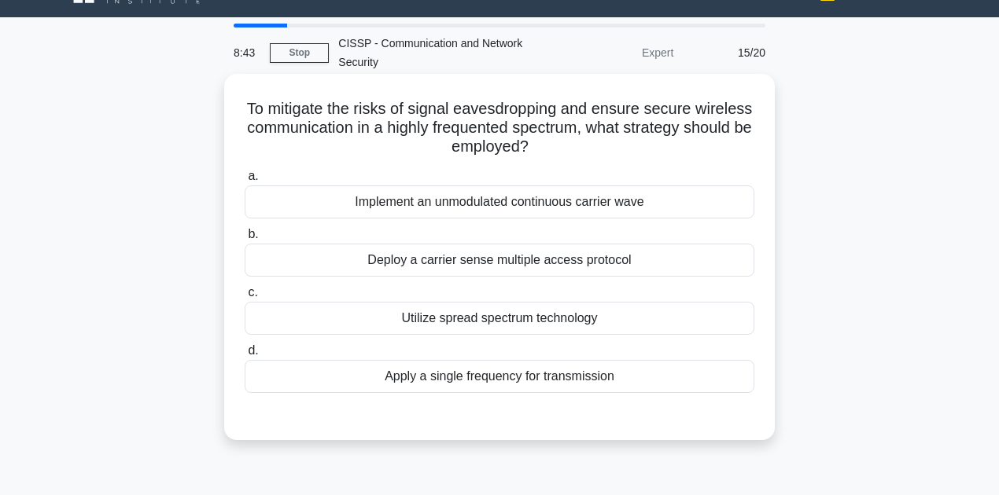
scroll to position [52, 0]
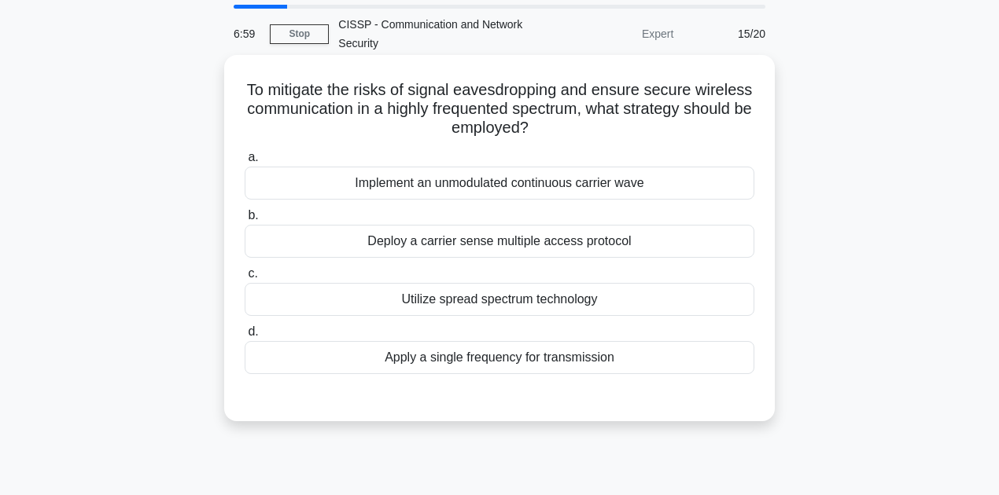
click at [457, 192] on div "Implement an unmodulated continuous carrier wave" at bounding box center [500, 183] width 510 height 33
click at [245, 163] on input "a. Implement an unmodulated continuous carrier wave" at bounding box center [245, 158] width 0 height 10
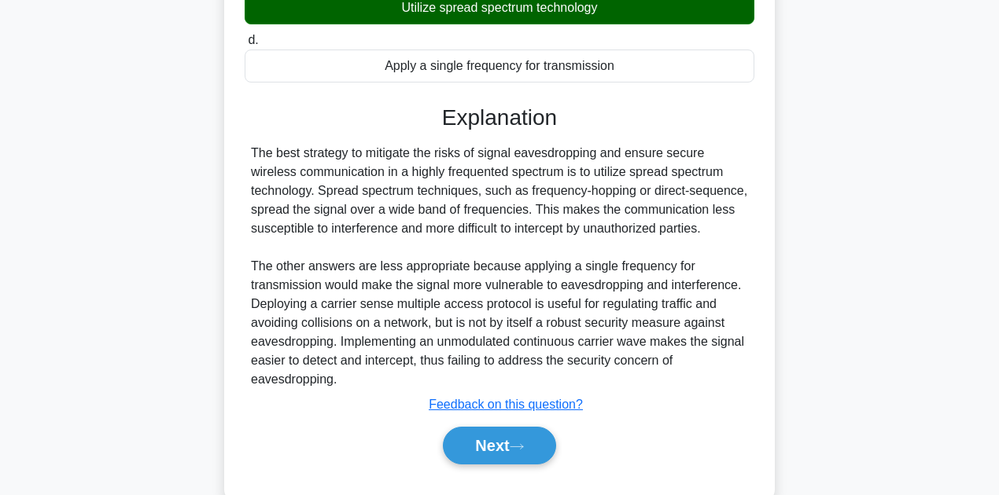
scroll to position [380, 0]
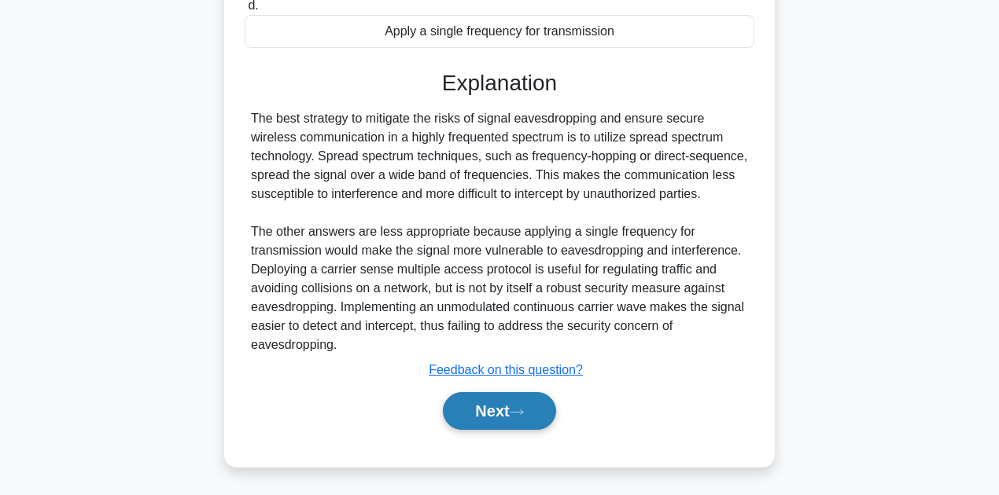
click at [486, 410] on button "Next" at bounding box center [499, 411] width 112 height 38
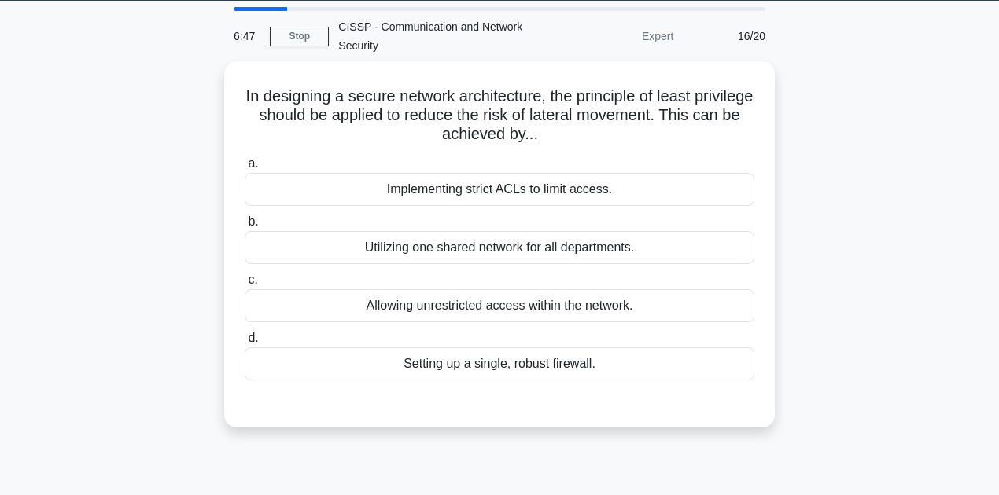
scroll to position [39, 0]
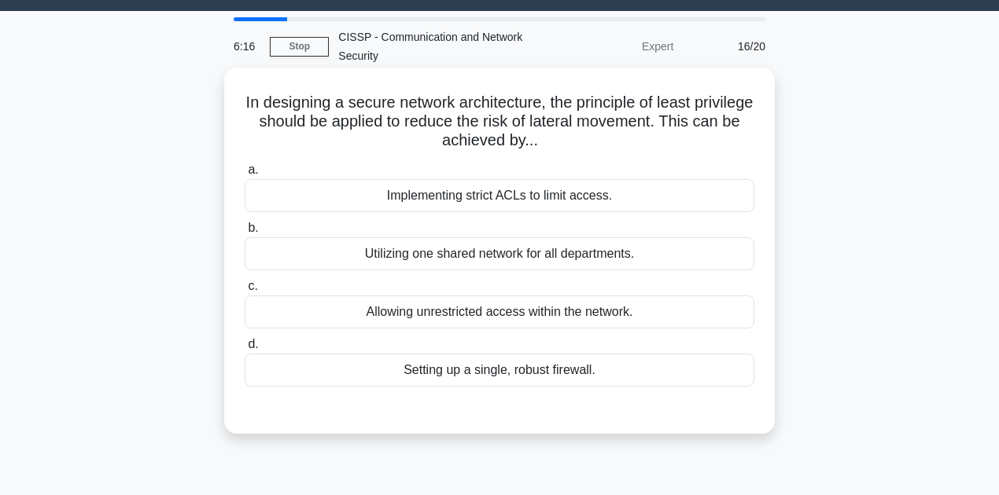
click at [522, 182] on div "Implementing strict ACLs to limit access." at bounding box center [500, 195] width 510 height 33
click at [245, 175] on input "a. Implementing strict ACLs to limit access." at bounding box center [245, 170] width 0 height 10
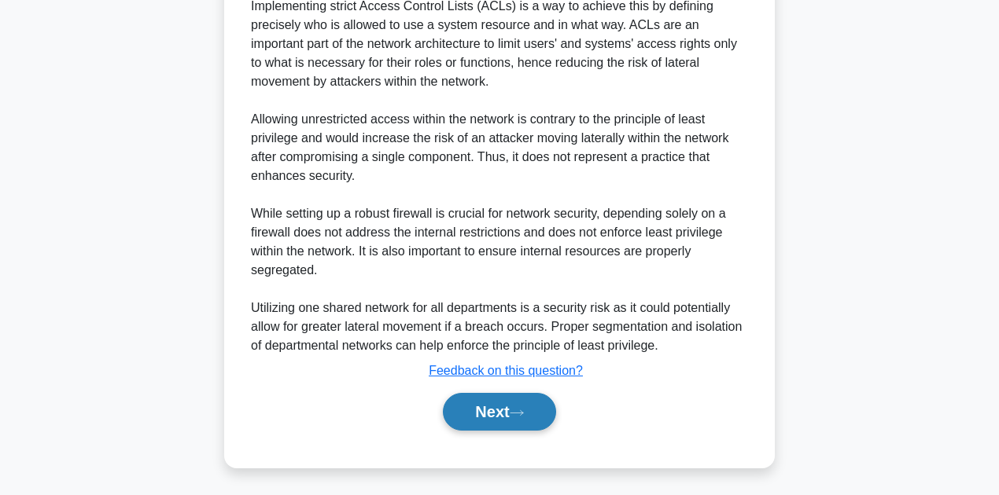
click at [500, 417] on button "Next" at bounding box center [499, 412] width 112 height 38
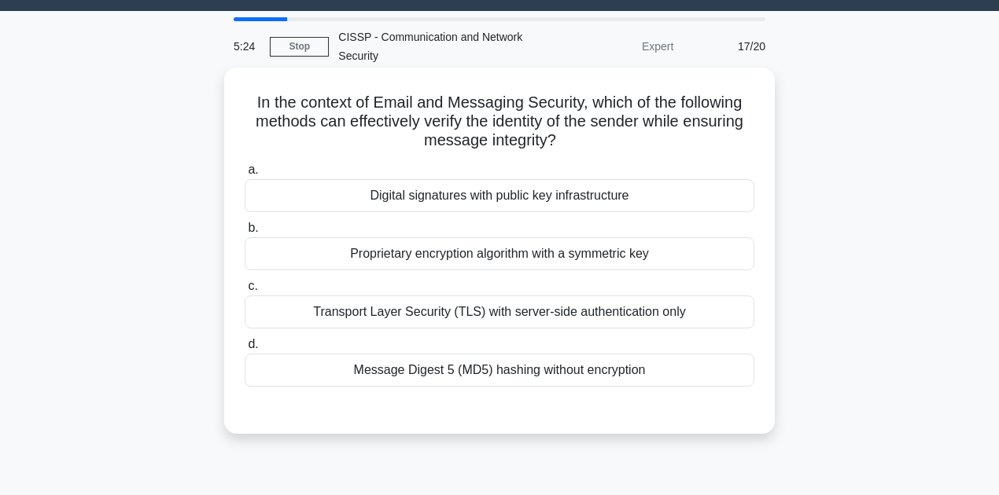
click at [448, 197] on div "Digital signatures with public key infrastructure" at bounding box center [500, 195] width 510 height 33
click at [245, 175] on input "a. Digital signatures with public key infrastructure" at bounding box center [245, 170] width 0 height 10
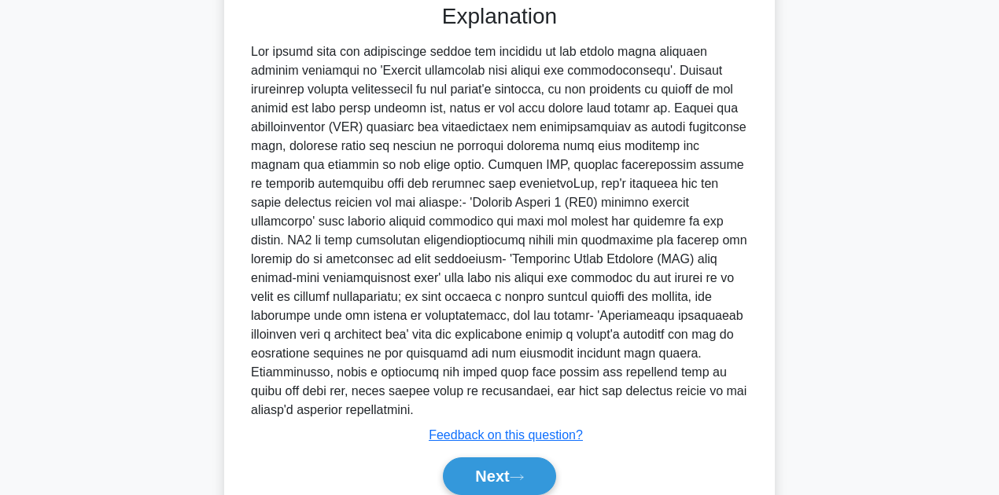
scroll to position [491, 0]
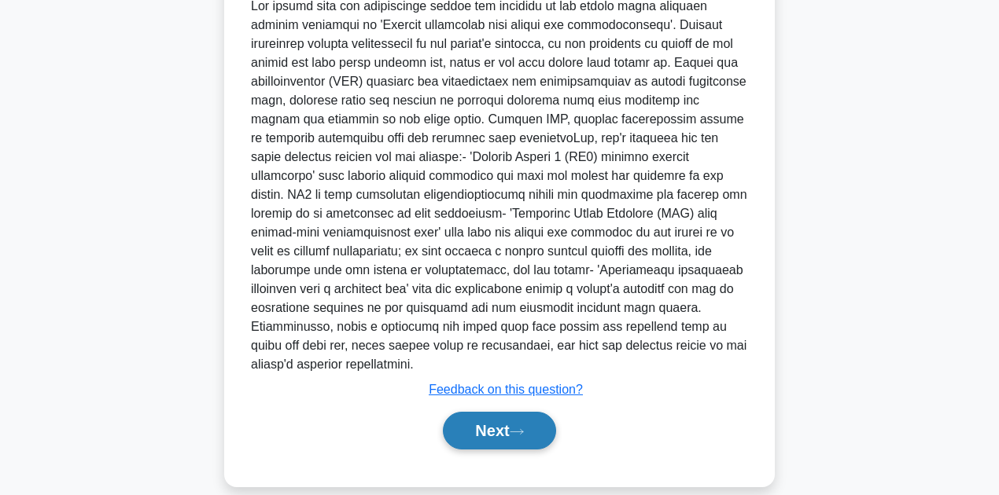
click at [470, 412] on button "Next" at bounding box center [499, 431] width 112 height 38
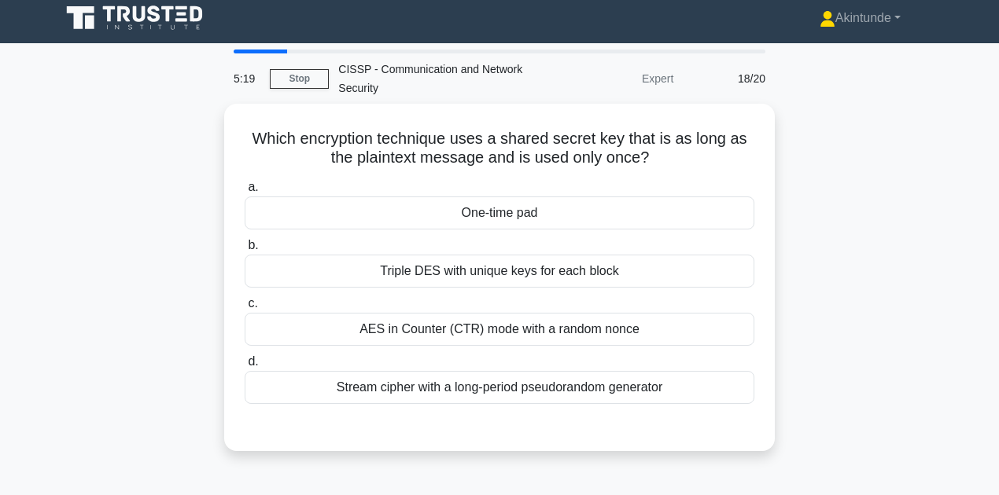
scroll to position [0, 0]
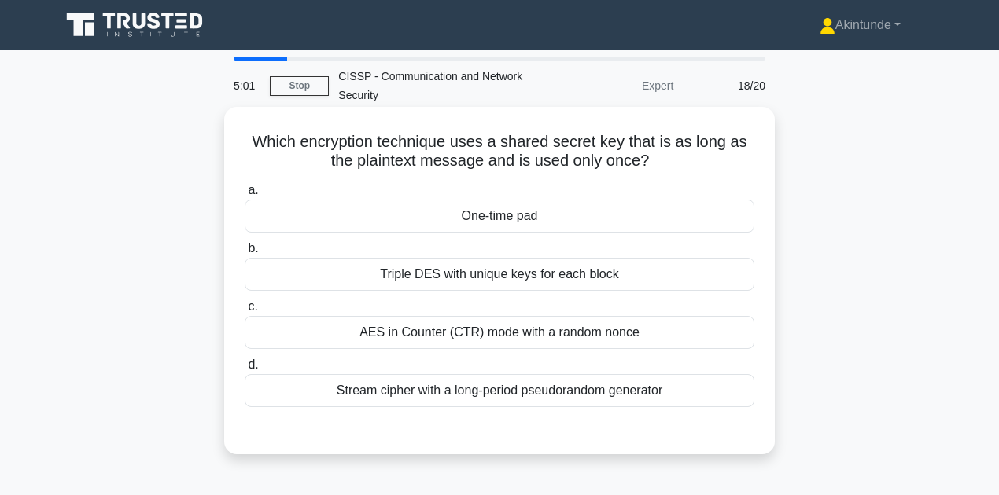
click at [508, 220] on div "One-time pad" at bounding box center [500, 216] width 510 height 33
click at [245, 196] on input "a. One-time pad" at bounding box center [245, 191] width 0 height 10
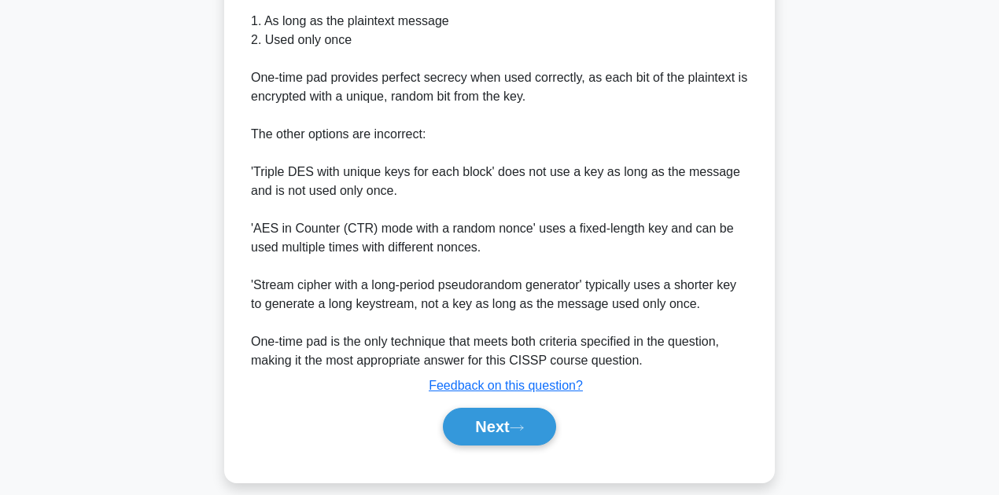
scroll to position [528, 0]
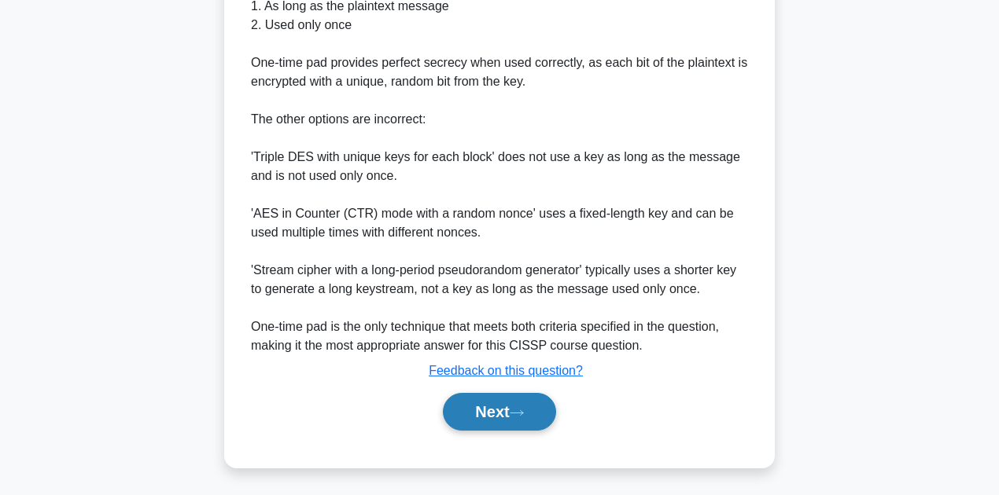
click at [490, 410] on button "Next" at bounding box center [499, 412] width 112 height 38
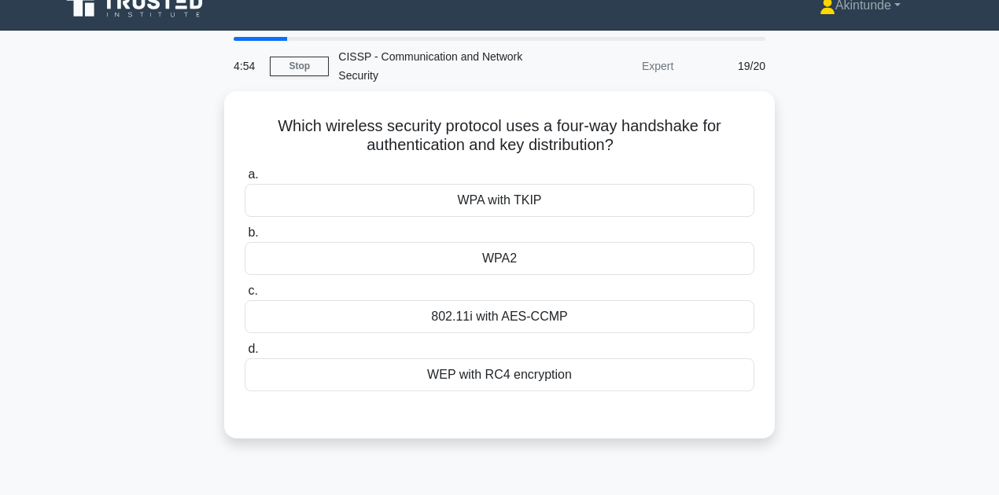
scroll to position [0, 0]
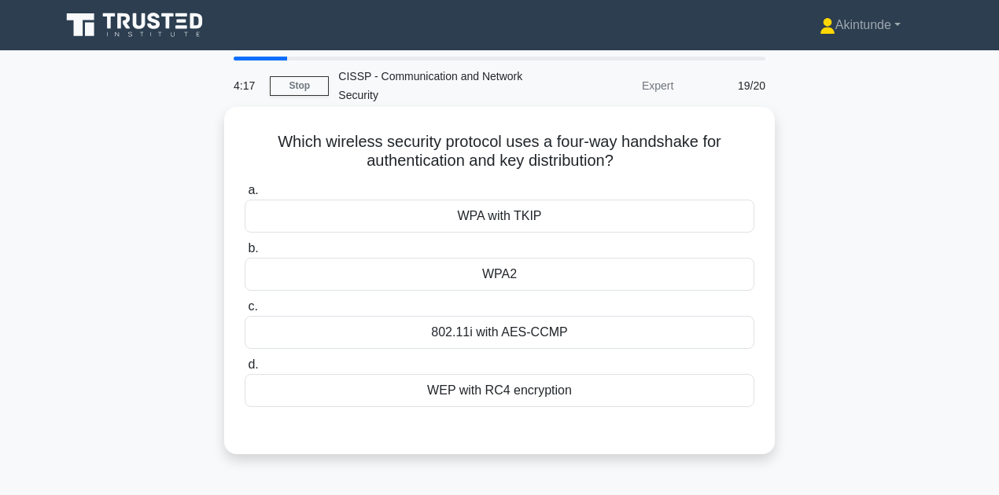
click at [469, 336] on div "802.11i with AES-CCMP" at bounding box center [500, 332] width 510 height 33
click at [245, 312] on input "c. 802.11i with AES-CCMP" at bounding box center [245, 307] width 0 height 10
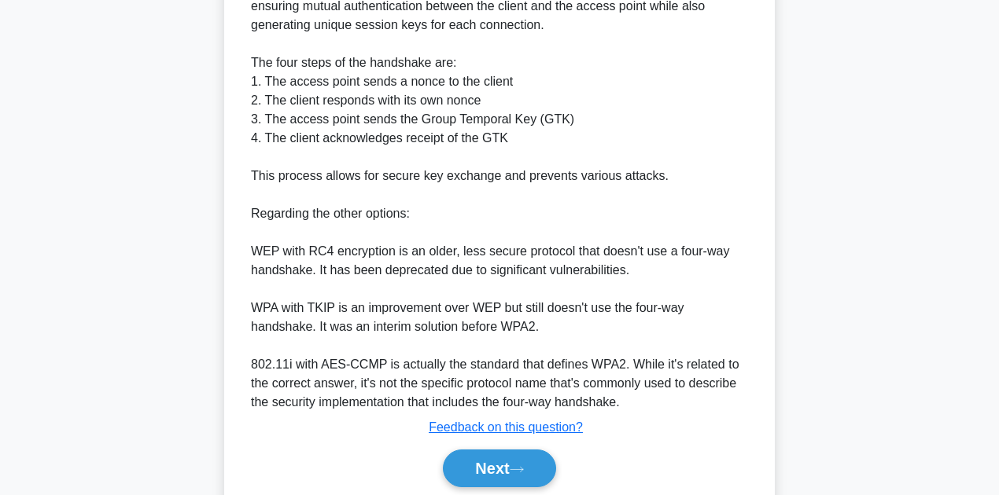
scroll to position [606, 0]
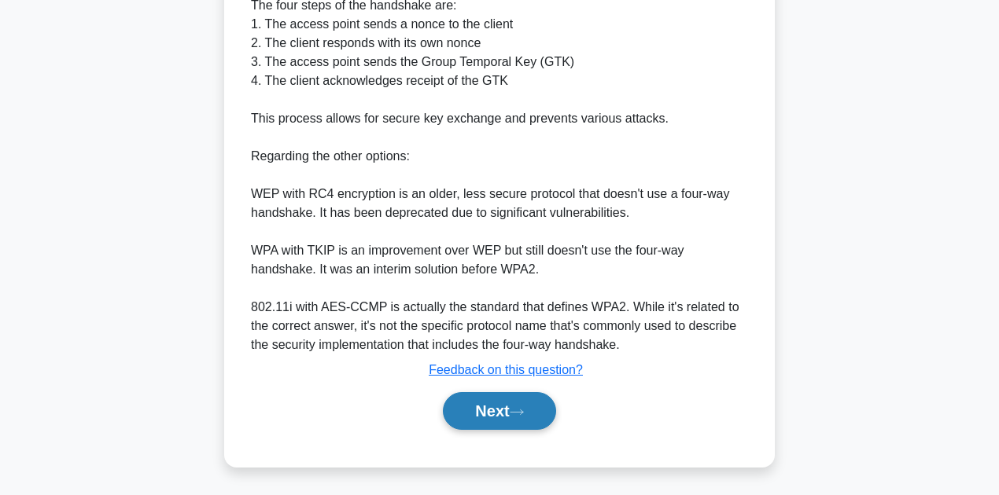
click at [538, 414] on button "Next" at bounding box center [499, 411] width 112 height 38
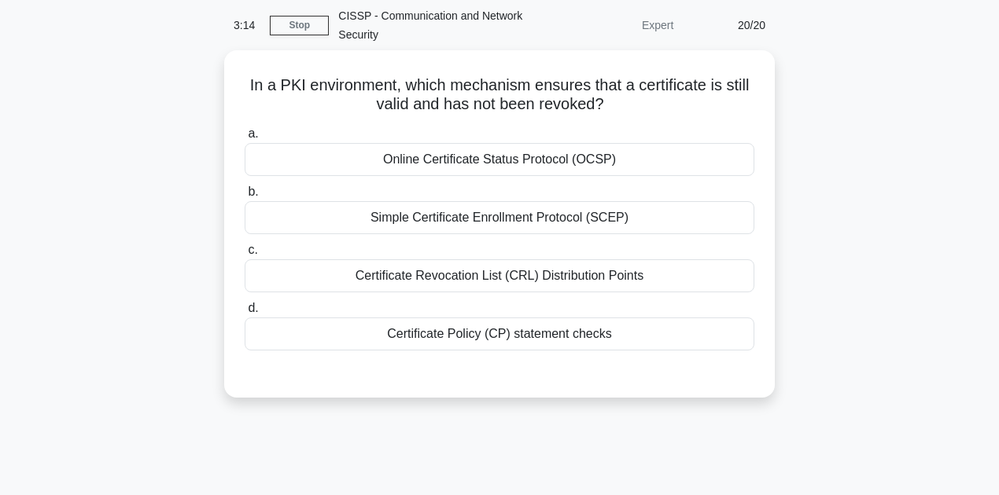
scroll to position [39, 0]
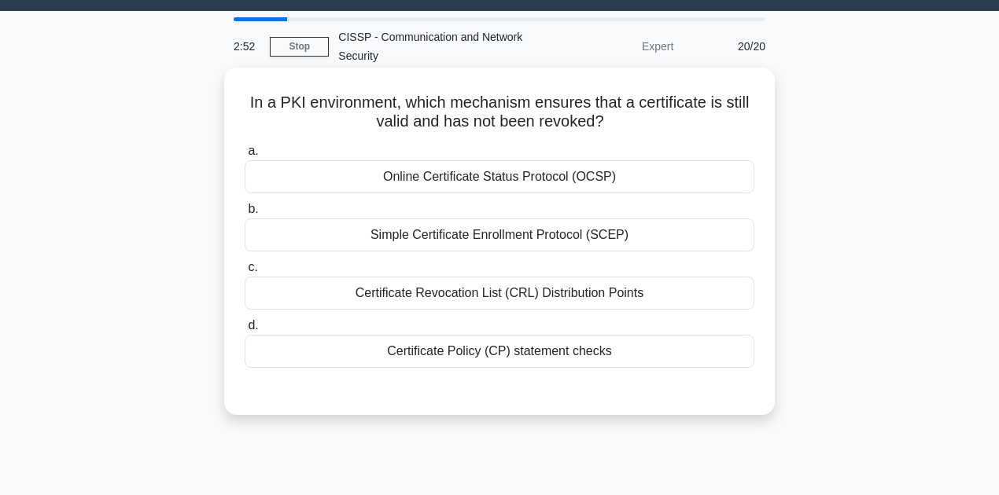
drag, startPoint x: 359, startPoint y: 300, endPoint x: 499, endPoint y: 299, distance: 140.8
click at [499, 299] on div "Certificate Revocation List (CRL) Distribution Points" at bounding box center [500, 293] width 510 height 33
drag, startPoint x: 381, startPoint y: 175, endPoint x: 569, endPoint y: 187, distance: 188.3
click at [569, 187] on div "Online Certificate Status Protocol (OCSP)" at bounding box center [500, 176] width 510 height 33
click at [623, 184] on div "Online Certificate Status Protocol (OCSP)" at bounding box center [500, 176] width 510 height 33
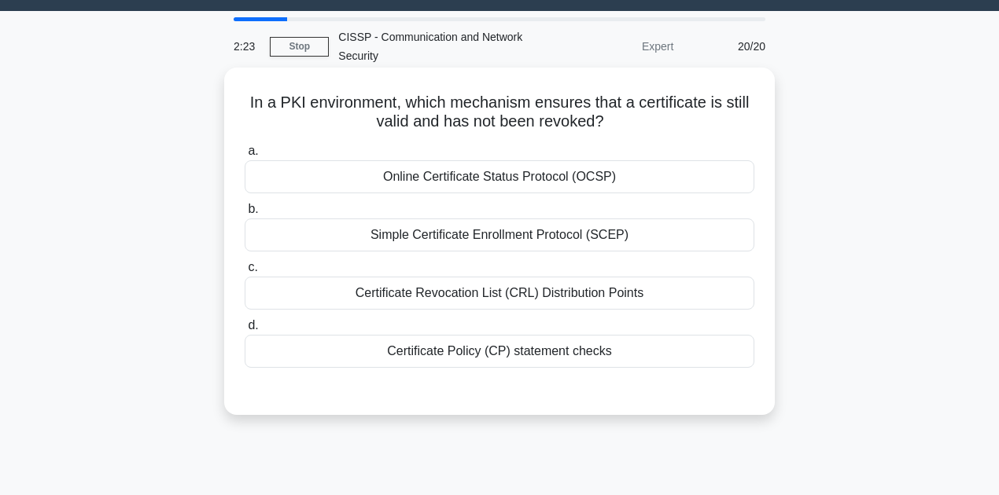
click at [245, 156] on input "a. Online Certificate Status Protocol (OCSP)" at bounding box center [245, 151] width 0 height 10
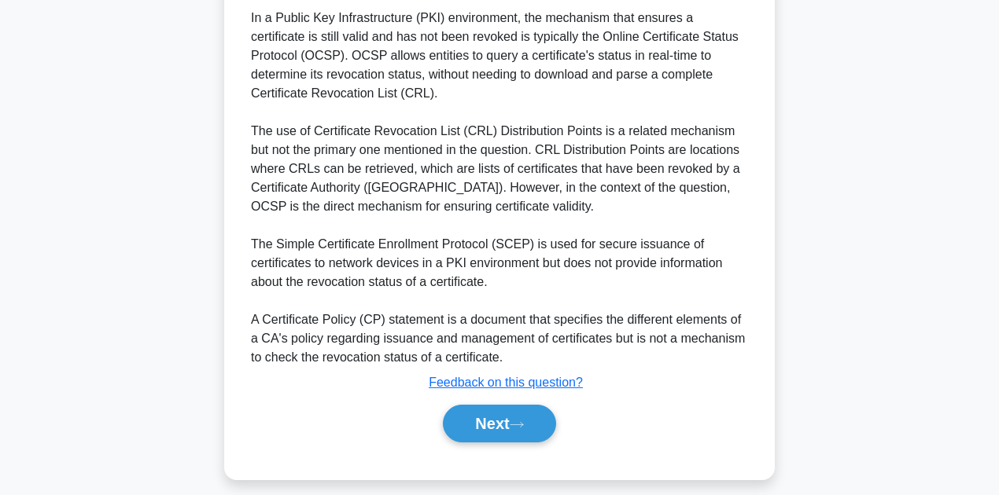
scroll to position [472, 0]
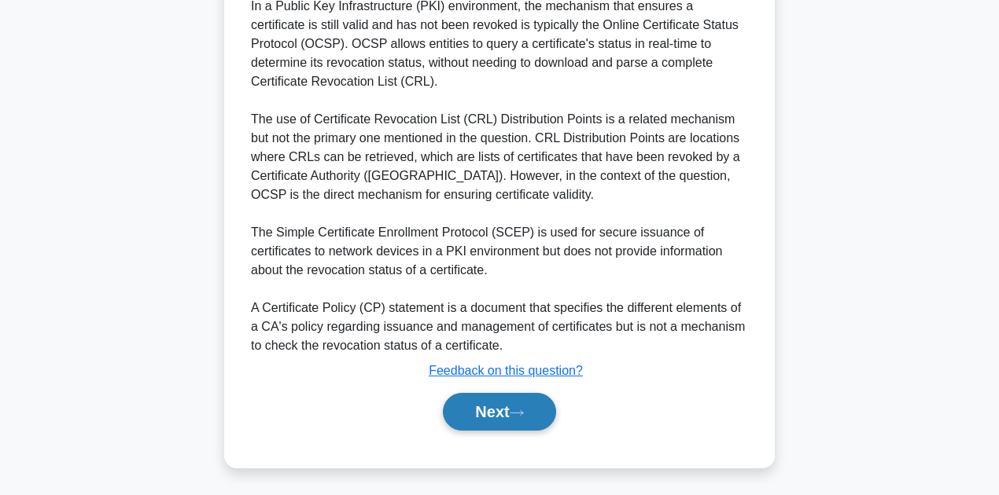
click at [543, 417] on button "Next" at bounding box center [499, 412] width 112 height 38
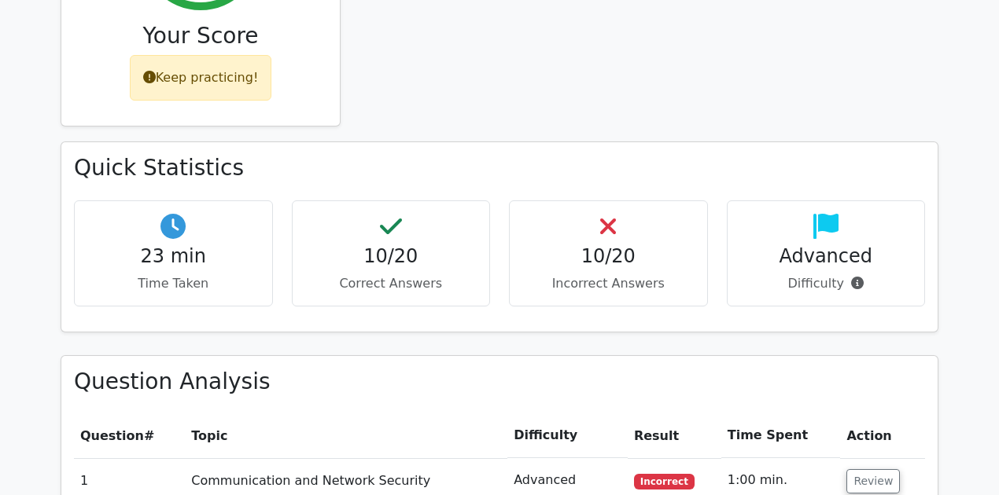
scroll to position [366, 0]
